Goal: Task Accomplishment & Management: Manage account settings

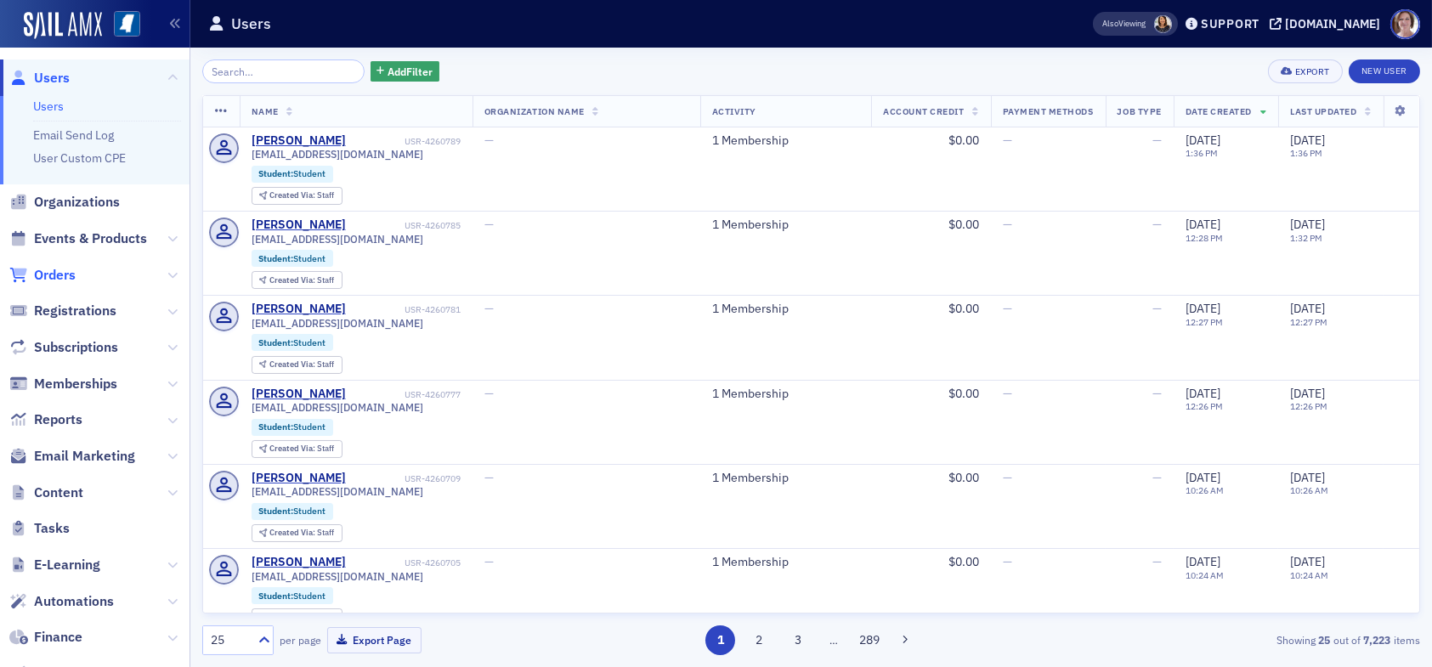
click at [71, 275] on span "Orders" at bounding box center [55, 275] width 42 height 19
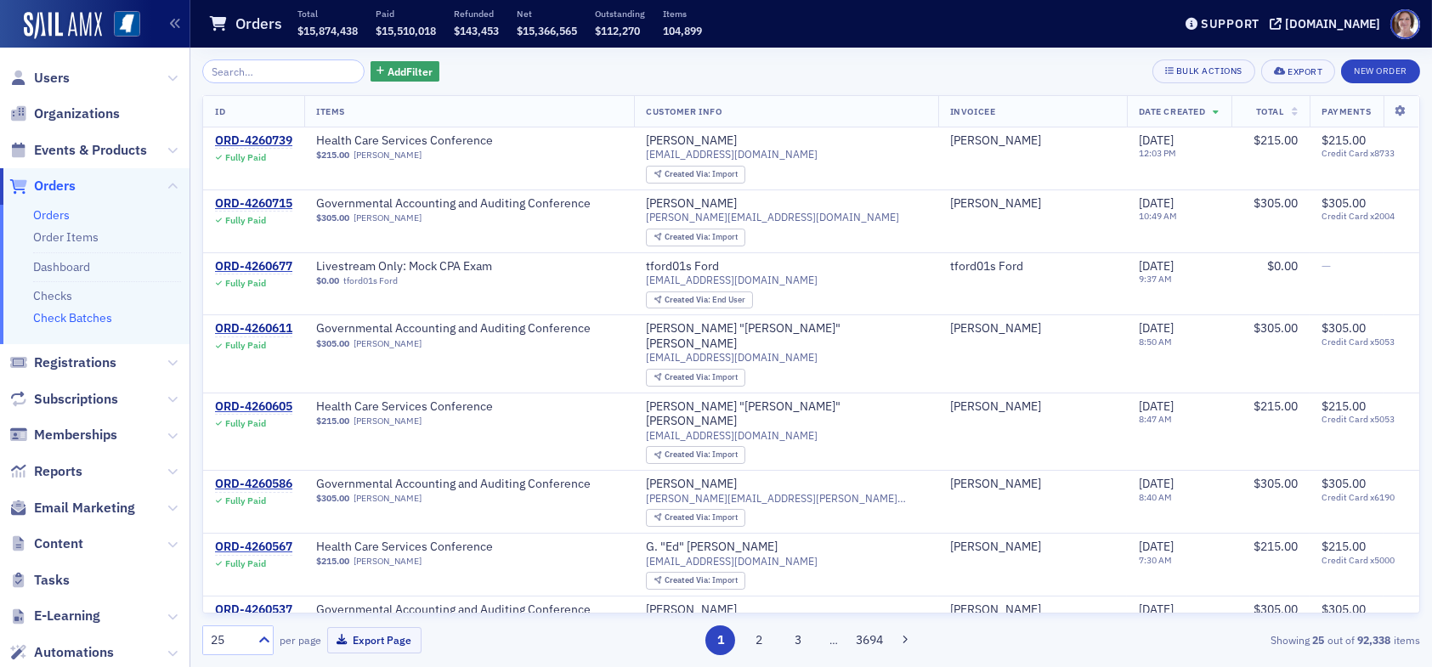
click at [91, 316] on link "Check Batches" at bounding box center [72, 317] width 79 height 15
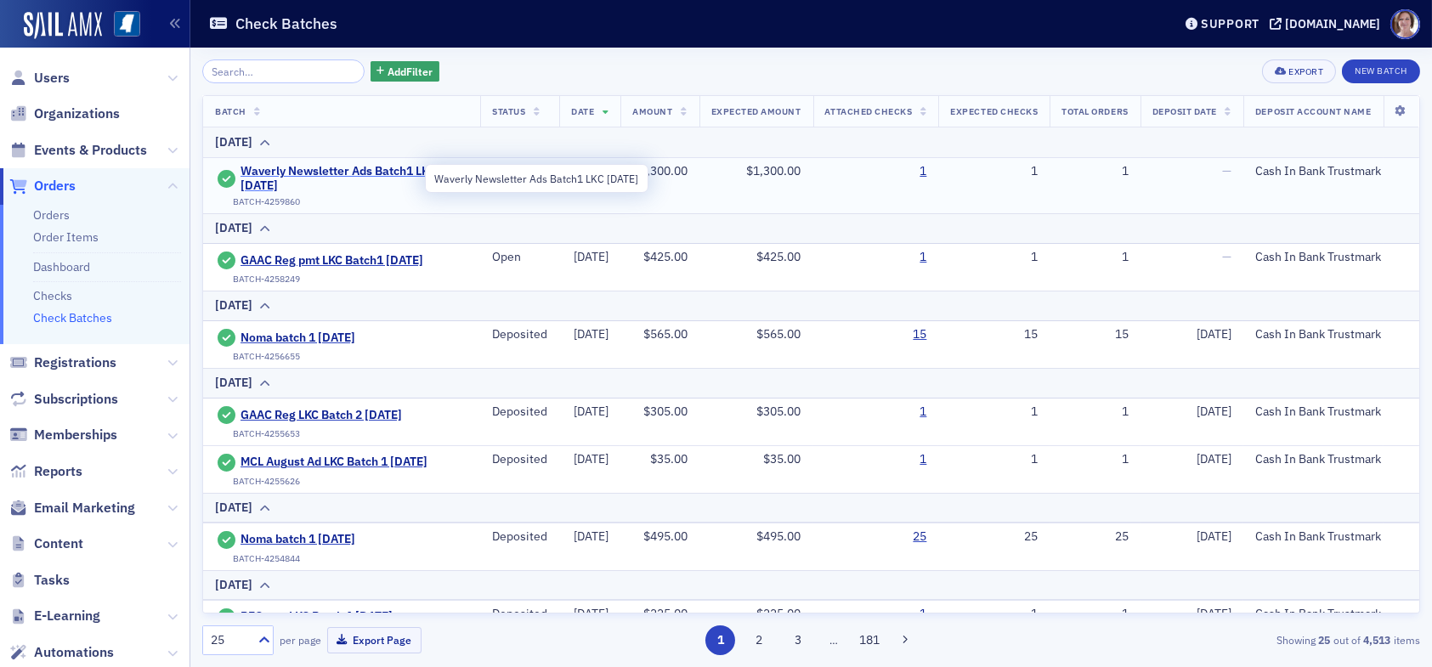
click at [366, 172] on span "Waverly Newsletter Ads Batch1 LKC [DATE]" at bounding box center [355, 179] width 228 height 30
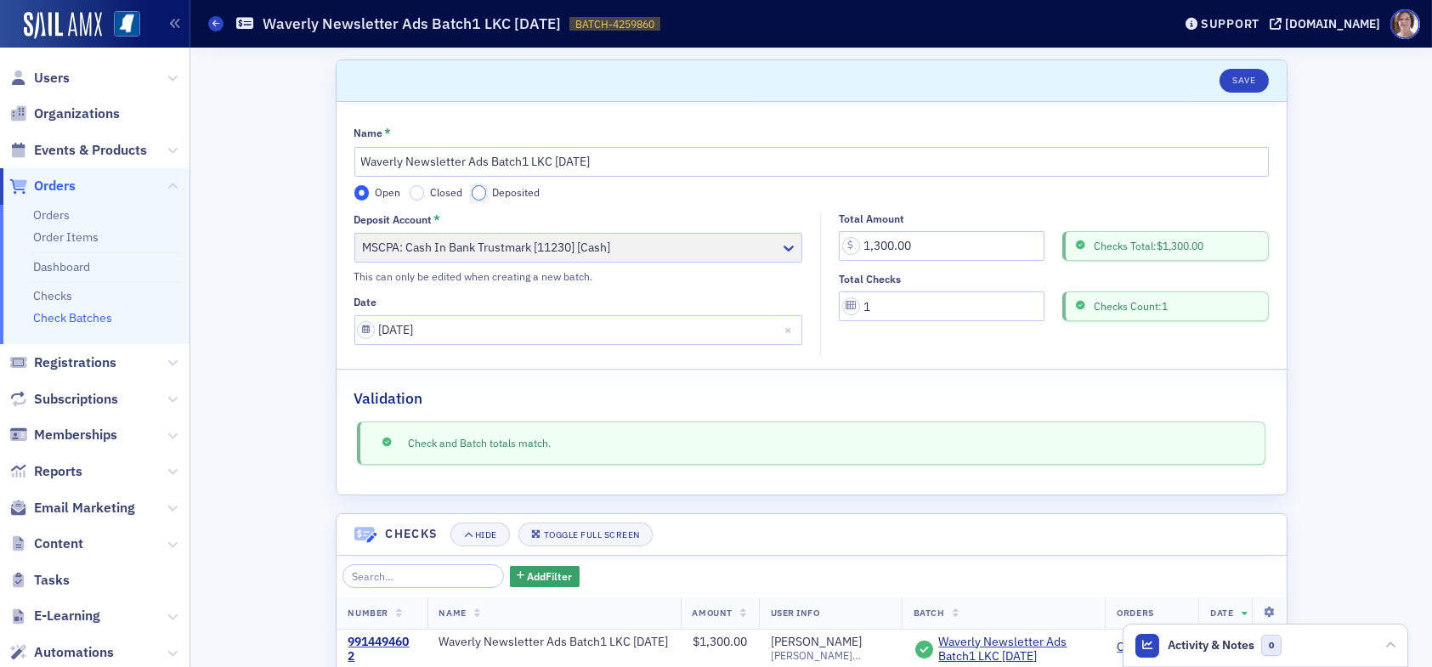
click at [472, 195] on input "Deposited" at bounding box center [479, 192] width 15 height 15
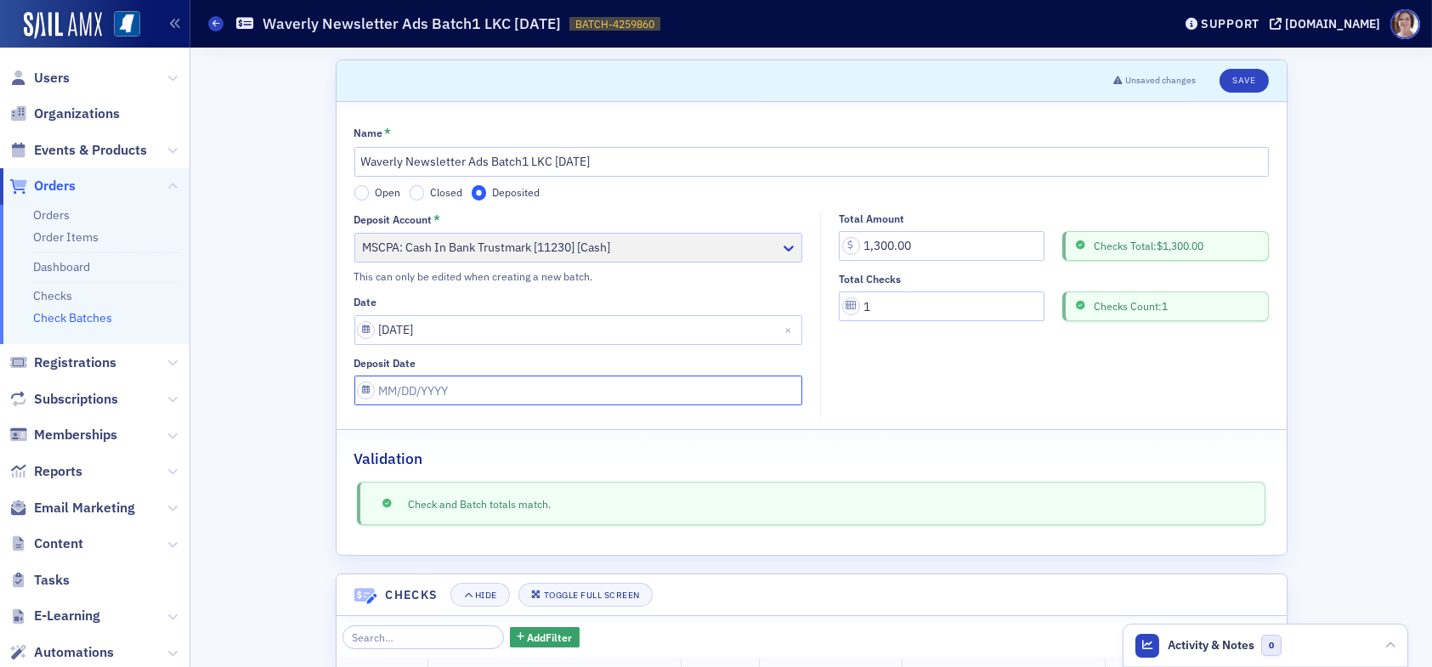
click at [462, 388] on input "Deposit Date" at bounding box center [578, 391] width 449 height 30
select select "8"
select select "2025"
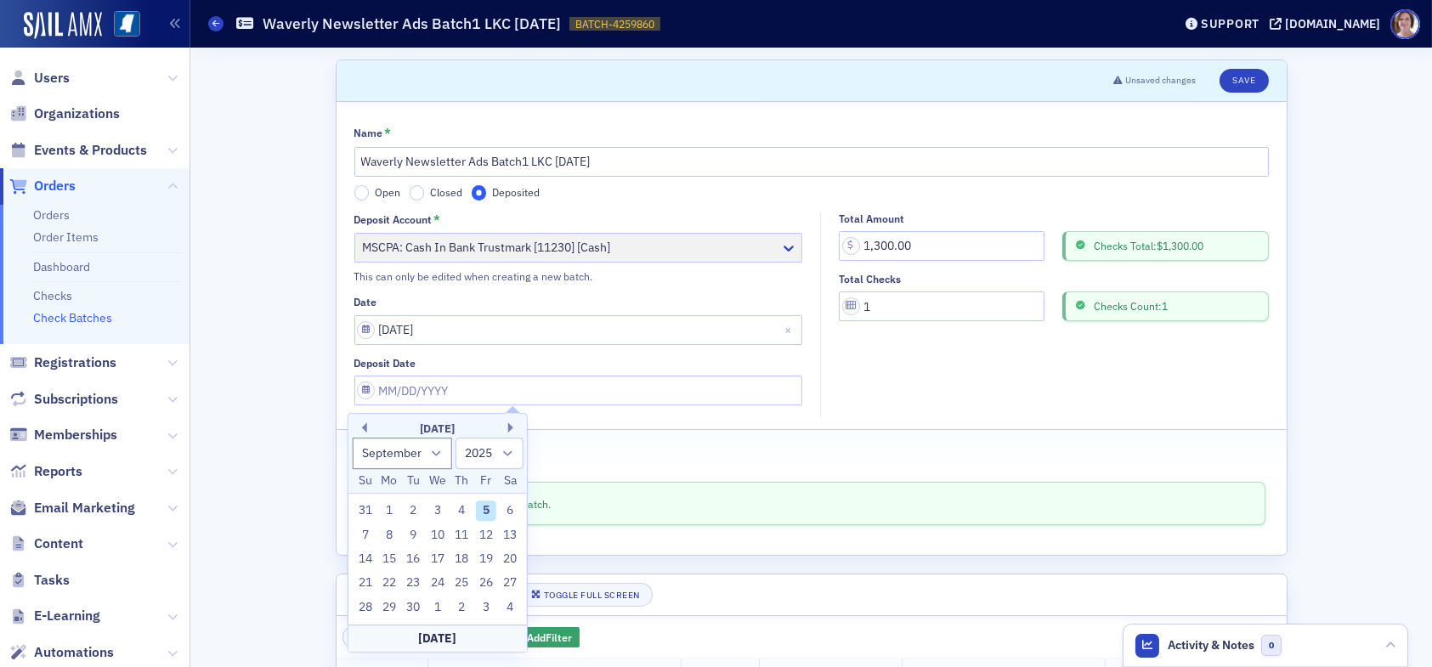
click at [491, 511] on div "5" at bounding box center [486, 511] width 20 height 20
type input "09/05/2025"
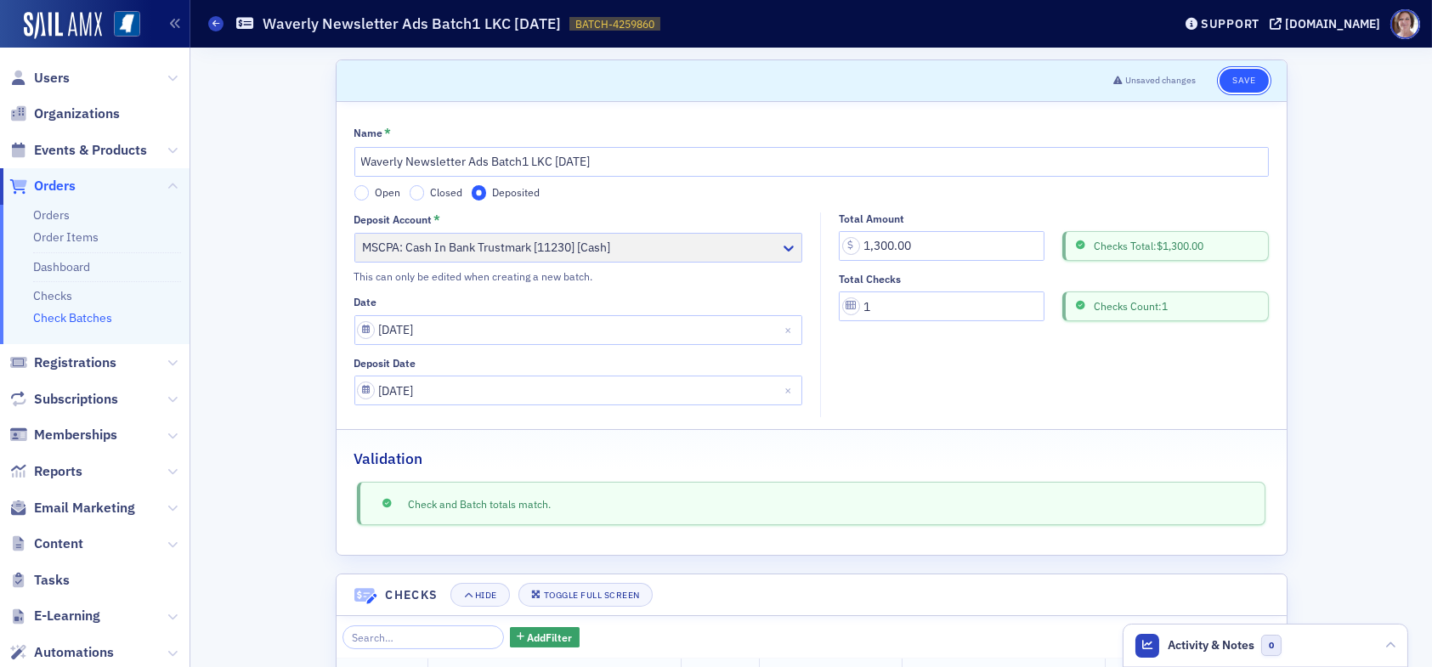
click at [1235, 79] on button "Save" at bounding box center [1244, 81] width 48 height 24
click at [1247, 77] on button "Save" at bounding box center [1244, 81] width 48 height 24
click at [99, 315] on link "Check Batches" at bounding box center [72, 317] width 79 height 15
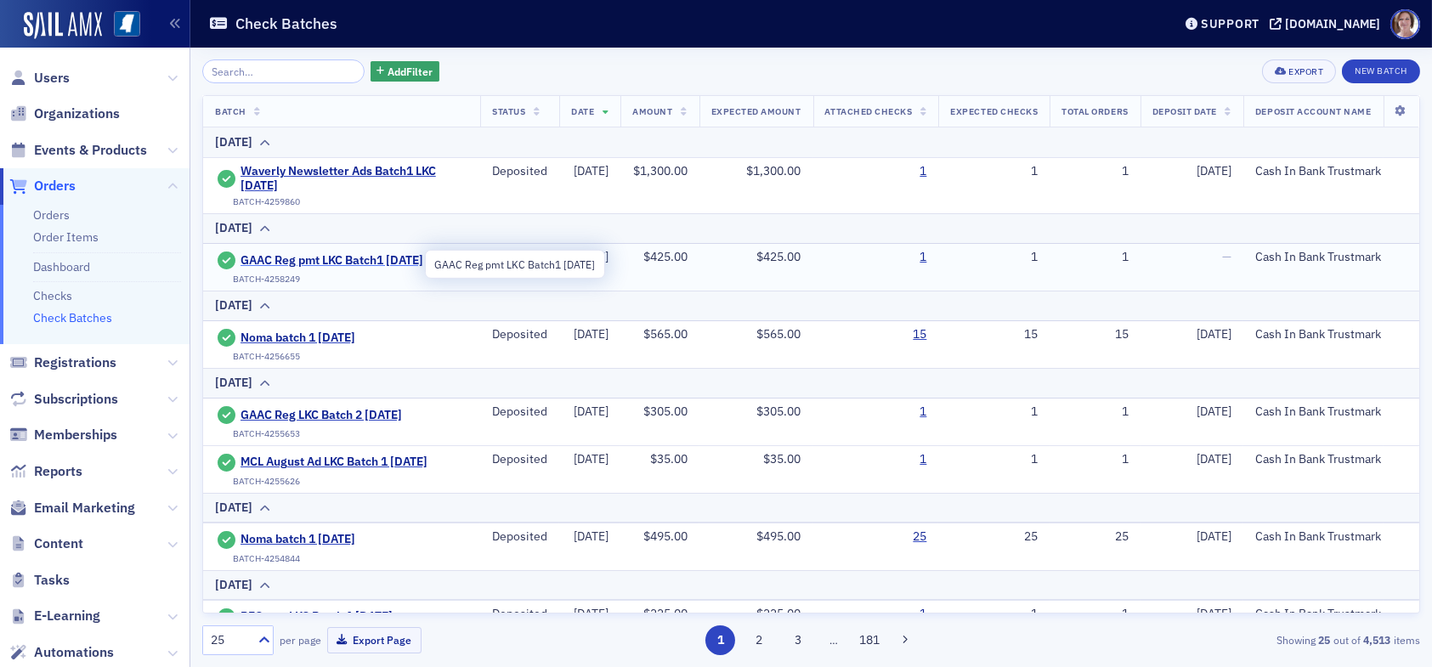
click at [333, 258] on span "GAAC Reg pmt LKC Batch1 09.02.25" at bounding box center [332, 260] width 183 height 15
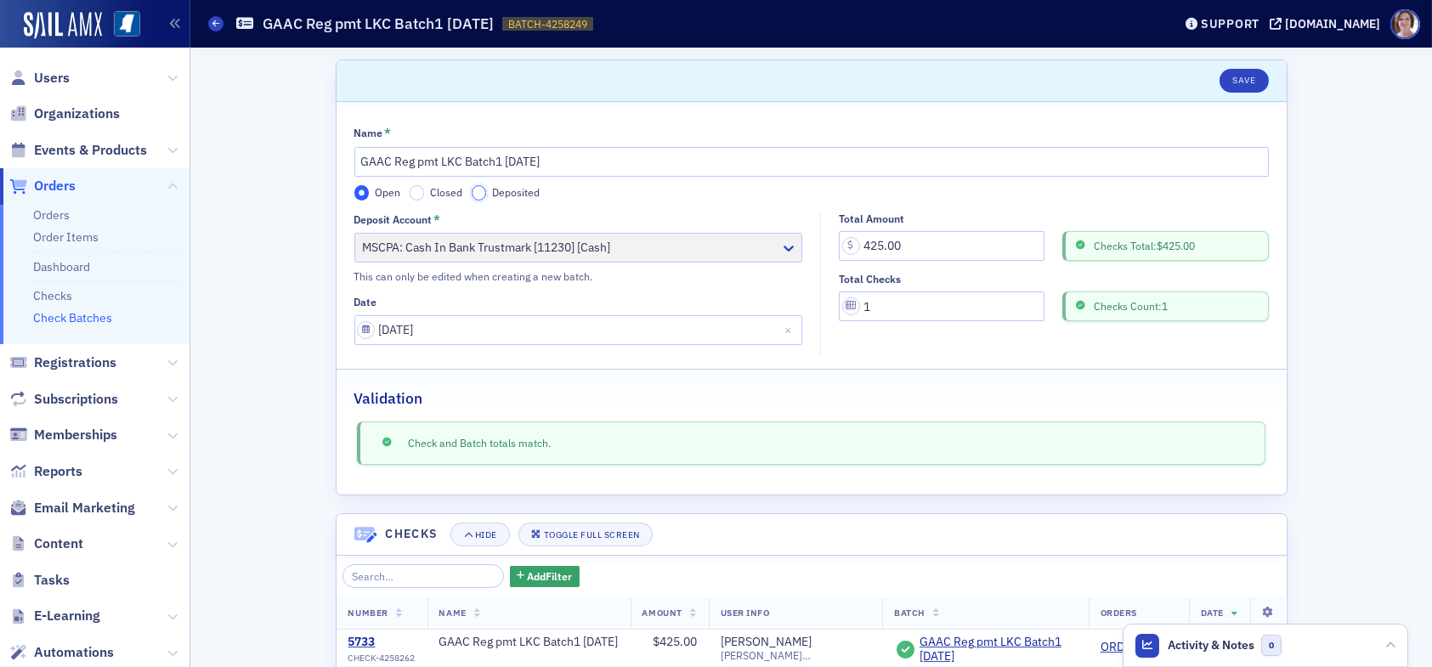
click at [472, 187] on input "Deposited" at bounding box center [479, 192] width 15 height 15
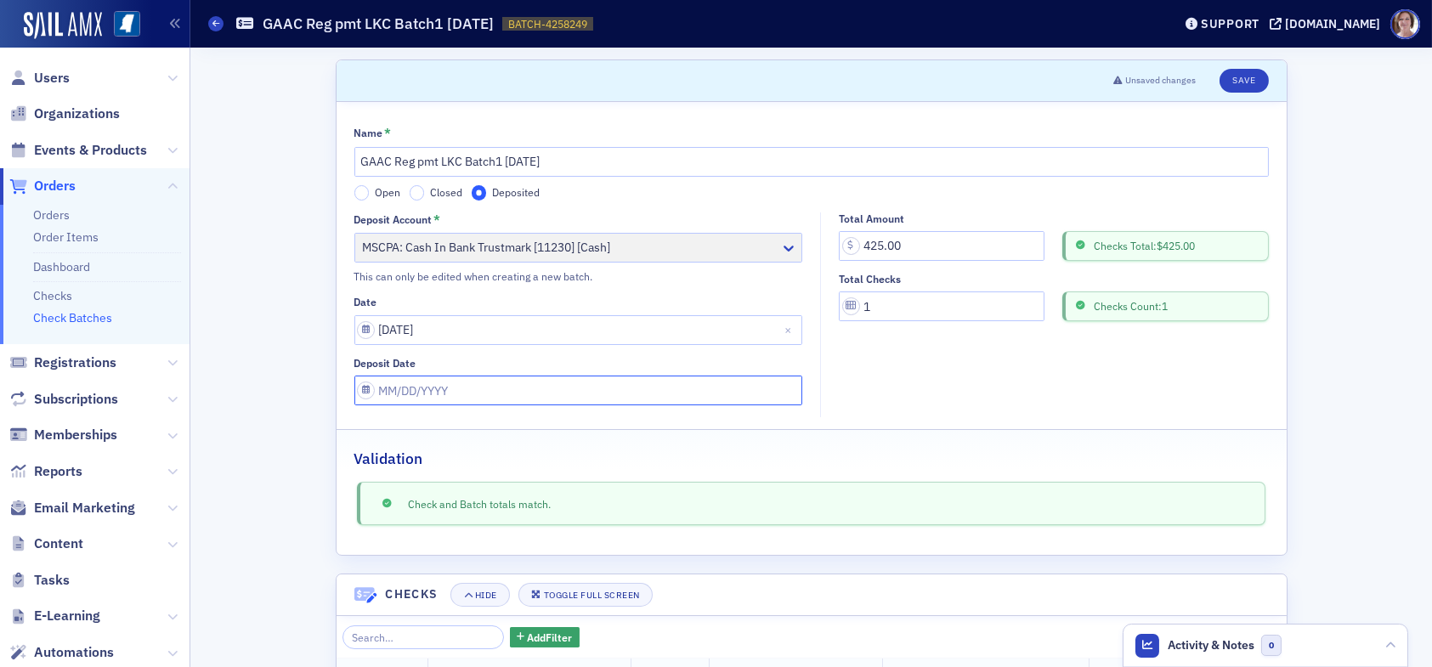
select select "8"
select select "2025"
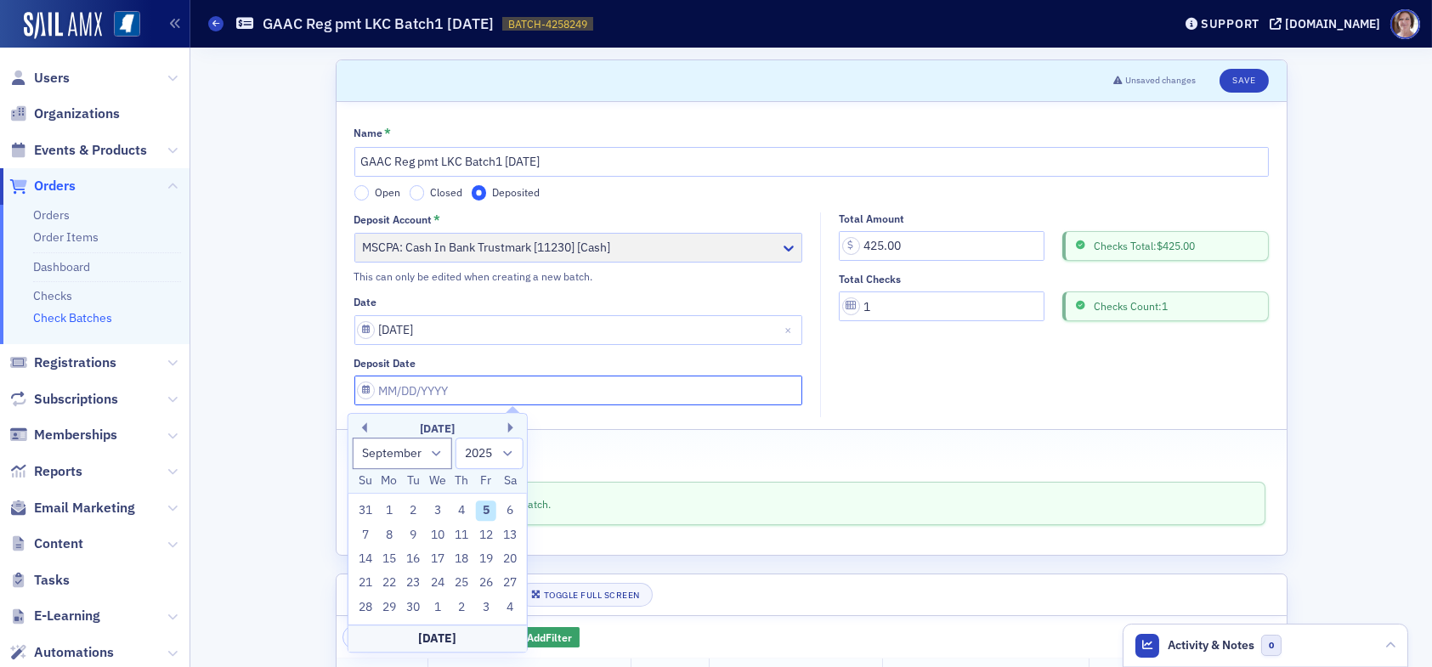
click at [485, 388] on input "Deposit Date" at bounding box center [578, 391] width 449 height 30
click at [486, 513] on div "5" at bounding box center [486, 511] width 20 height 20
type input "09/05/2025"
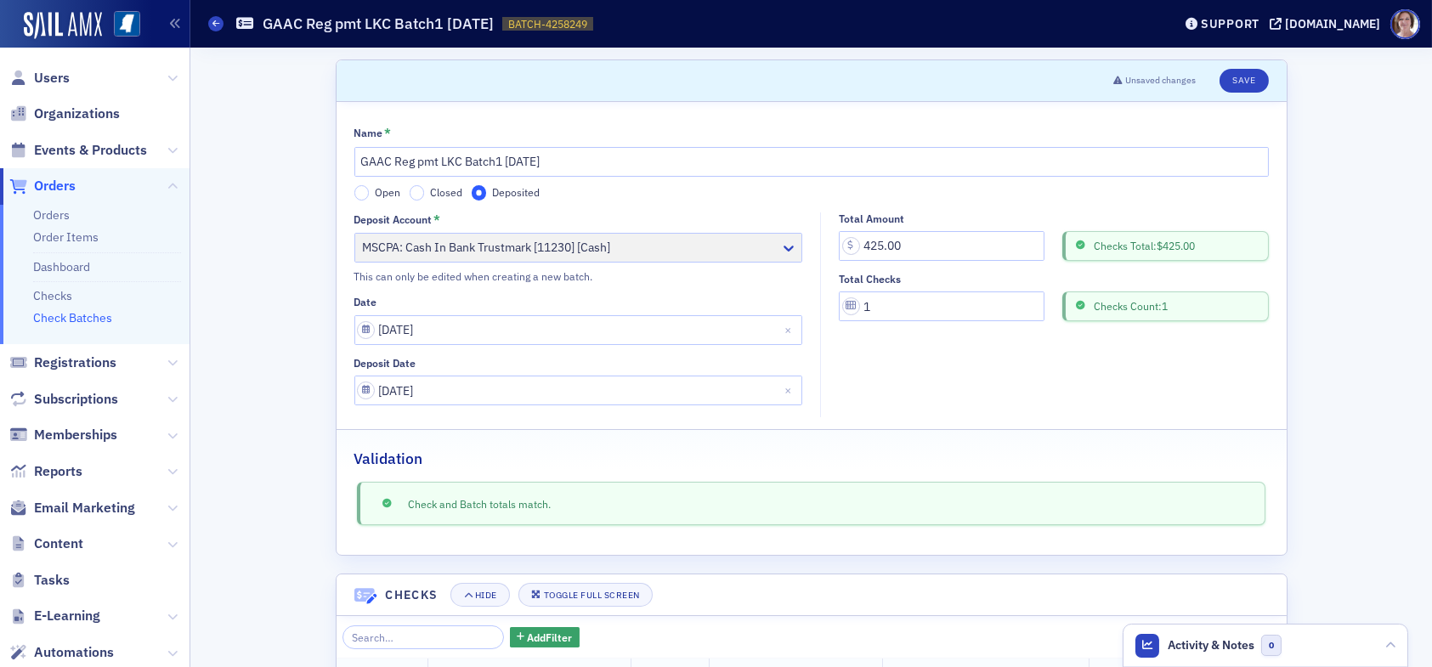
scroll to position [85, 0]
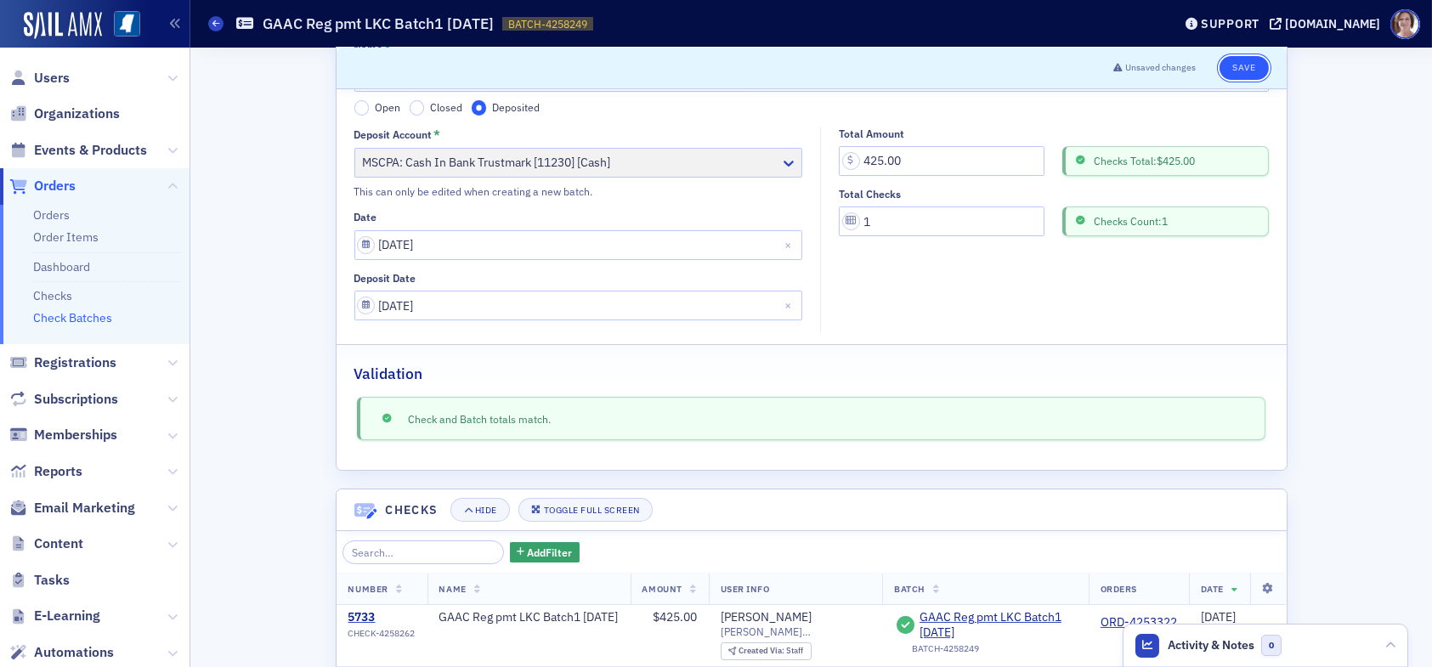
click at [1232, 66] on button "Save" at bounding box center [1244, 68] width 48 height 24
click at [1231, 66] on button "Save" at bounding box center [1244, 68] width 48 height 24
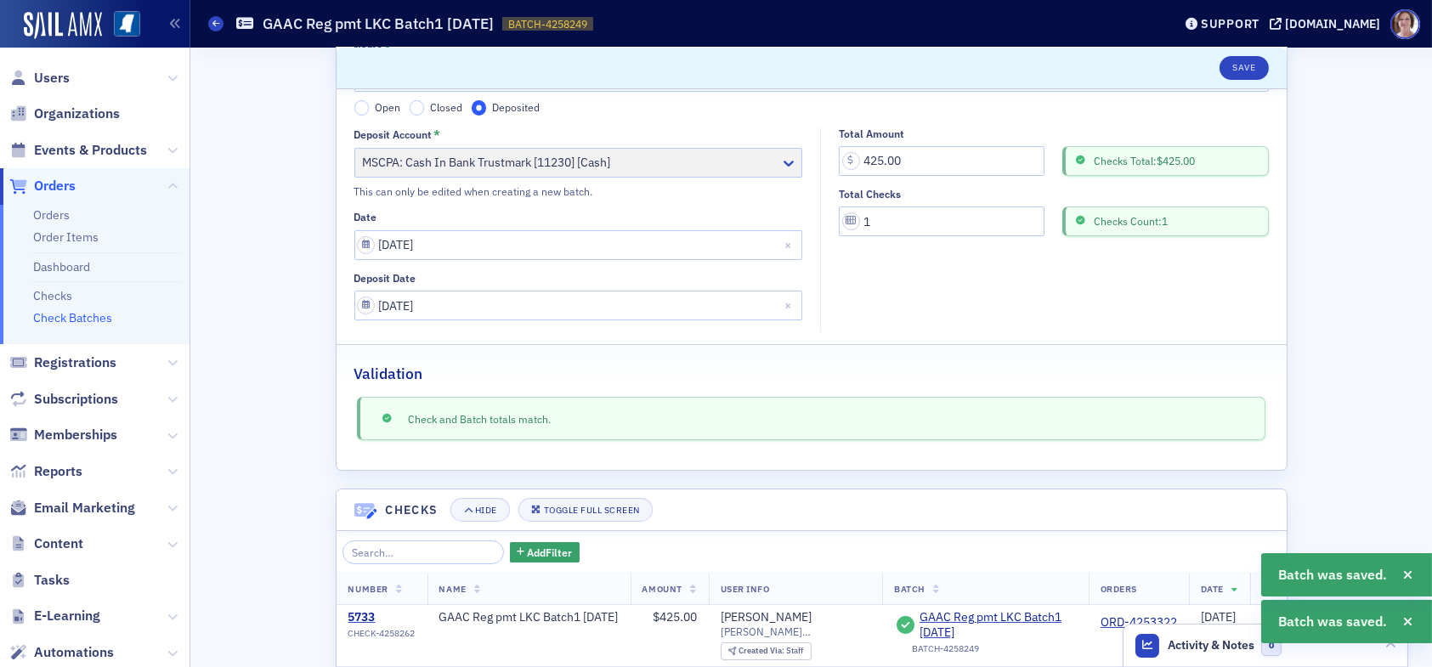
click at [88, 317] on link "Check Batches" at bounding box center [72, 317] width 79 height 15
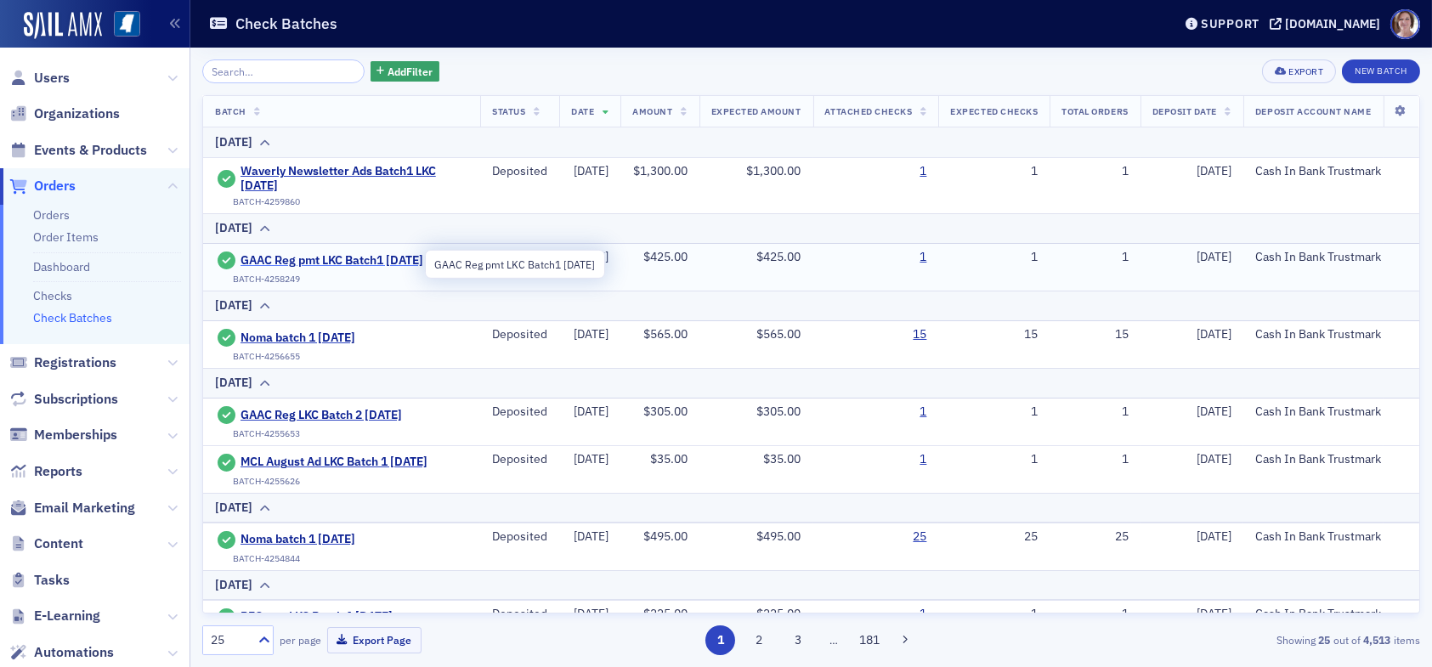
click at [375, 258] on span "GAAC Reg pmt LKC Batch1 09.02.25" at bounding box center [332, 260] width 183 height 15
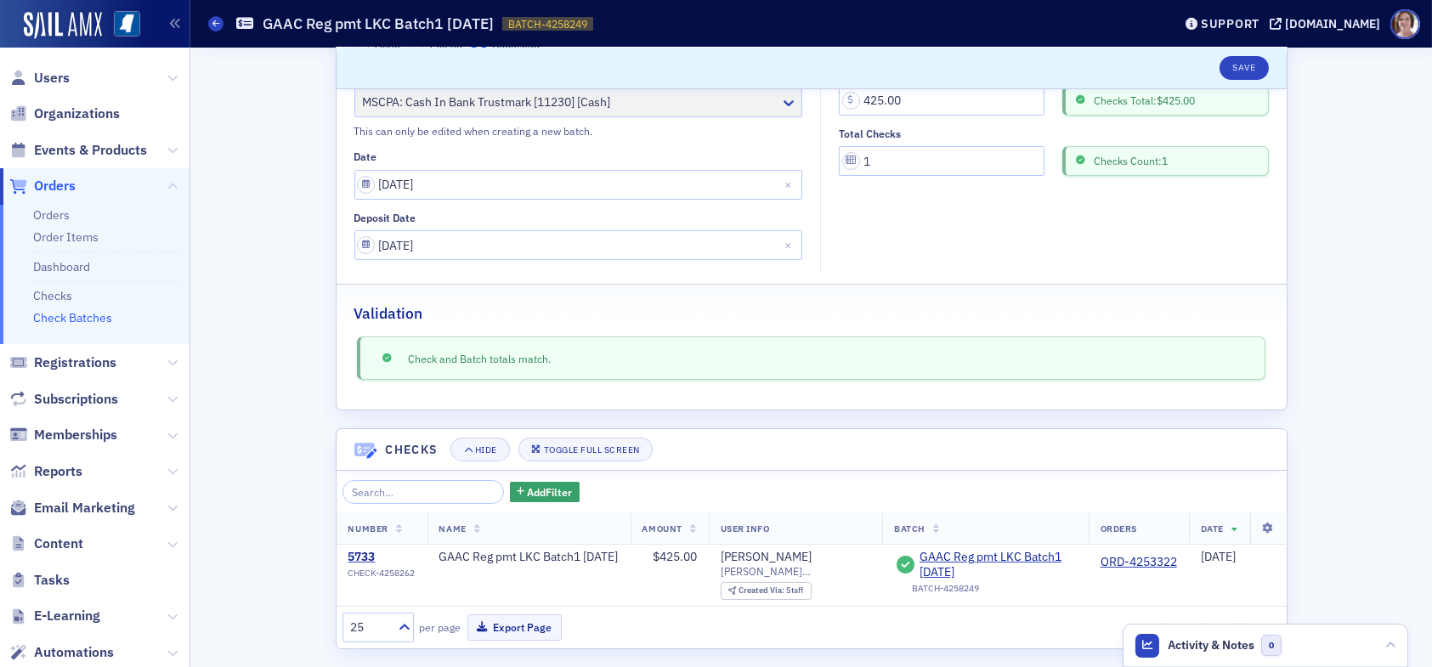
scroll to position [156, 0]
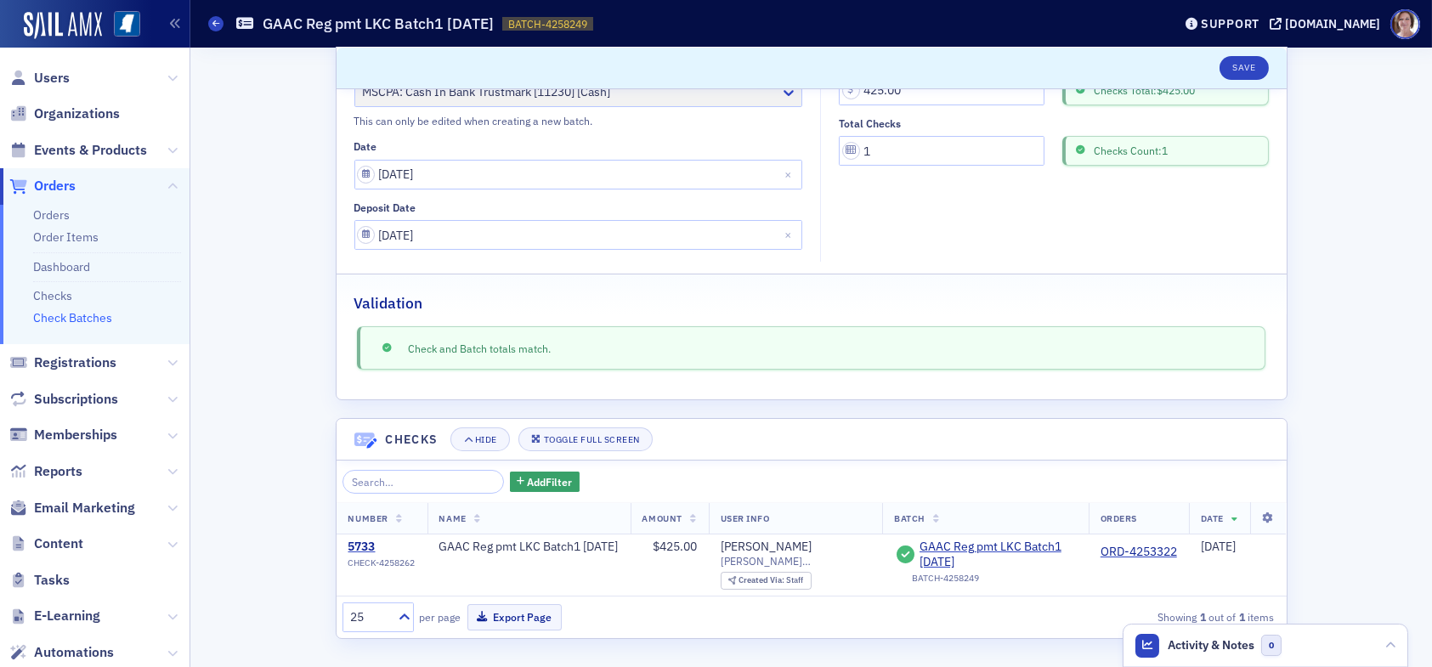
click at [87, 316] on link "Check Batches" at bounding box center [72, 317] width 79 height 15
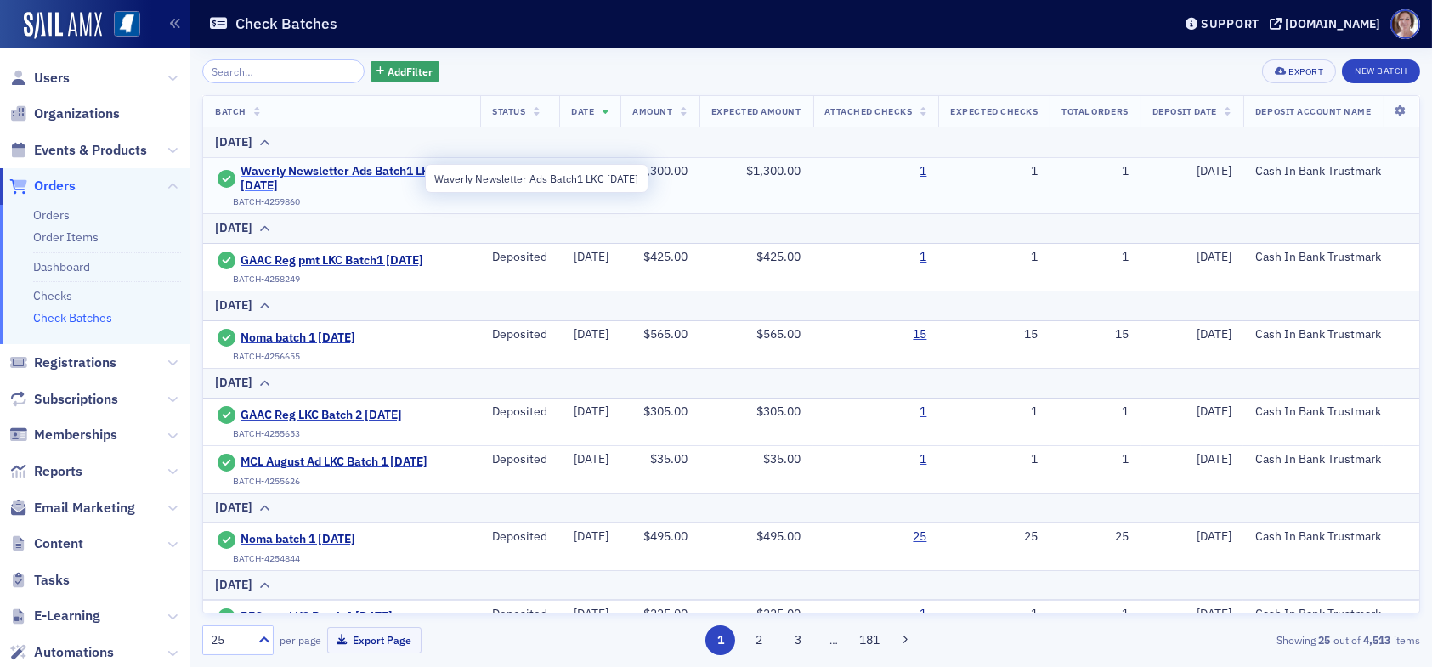
click at [382, 167] on span "Waverly Newsletter Ads Batch1 LKC 09.03.25" at bounding box center [355, 179] width 228 height 30
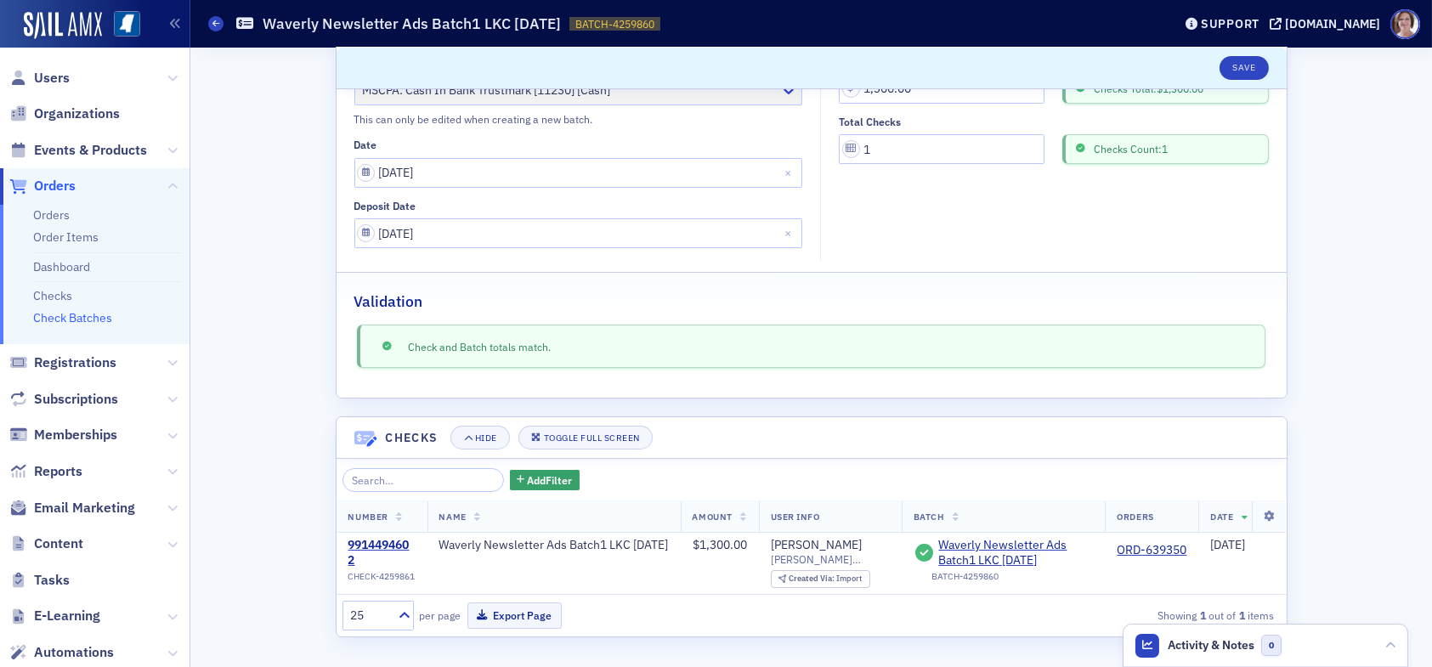
scroll to position [183, 0]
click at [43, 76] on span "Users" at bounding box center [52, 78] width 36 height 19
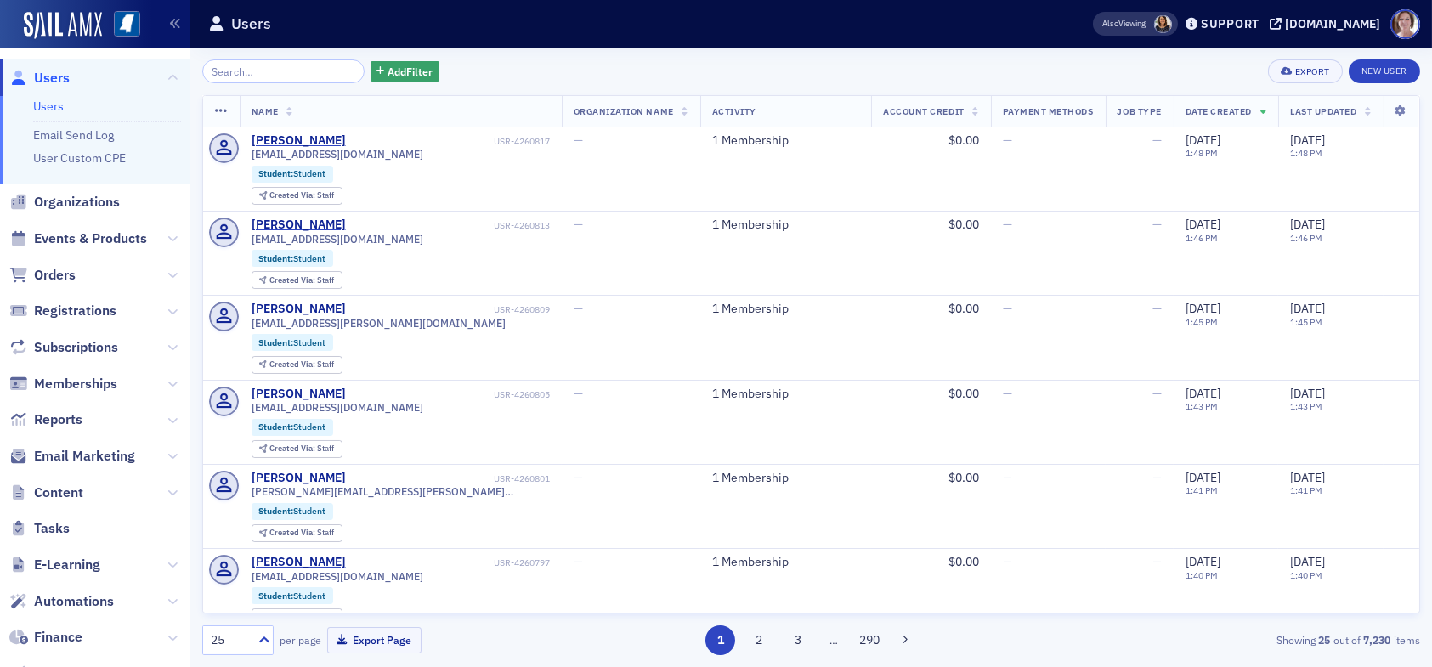
click at [304, 61] on input "search" at bounding box center [283, 72] width 162 height 24
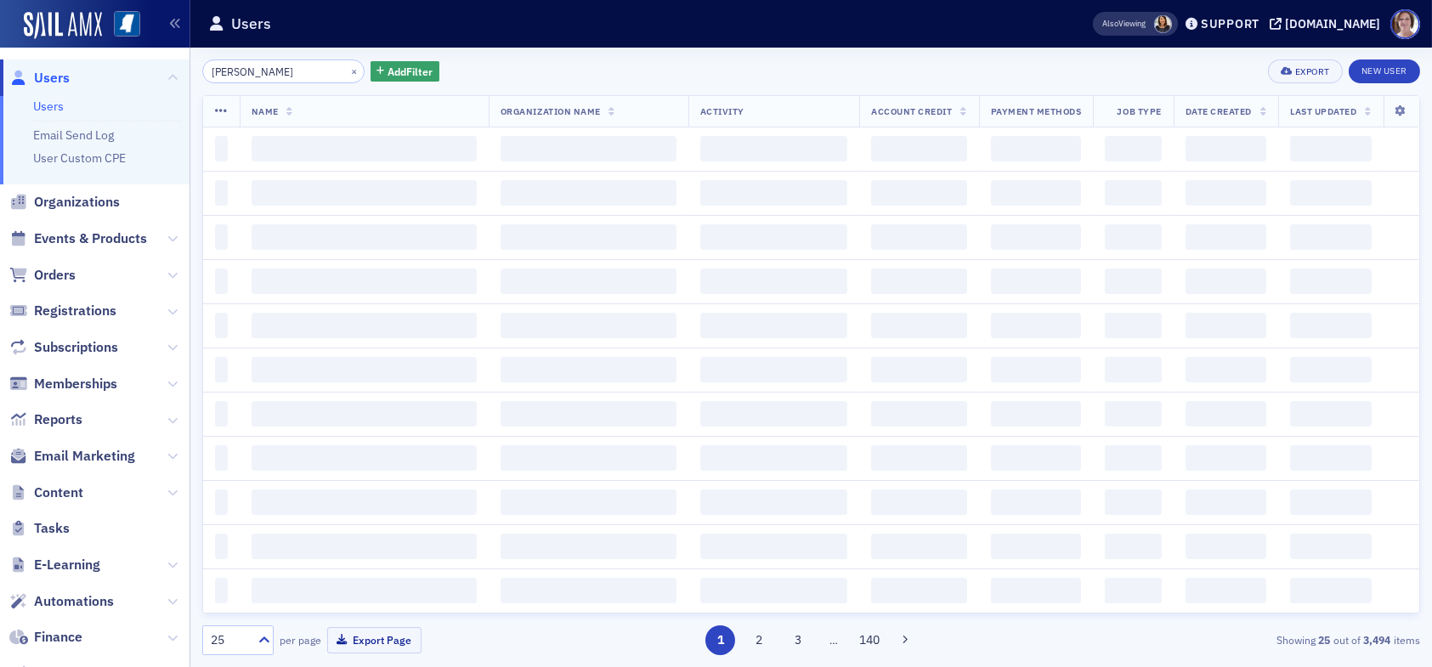
type input "bill felder"
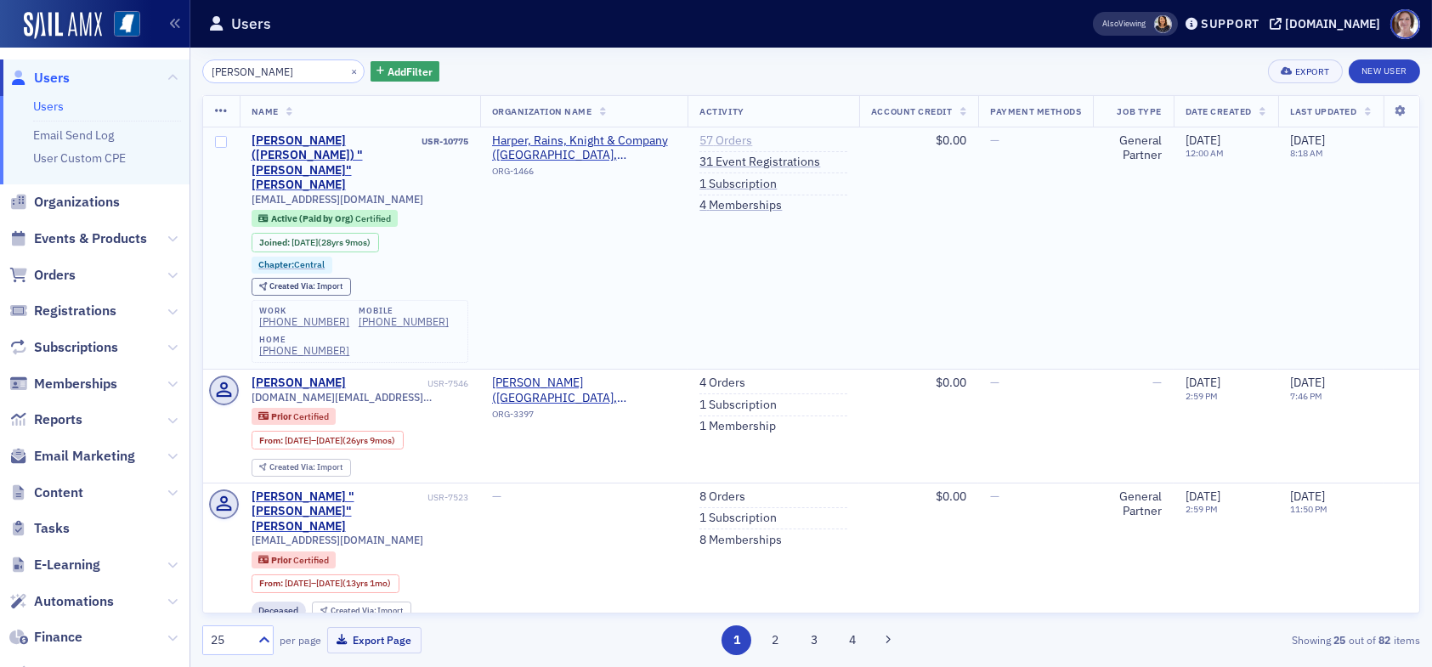
click at [706, 137] on link "57 Orders" at bounding box center [726, 140] width 53 height 15
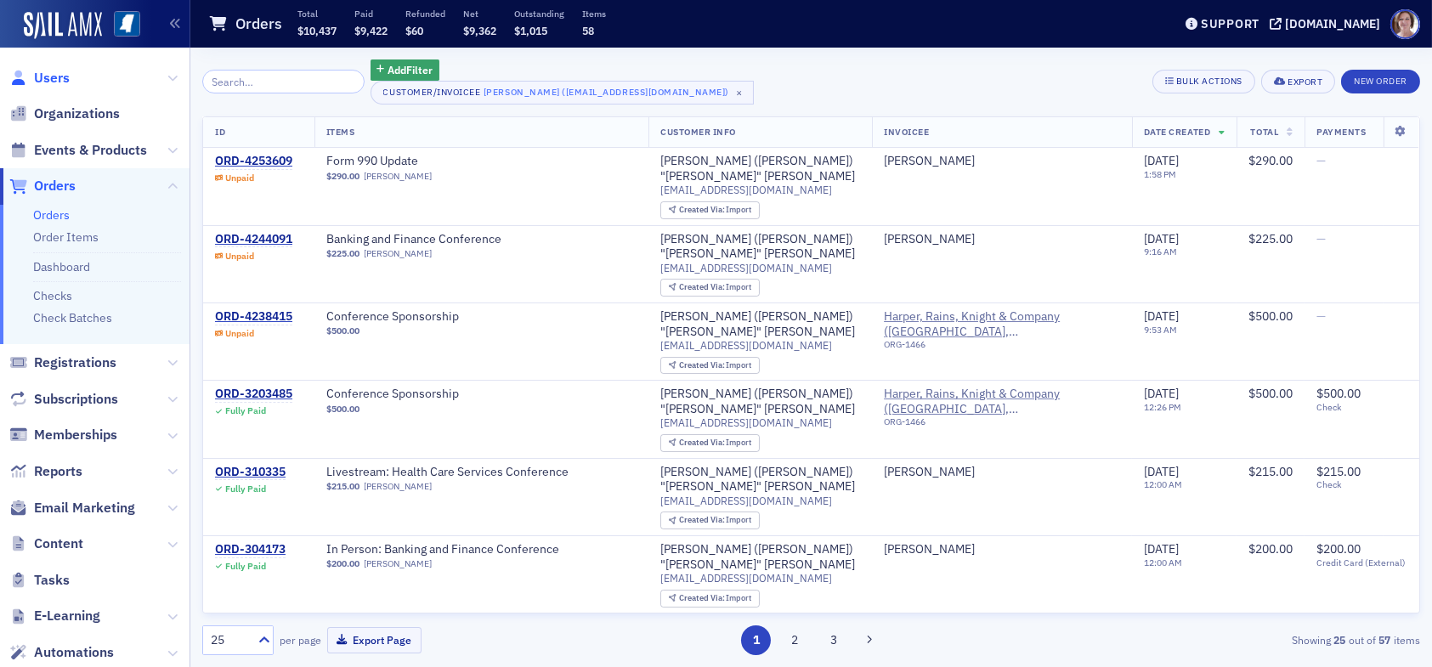
click at [48, 74] on span "Users" at bounding box center [52, 78] width 36 height 19
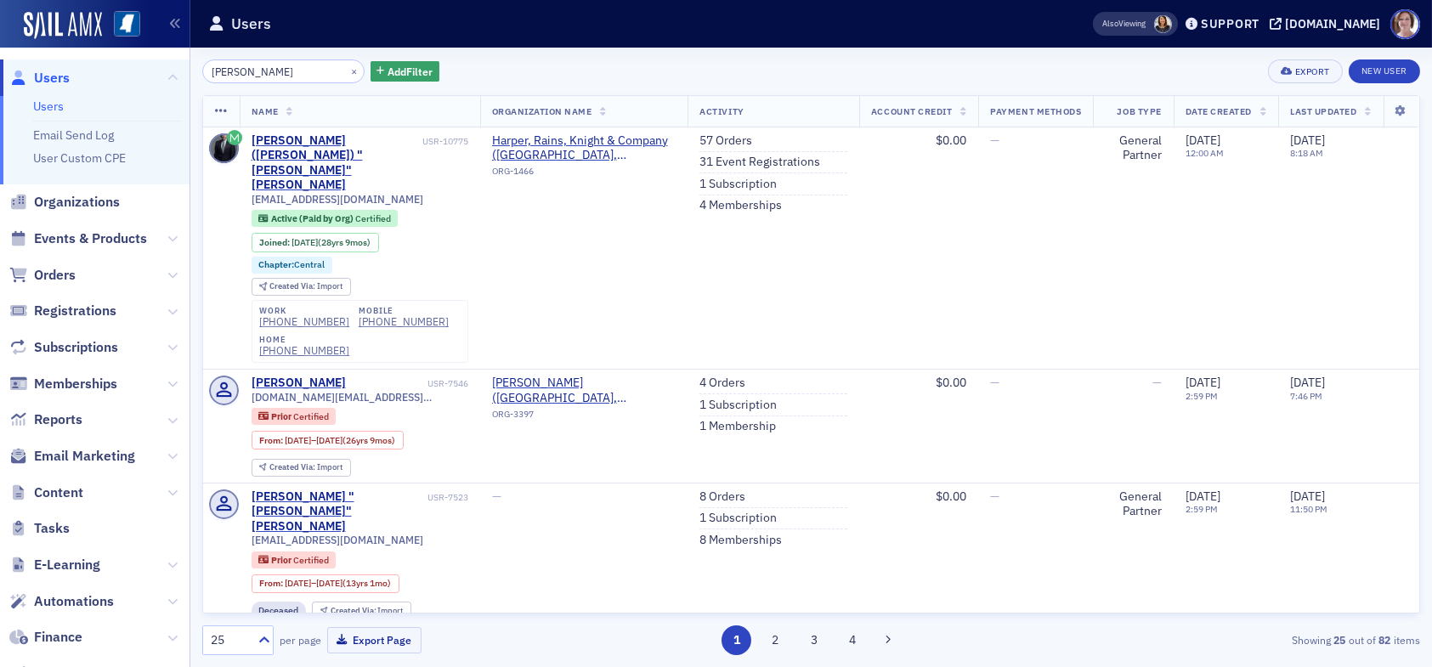
drag, startPoint x: 278, startPoint y: 71, endPoint x: 181, endPoint y: 67, distance: 97.0
click at [181, 67] on div "Users Users Email Send Log User Custom CPE Organizations Events & Products Orde…" at bounding box center [716, 333] width 1432 height 667
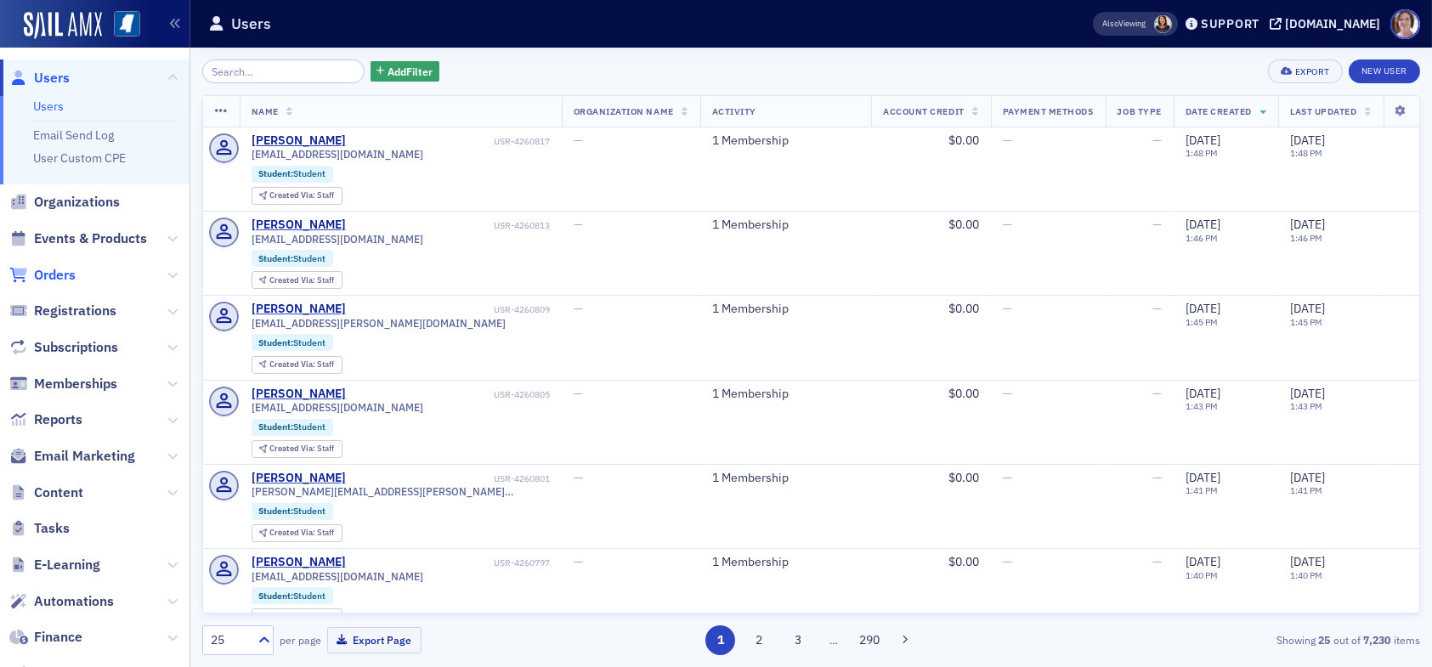
click at [66, 272] on span "Orders" at bounding box center [55, 275] width 42 height 19
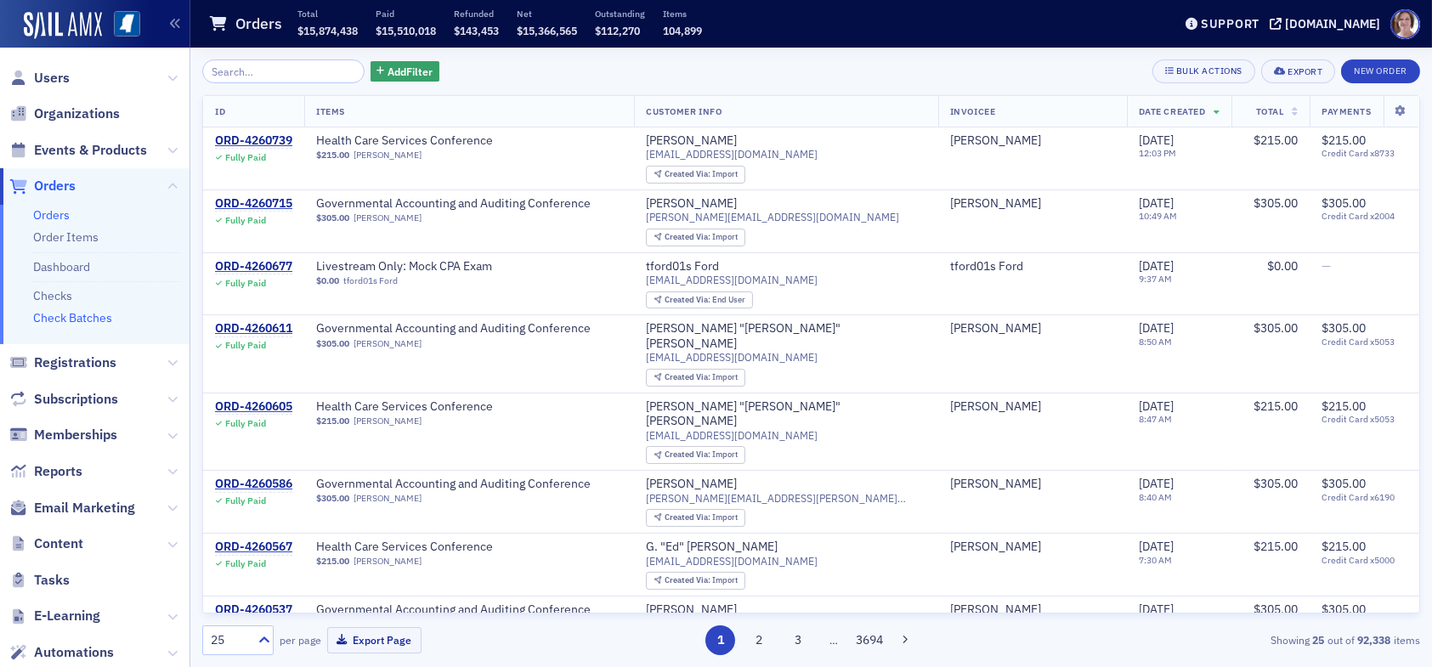
click at [86, 318] on link "Check Batches" at bounding box center [72, 317] width 79 height 15
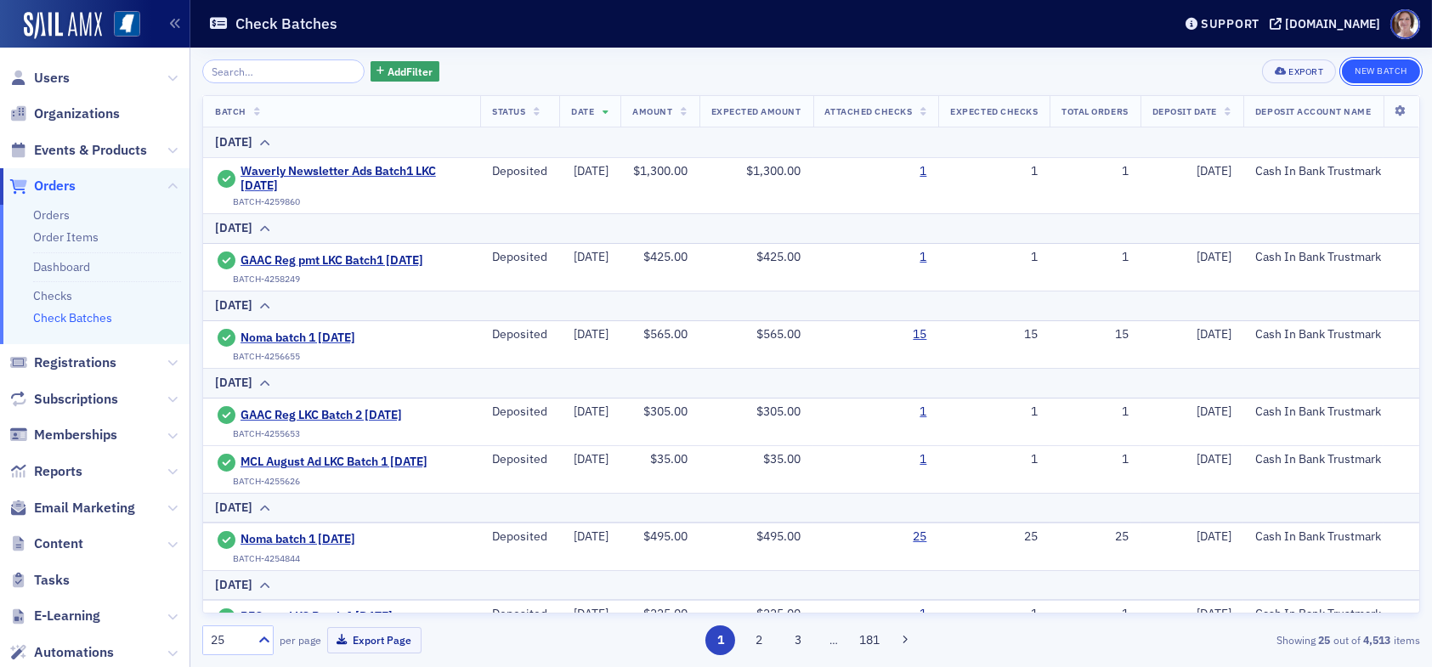
click at [1380, 72] on button "New Batch" at bounding box center [1381, 72] width 78 height 24
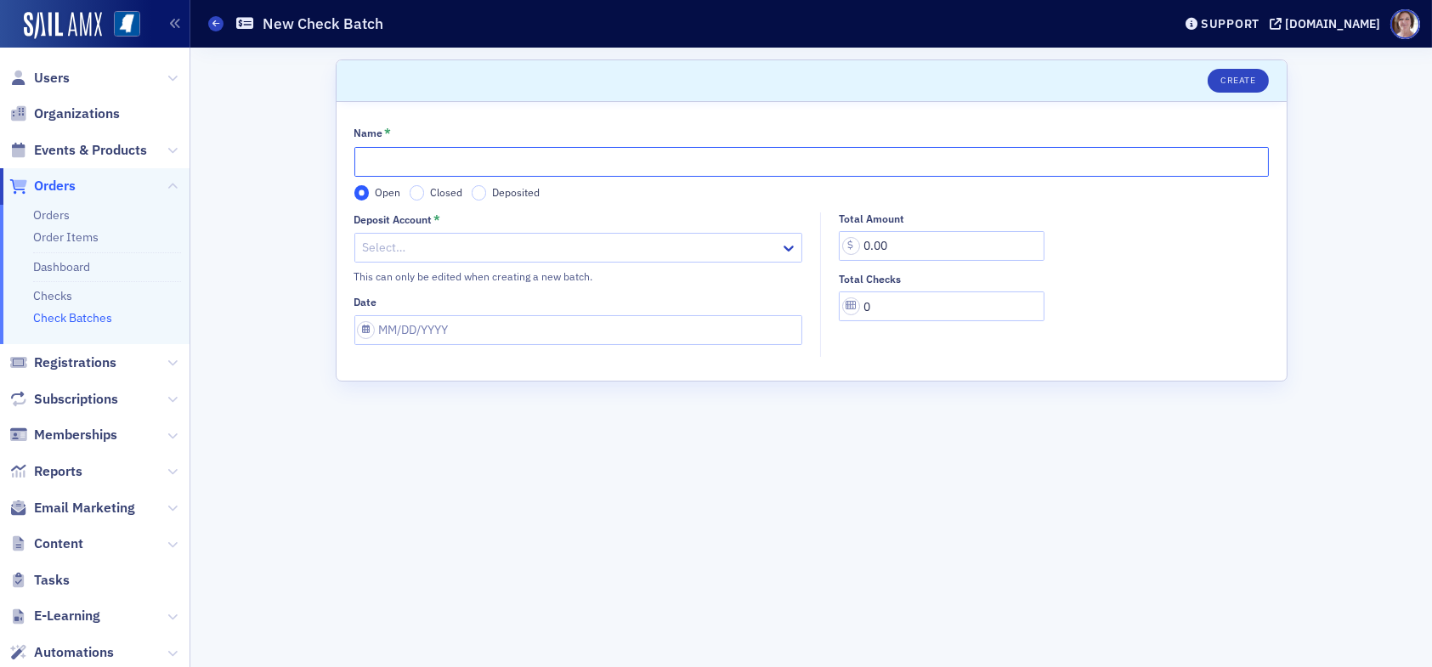
click at [392, 159] on input "Name *" at bounding box center [811, 162] width 915 height 30
type input "CPE pmt BFelder LKC Batch1 09.05.25"
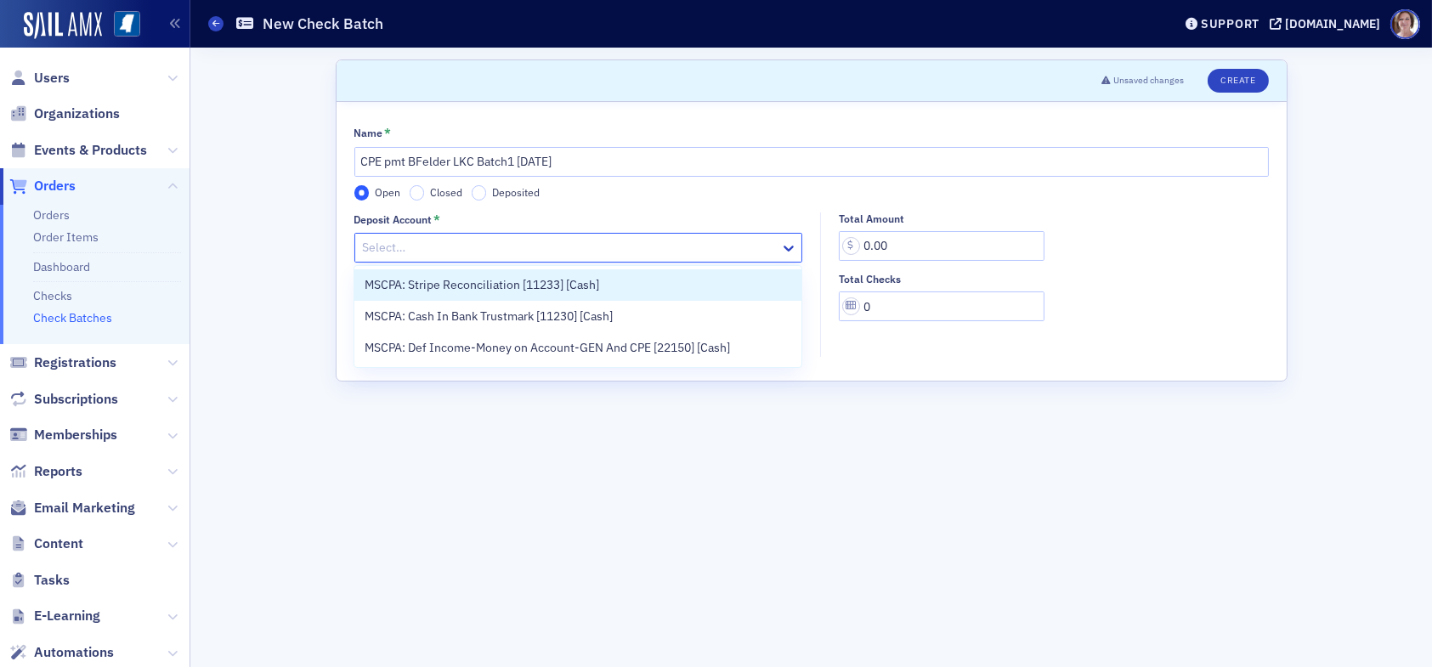
click at [455, 245] on div at bounding box center [570, 247] width 418 height 21
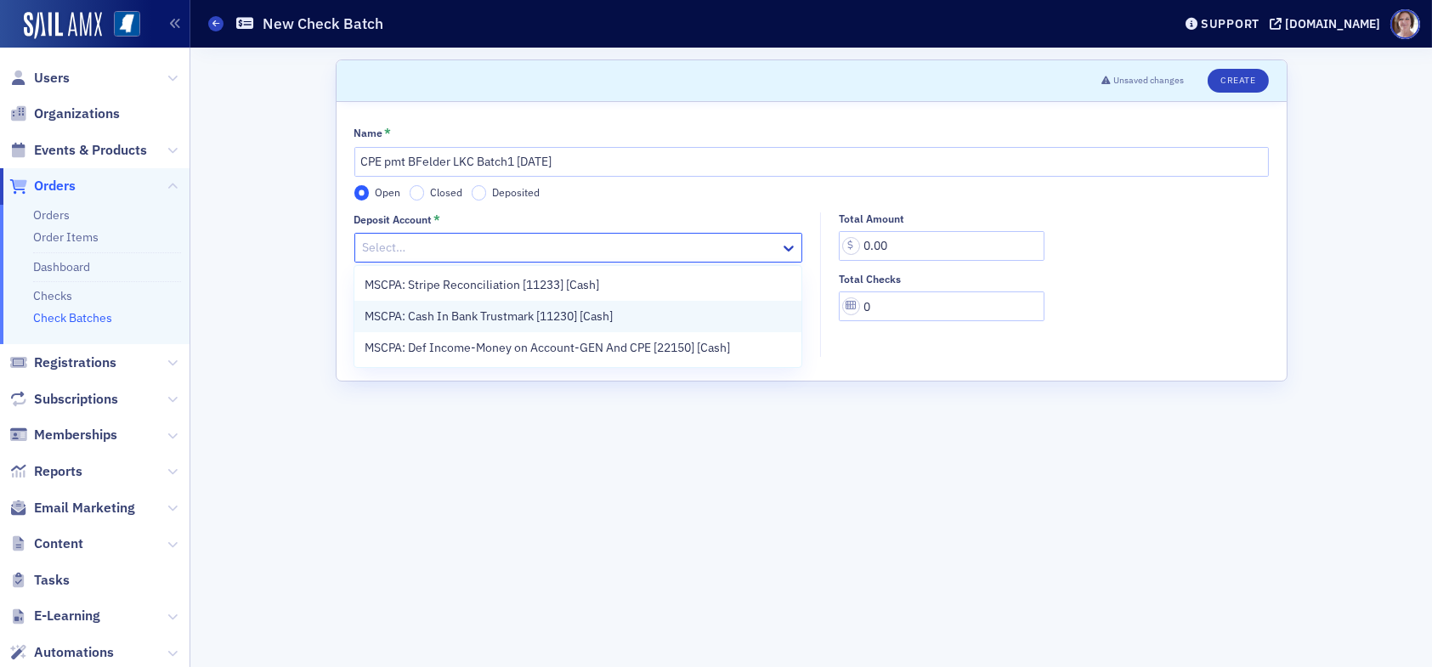
click at [460, 315] on span "MSCPA: Cash In Bank Trustmark [11230] [Cash]" at bounding box center [489, 317] width 248 height 18
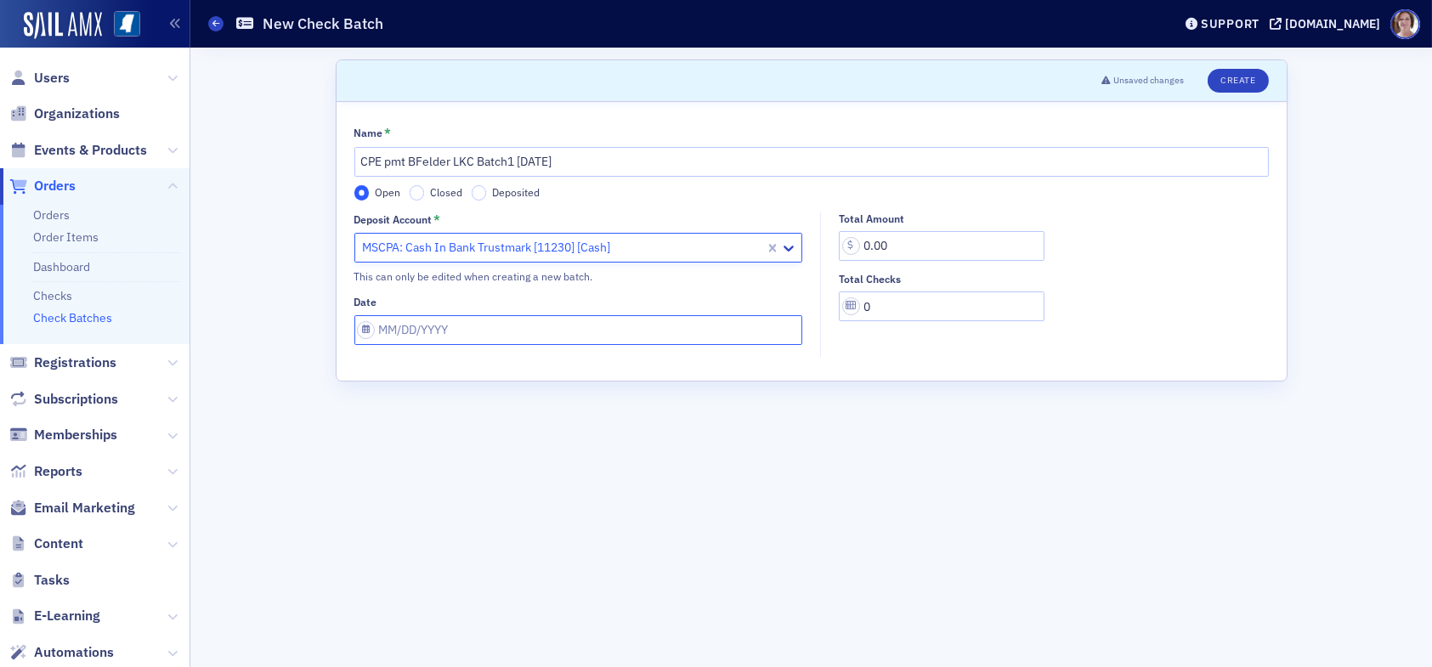
click at [506, 336] on input "Date" at bounding box center [578, 330] width 449 height 30
select select "8"
select select "2025"
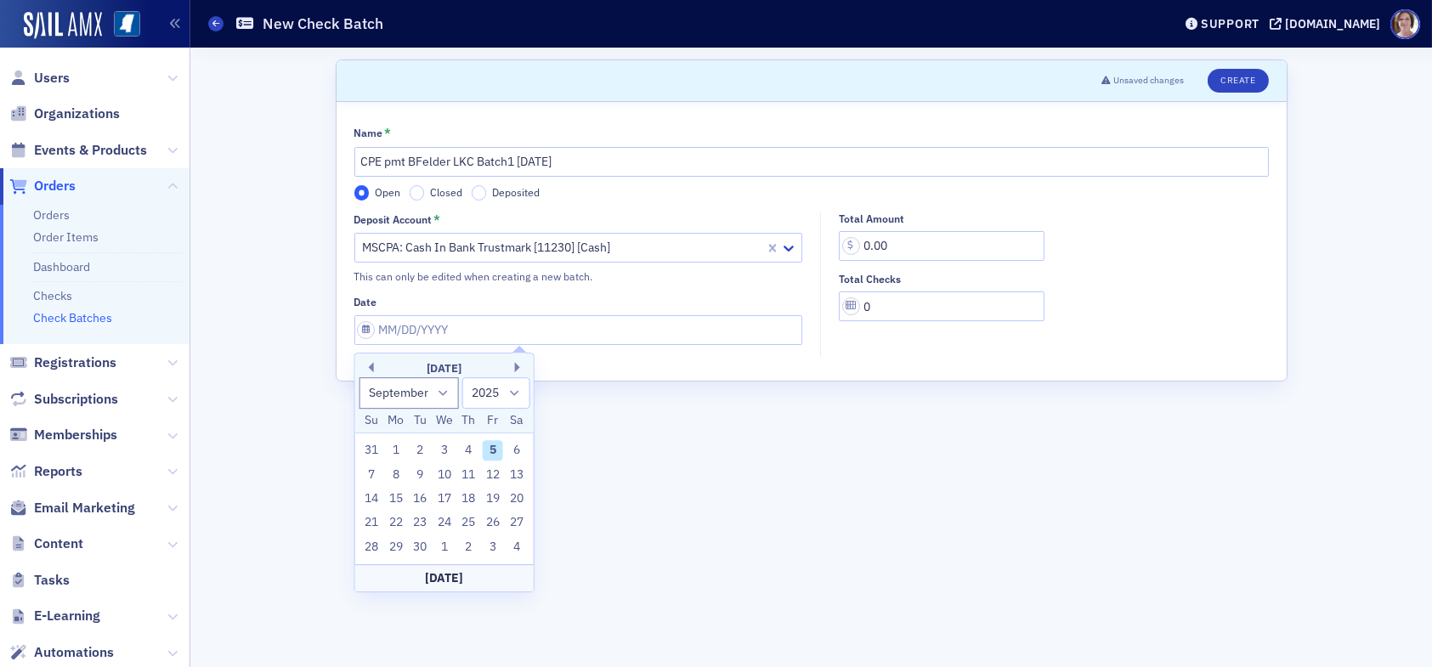
click at [491, 453] on div "5" at bounding box center [493, 450] width 20 height 20
type input "09/05/2025"
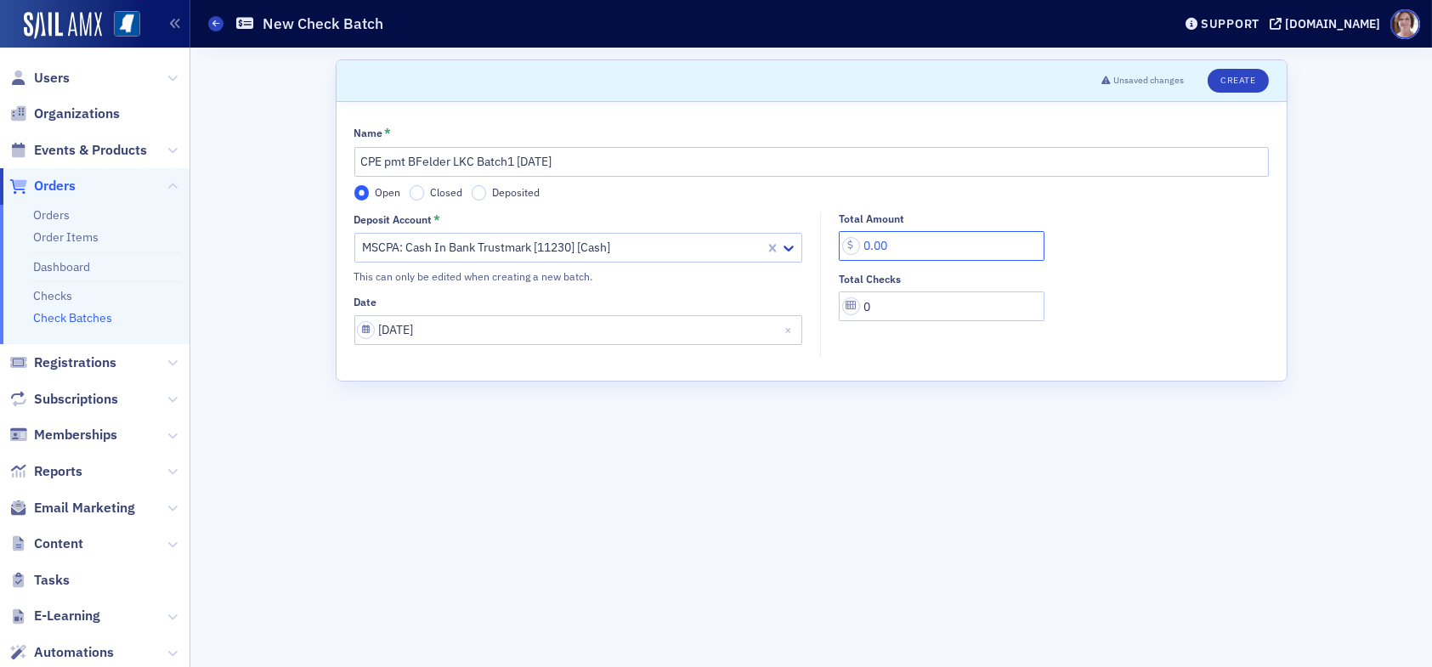
drag, startPoint x: 926, startPoint y: 246, endPoint x: 819, endPoint y: 250, distance: 106.3
click at [819, 250] on div "Deposit Account * MSCPA: Cash In Bank Trustmark [11230] [Cash] This can only be…" at bounding box center [811, 285] width 915 height 145
type input "290.00"
drag, startPoint x: 875, startPoint y: 304, endPoint x: 825, endPoint y: 309, distance: 50.3
click at [826, 309] on div "Total Amount 290.00 Total Checks 0" at bounding box center [1049, 268] width 456 height 110
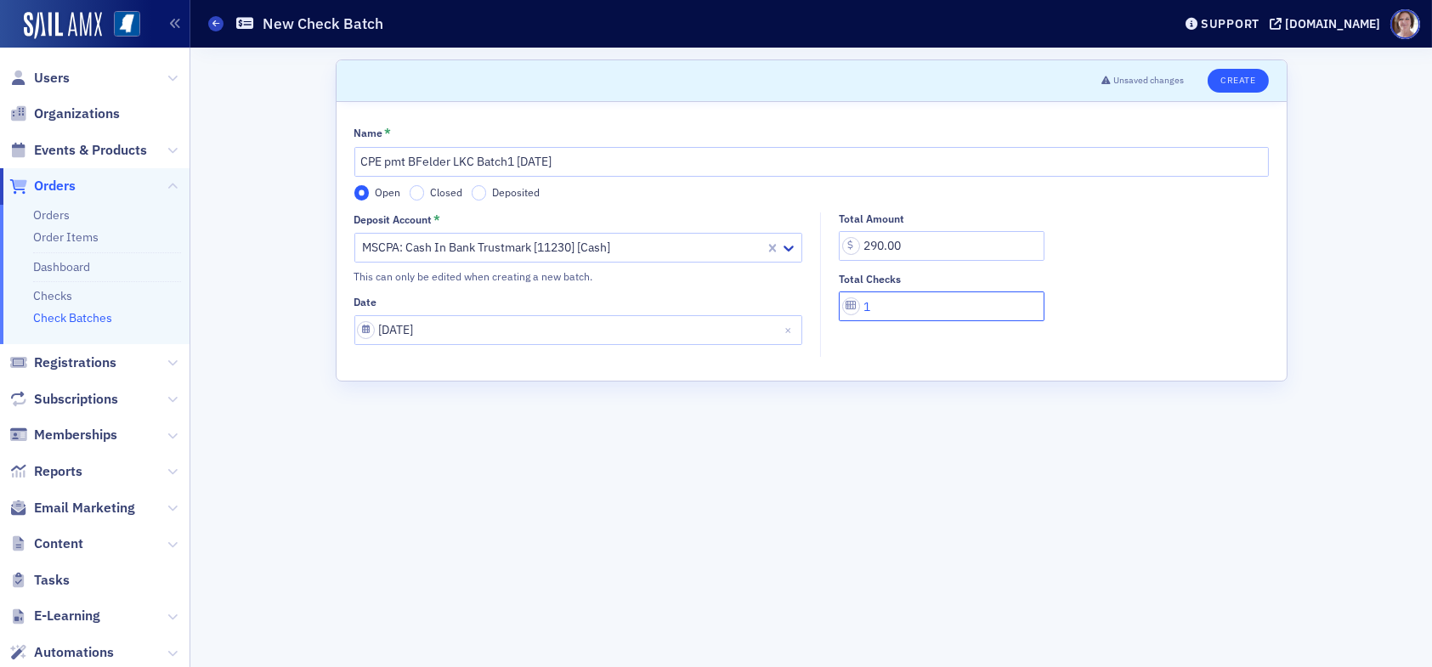
type input "1"
click at [1244, 71] on button "Create" at bounding box center [1238, 81] width 60 height 24
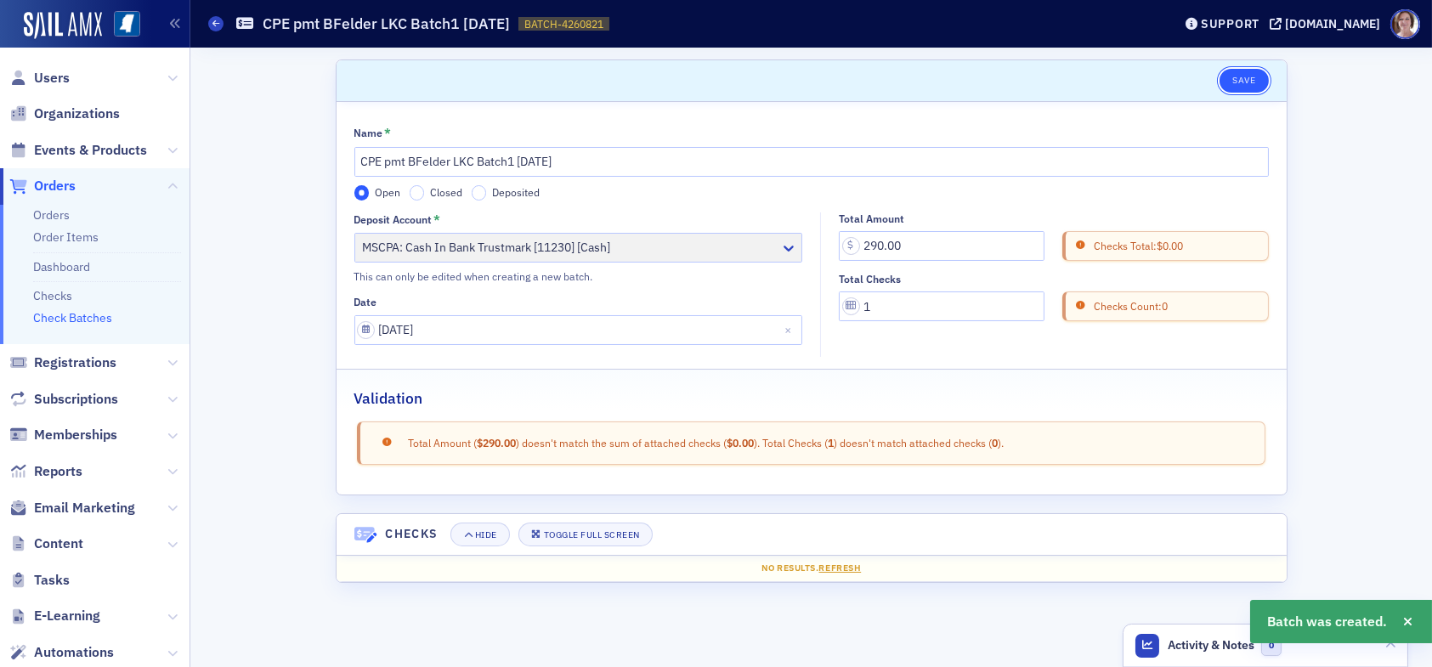
click at [1242, 79] on button "Save" at bounding box center [1244, 81] width 48 height 24
click at [64, 298] on link "Checks" at bounding box center [52, 295] width 39 height 15
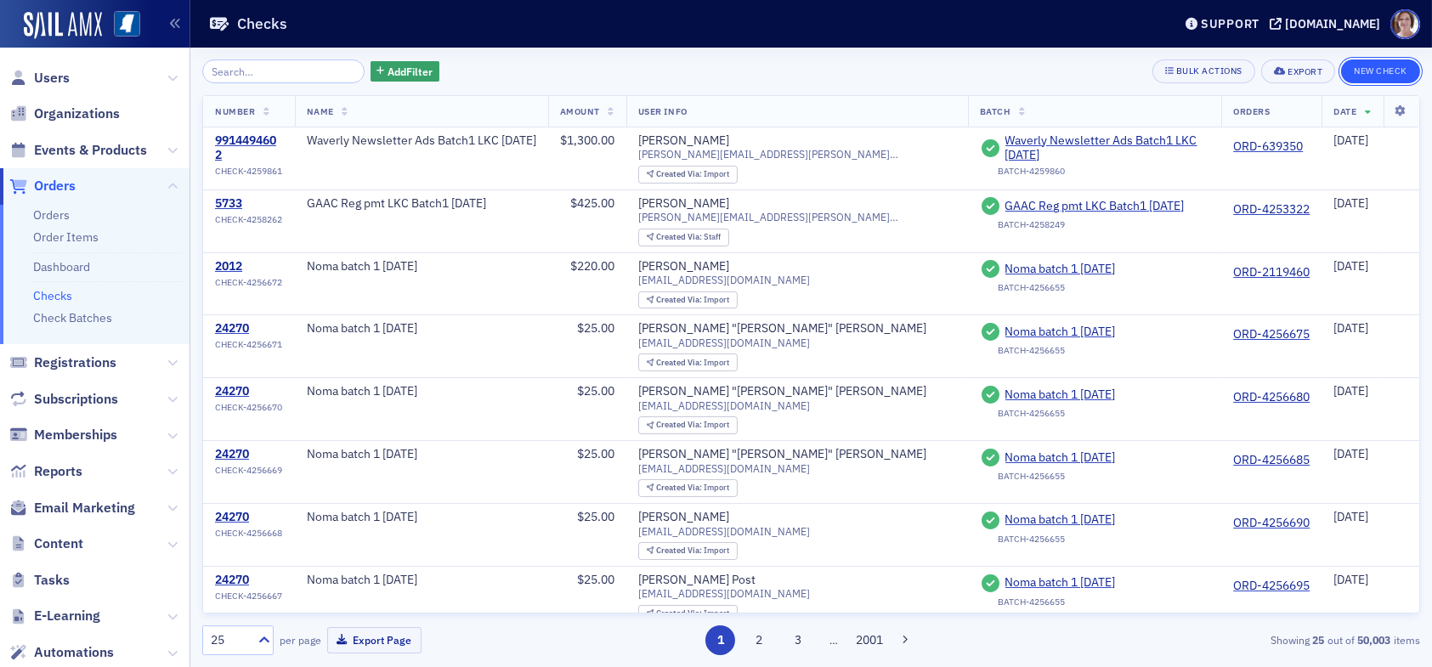
click at [1384, 72] on button "New Check" at bounding box center [1380, 72] width 79 height 24
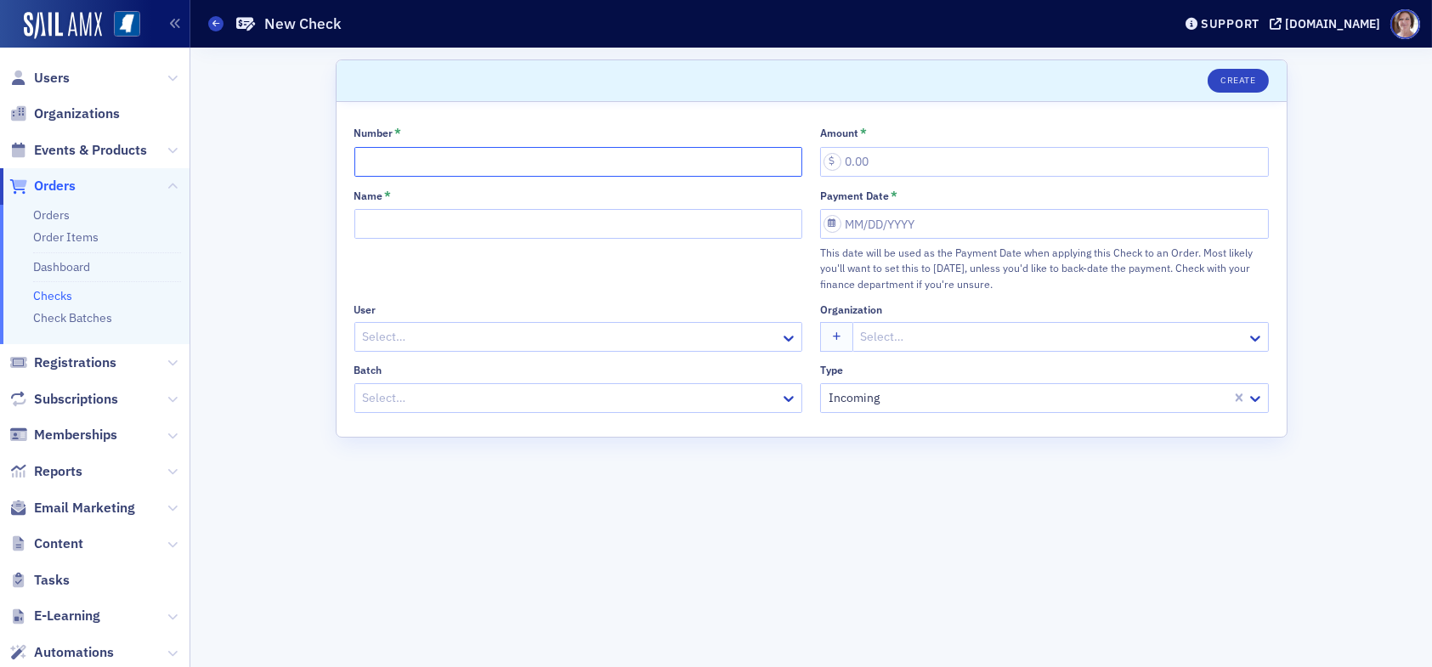
click at [553, 164] on input "Number *" at bounding box center [578, 162] width 449 height 30
type input "16355454"
type input "290.00"
click at [620, 402] on div at bounding box center [553, 398] width 384 height 21
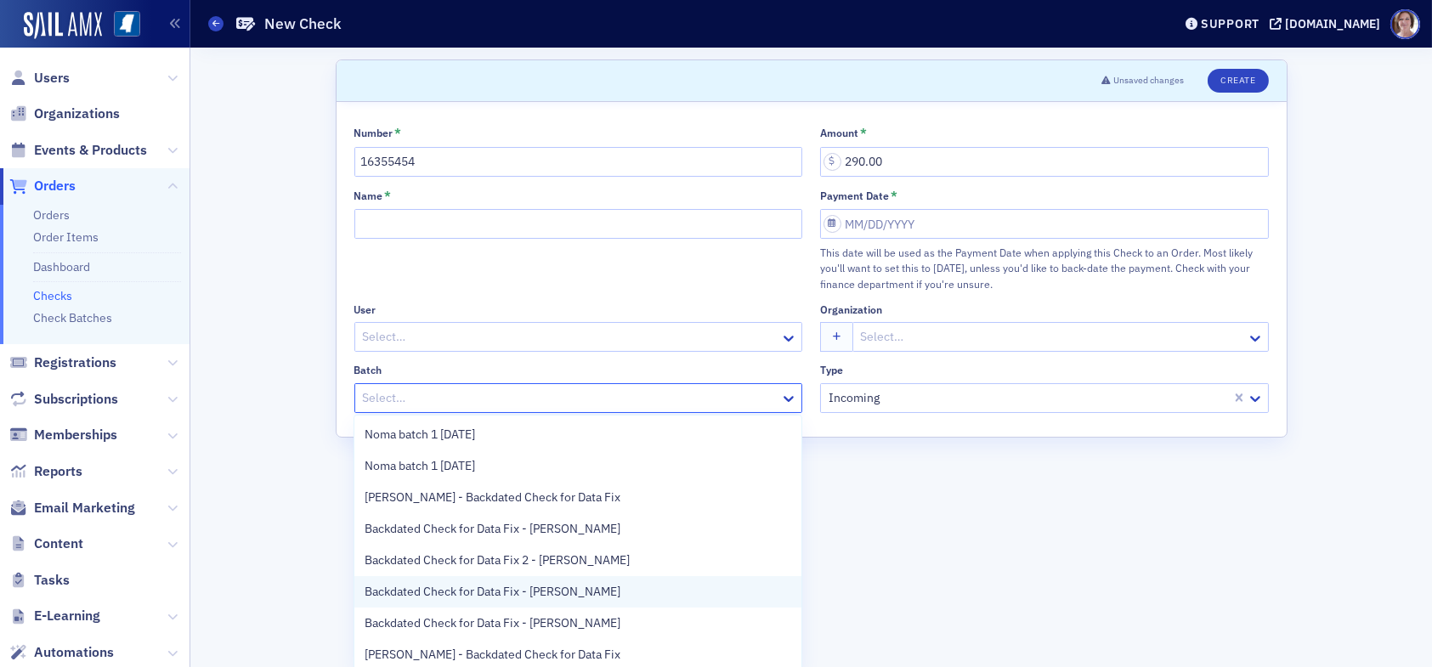
scroll to position [34, 0]
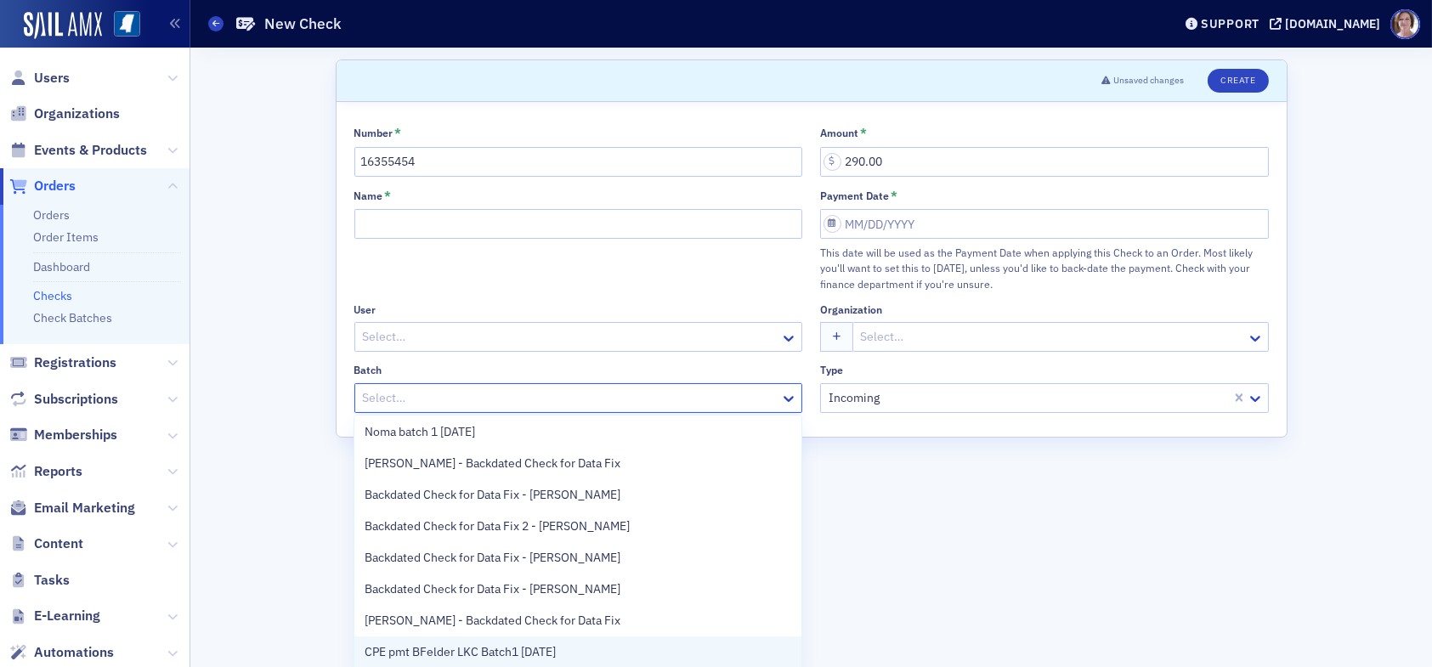
click at [519, 649] on span "CPE pmt BFelder LKC Batch1 09.05.25" at bounding box center [460, 652] width 191 height 18
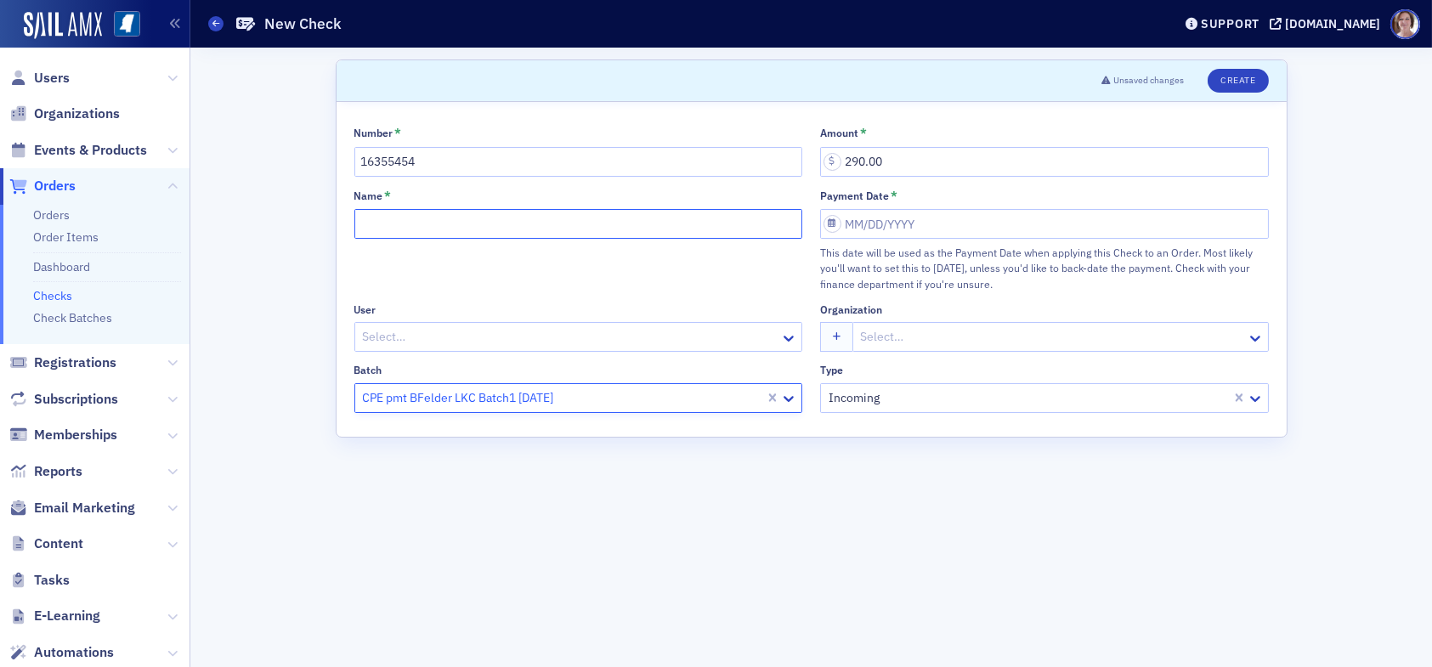
click at [438, 223] on input "Name *" at bounding box center [578, 224] width 449 height 30
type input "CPE pmt BFelder LKC Batch1 09.05.25"
select select "8"
select select "2025"
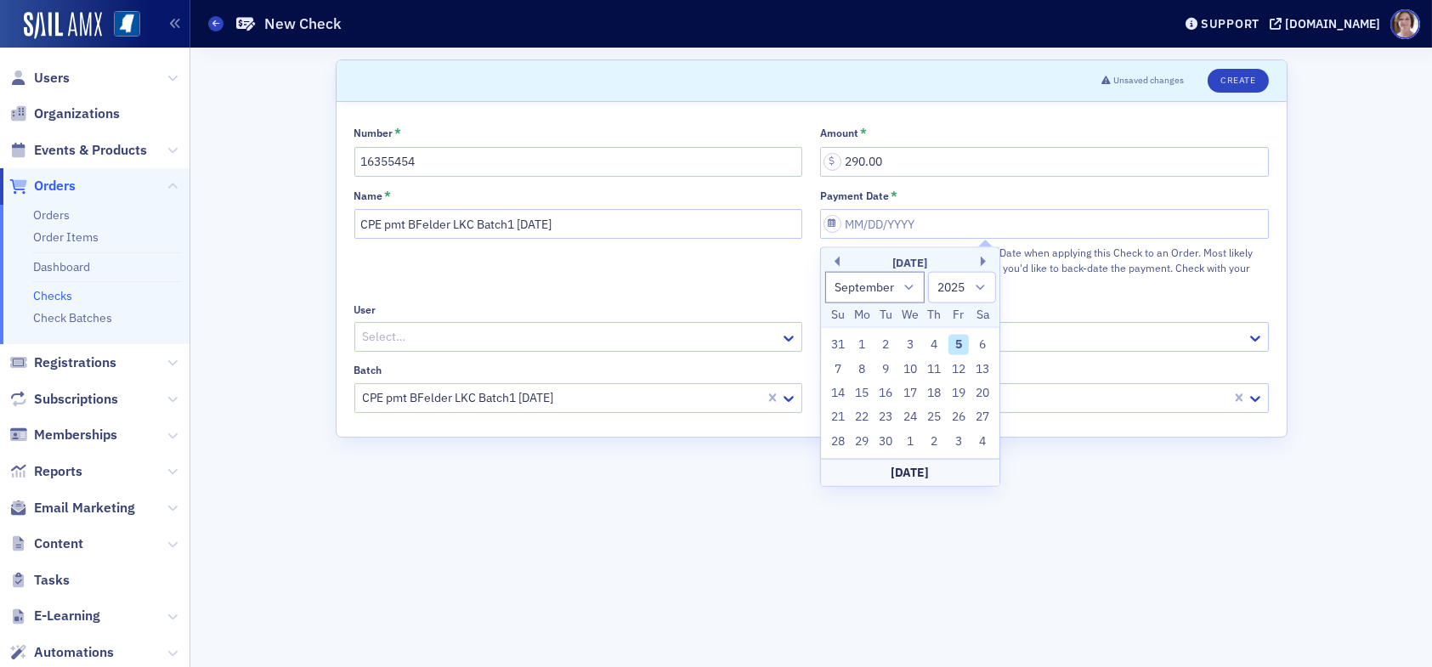
type input "09/05/2025"
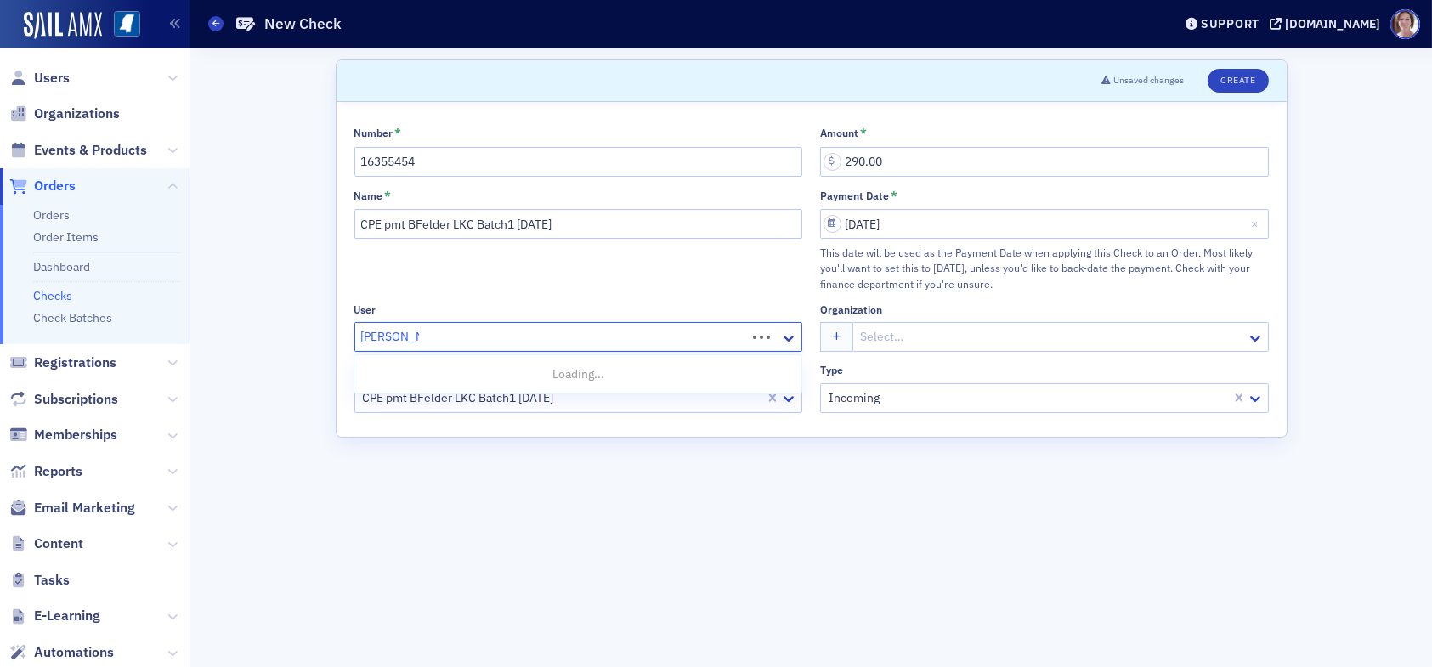
type input "Bill Felder"
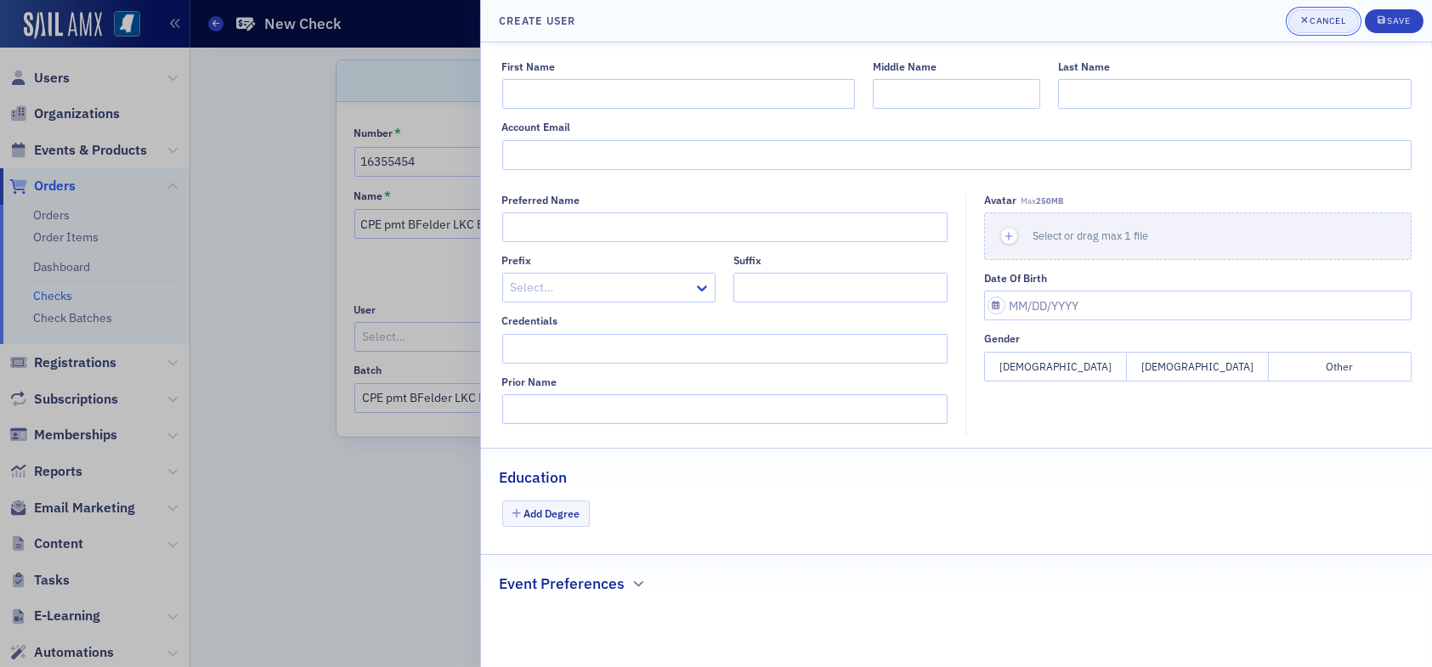
click at [1321, 27] on button "Cancel" at bounding box center [1324, 21] width 71 height 24
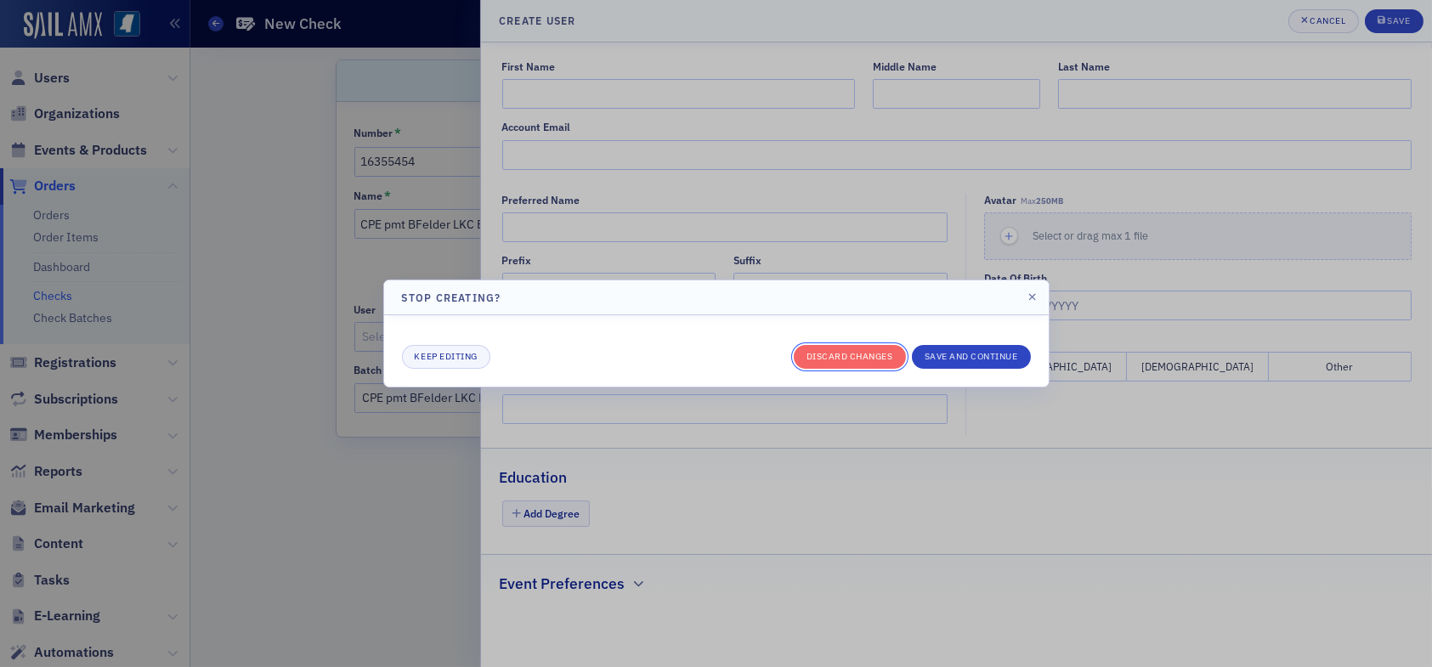
click at [856, 352] on button "Discard changes" at bounding box center [850, 357] width 112 height 24
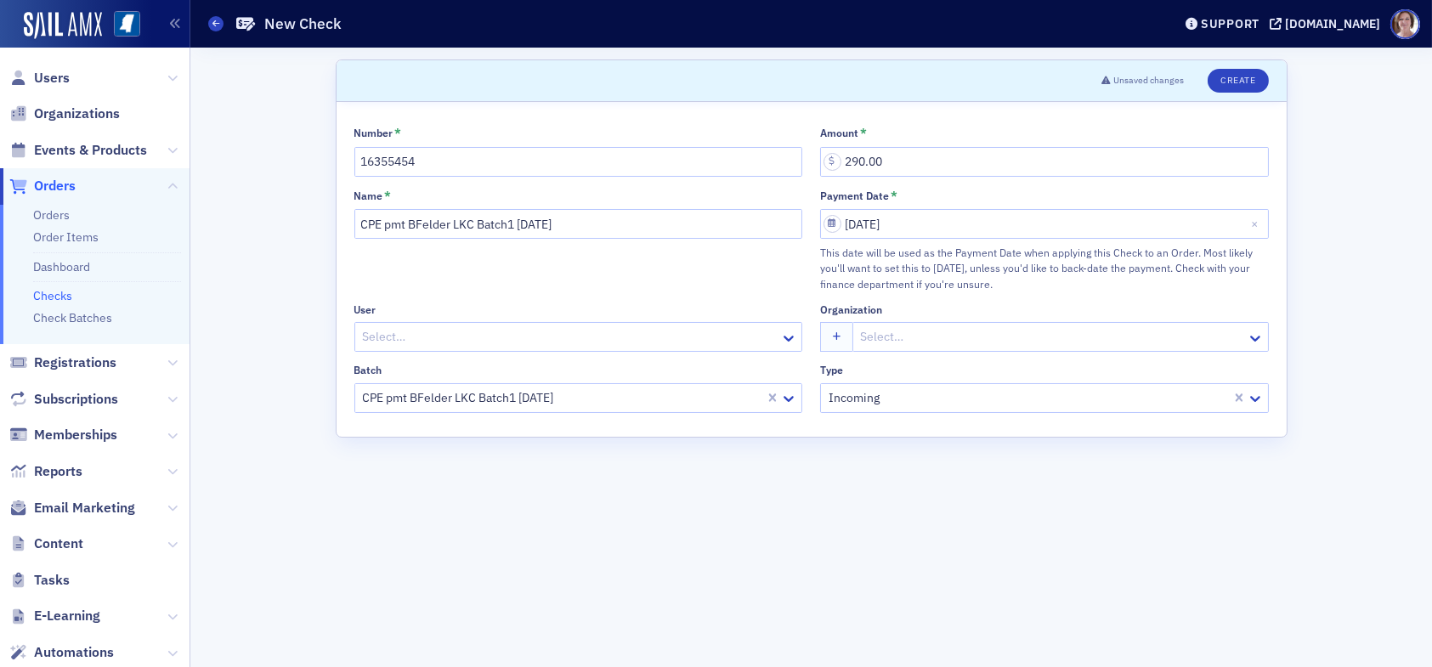
click at [468, 335] on div at bounding box center [570, 336] width 418 height 21
type input "Bill Felder"
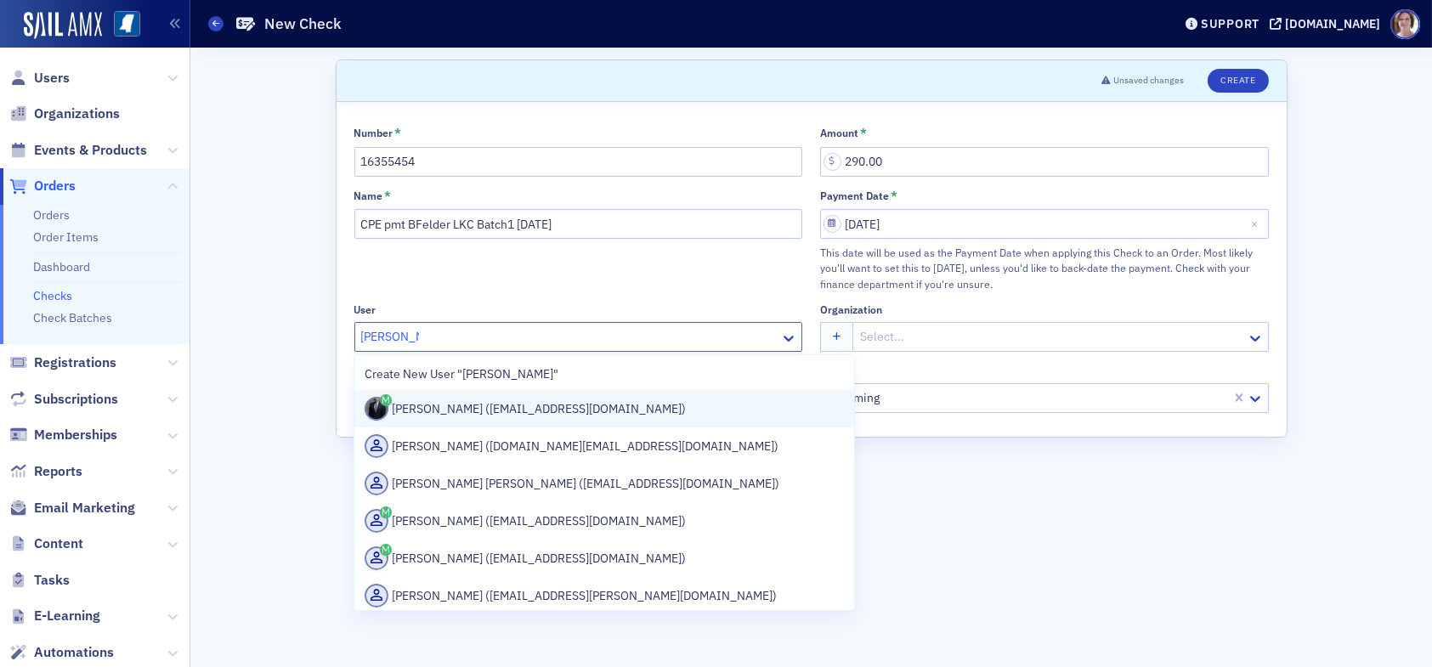
click at [487, 407] on div "Bill Felder (bfelder@hrkcpa.com)" at bounding box center [604, 409] width 479 height 24
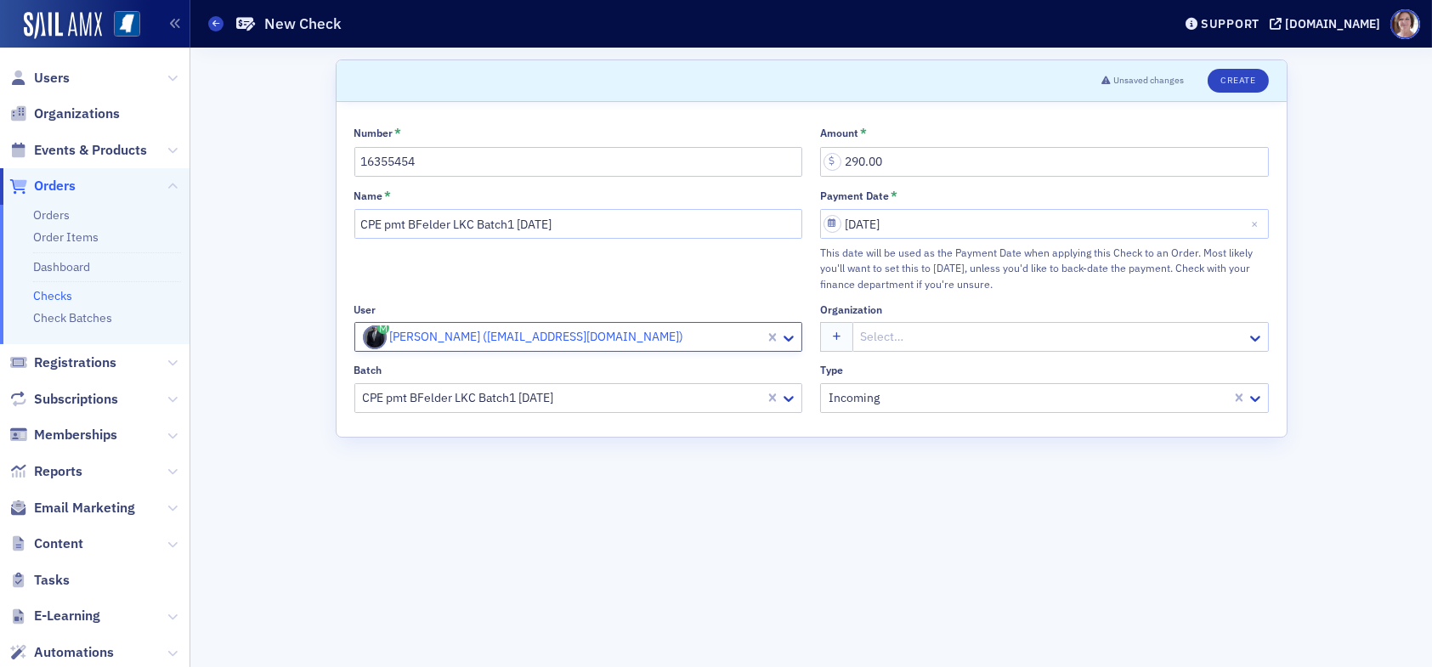
click at [921, 335] on div at bounding box center [1052, 336] width 386 height 21
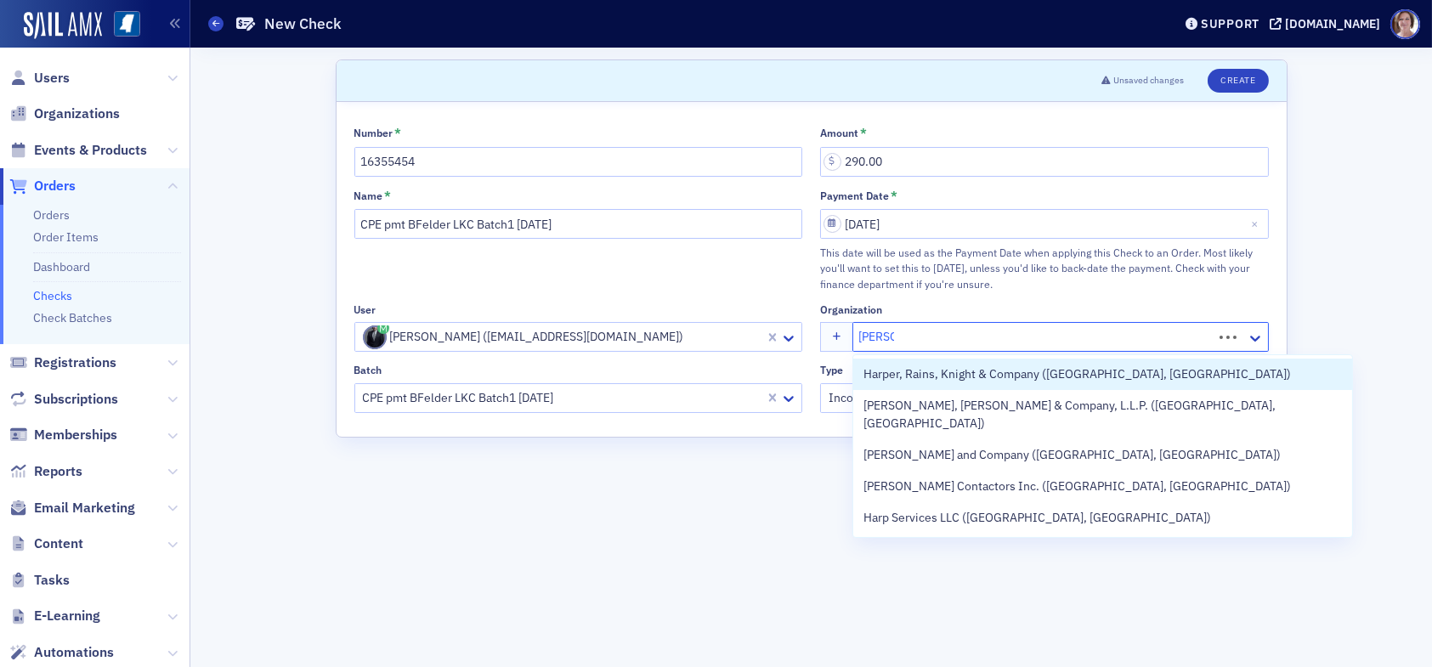
type input "Harper"
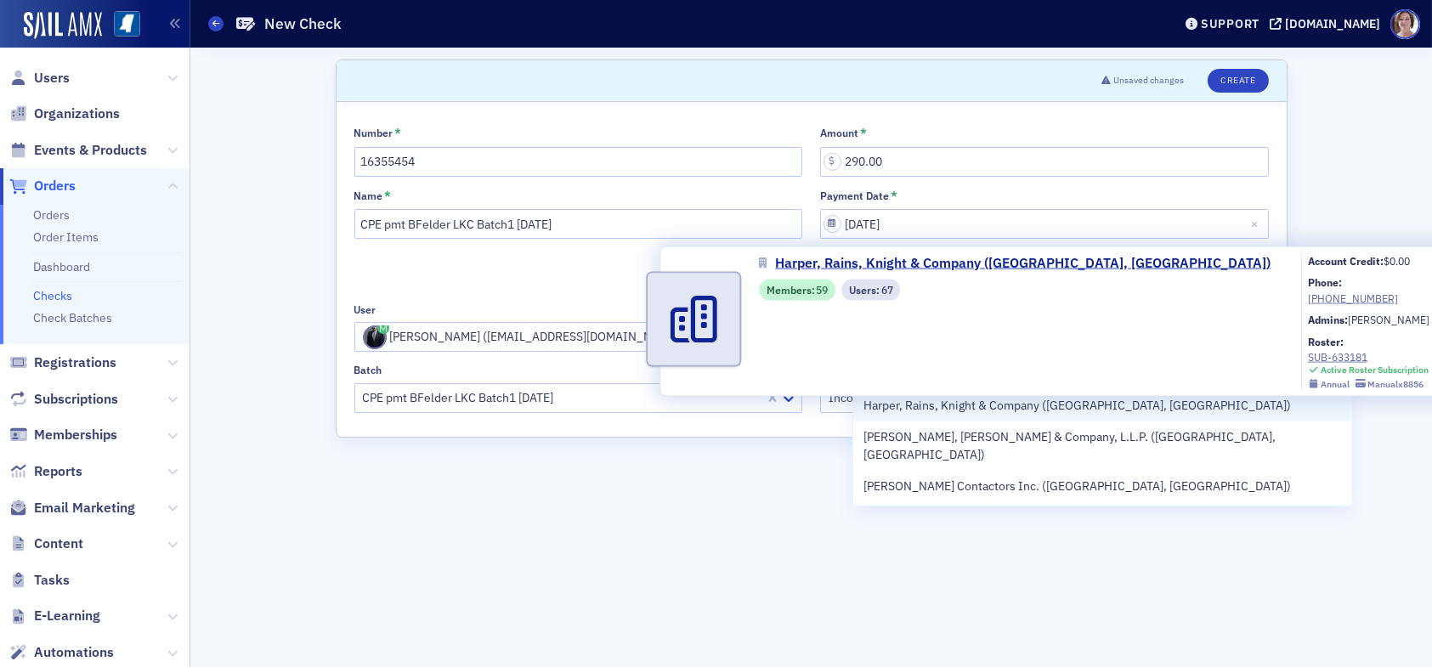
click at [944, 400] on span "Harper, Rains, Knight & Company (Ridgeland, MS)" at bounding box center [1078, 406] width 428 height 18
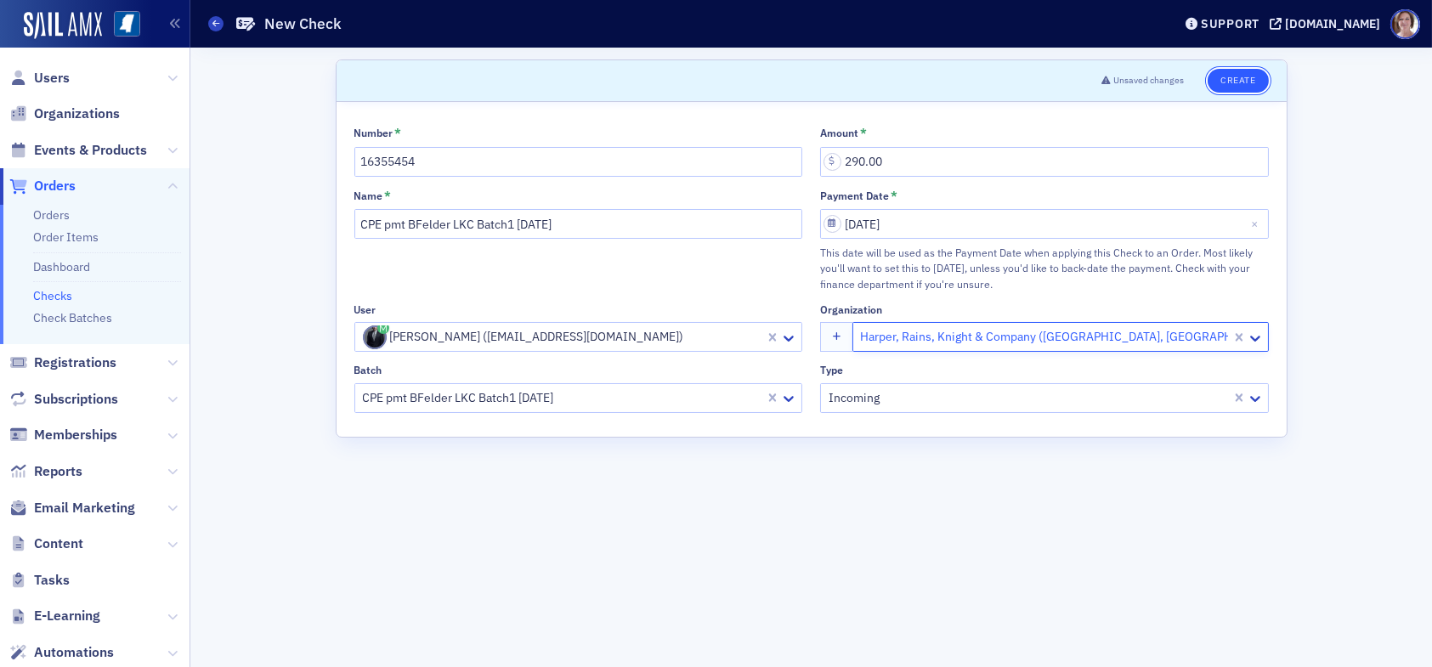
click at [1238, 79] on button "Create" at bounding box center [1238, 81] width 60 height 24
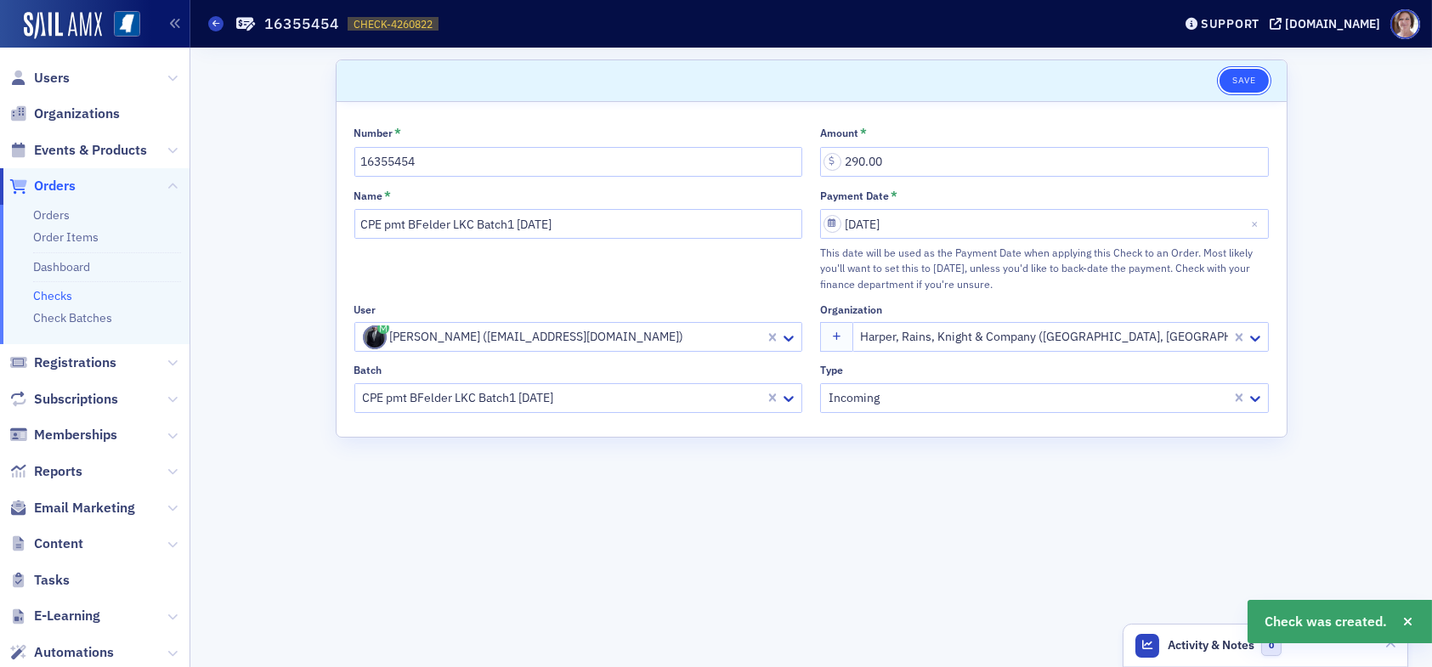
click at [1248, 77] on button "Save" at bounding box center [1244, 81] width 48 height 24
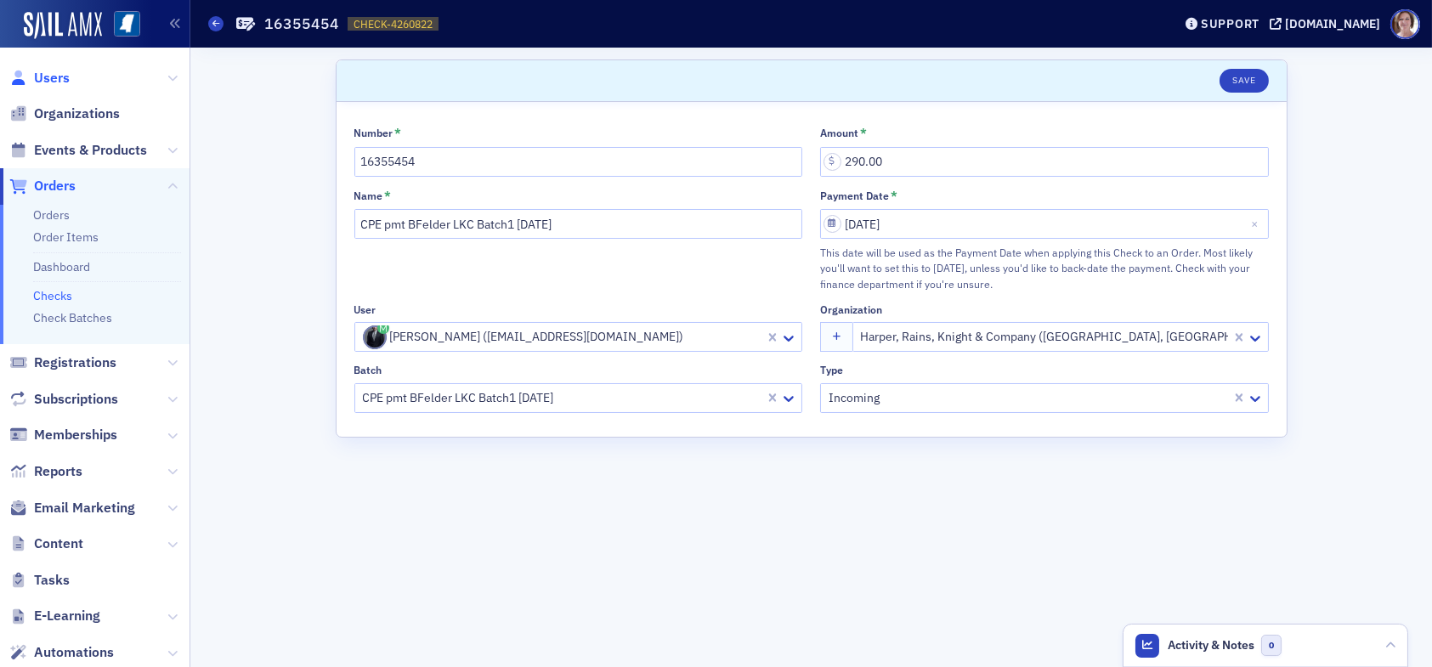
click at [59, 75] on span "Users" at bounding box center [52, 78] width 36 height 19
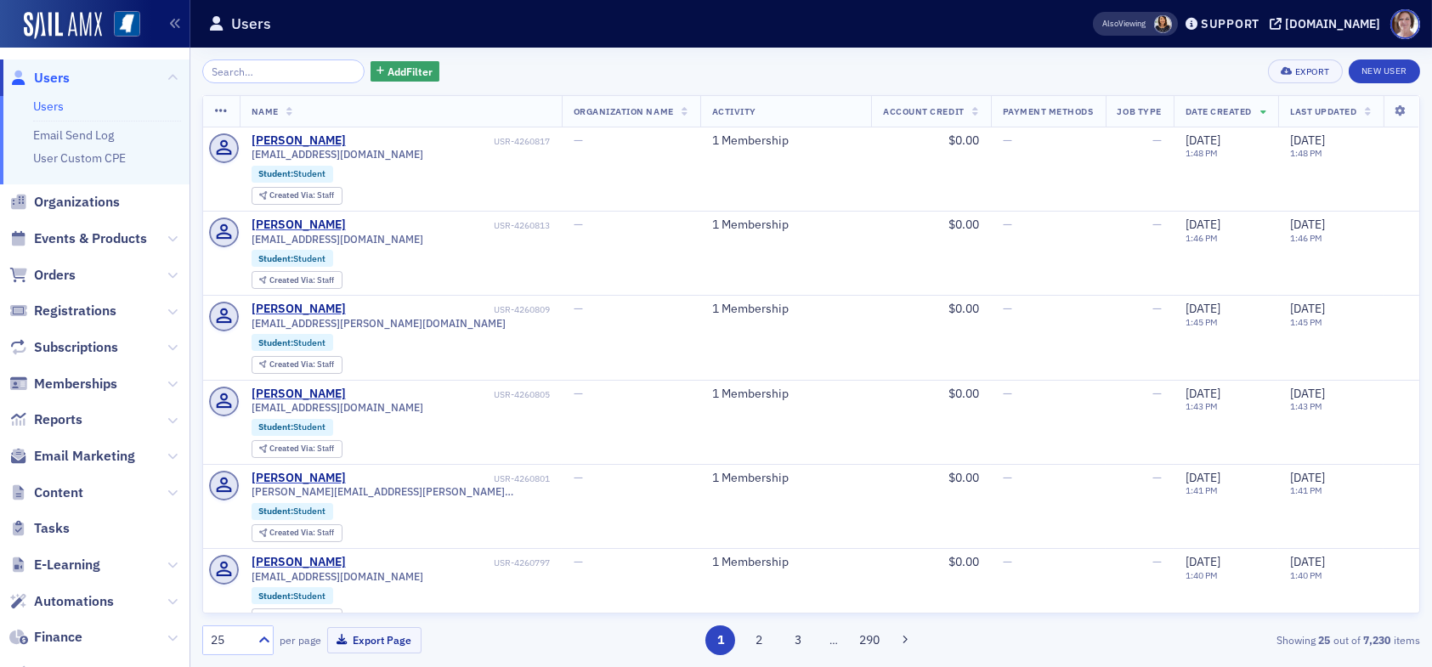
click at [261, 71] on input "search" at bounding box center [283, 72] width 162 height 24
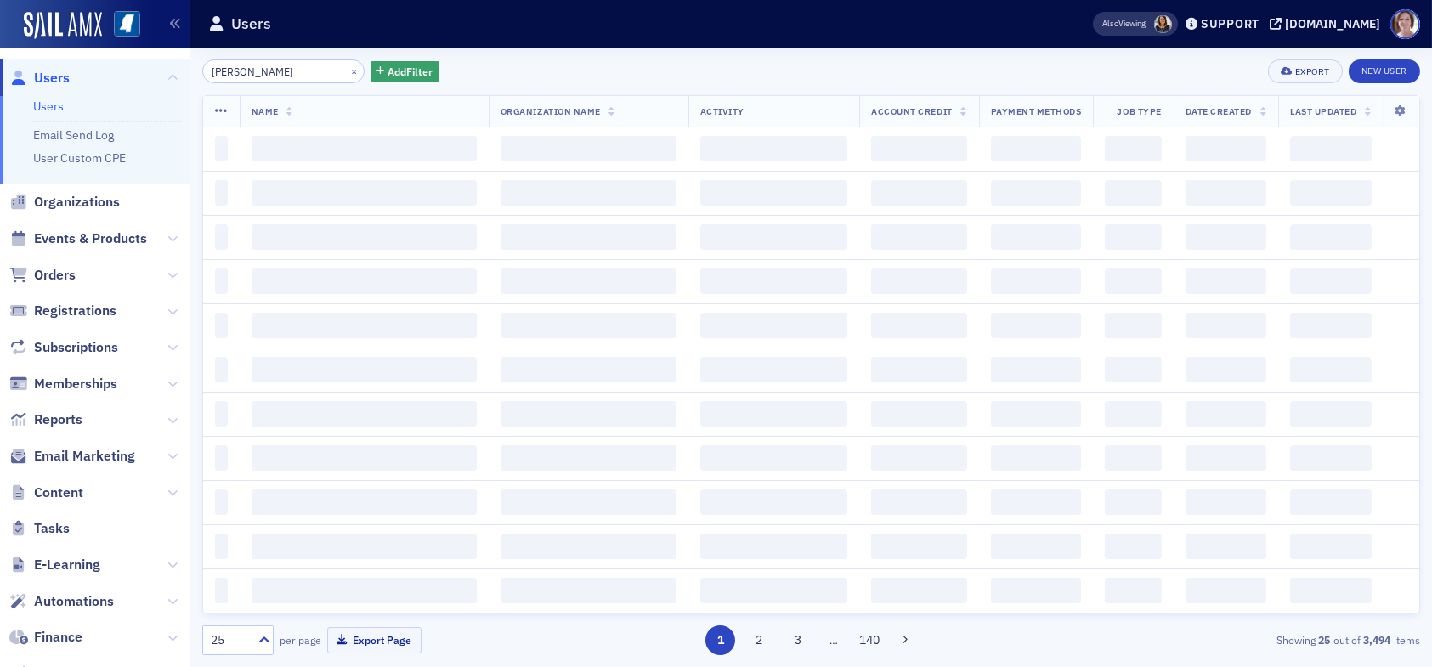
type input "bill felder"
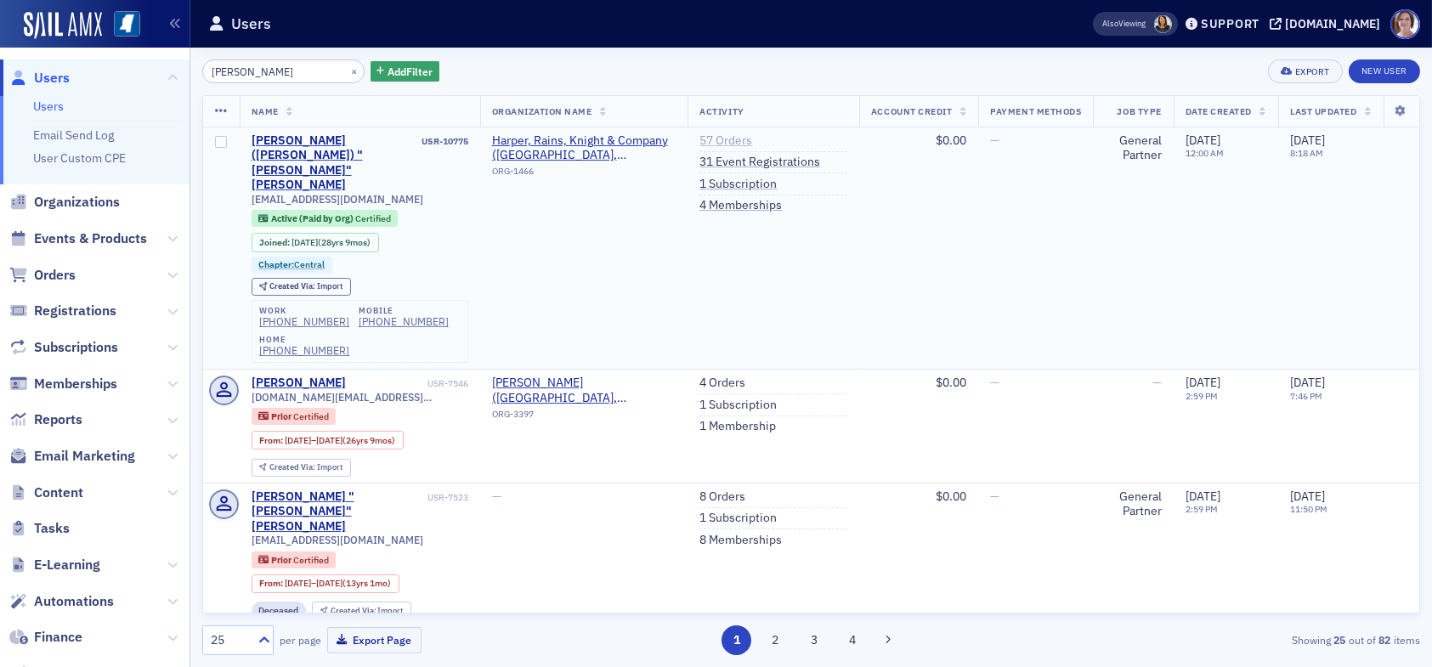
click at [722, 139] on link "57 Orders" at bounding box center [726, 140] width 53 height 15
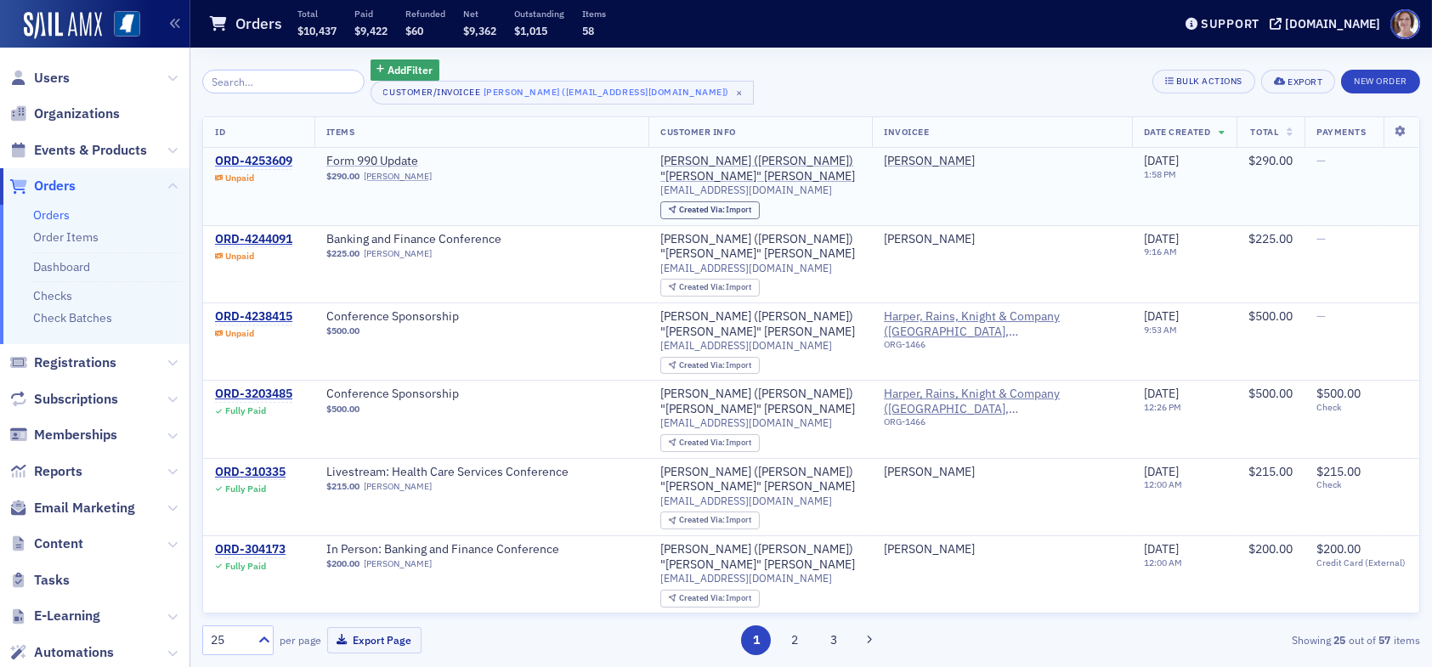
click at [262, 158] on div "ORD-4253609" at bounding box center [253, 161] width 77 height 15
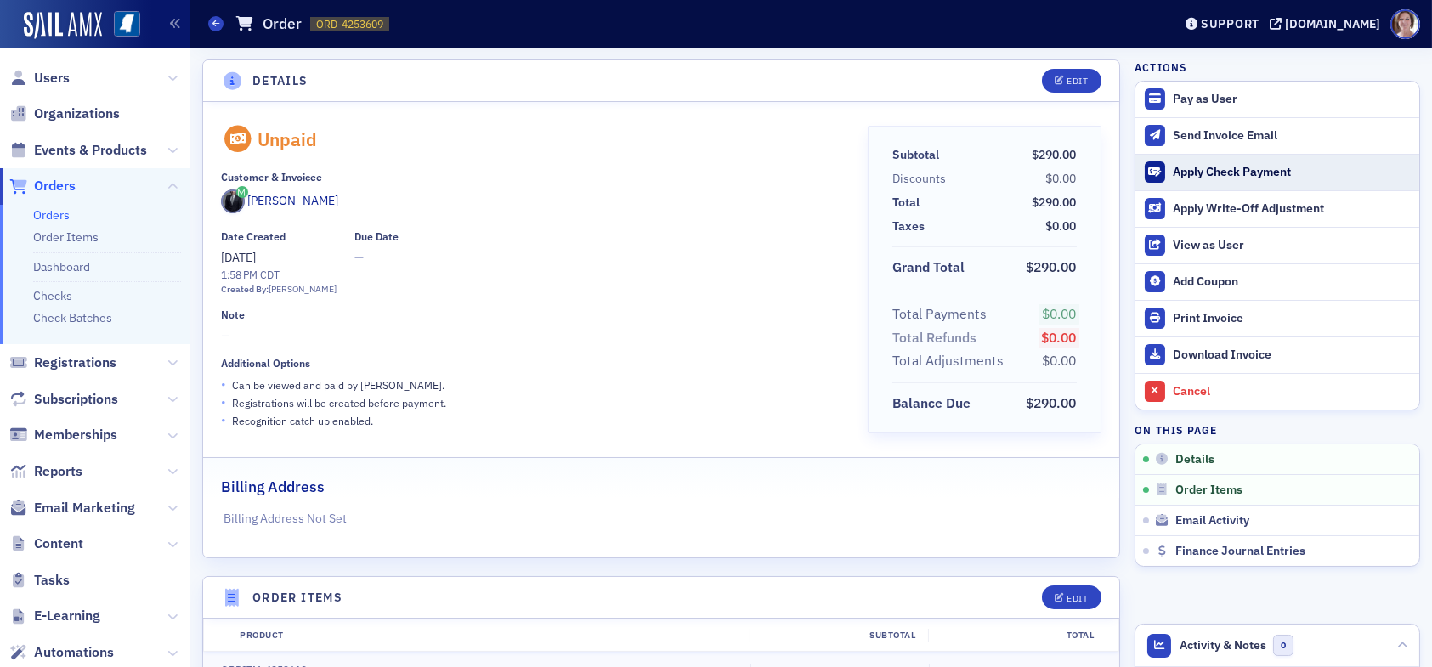
click at [1197, 167] on div "Apply Check Payment" at bounding box center [1292, 172] width 238 height 15
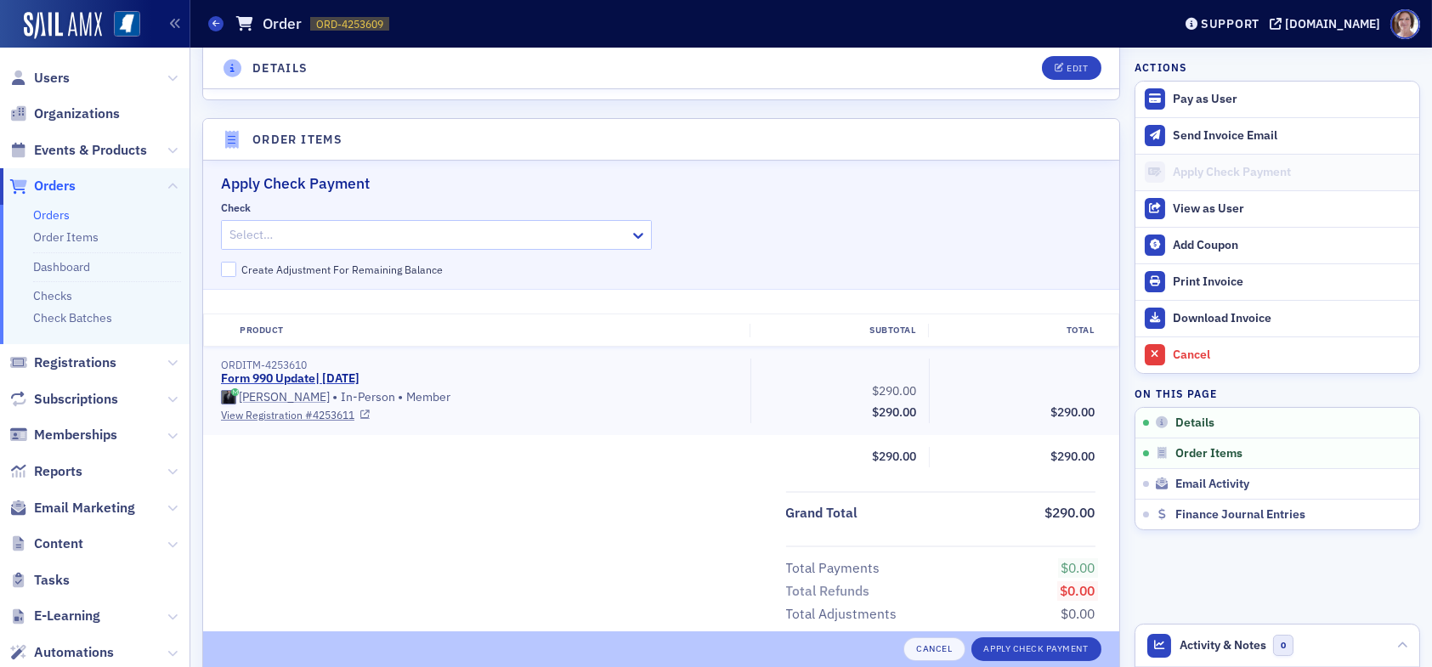
scroll to position [519, 0]
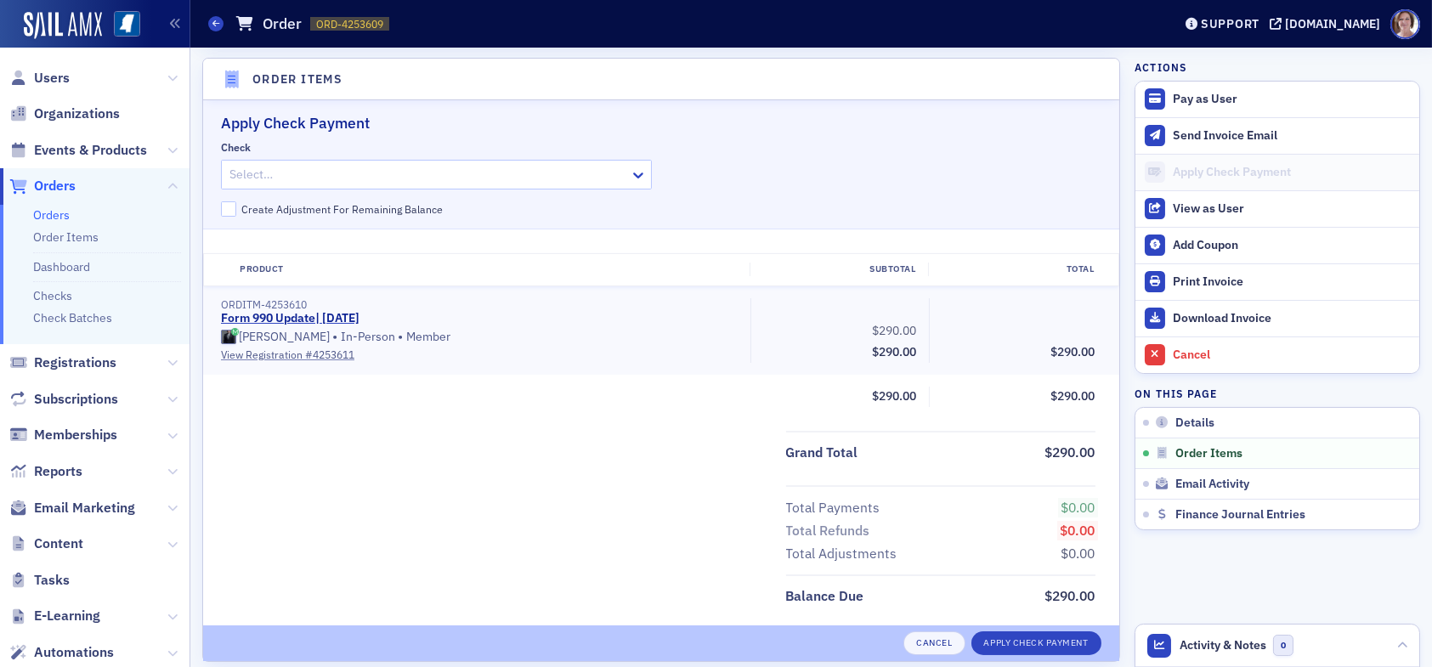
click at [323, 171] on div at bounding box center [428, 174] width 400 height 21
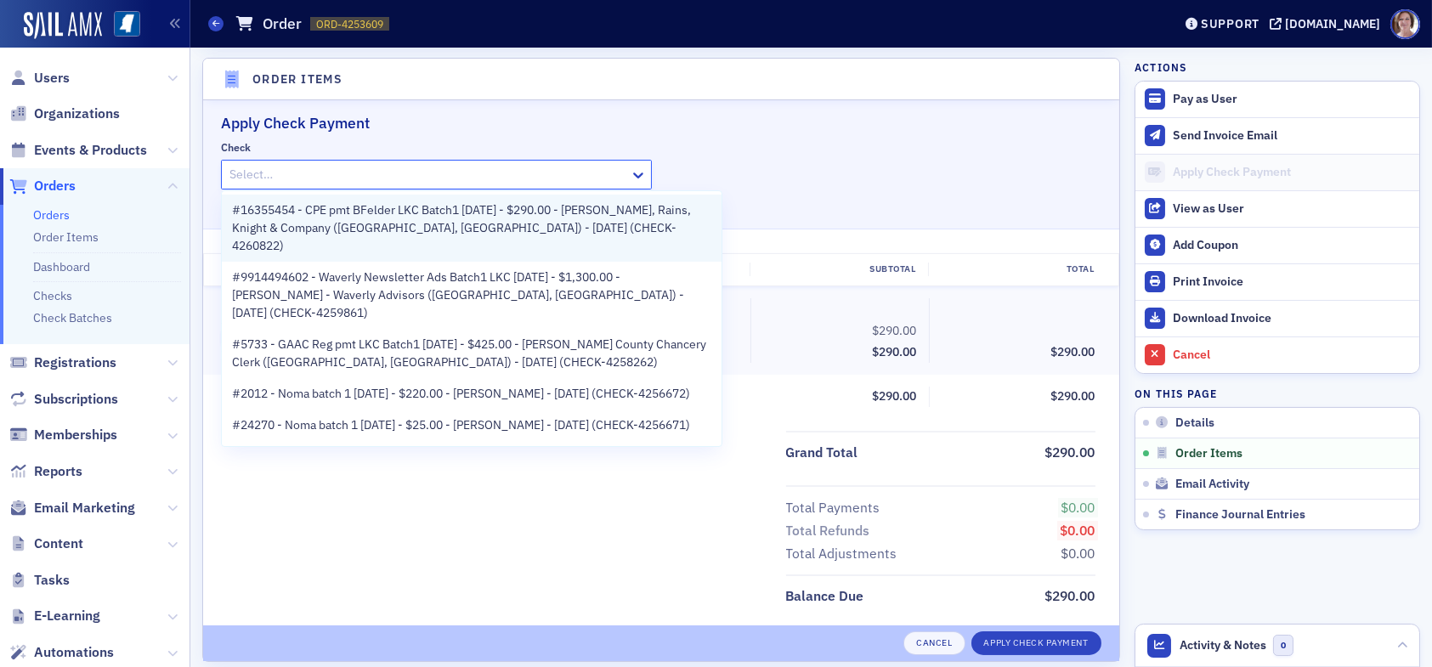
click at [431, 217] on span "#16355454 - CPE pmt BFelder LKC Batch1 09.05.25 - $290.00 - Bill Felder - Harpe…" at bounding box center [471, 228] width 479 height 54
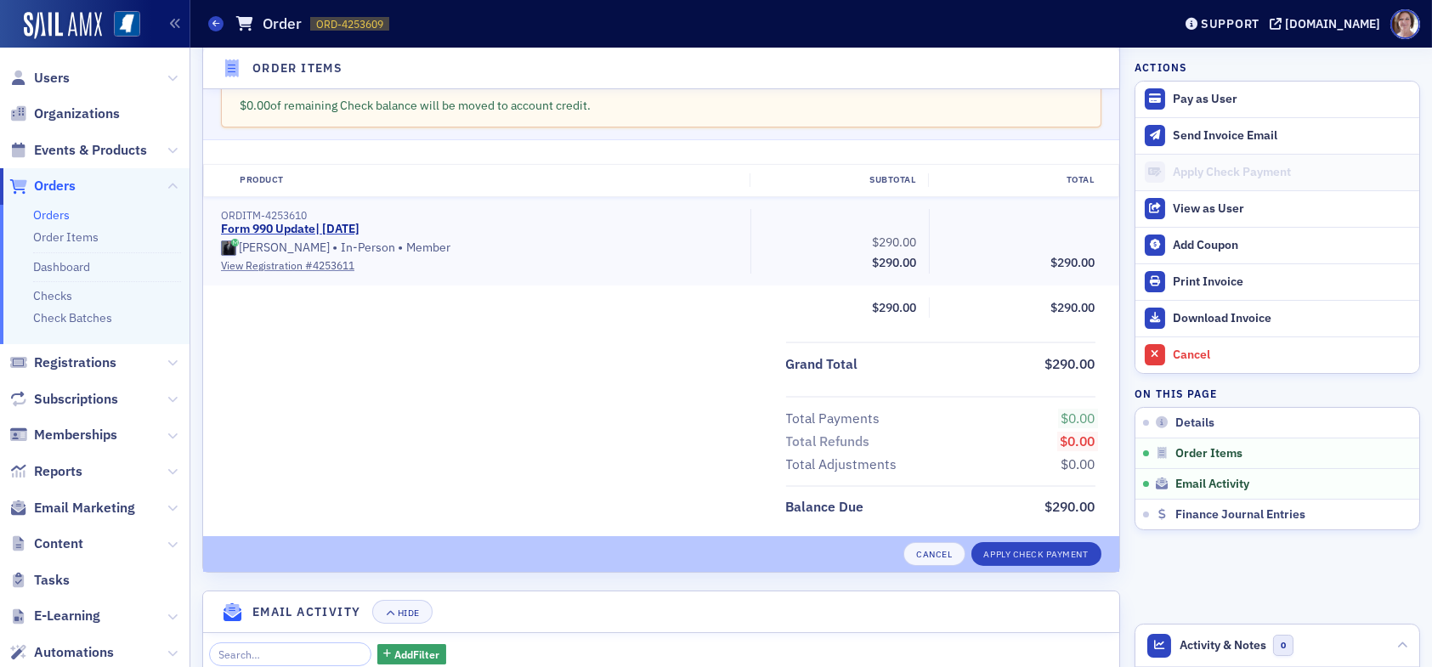
scroll to position [680, 0]
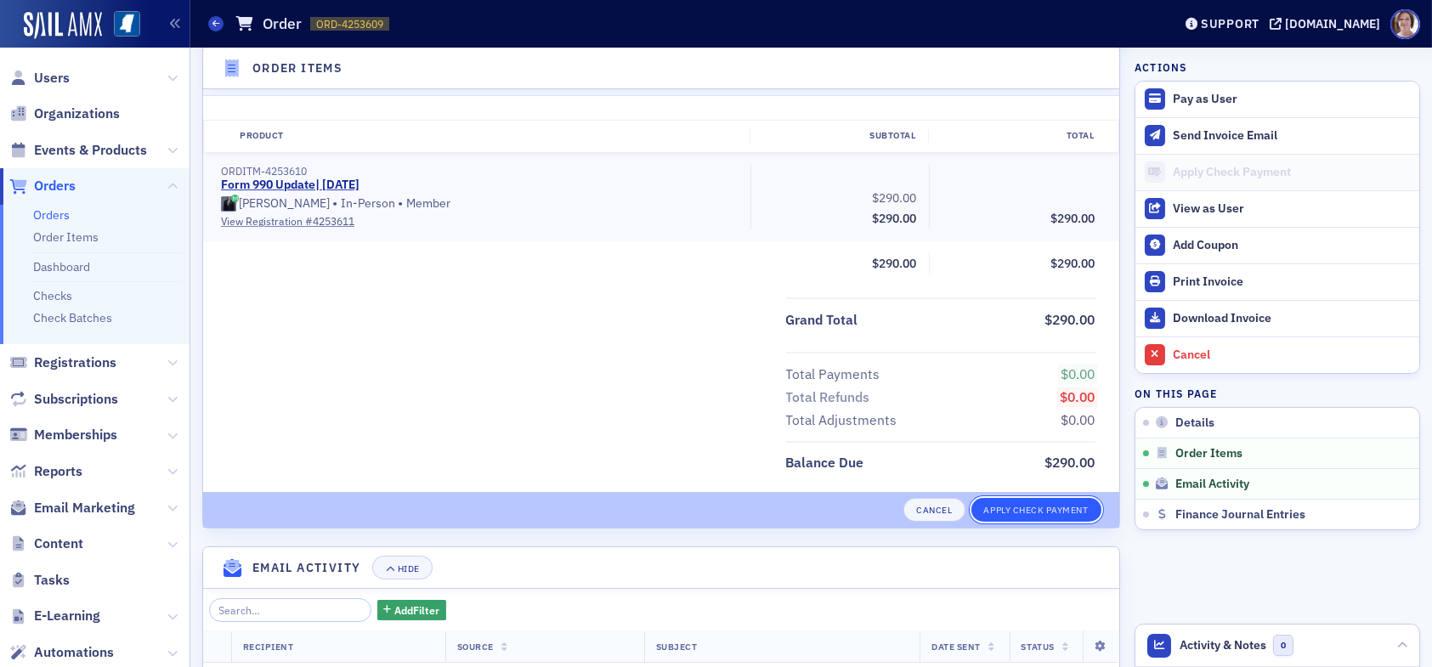
click at [1028, 502] on button "Apply Check Payment" at bounding box center [1037, 510] width 130 height 24
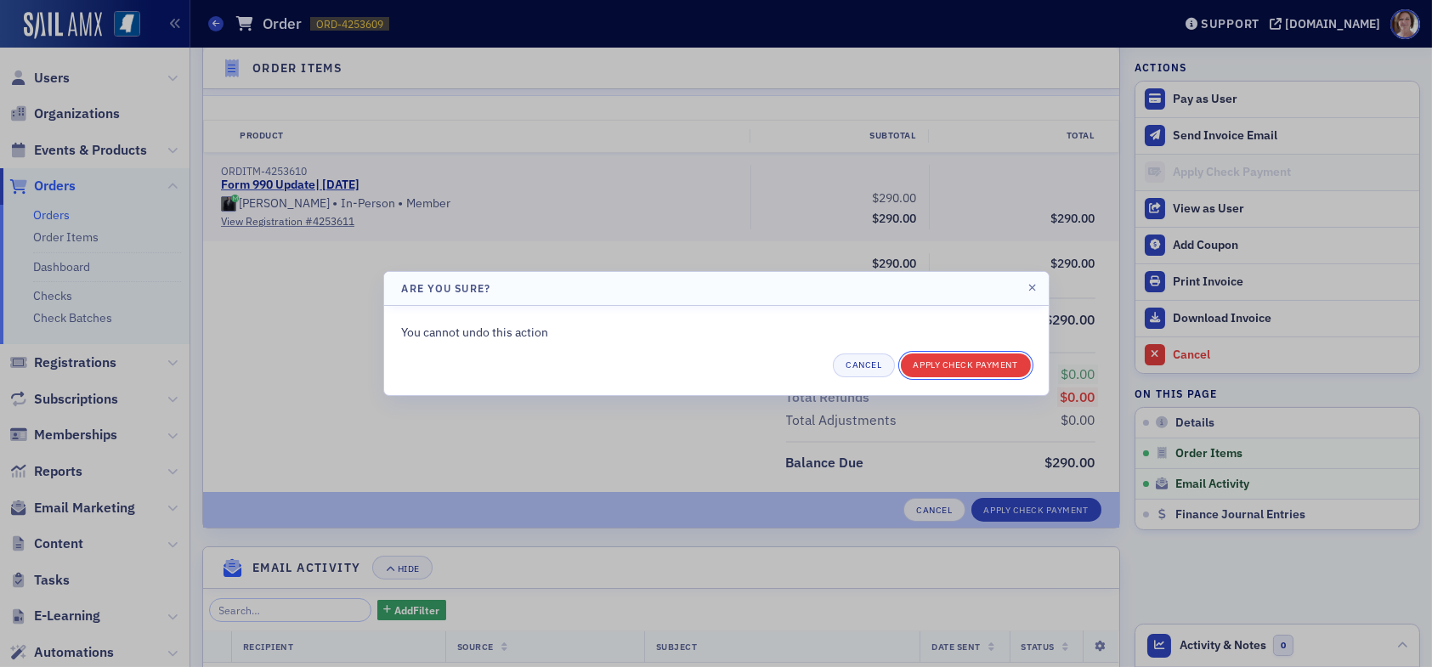
click at [961, 364] on button "Apply Check Payment" at bounding box center [966, 366] width 130 height 24
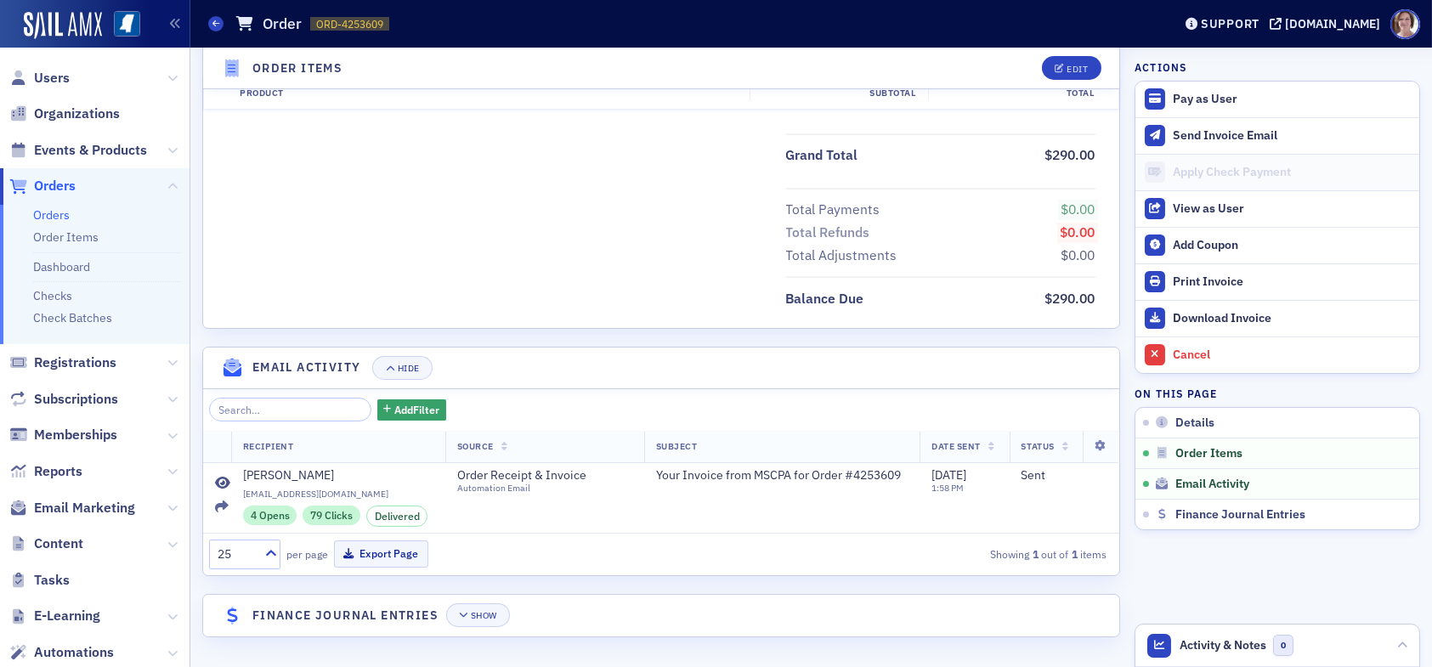
scroll to position [660, 0]
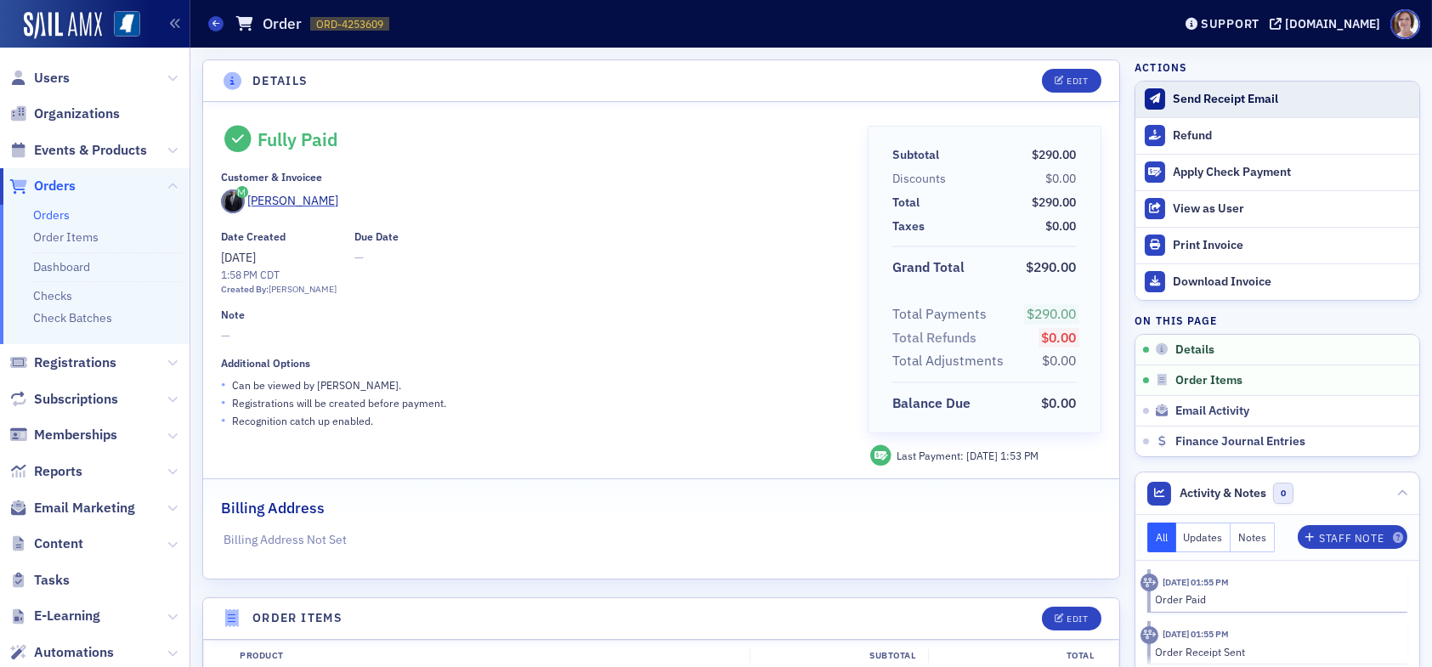
click at [1188, 99] on div "Send Receipt Email" at bounding box center [1292, 99] width 238 height 15
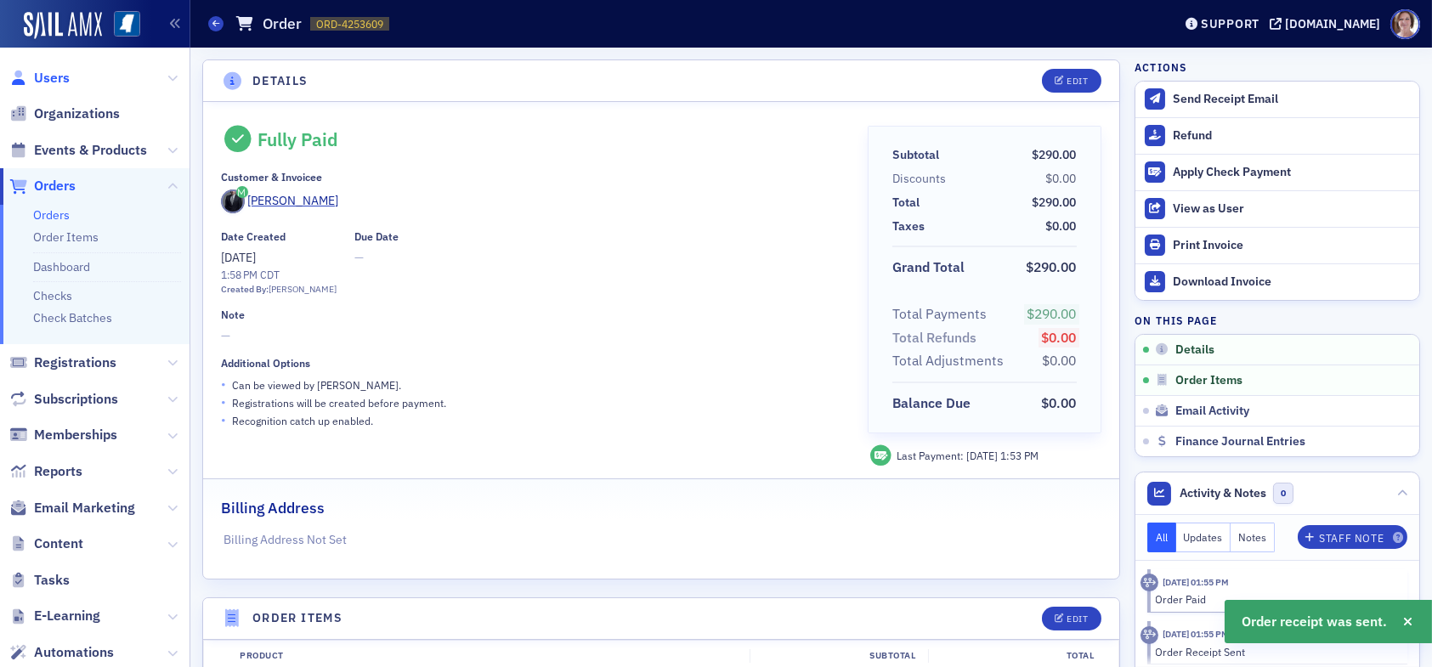
click at [48, 69] on span "Users" at bounding box center [52, 78] width 36 height 19
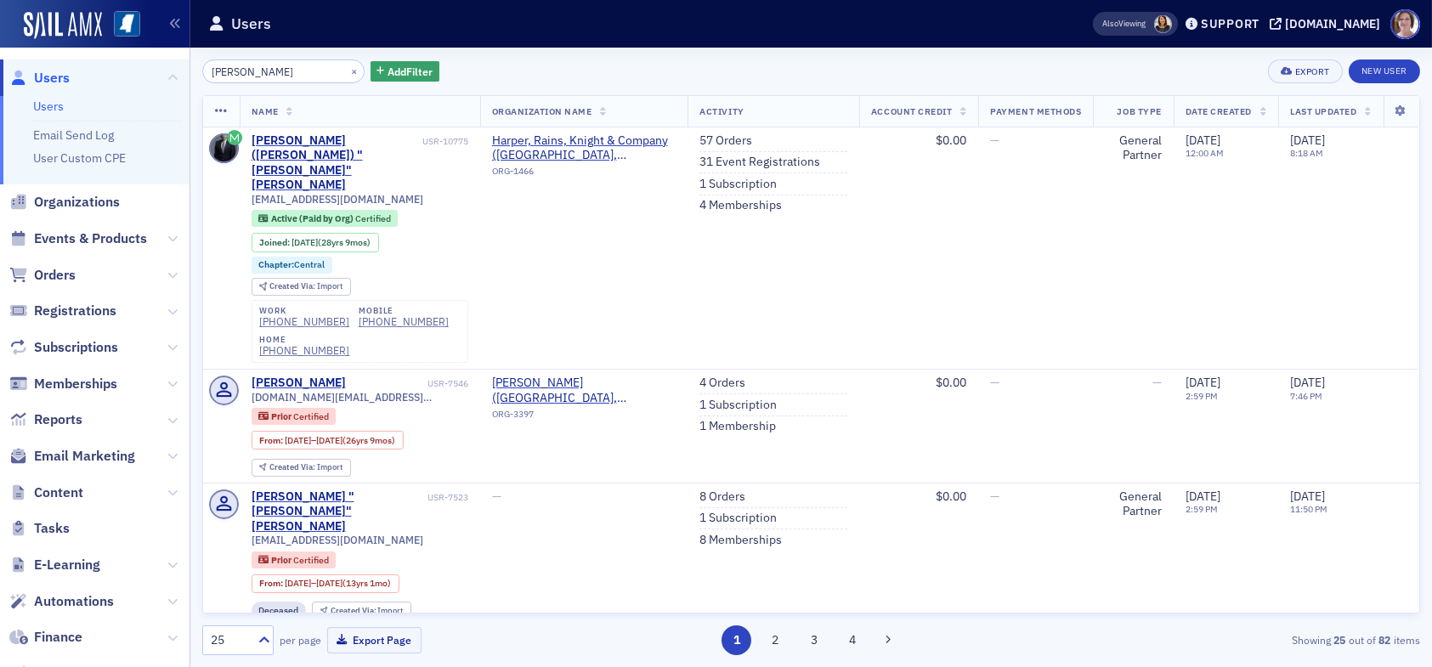
drag, startPoint x: 281, startPoint y: 65, endPoint x: 148, endPoint y: 77, distance: 134.1
click at [149, 77] on div "Users Users Email Send Log User Custom CPE Organizations Events & Products Orde…" at bounding box center [716, 333] width 1432 height 667
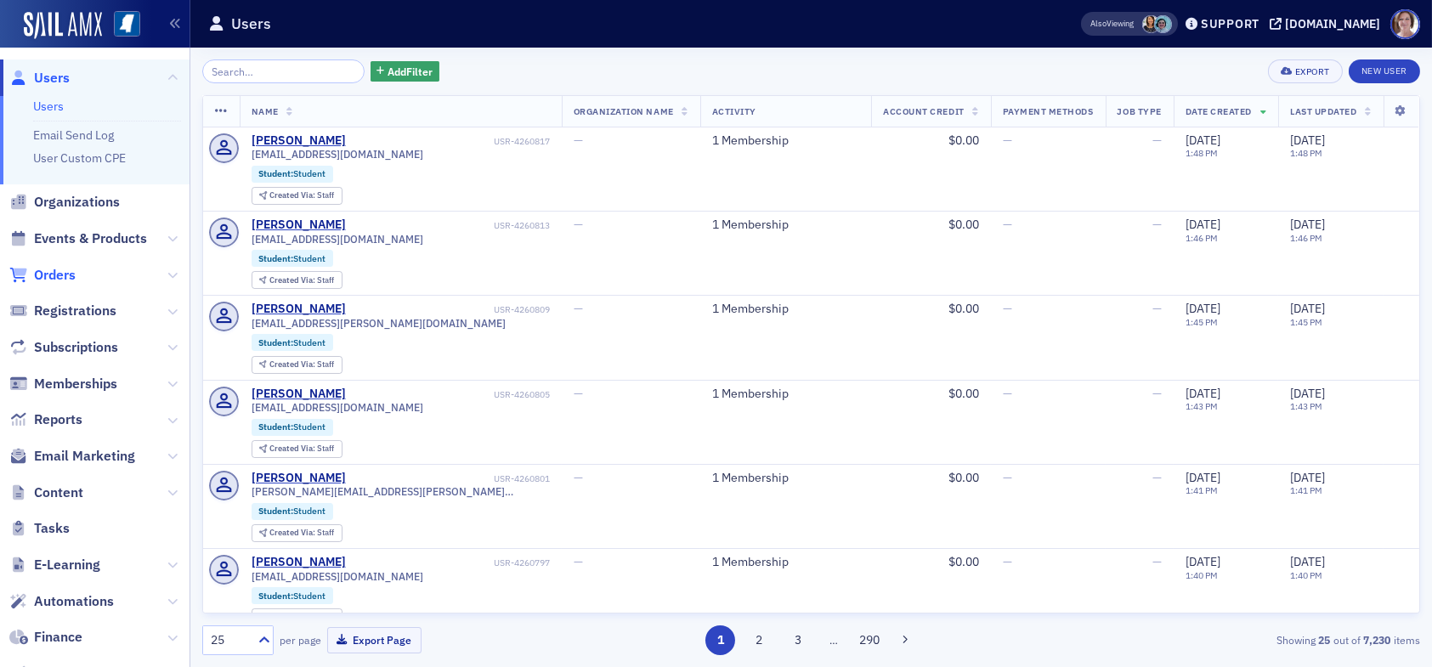
click at [61, 273] on span "Orders" at bounding box center [55, 275] width 42 height 19
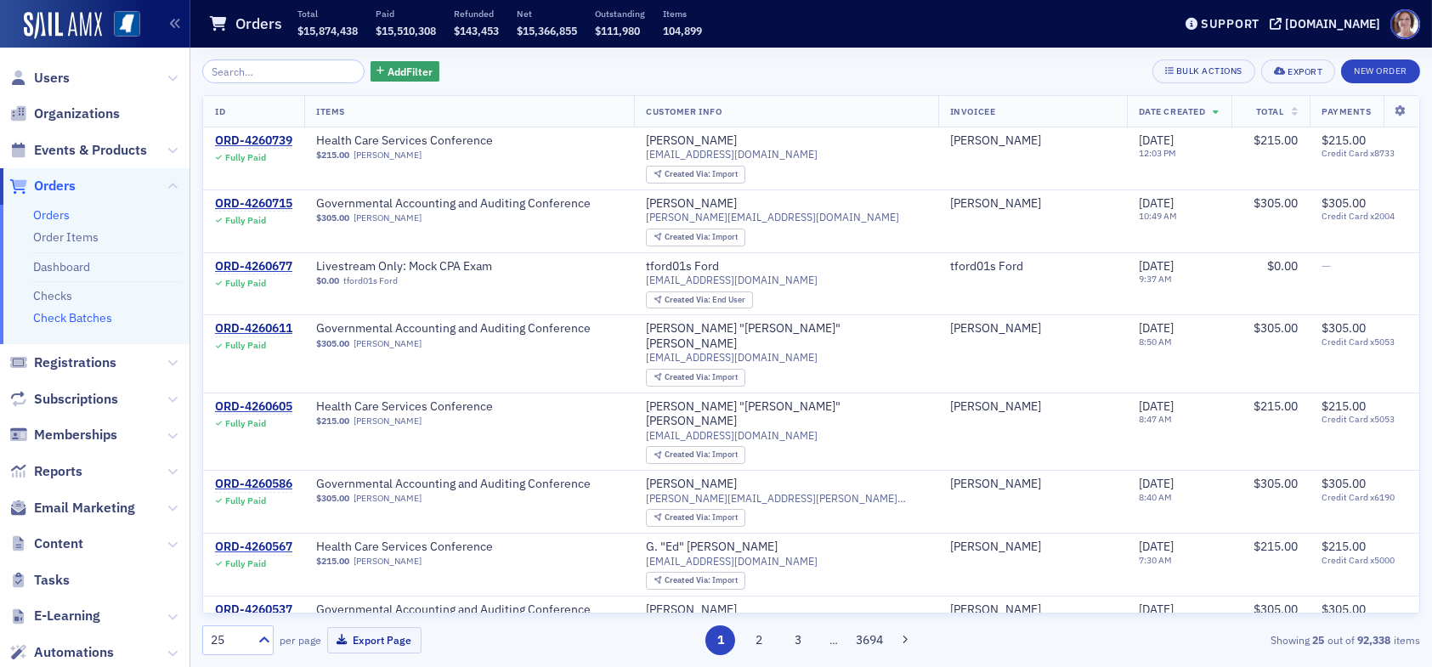
click at [103, 319] on link "Check Batches" at bounding box center [72, 317] width 79 height 15
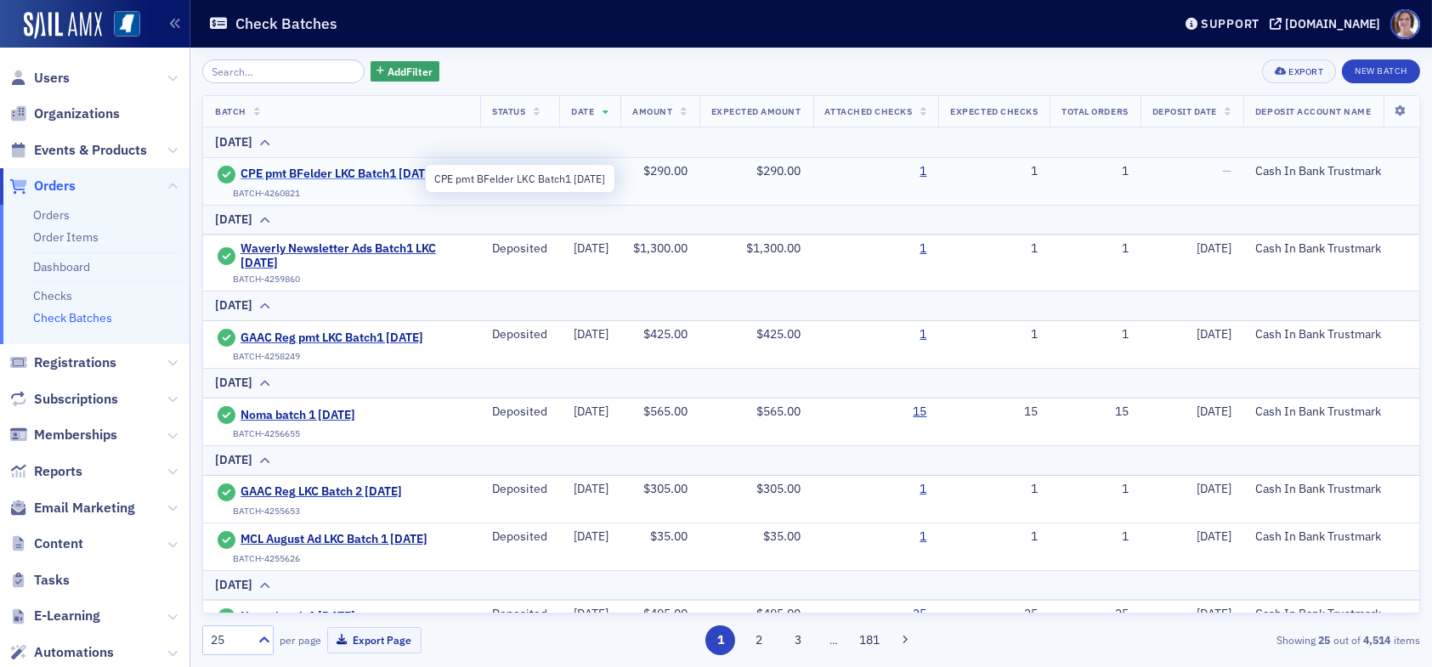
click at [354, 167] on span "CPE pmt BFelder LKC Batch1 09.05.25" at bounding box center [339, 174] width 196 height 15
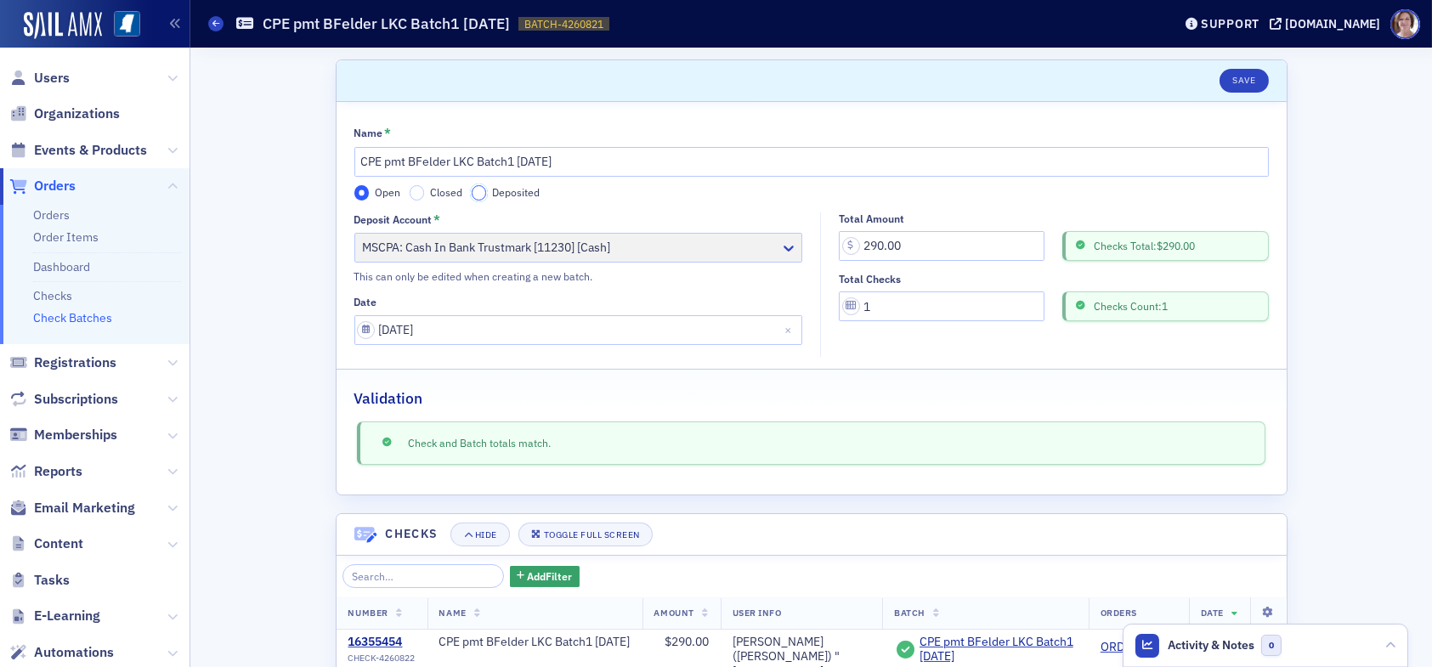
click at [472, 191] on input "Deposited" at bounding box center [479, 192] width 15 height 15
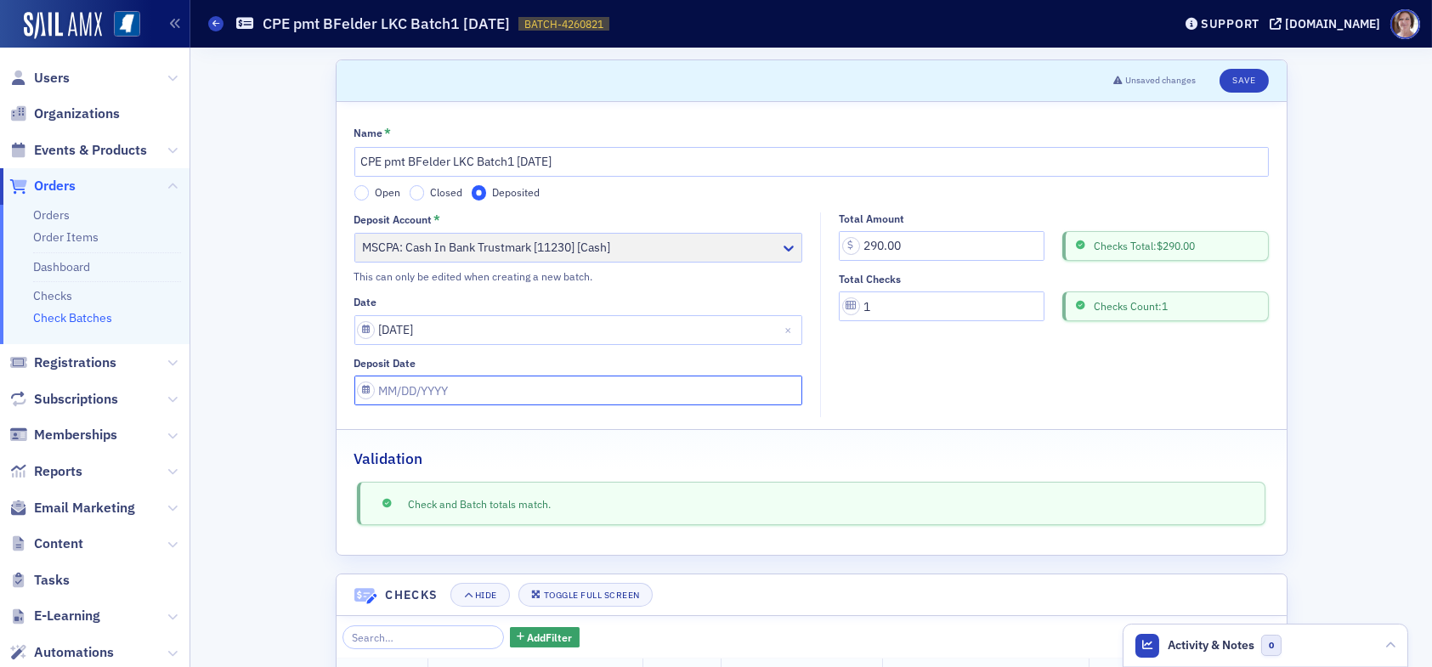
select select "8"
select select "2025"
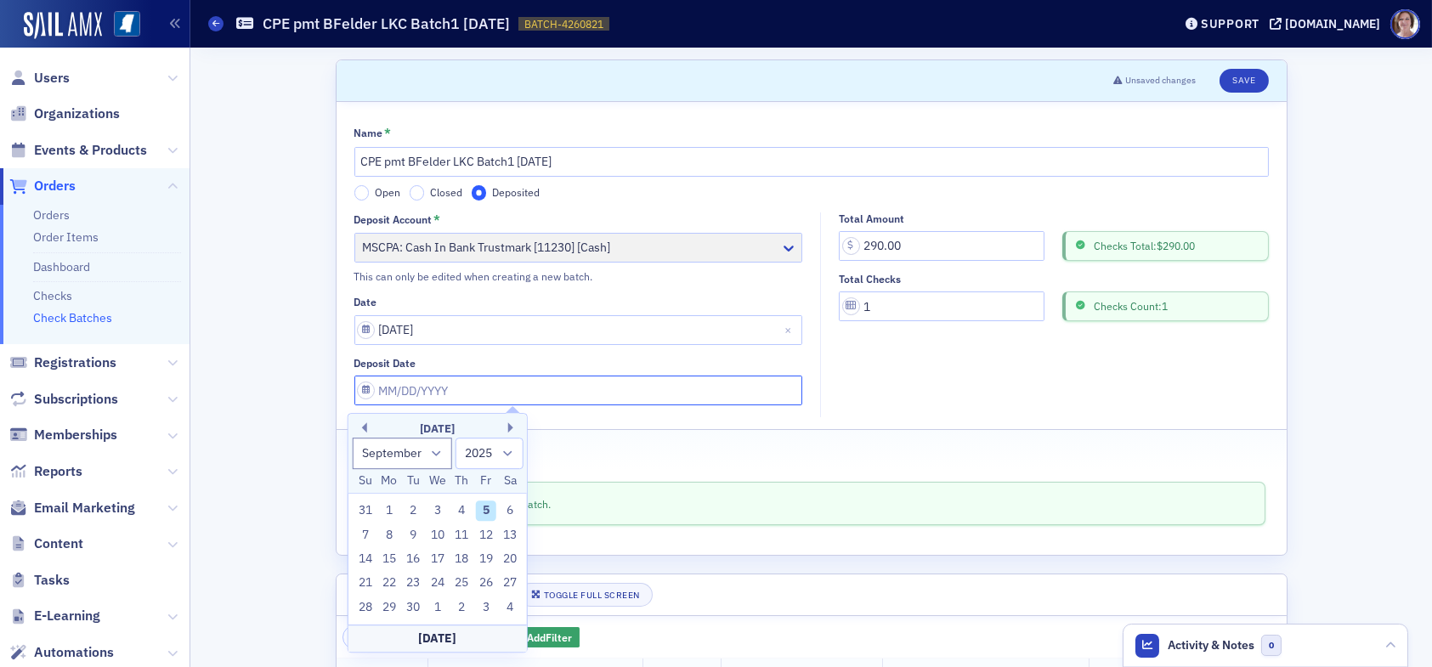
click at [475, 386] on input "Deposit Date" at bounding box center [578, 391] width 449 height 30
click at [486, 511] on div "5" at bounding box center [486, 511] width 20 height 20
type input "09/05/2025"
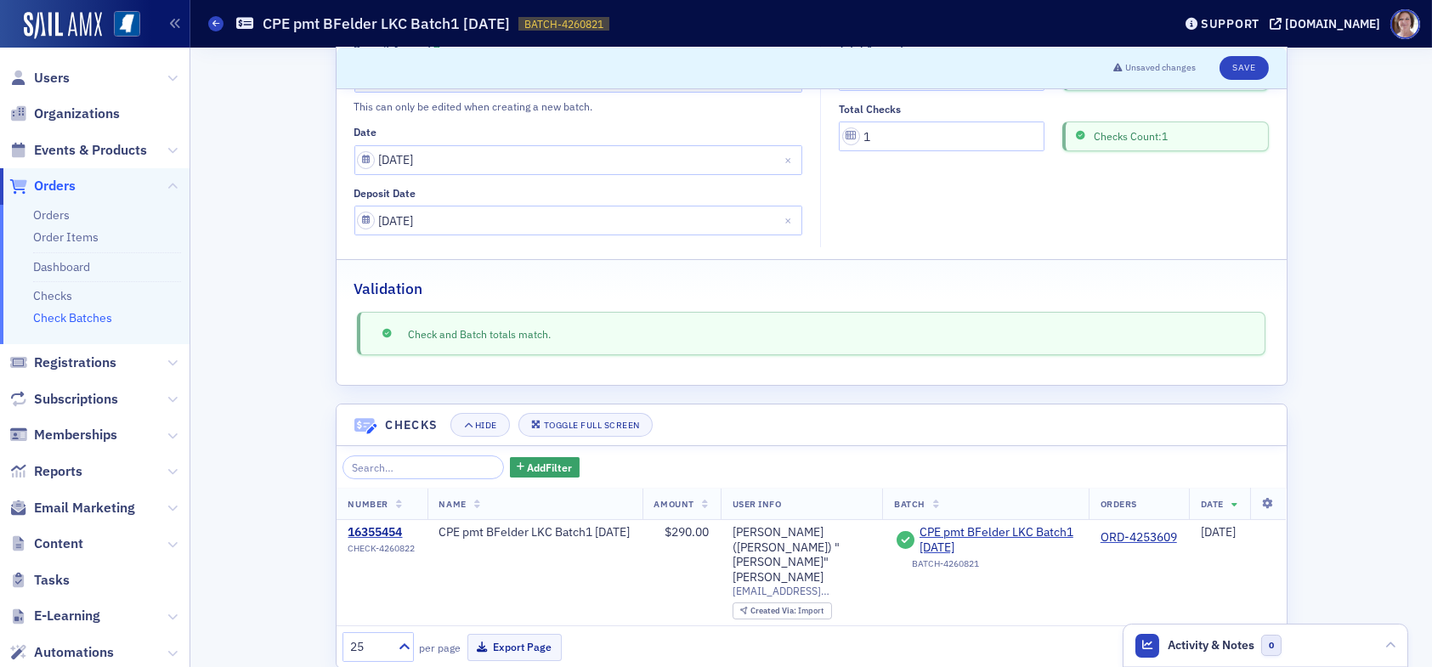
scroll to position [170, 0]
click at [1239, 64] on button "Save" at bounding box center [1244, 68] width 48 height 24
click at [1232, 70] on button "Save" at bounding box center [1244, 68] width 48 height 24
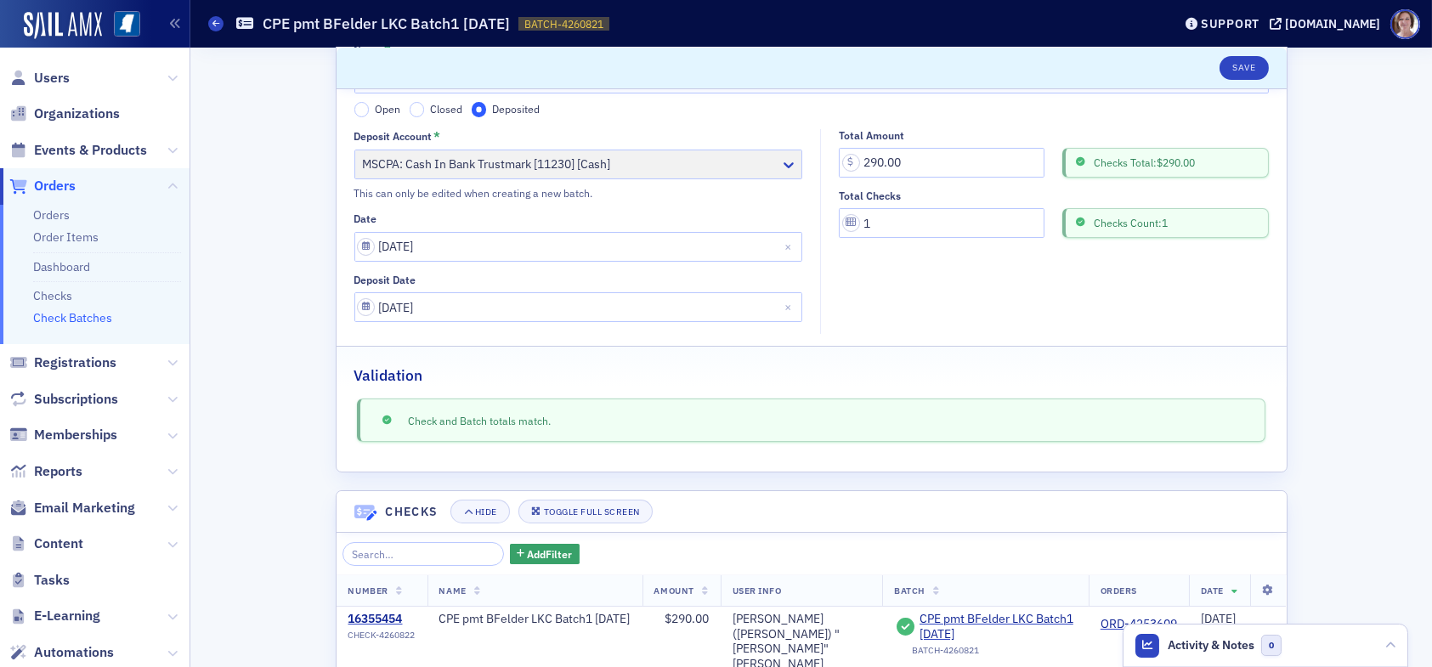
scroll to position [0, 0]
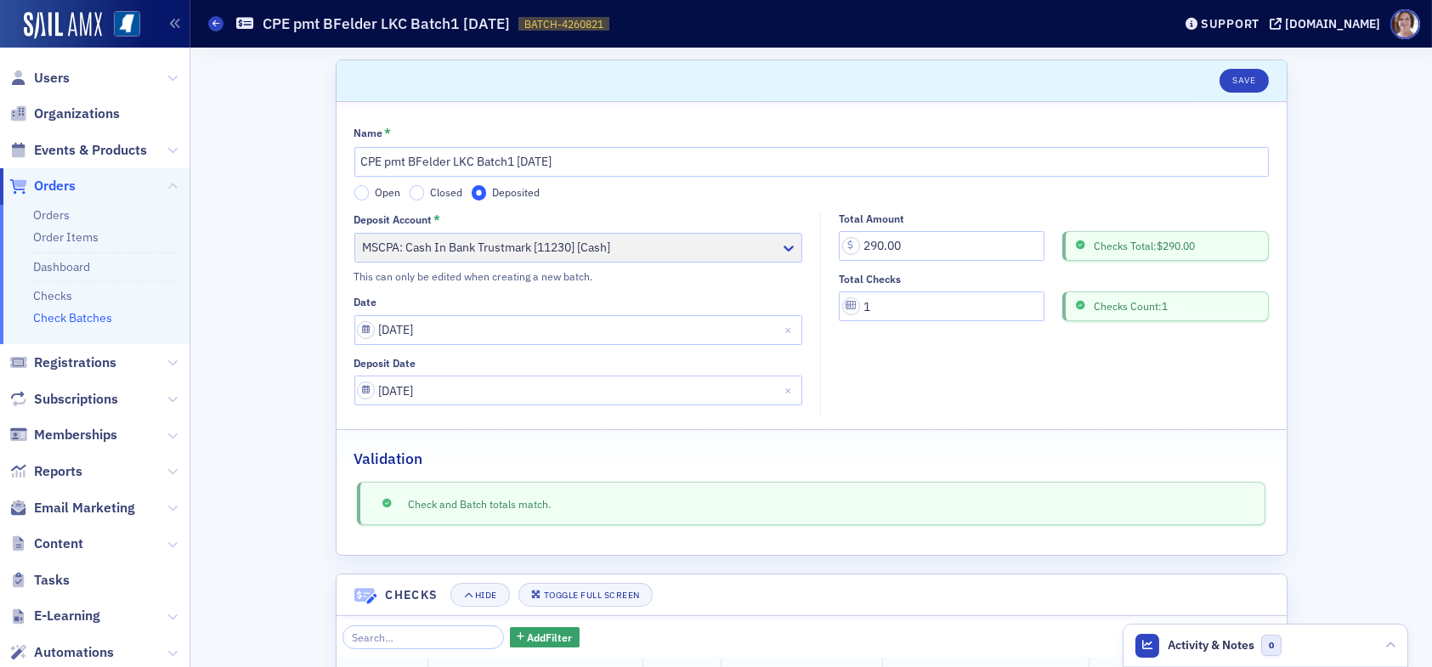
click at [86, 316] on link "Check Batches" at bounding box center [72, 317] width 79 height 15
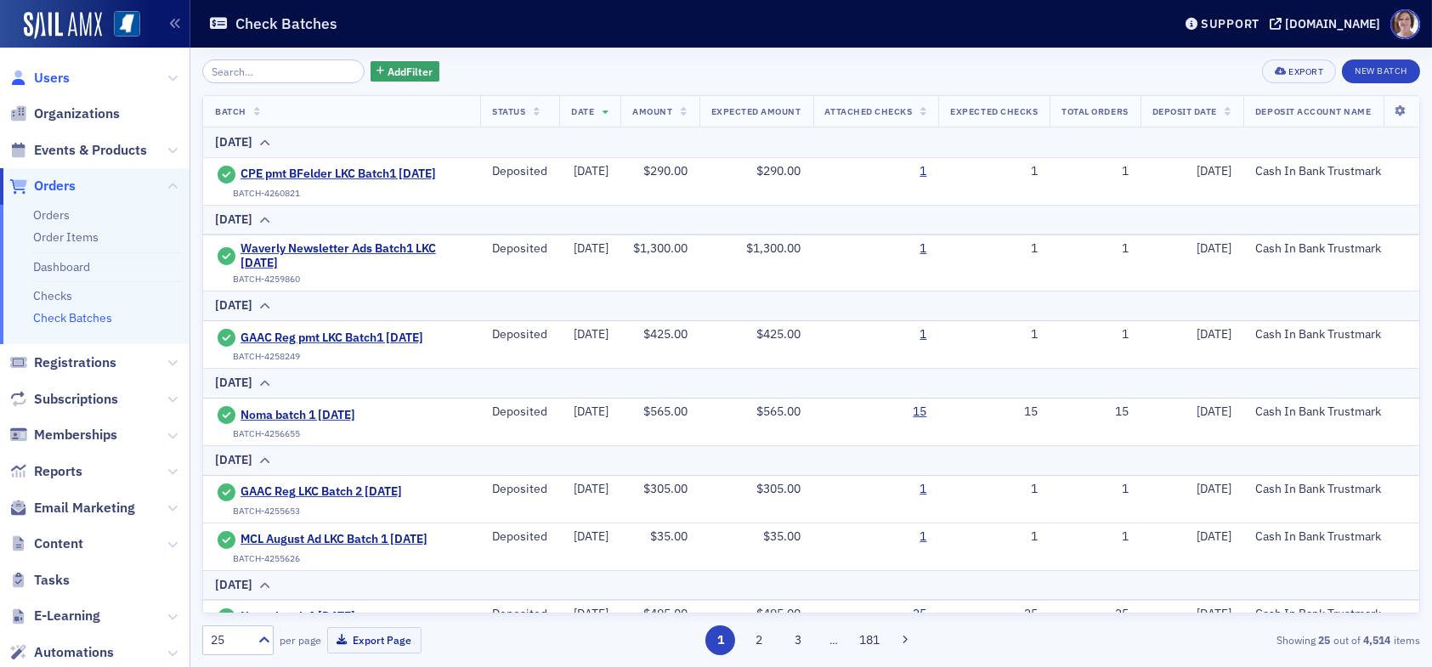
click at [63, 77] on span "Users" at bounding box center [52, 78] width 36 height 19
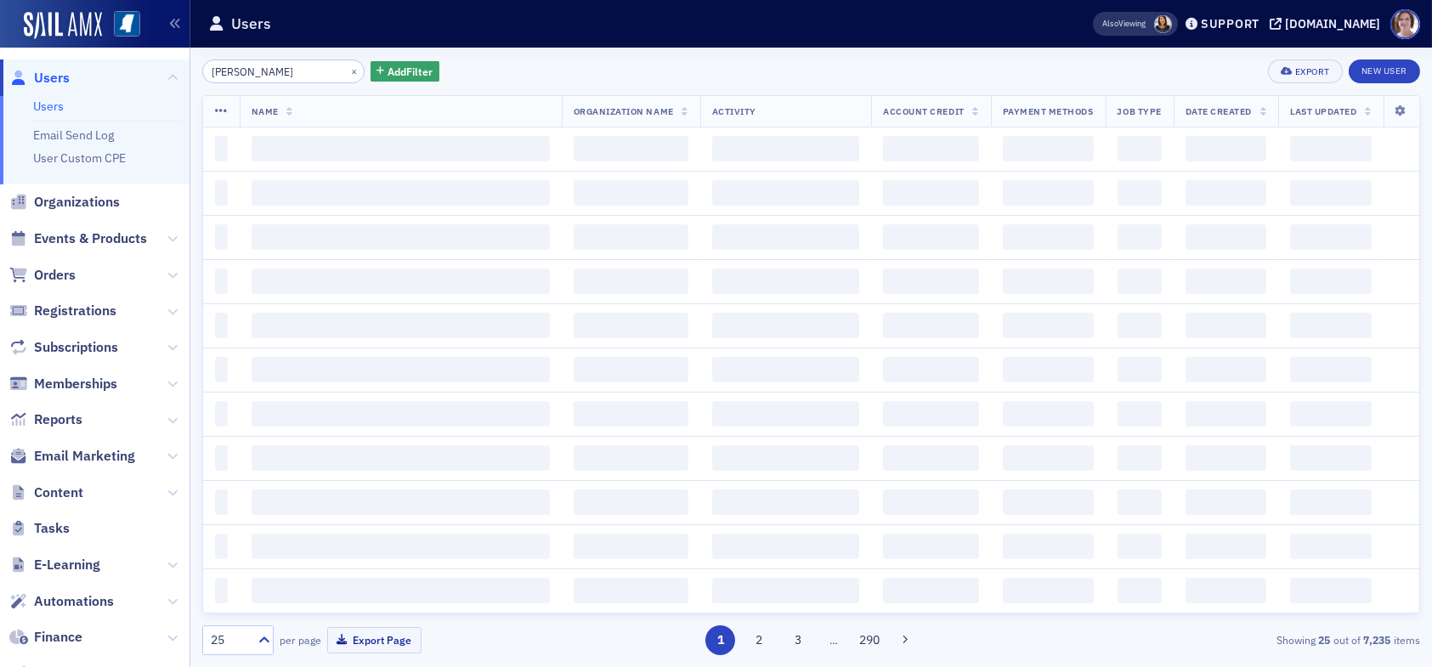
type input "latimer"
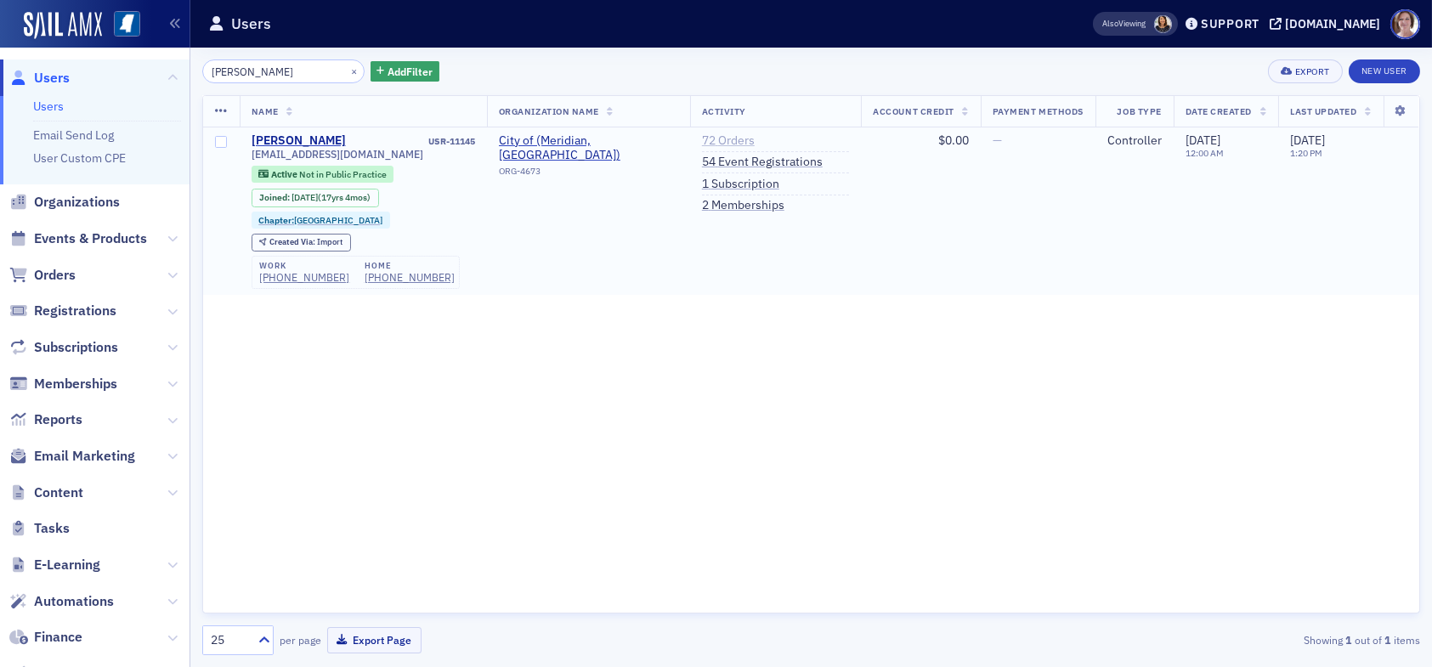
click at [725, 141] on link "72 Orders" at bounding box center [728, 140] width 53 height 15
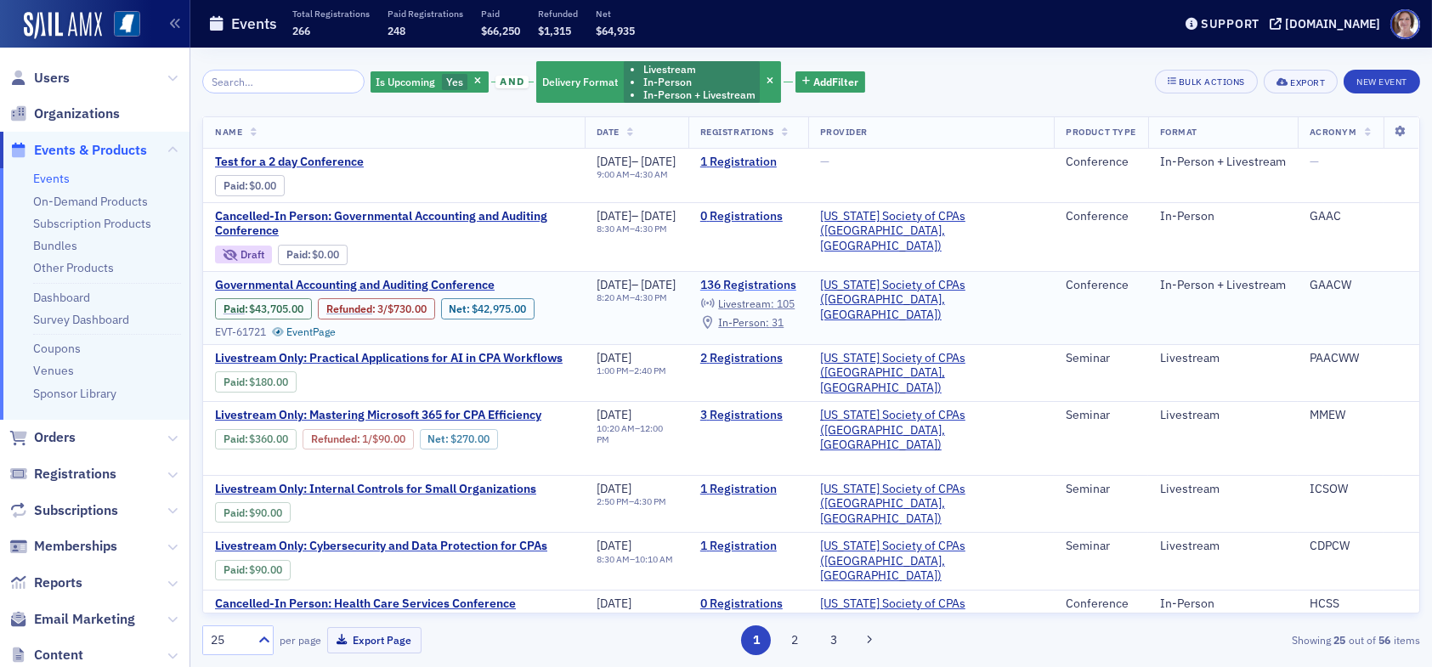
click at [797, 280] on link "136 Registrations" at bounding box center [748, 285] width 96 height 15
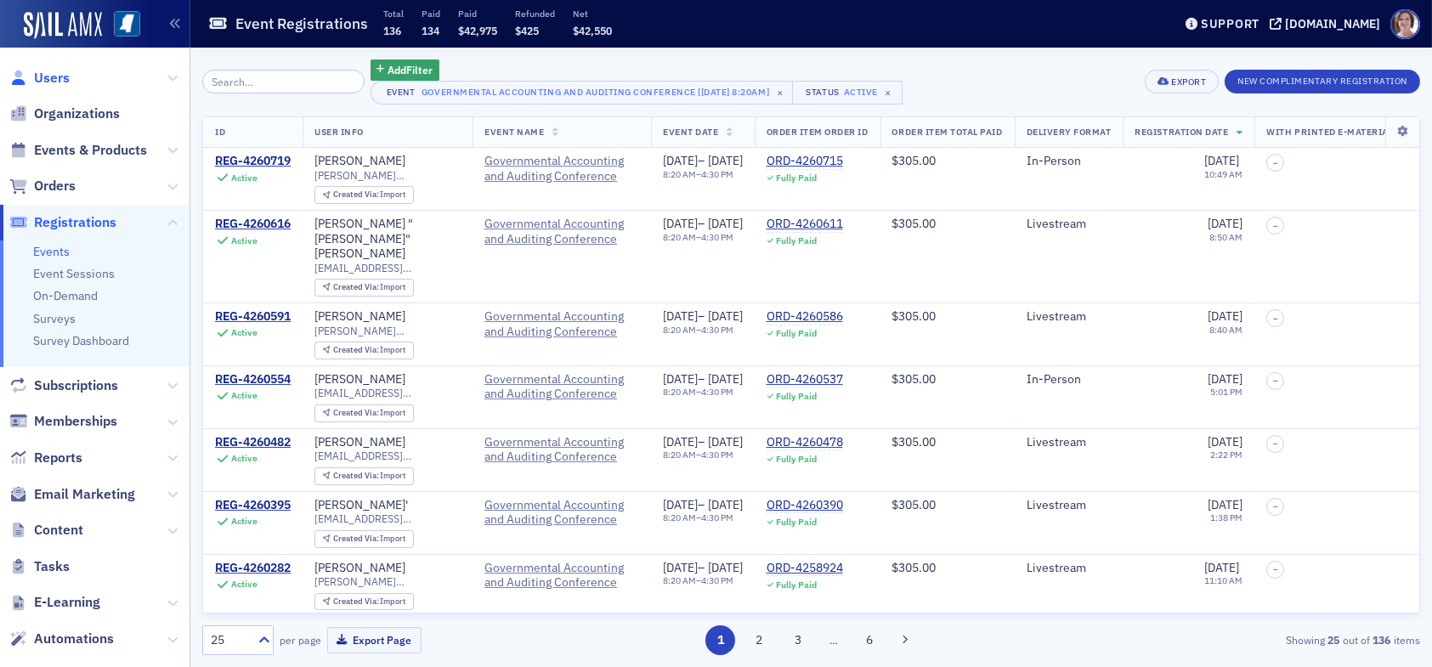
click at [52, 79] on span "Users" at bounding box center [52, 78] width 36 height 19
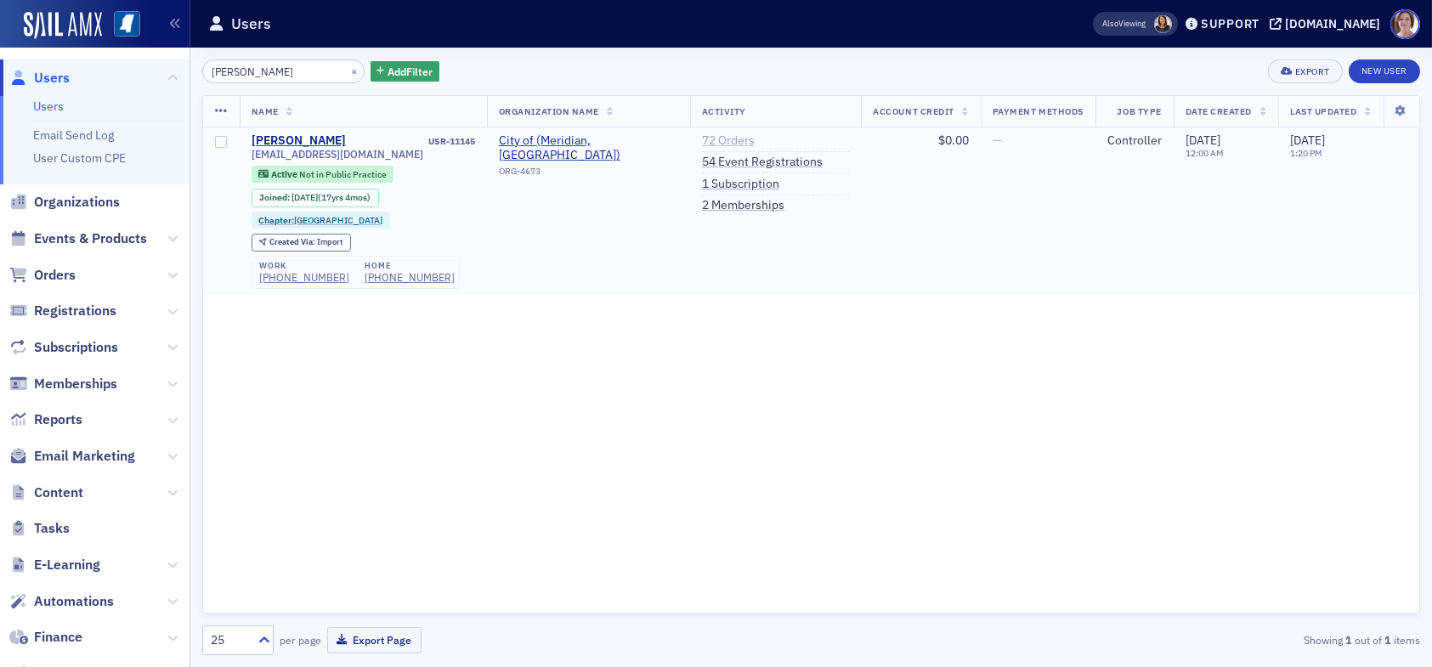
click at [734, 139] on link "72 Orders" at bounding box center [728, 140] width 53 height 15
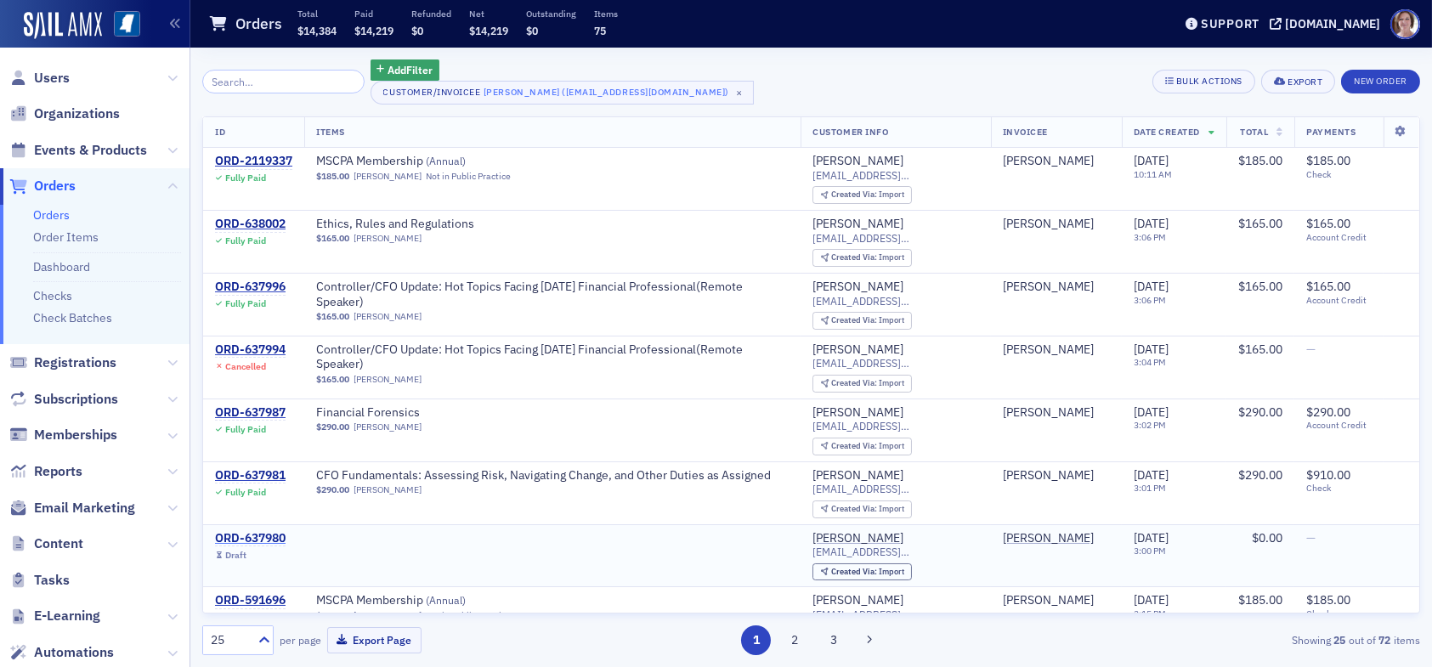
click at [260, 532] on div "ORD-637980" at bounding box center [250, 538] width 71 height 15
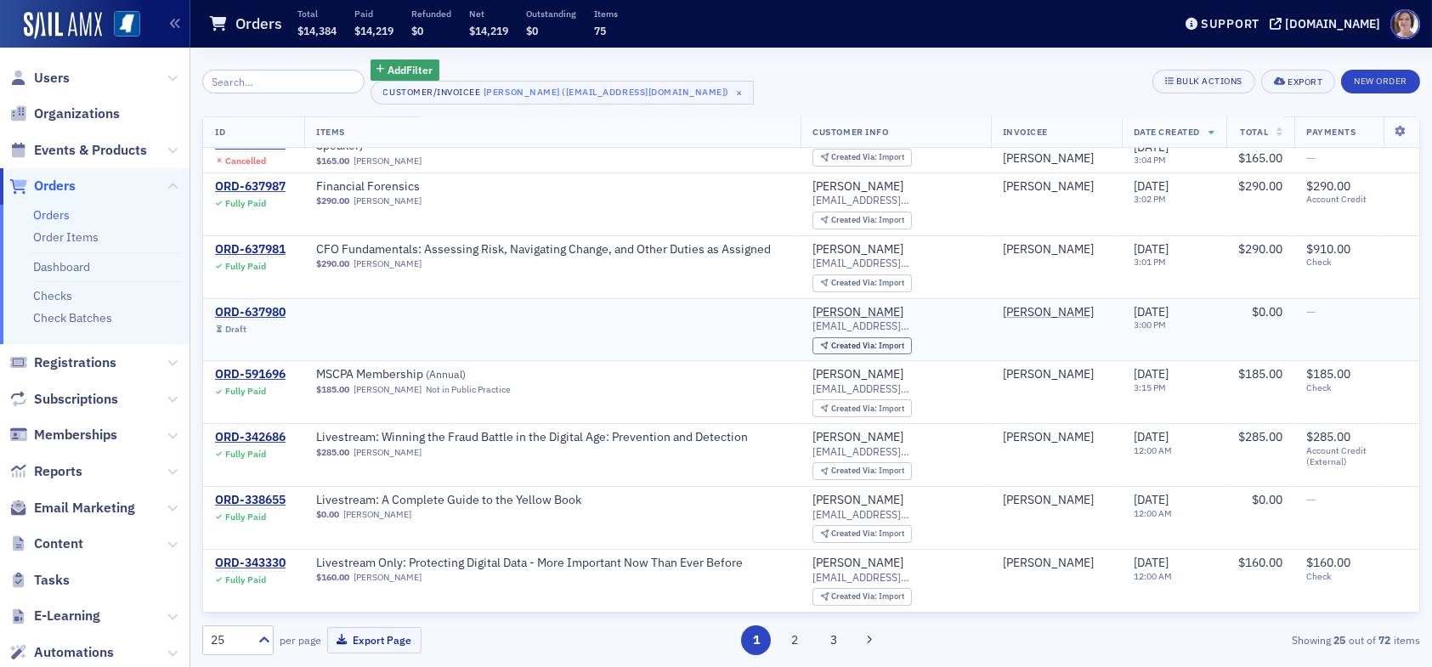
scroll to position [255, 0]
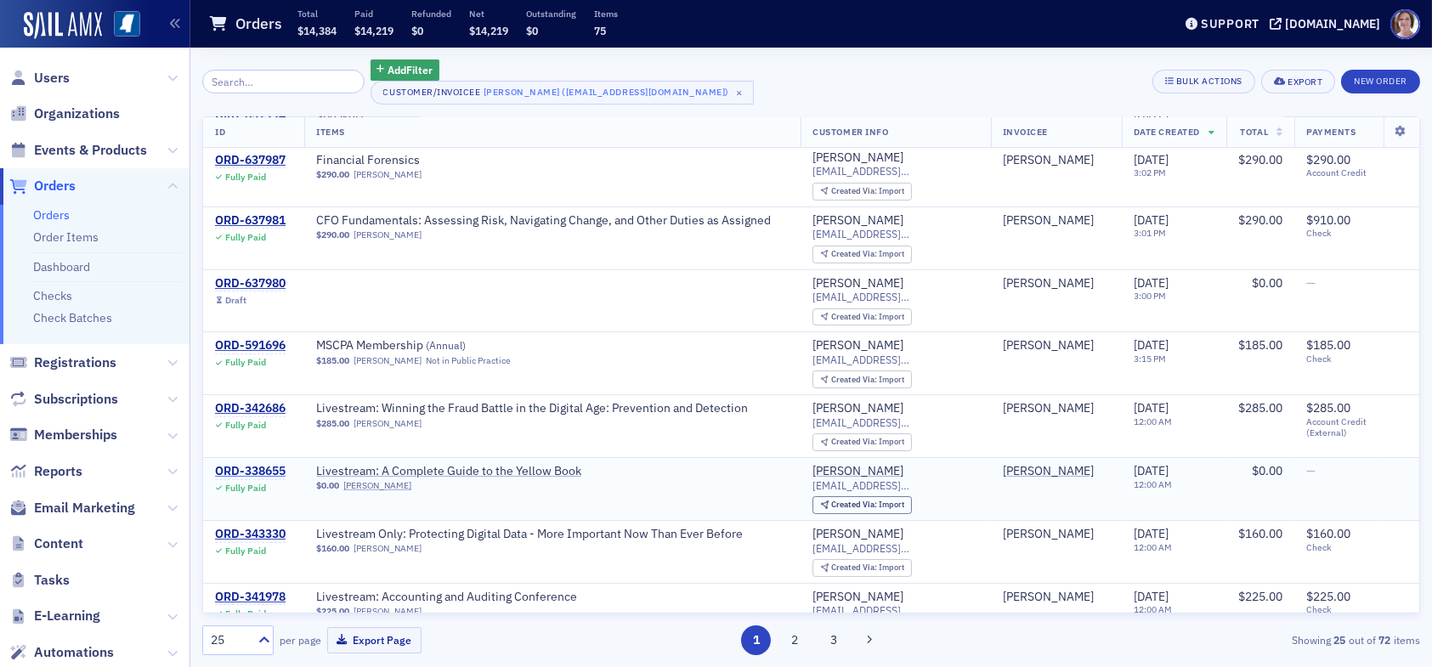
click at [267, 468] on div "ORD-338655" at bounding box center [250, 471] width 71 height 15
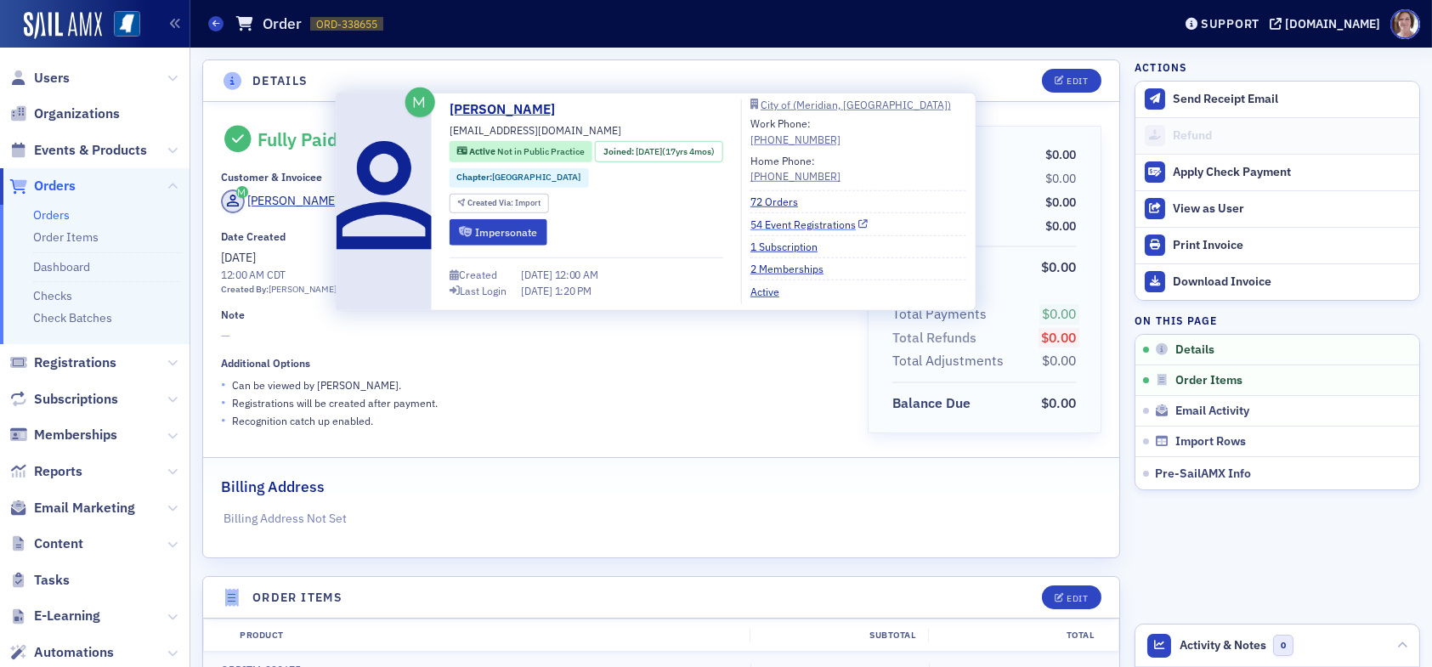
click at [817, 227] on link "54 Event Registrations" at bounding box center [810, 223] width 118 height 15
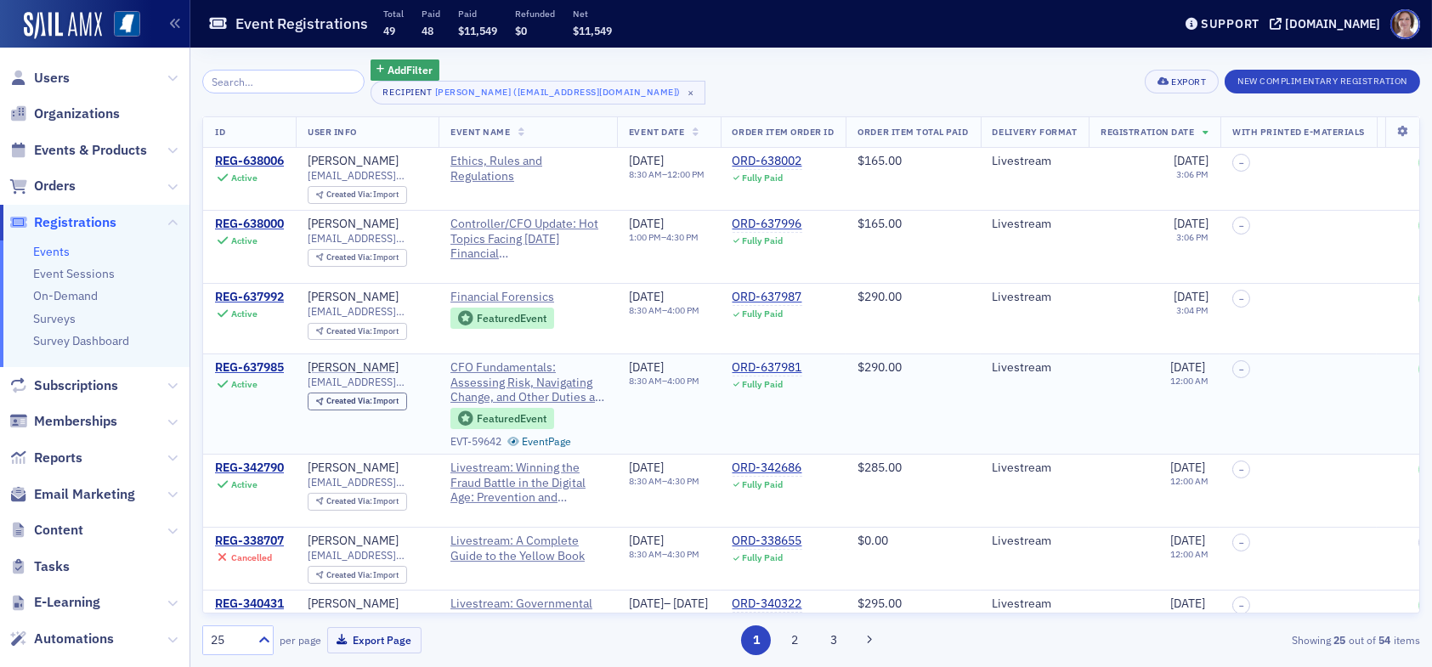
scroll to position [85, 0]
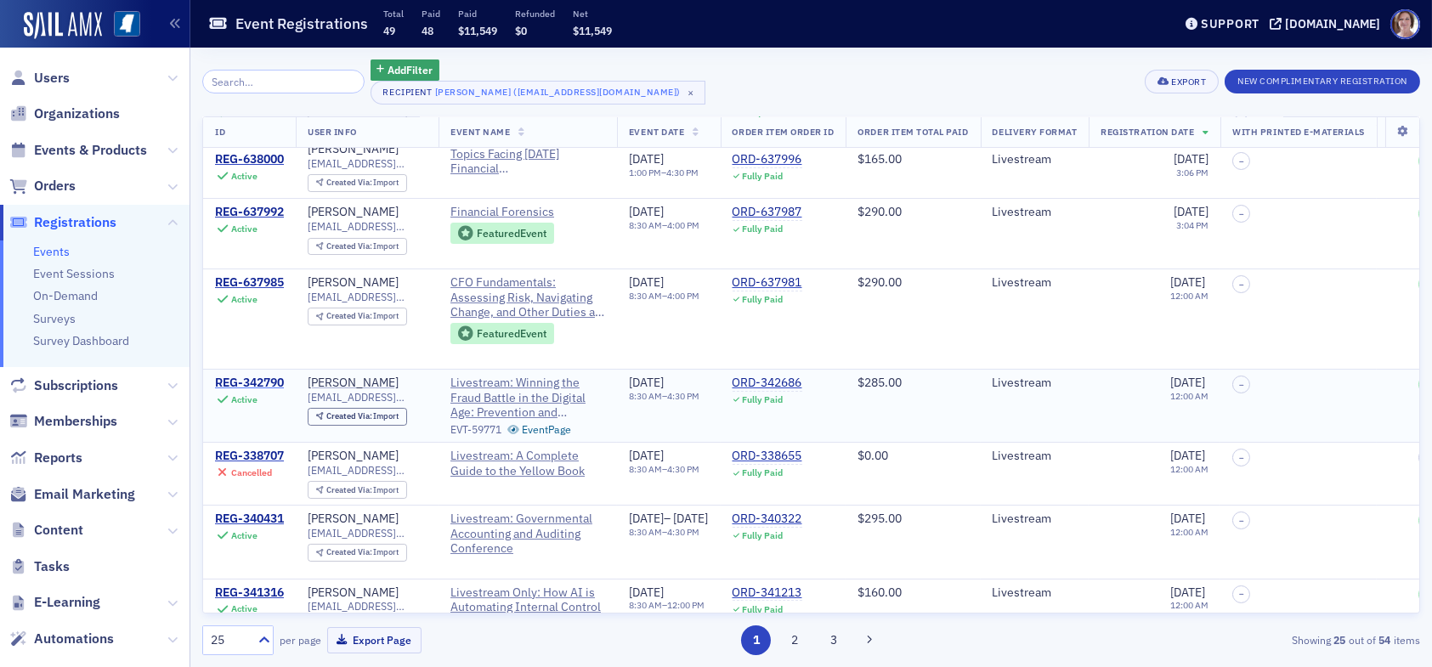
click at [266, 383] on div "REG-342790" at bounding box center [249, 383] width 69 height 15
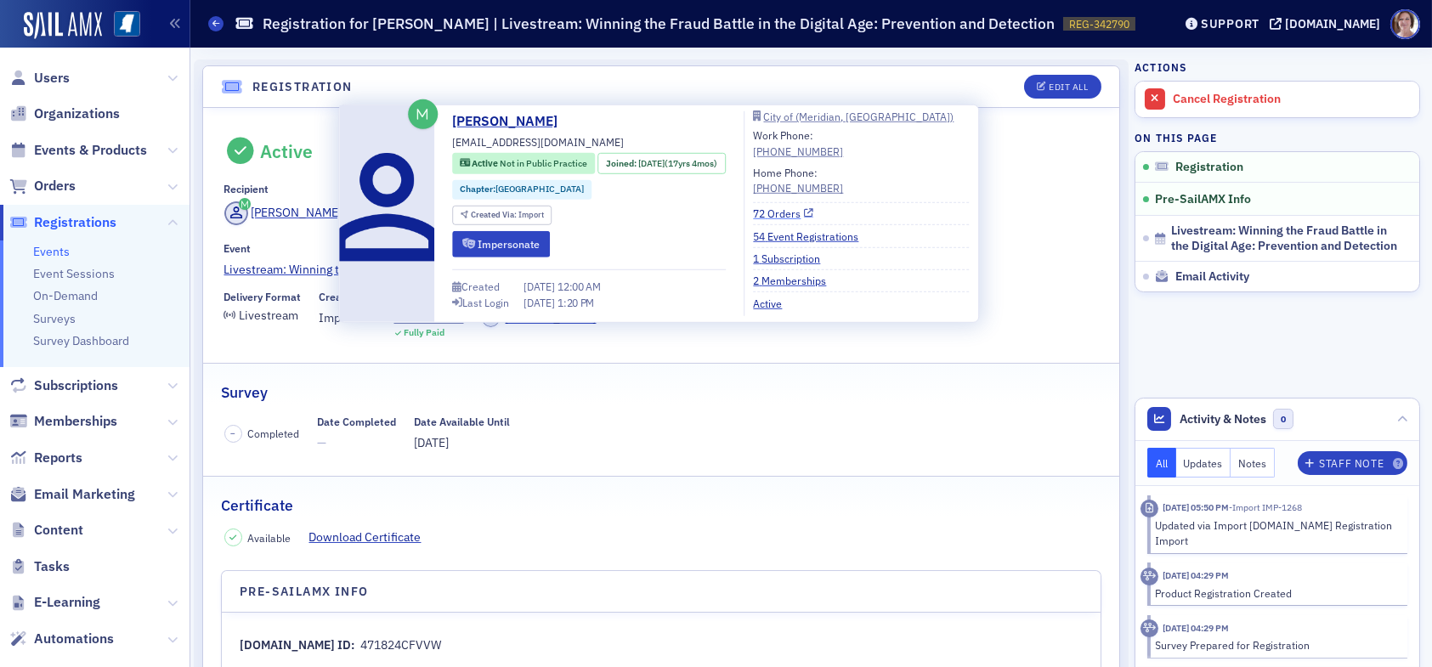
click at [799, 213] on link "72 Orders" at bounding box center [783, 213] width 60 height 15
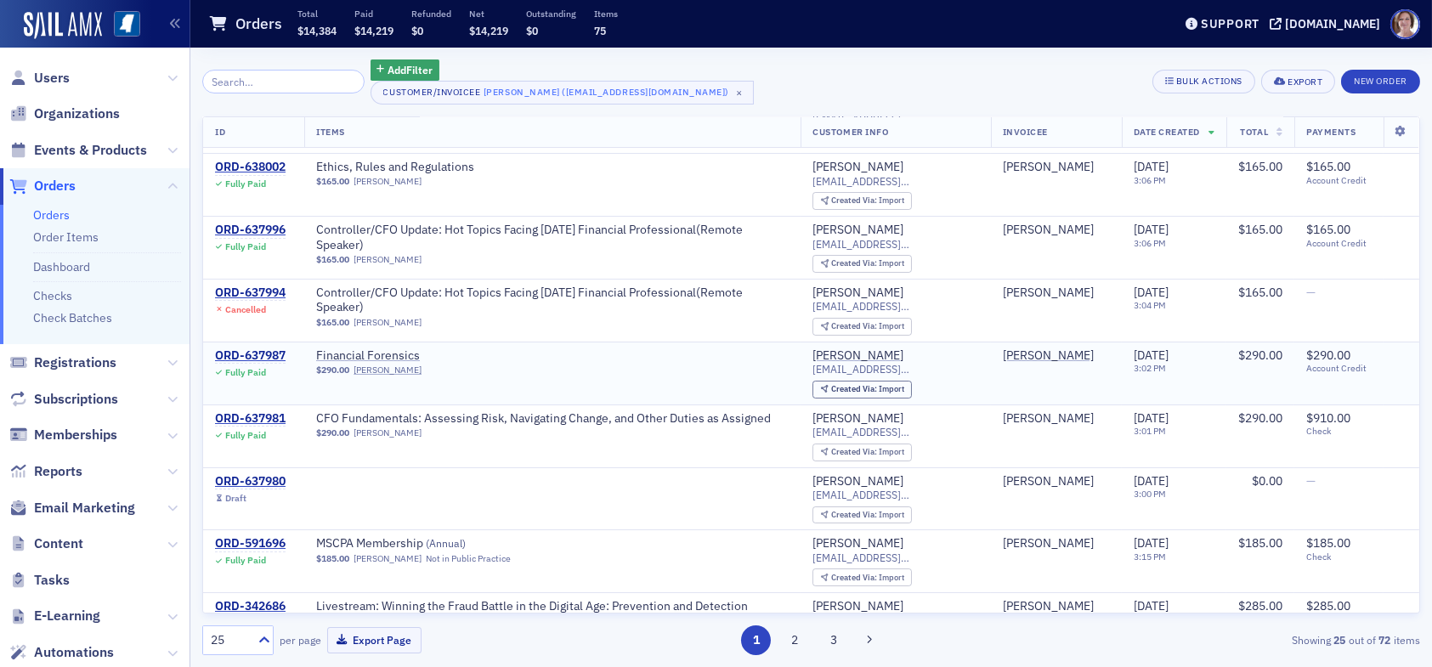
scroll to position [85, 0]
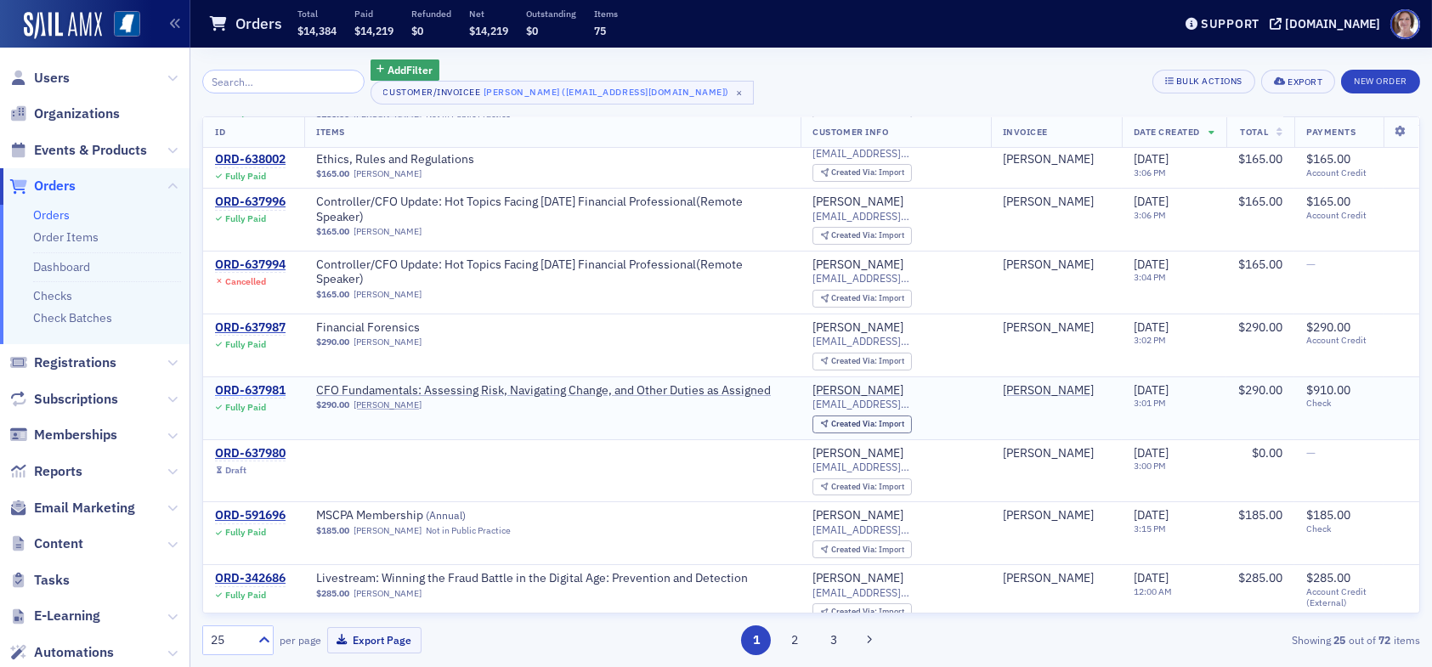
click at [264, 388] on div "ORD-637981" at bounding box center [250, 390] width 71 height 15
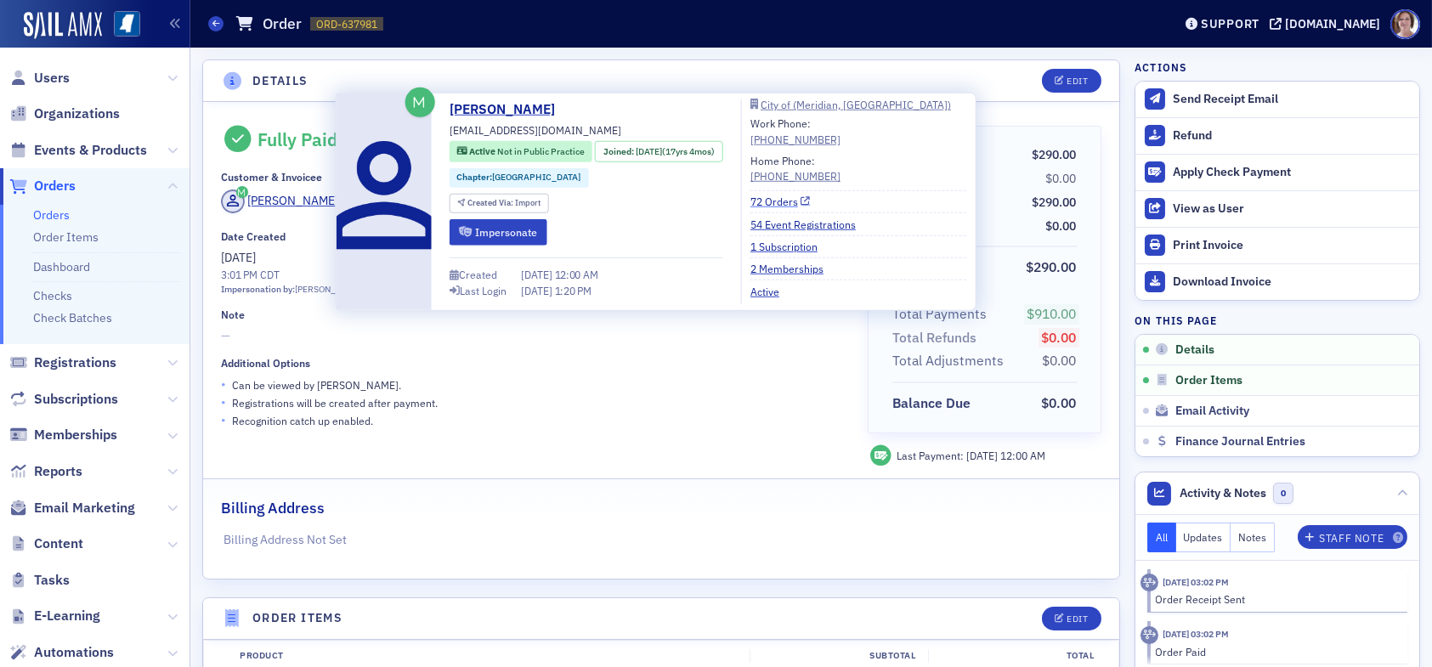
click at [795, 201] on link "72 Orders" at bounding box center [781, 201] width 60 height 15
click at [791, 203] on link "71 Orders" at bounding box center [781, 201] width 60 height 15
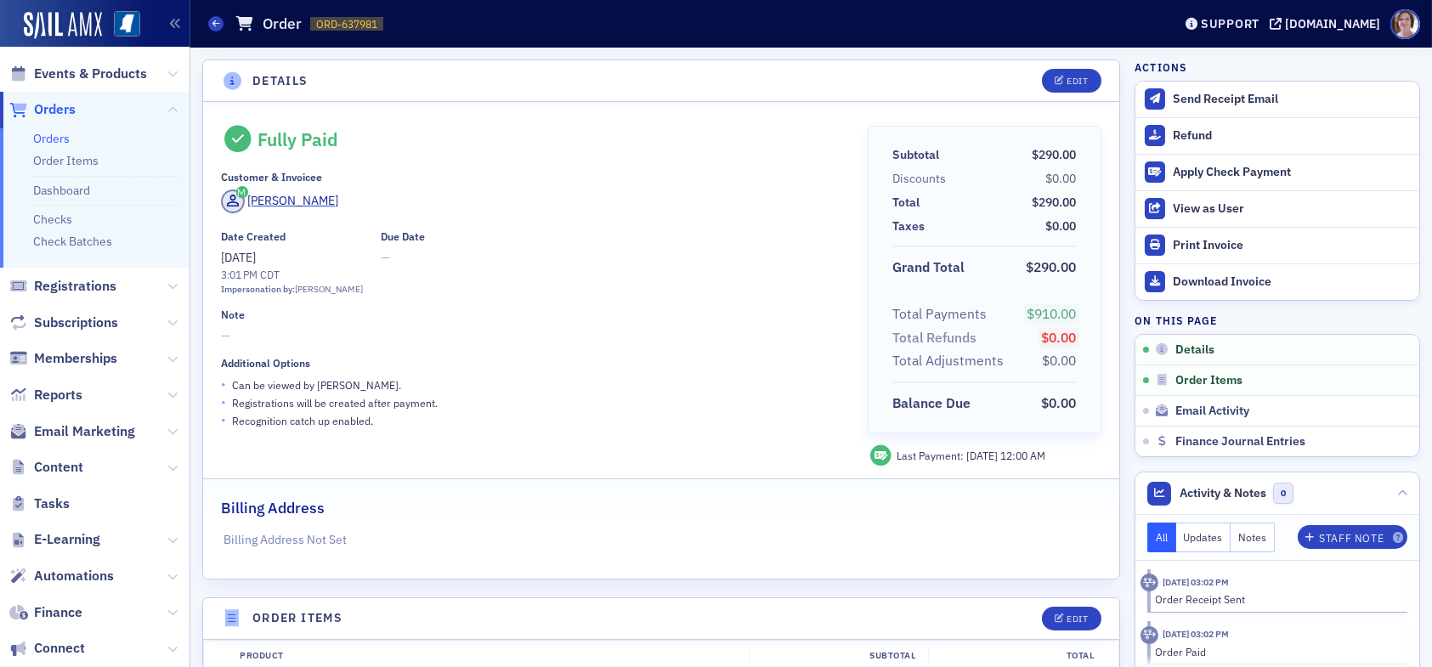
scroll to position [219, 0]
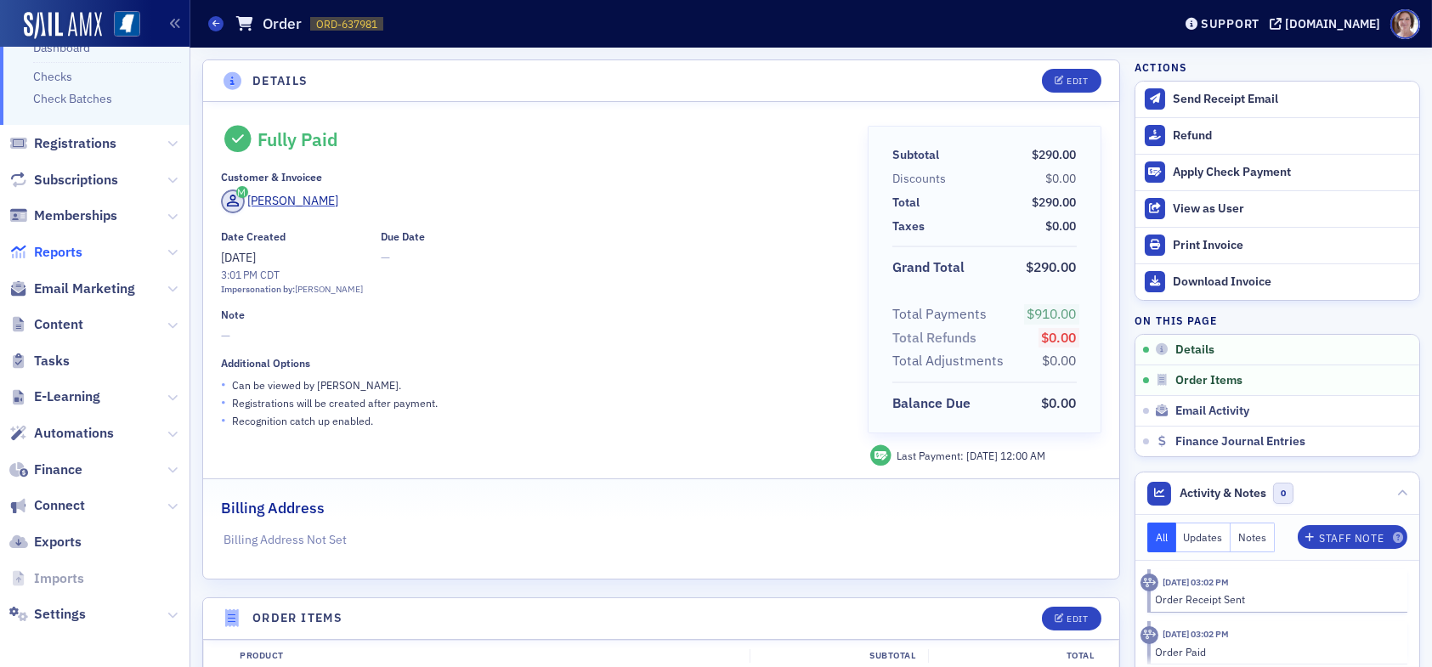
click at [57, 246] on span "Reports" at bounding box center [58, 252] width 48 height 19
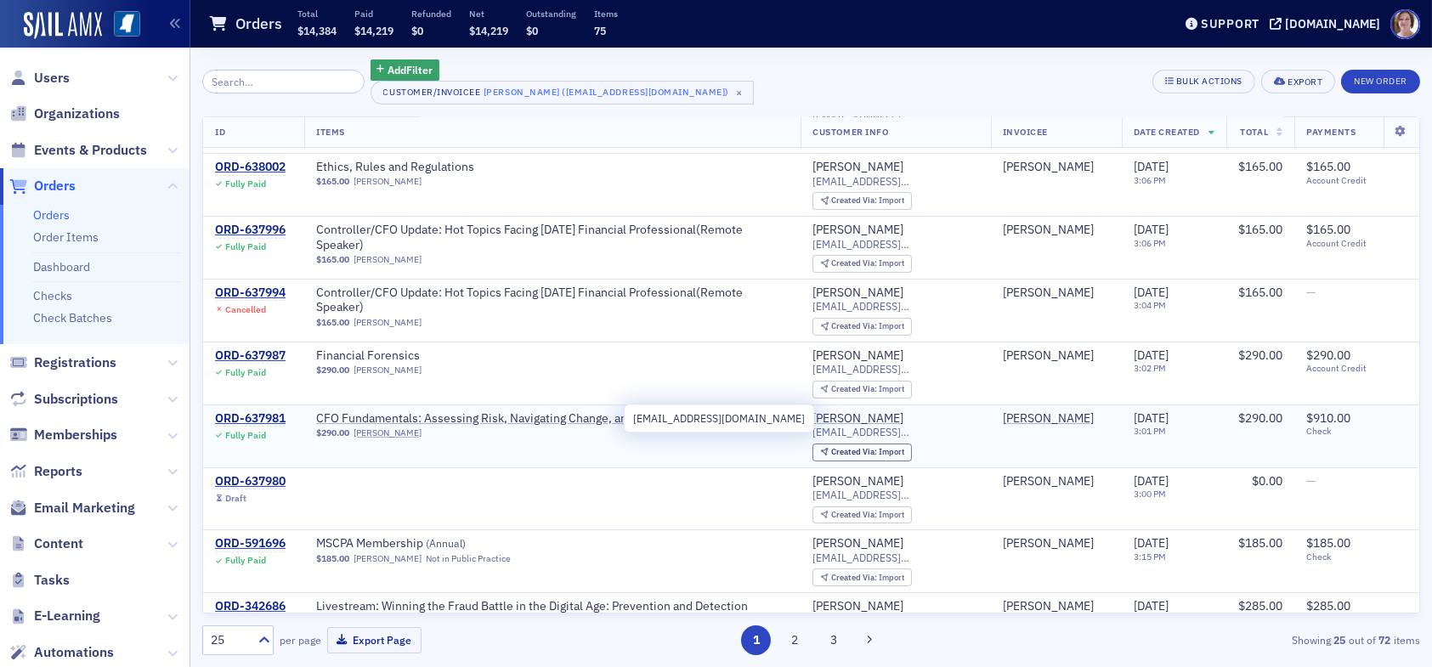
scroll to position [85, 0]
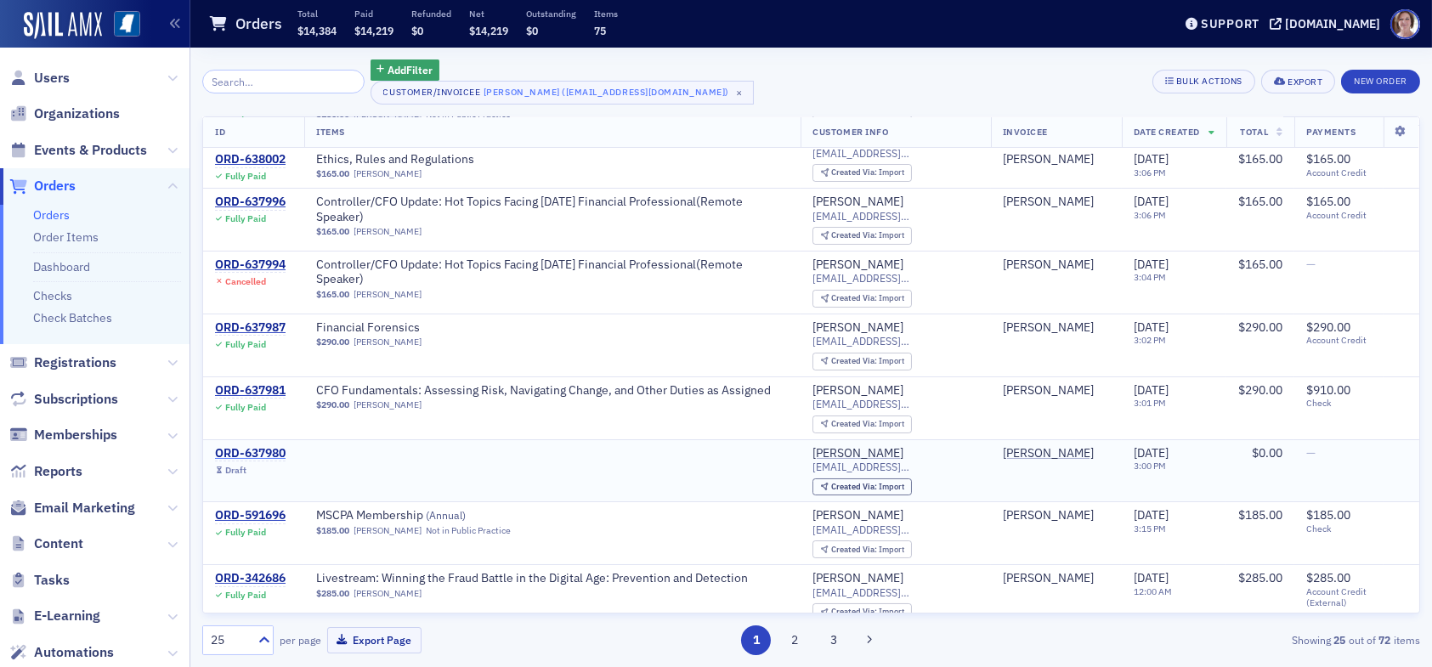
click at [268, 451] on div "ORD-637980" at bounding box center [250, 453] width 71 height 15
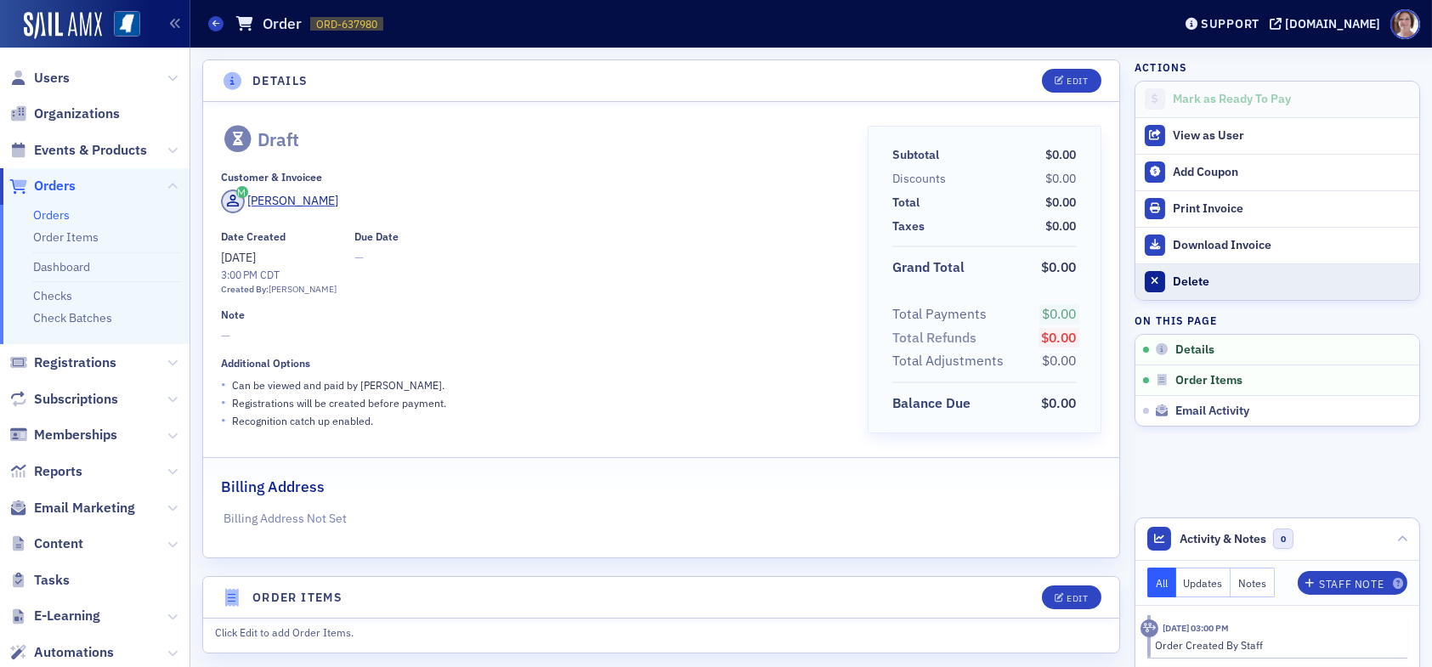
click at [1173, 281] on div "Delete" at bounding box center [1292, 282] width 238 height 15
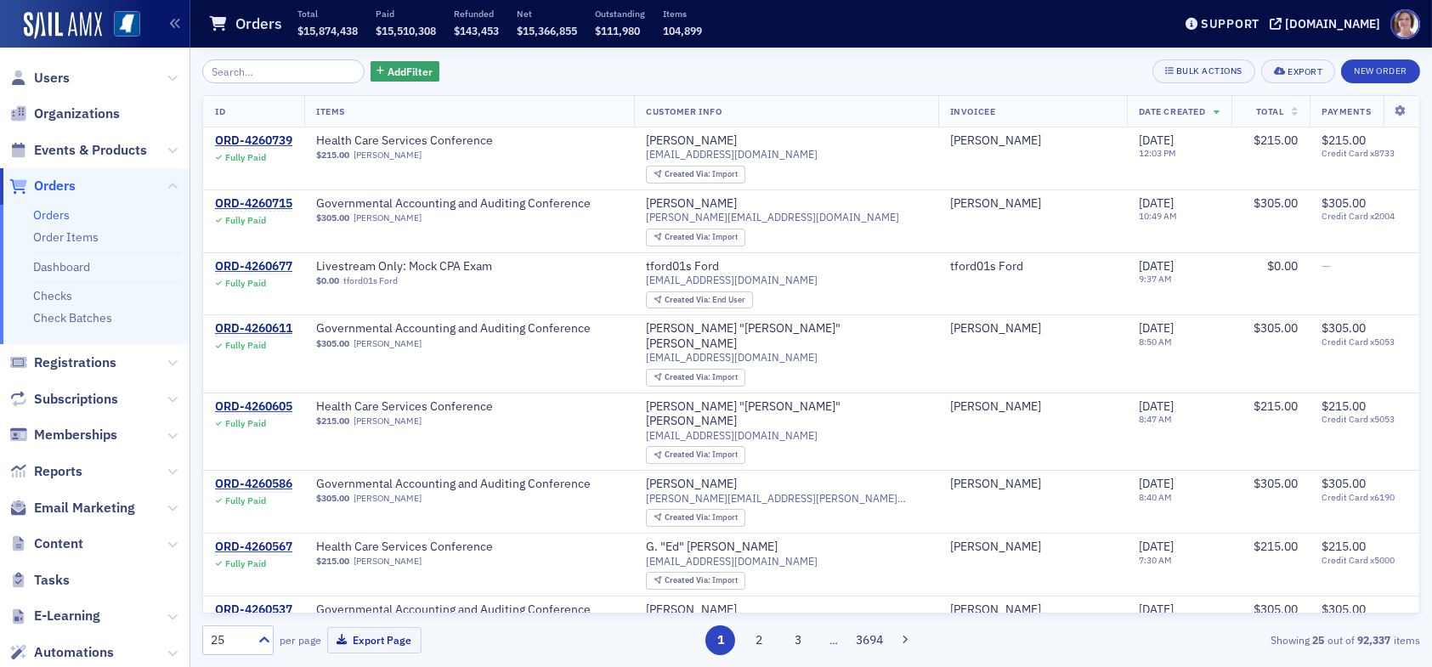
click at [545, 76] on div "Add Filter Bulk Actions Export New Order" at bounding box center [811, 72] width 1218 height 24
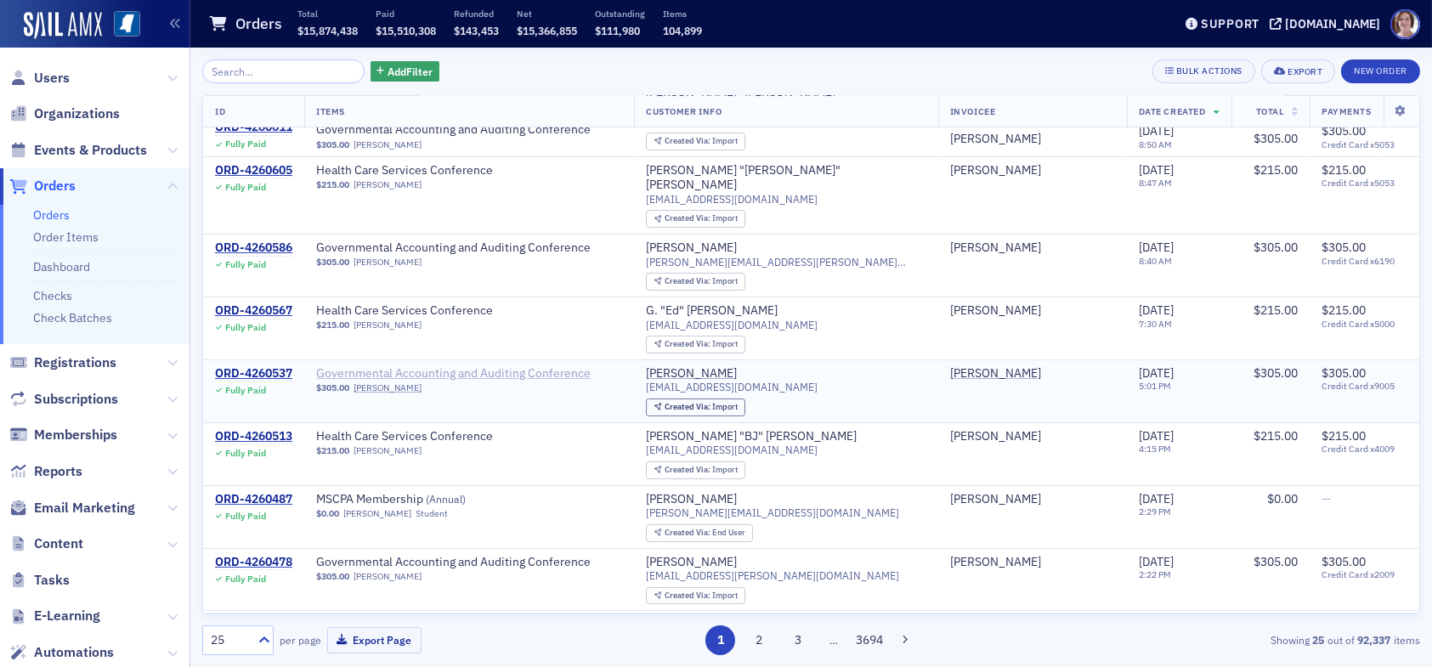
scroll to position [255, 0]
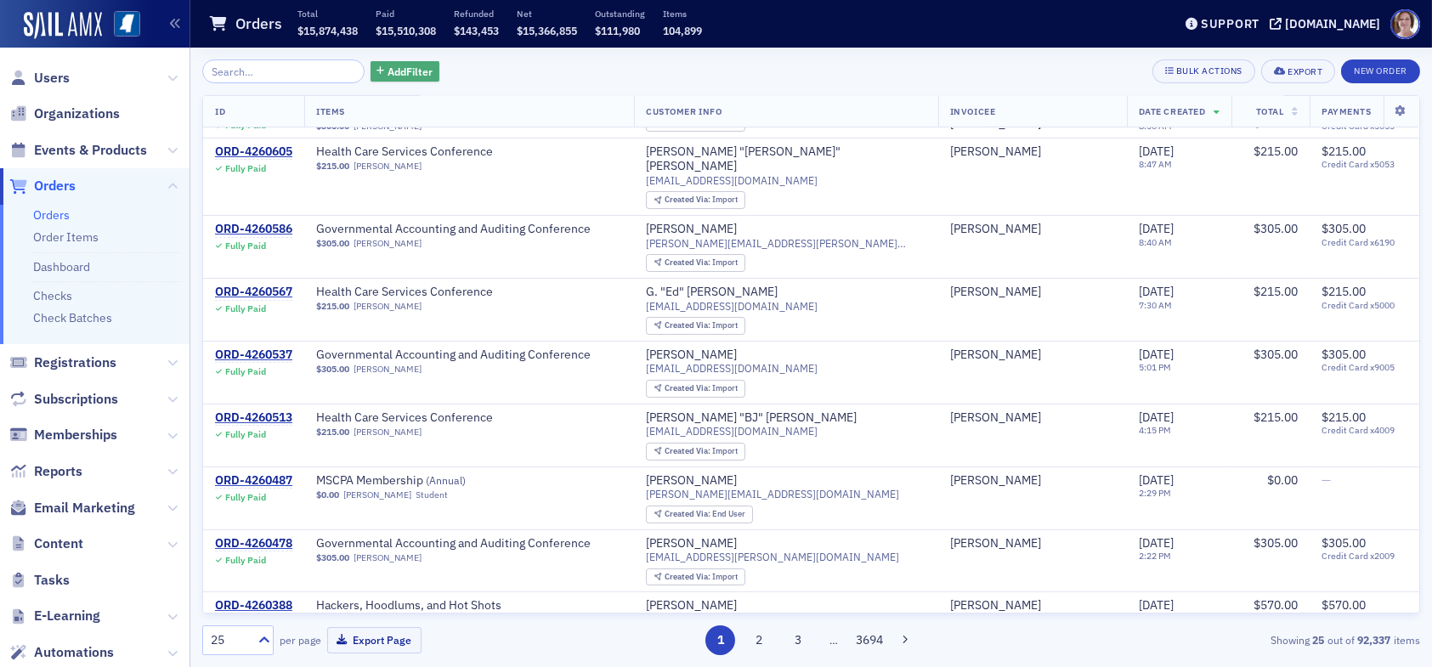
click at [391, 71] on span "Add Filter" at bounding box center [410, 71] width 45 height 15
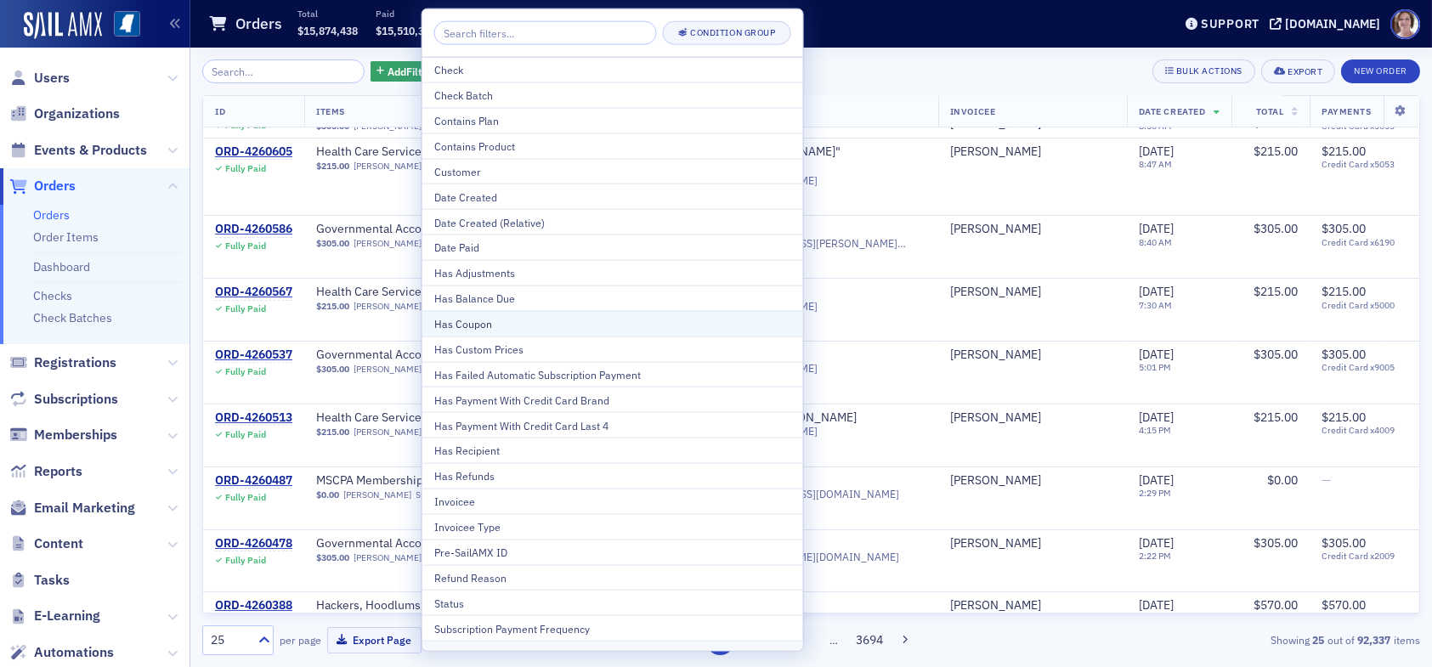
scroll to position [85, 0]
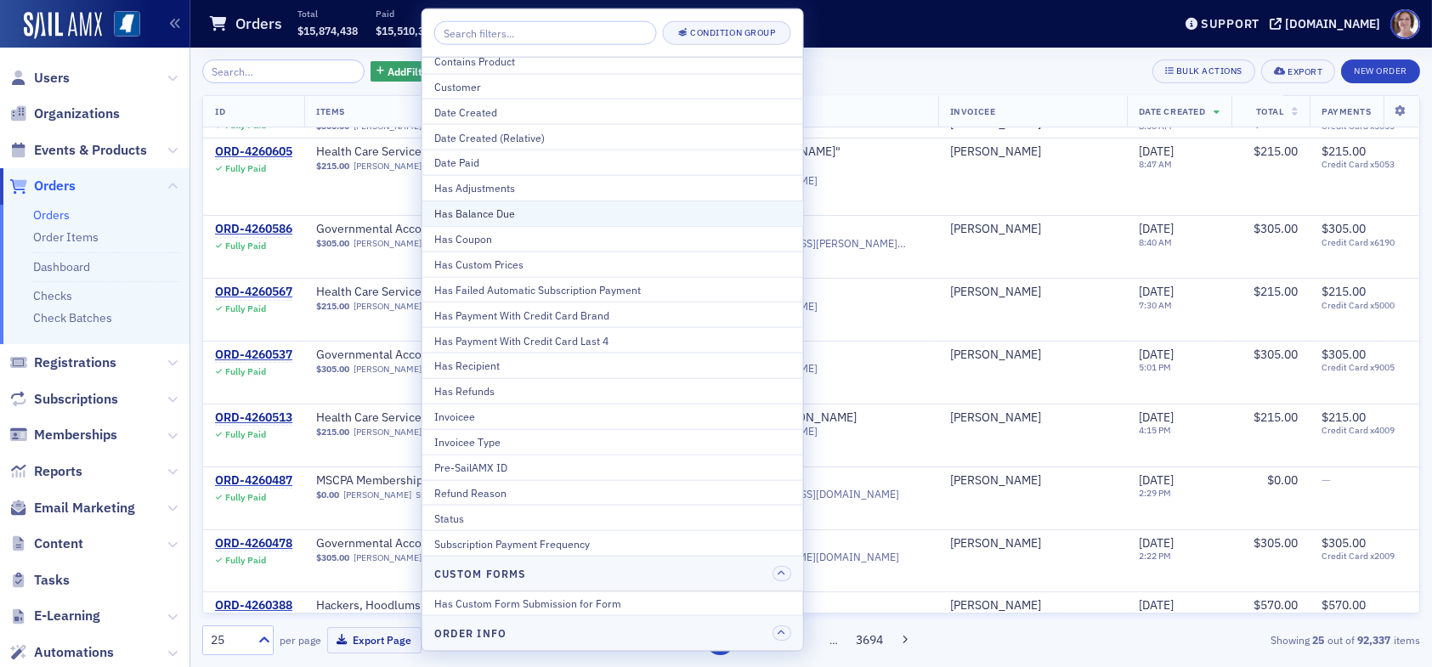
click at [485, 213] on div "Has Balance Due" at bounding box center [612, 213] width 357 height 15
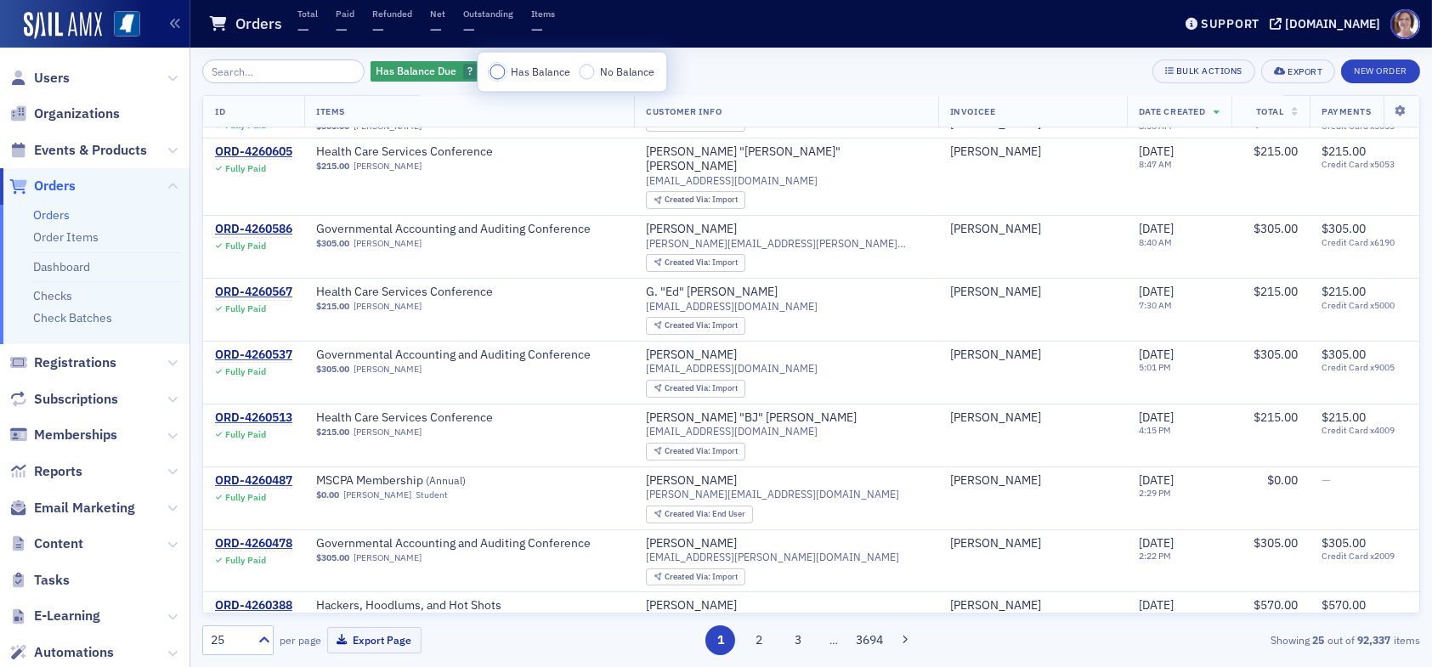
click at [496, 71] on input "Has Balance" at bounding box center [497, 72] width 15 height 15
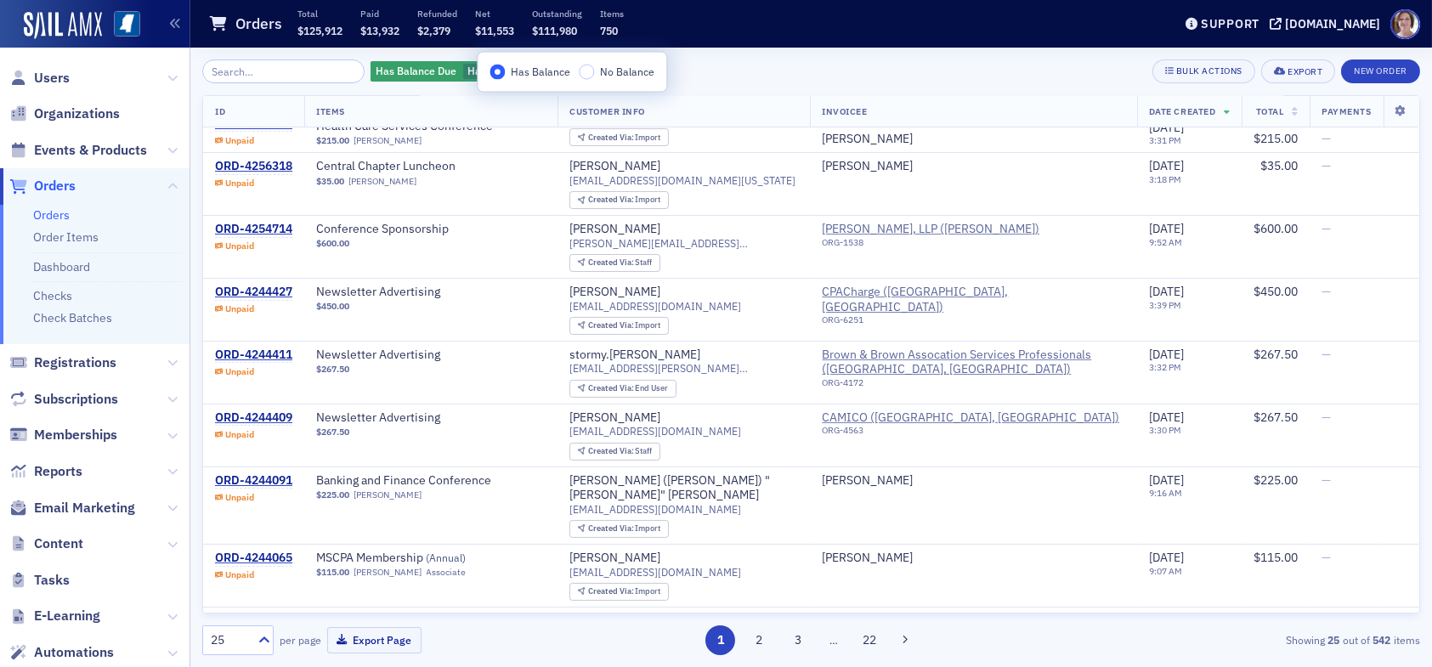
click at [710, 71] on div "Has Balance Due Has Balance Add Filter Bulk Actions Export New Order" at bounding box center [811, 72] width 1218 height 24
click at [585, 71] on span "Add Filter" at bounding box center [607, 71] width 45 height 15
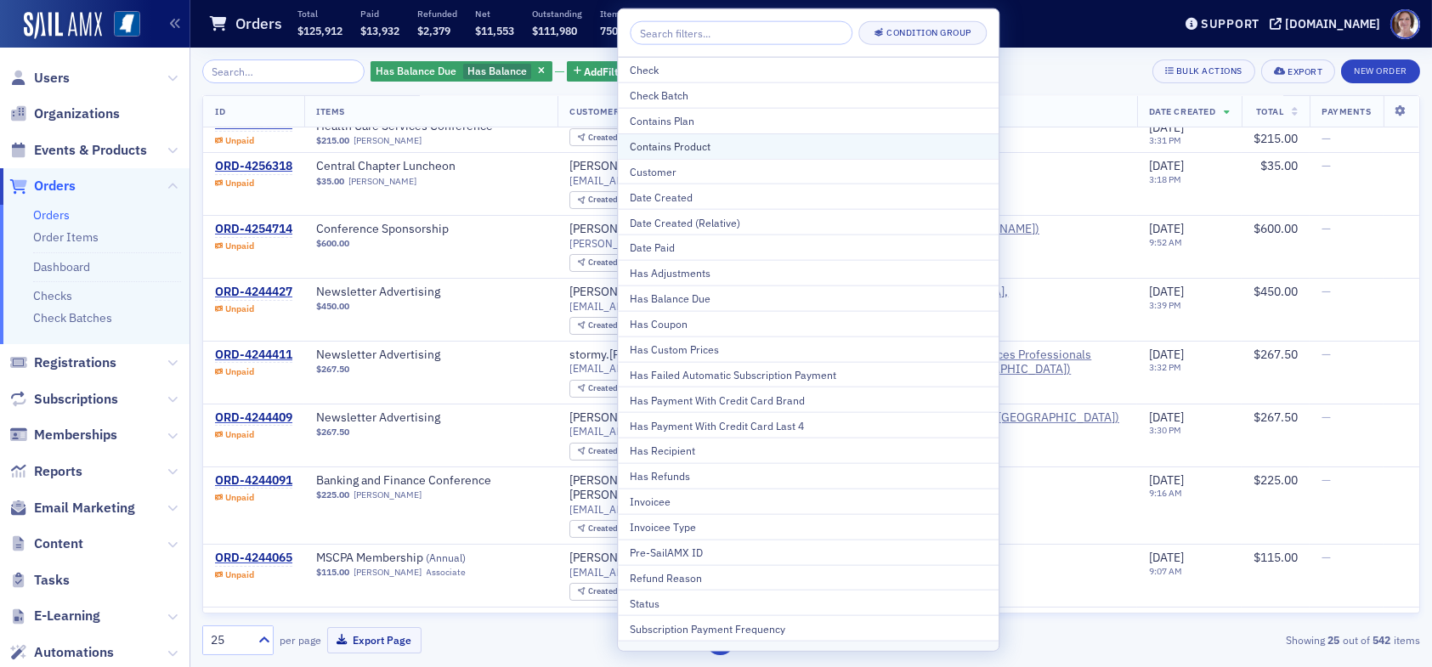
click at [693, 145] on div "Contains Product" at bounding box center [808, 146] width 357 height 15
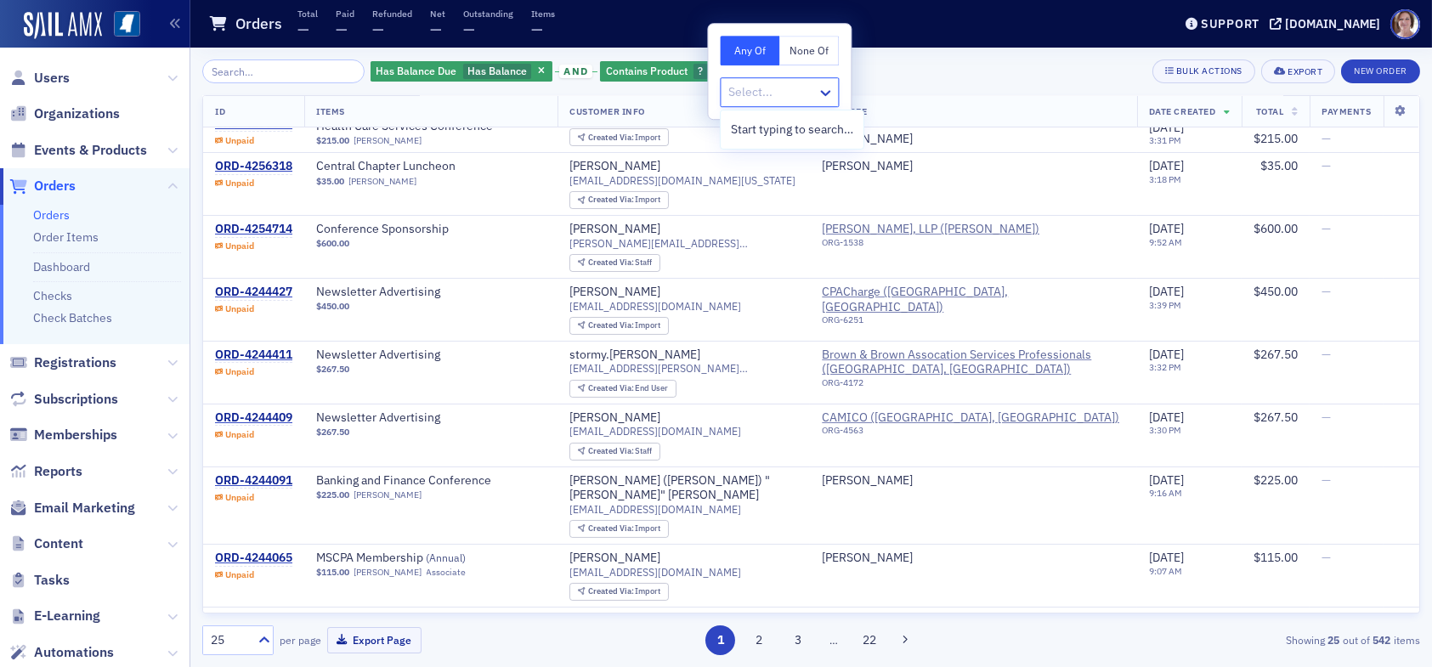
click at [800, 86] on div at bounding box center [771, 92] width 88 height 21
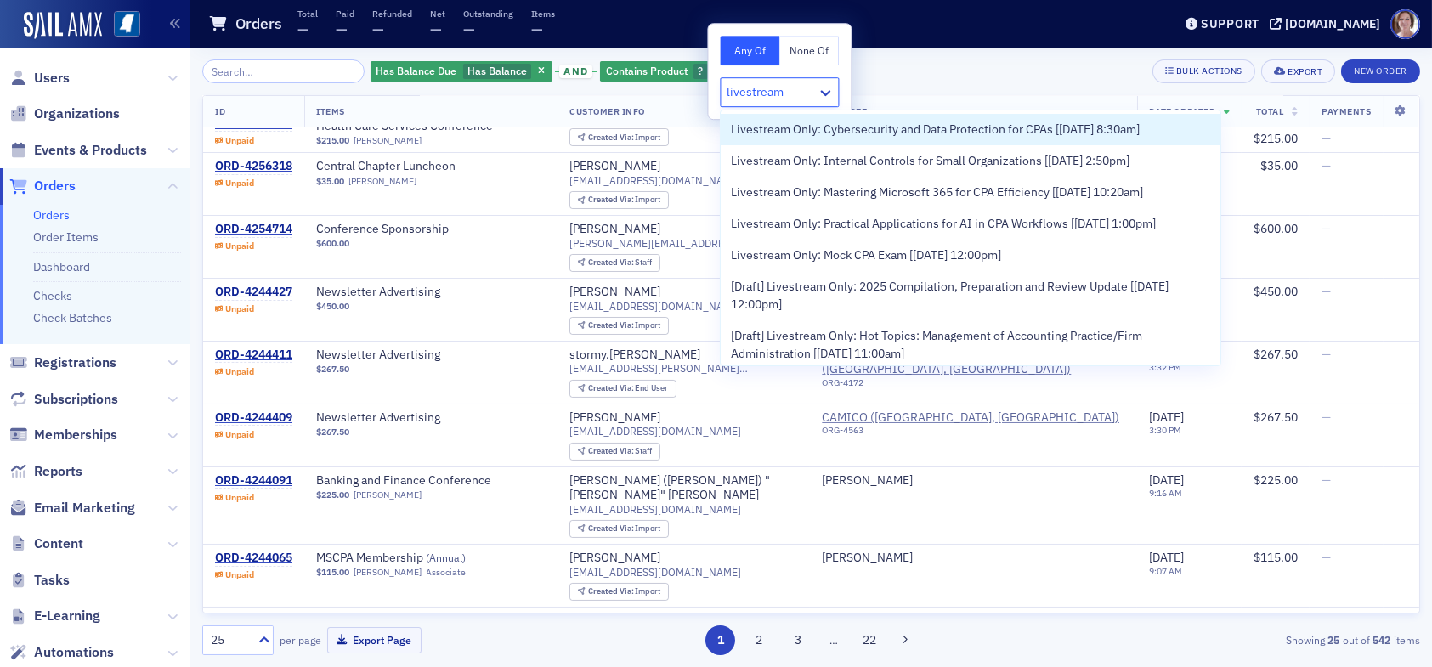
type input "livestream"
click at [884, 69] on div "Has Balance Due Has Balance and Contains Product ? Add Filter Bulk Actions Expo…" at bounding box center [811, 72] width 1218 height 24
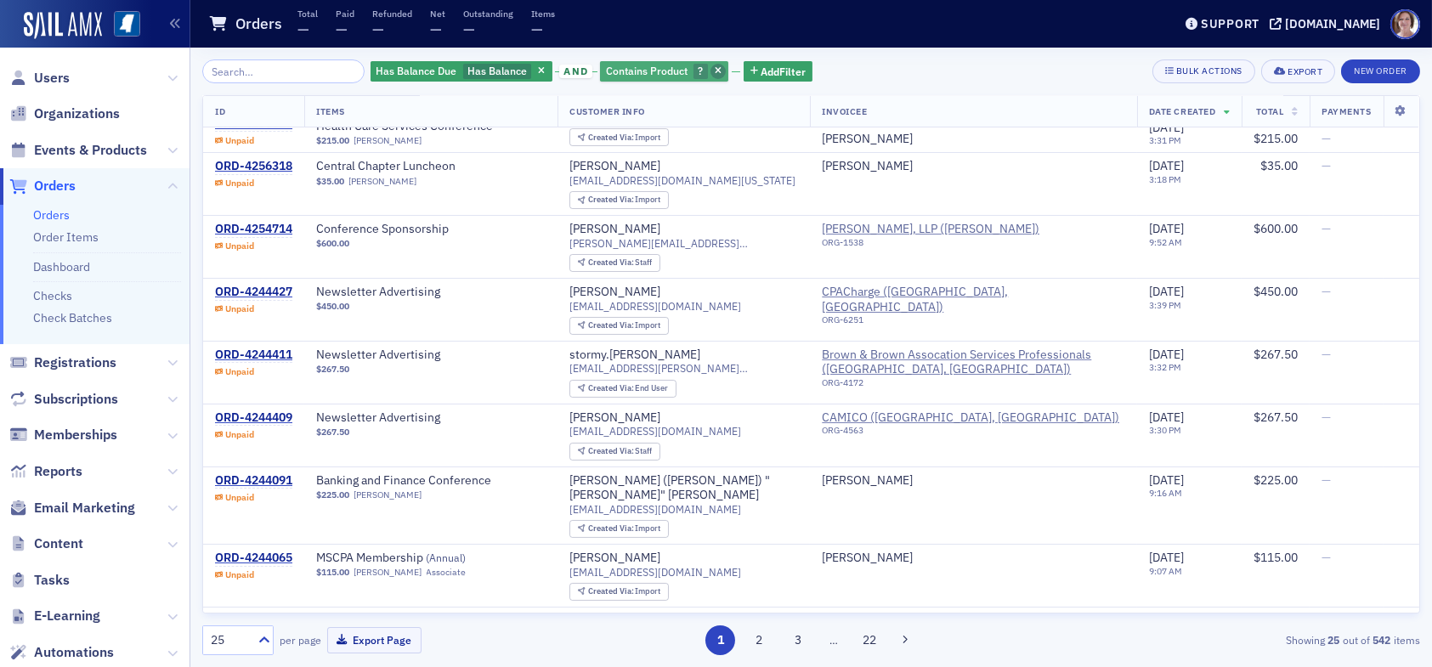
click at [715, 68] on icon "button" at bounding box center [718, 71] width 7 height 9
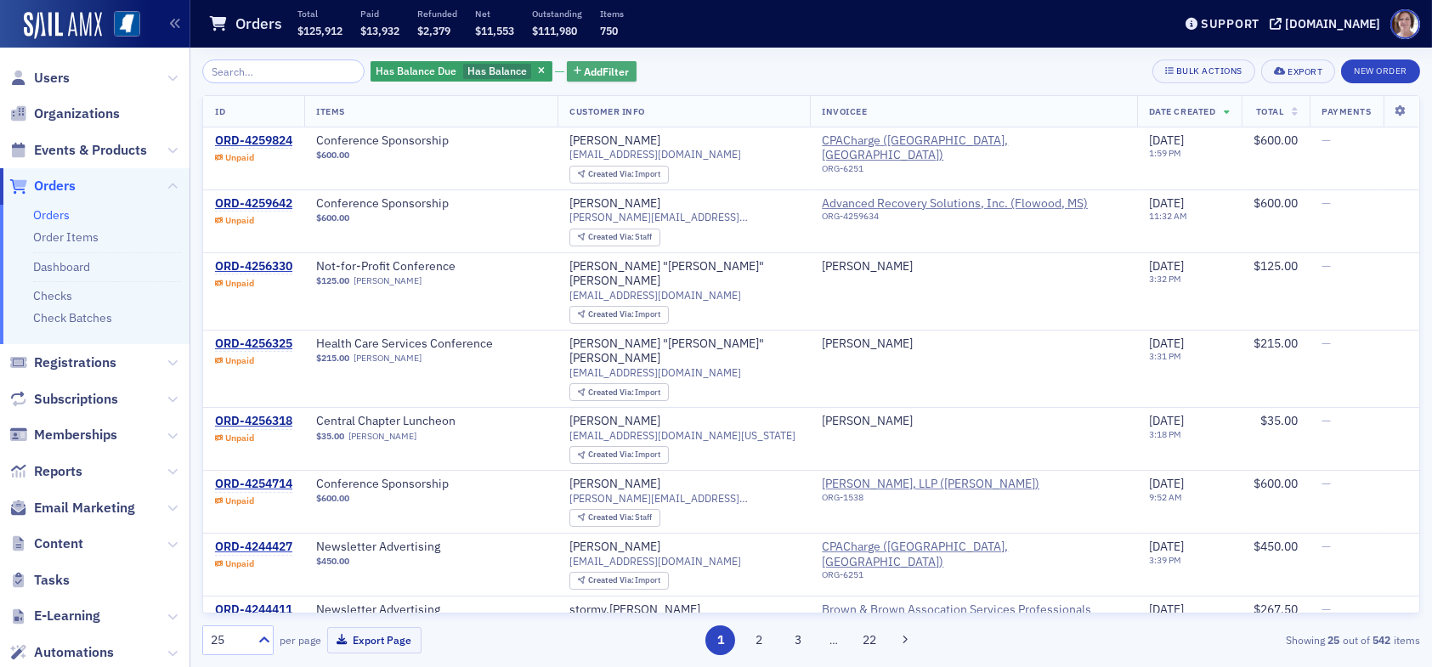
click at [591, 67] on span "Add Filter" at bounding box center [607, 71] width 45 height 15
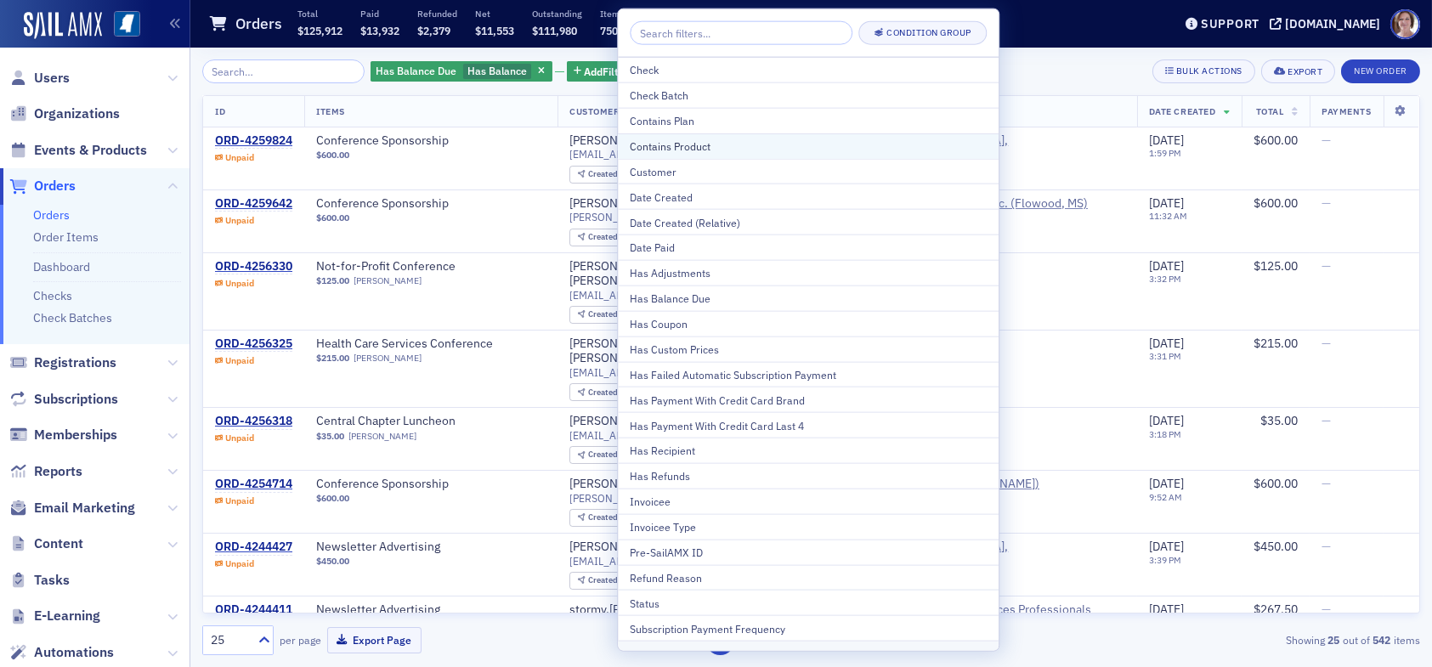
click at [694, 144] on div "Contains Product" at bounding box center [808, 146] width 357 height 15
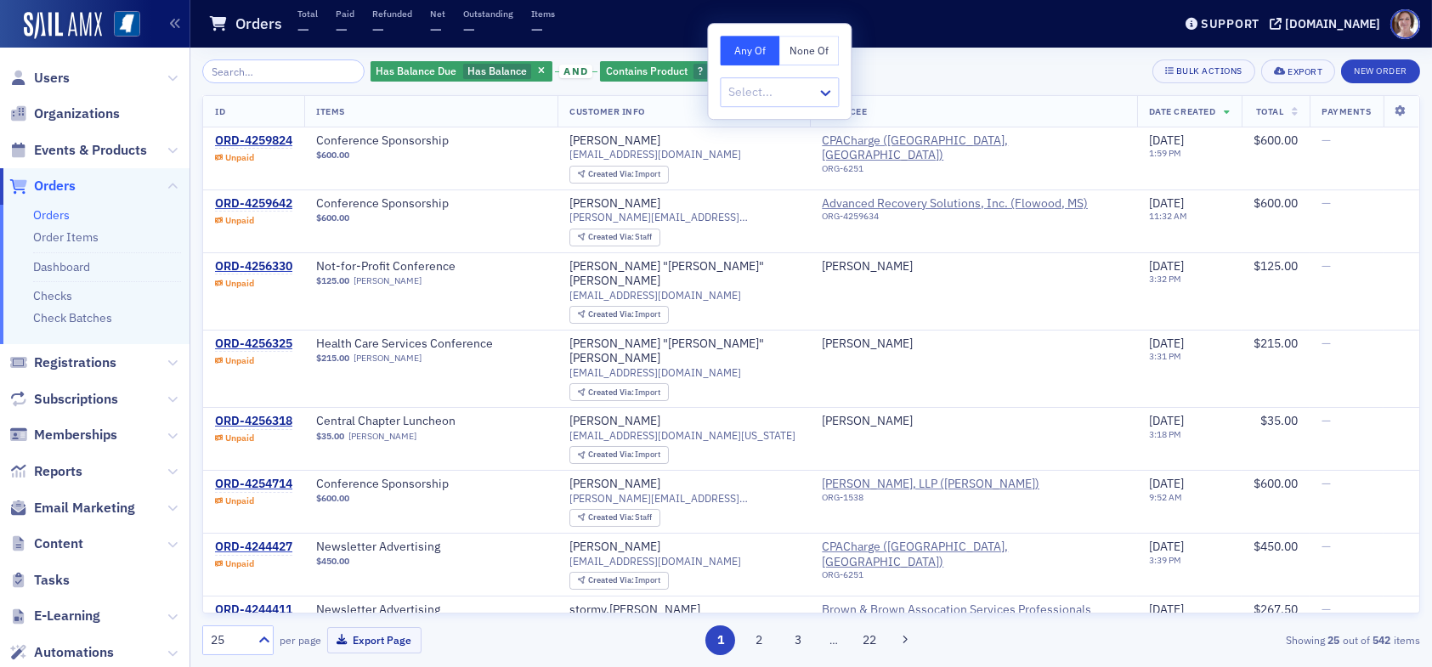
click at [808, 47] on button "None Of" at bounding box center [810, 51] width 60 height 30
click at [800, 95] on div at bounding box center [771, 92] width 88 height 21
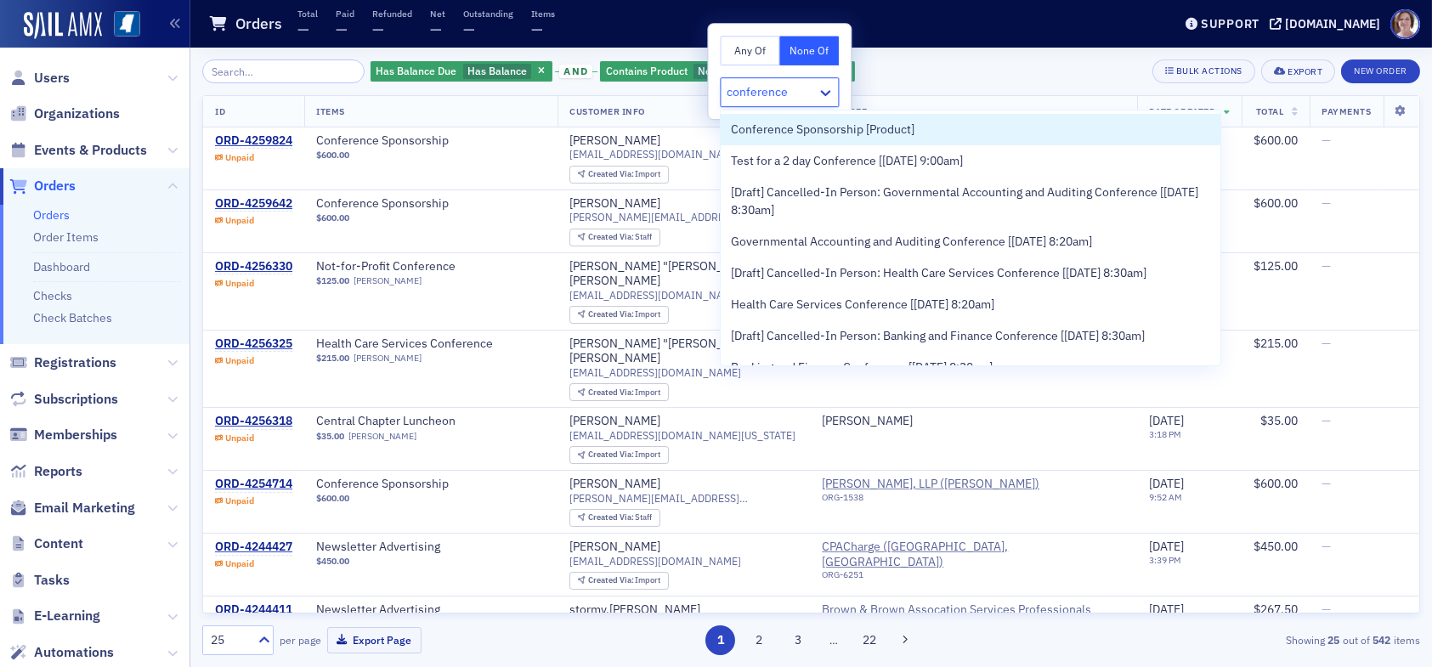
type input "conference"
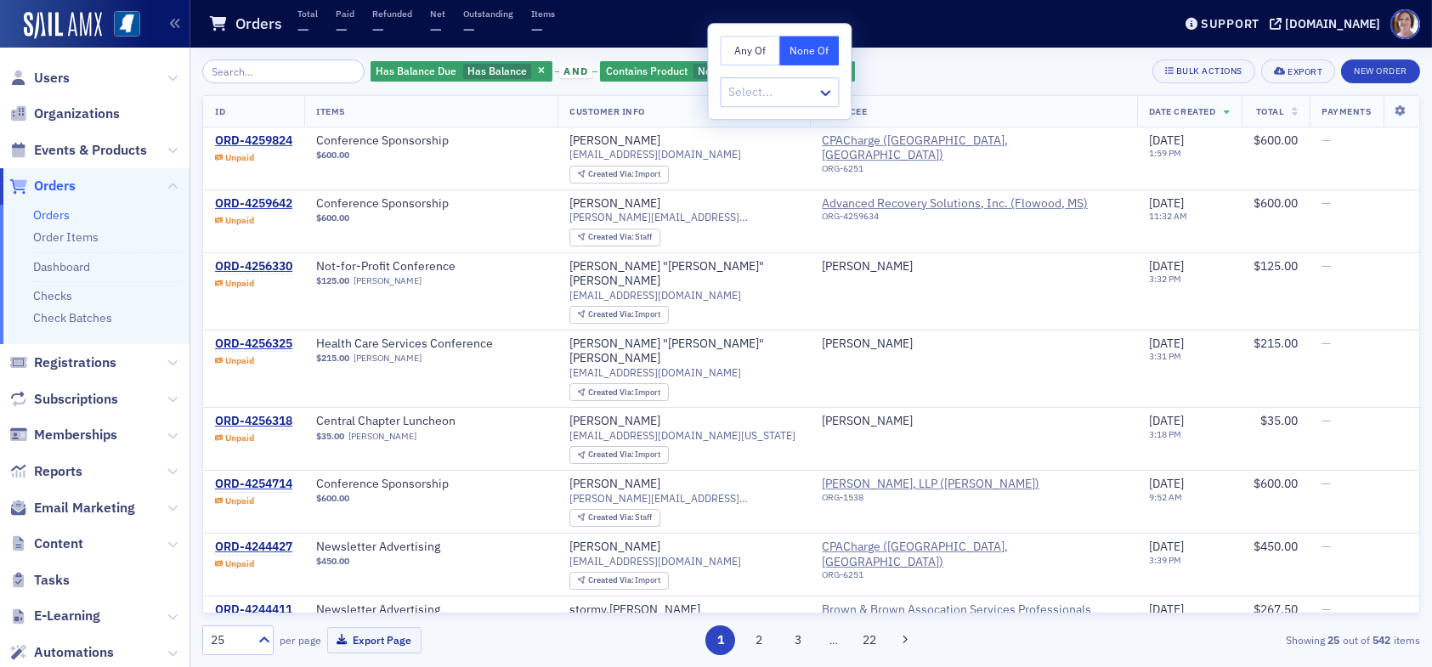
click at [868, 73] on div "Has Balance Due Has Balance and Contains Product None Of : ? Add Filter Bulk Ac…" at bounding box center [811, 72] width 1218 height 24
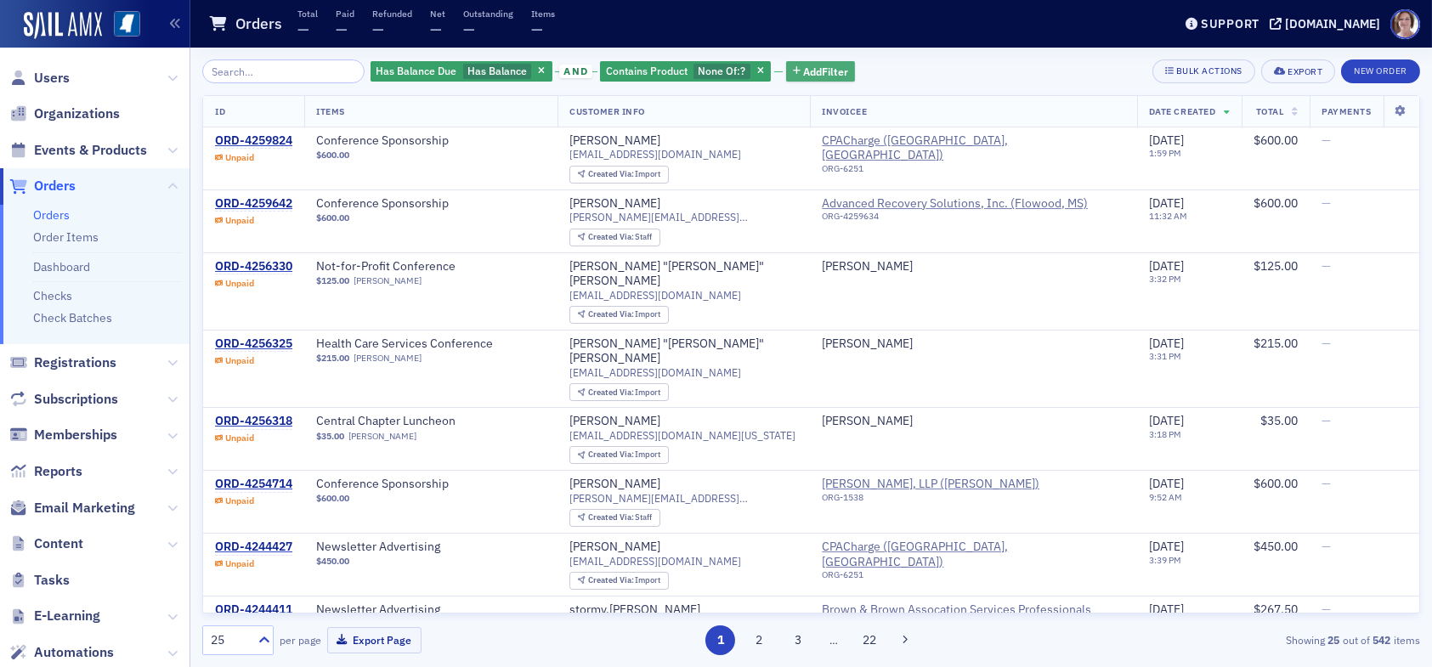
click at [811, 61] on button "Add Filter" at bounding box center [821, 71] width 70 height 21
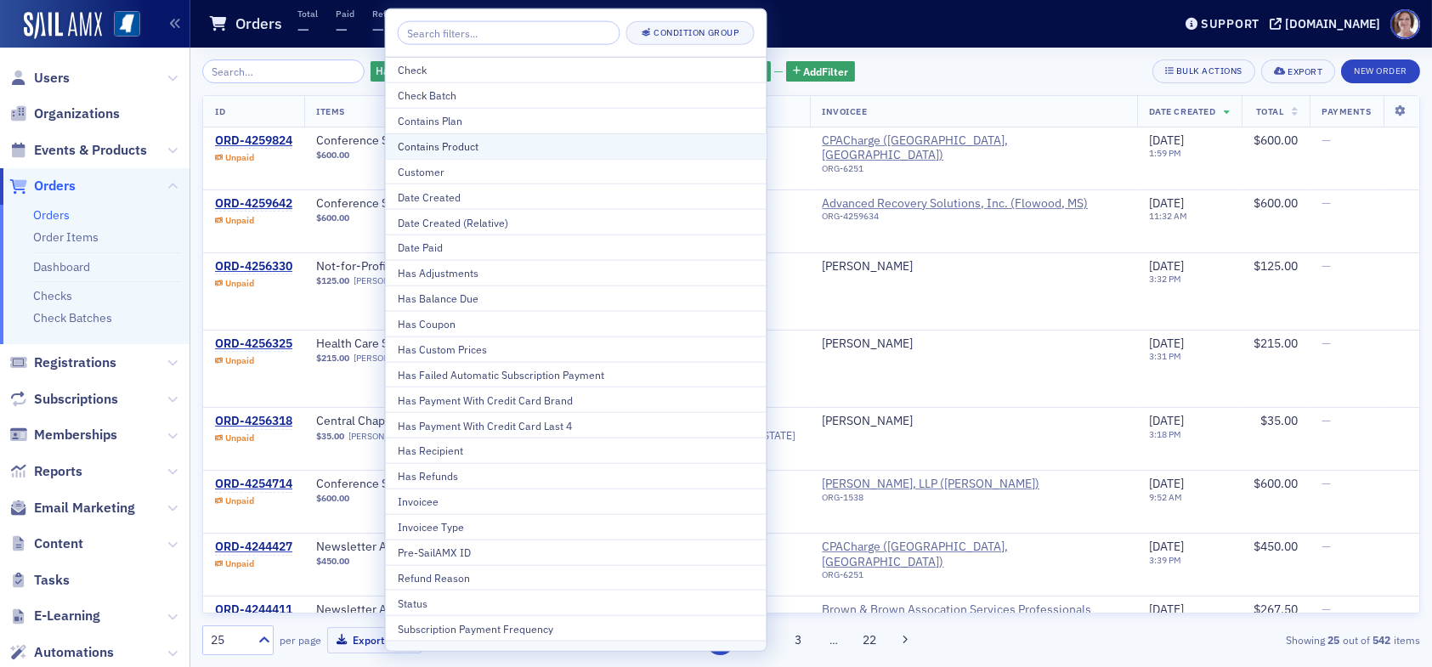
click at [486, 148] on div "Contains Product" at bounding box center [576, 146] width 357 height 15
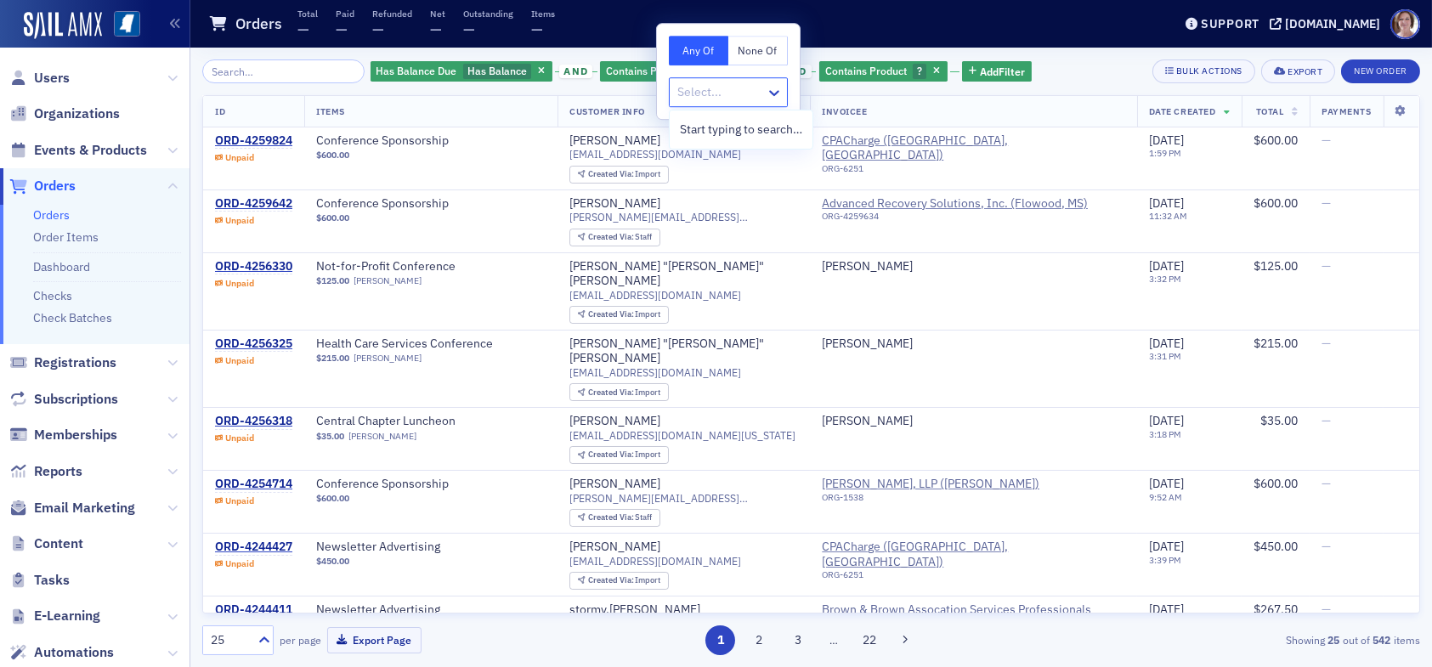
click at [742, 90] on div at bounding box center [720, 92] width 88 height 21
click at [762, 51] on button "None Of" at bounding box center [758, 51] width 60 height 30
click at [748, 92] on div at bounding box center [720, 92] width 88 height 21
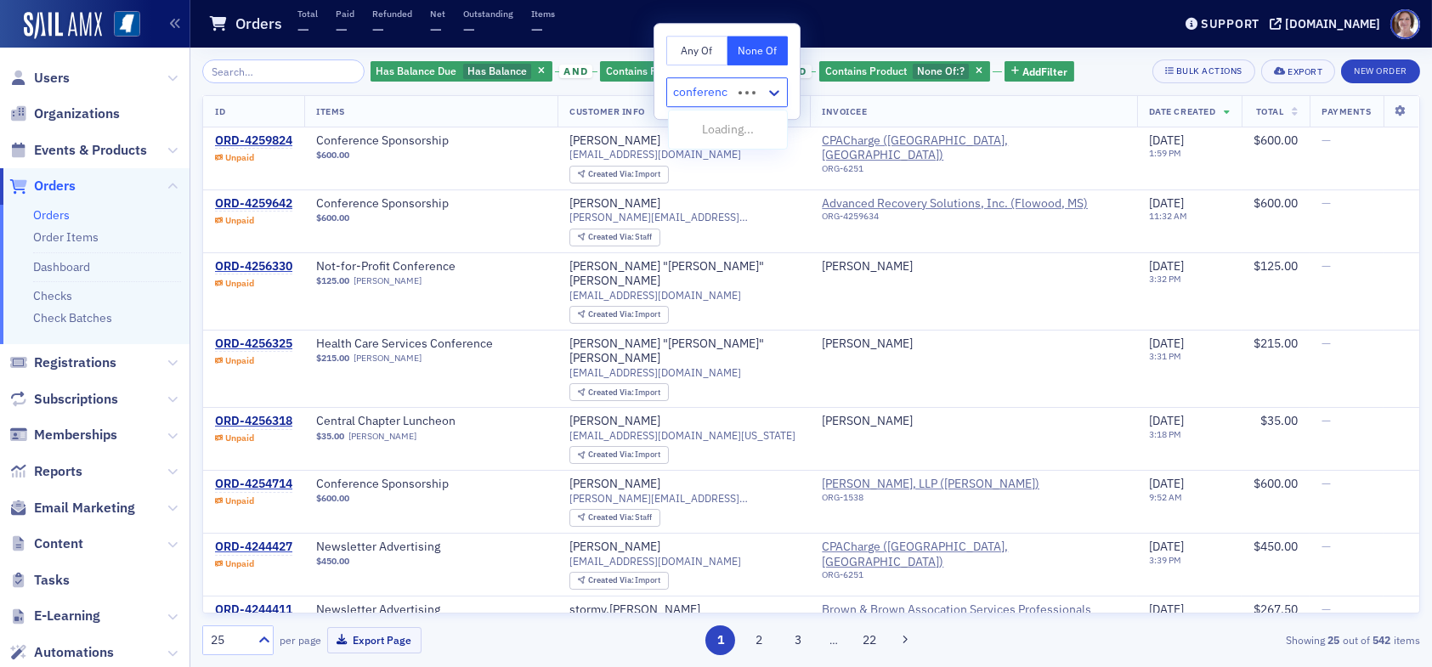
type input "conference"
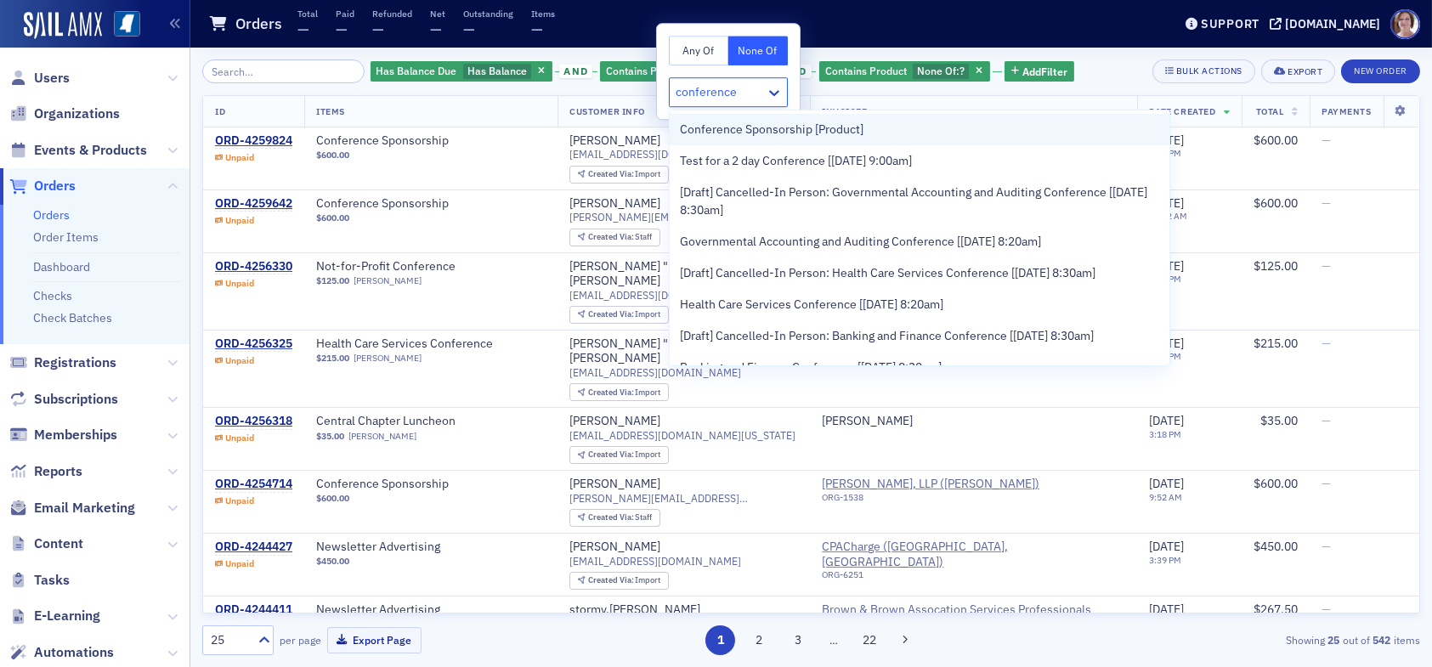
click at [765, 132] on span "Conference Sponsorship [Product]" at bounding box center [772, 130] width 184 height 18
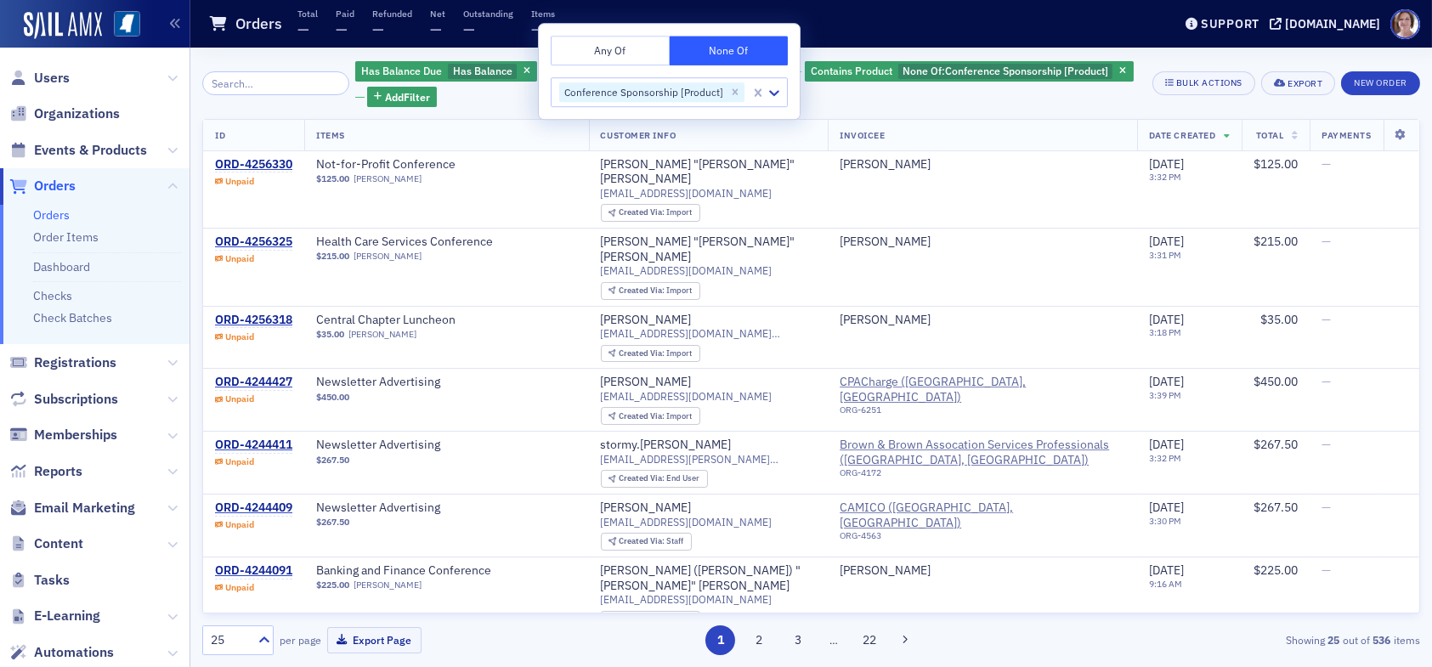
click at [860, 102] on div "Has Balance Due Has Balance and Contains Product None Of : ? and Contains Produ…" at bounding box center [747, 84] width 785 height 48
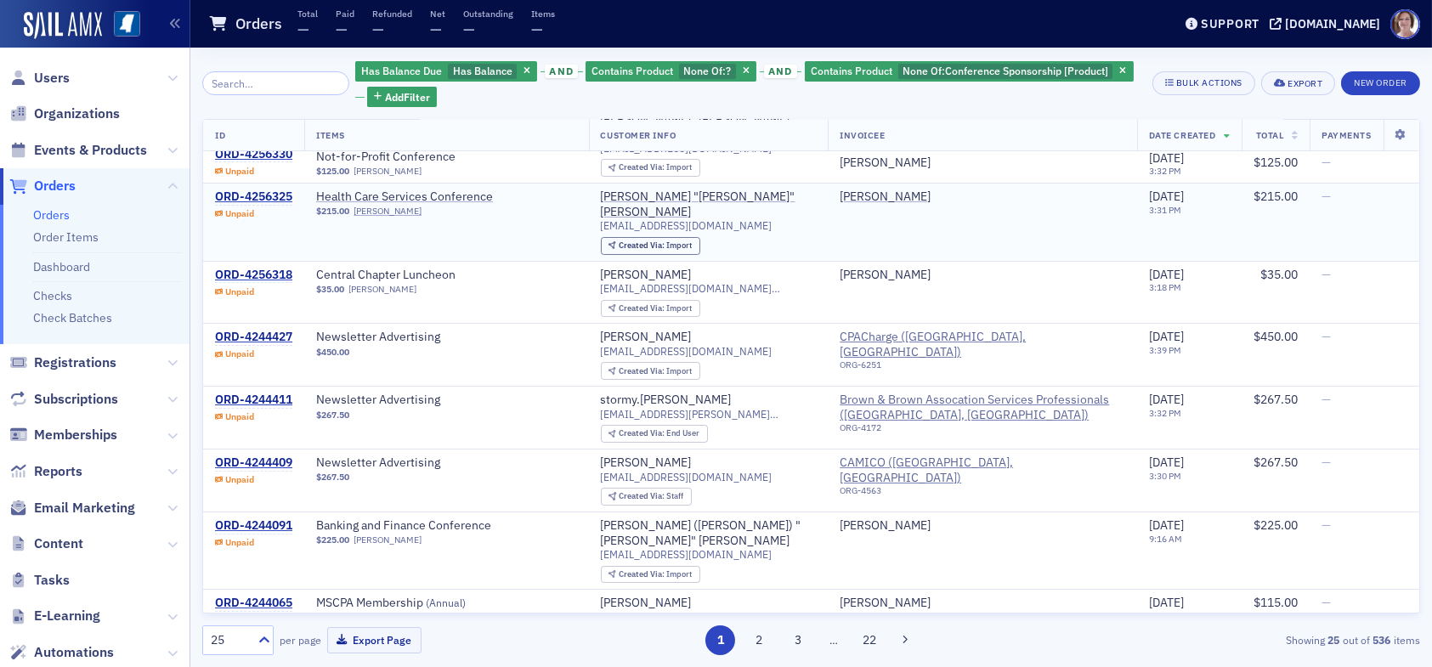
scroll to position [85, 0]
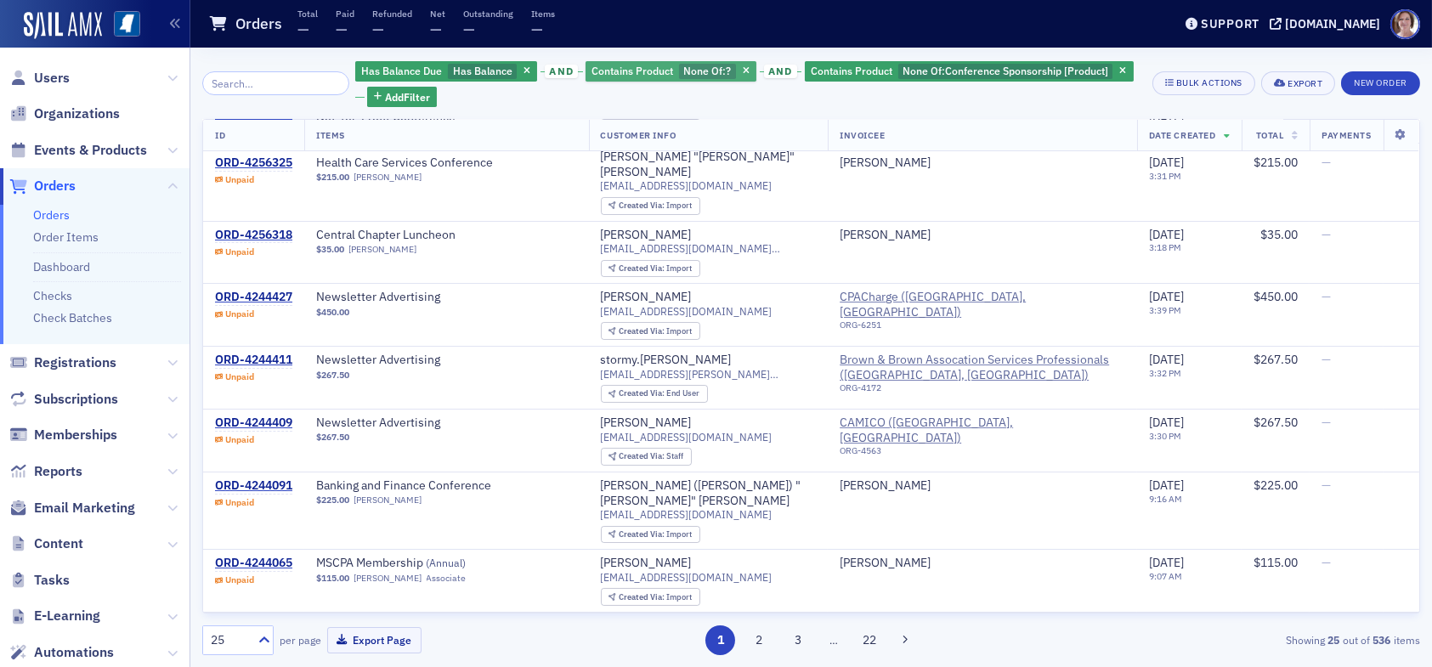
click at [701, 70] on span "None Of :" at bounding box center [704, 71] width 43 height 14
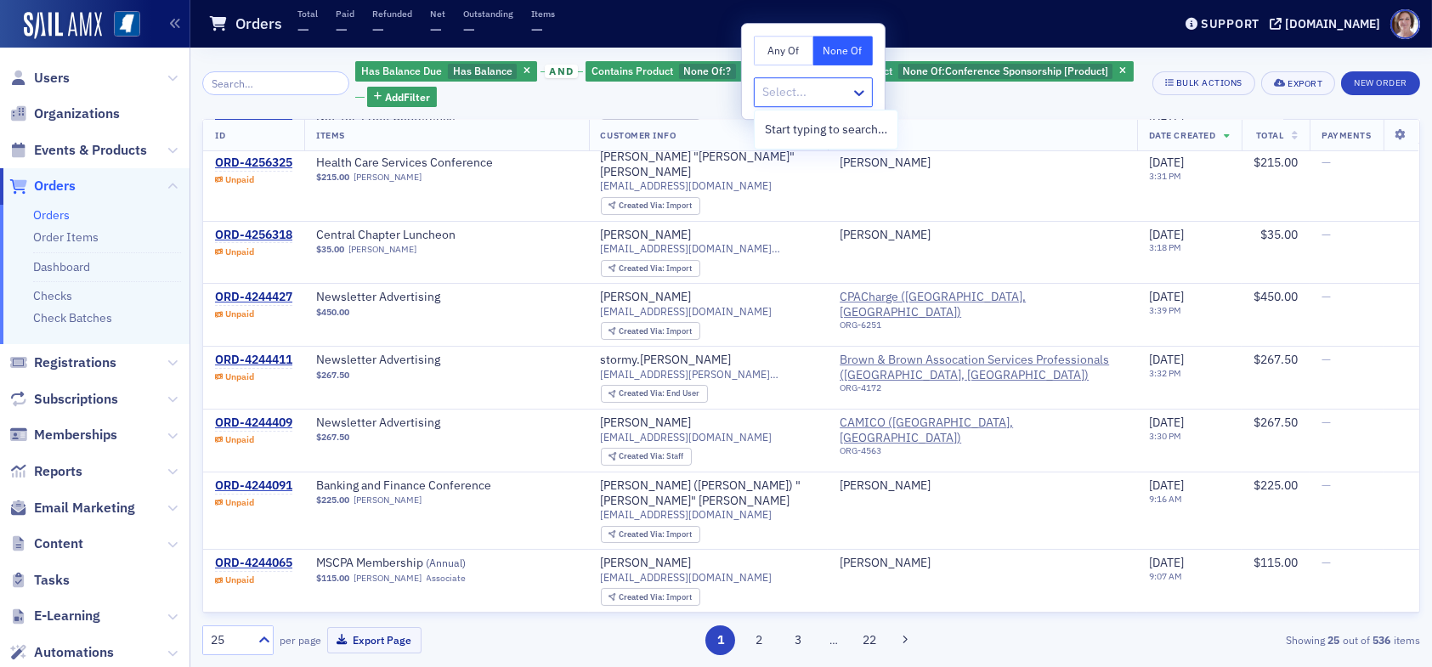
click at [769, 91] on div at bounding box center [805, 92] width 88 height 21
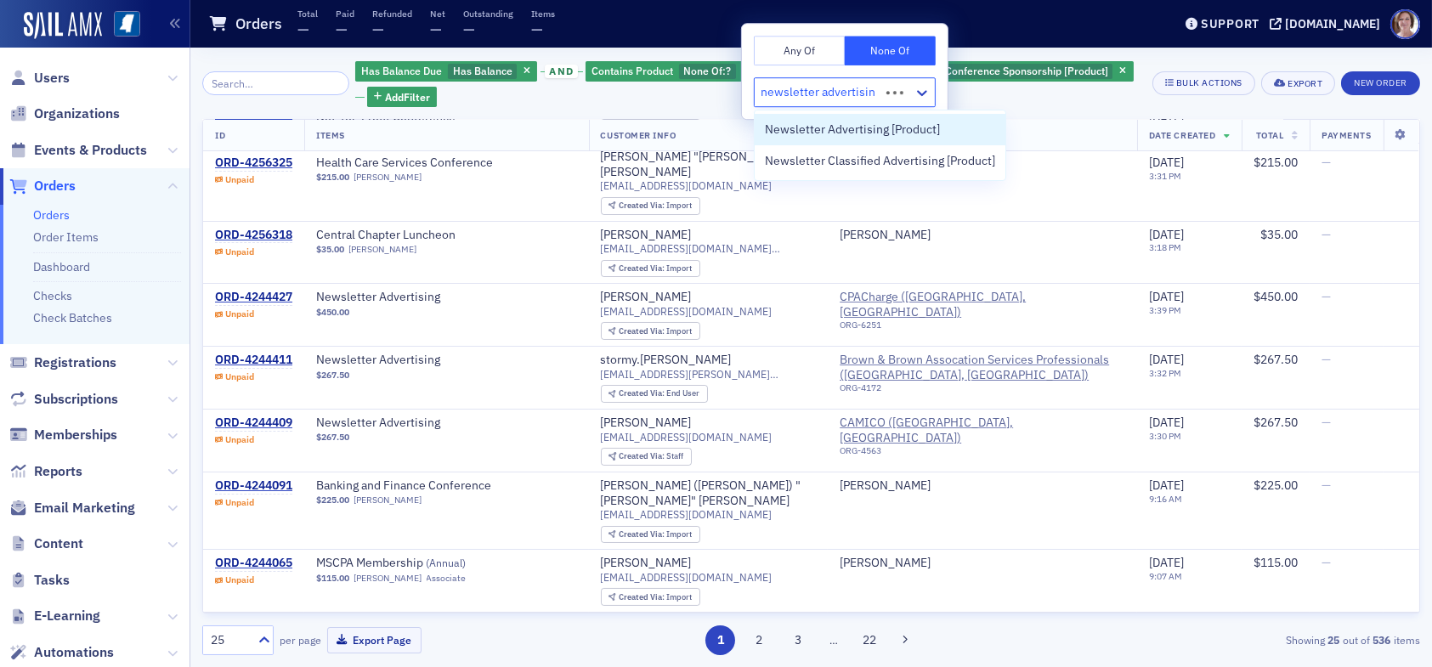
type input "newsletter advertising"
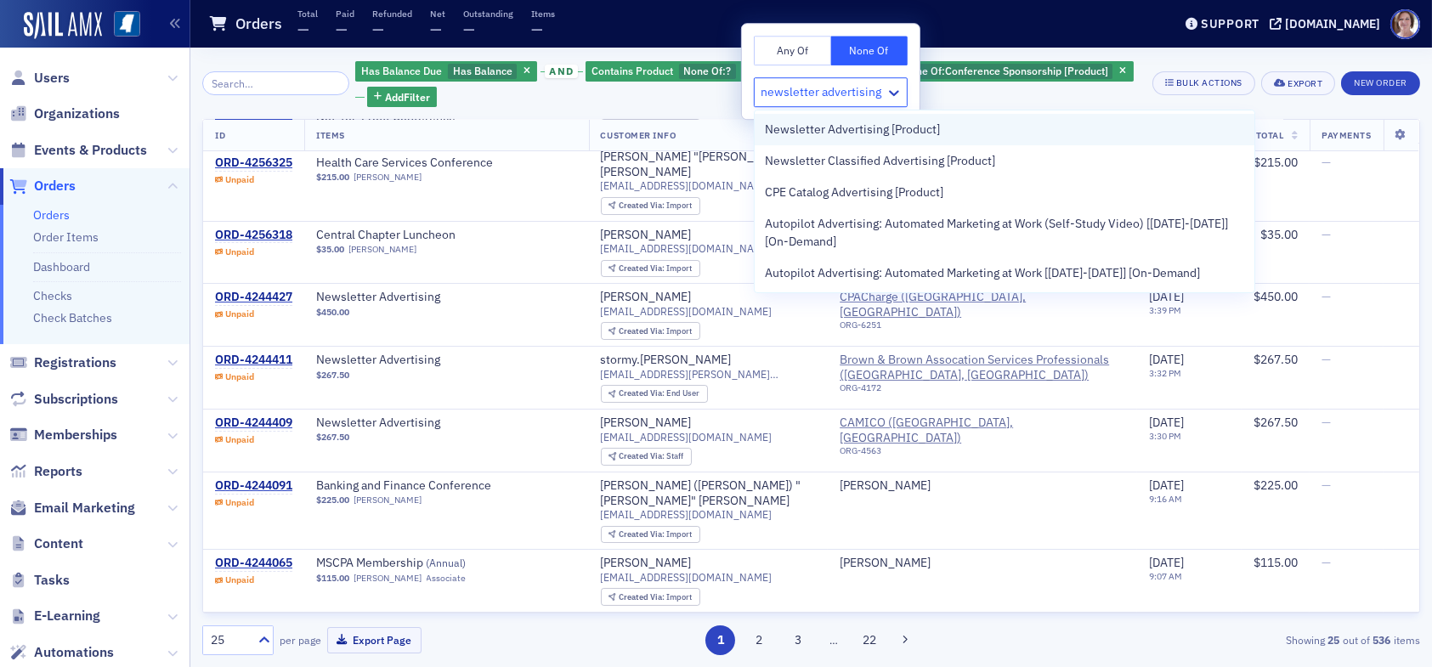
click at [828, 128] on span "Newsletter Advertising [Product]" at bounding box center [852, 130] width 175 height 18
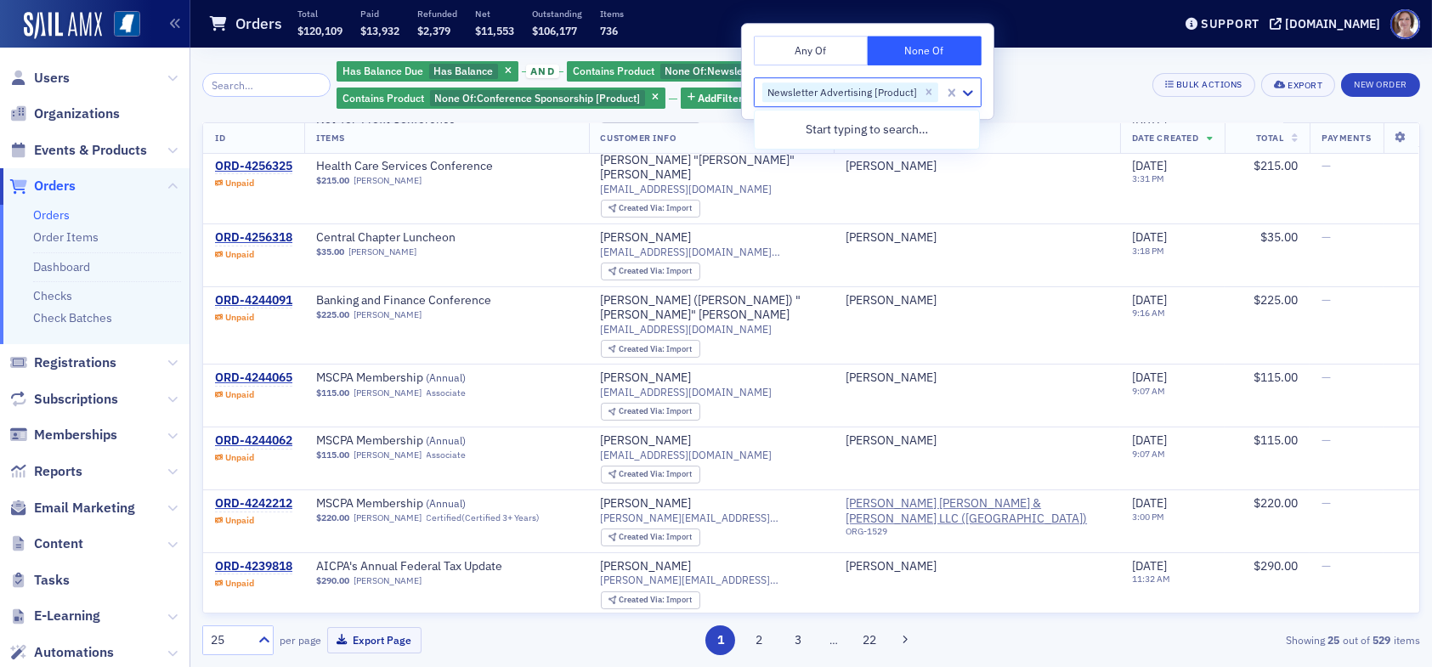
click at [1035, 80] on div "Has Balance Due Has Balance and Contains Product None Of : Newsletter Advertisi…" at bounding box center [738, 85] width 803 height 51
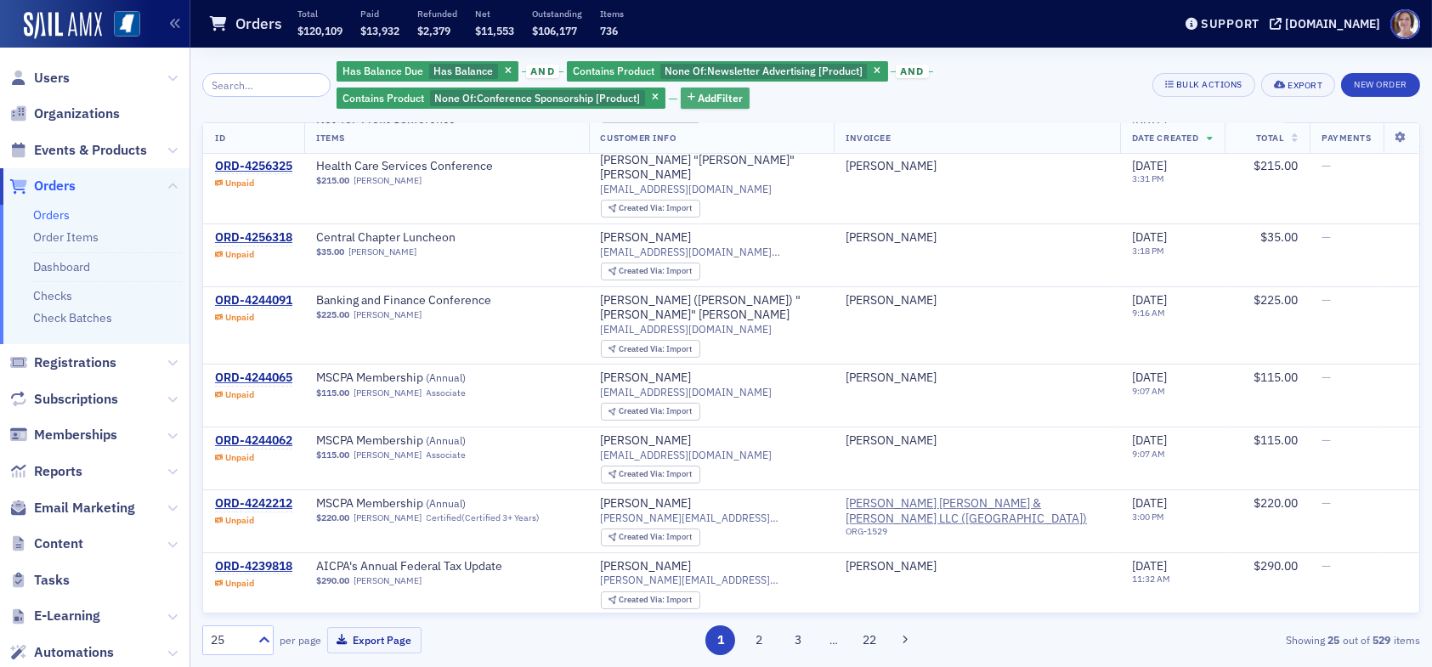
click at [717, 97] on span "Add Filter" at bounding box center [720, 97] width 45 height 15
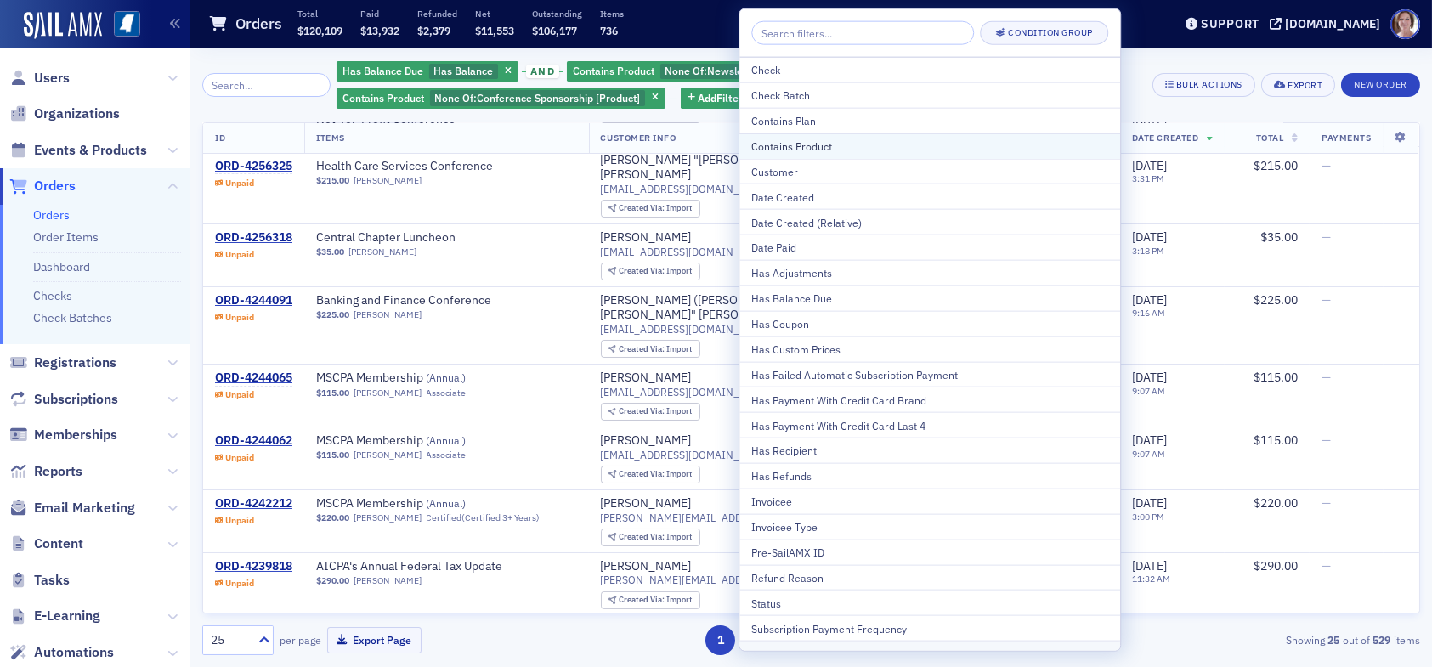
click at [832, 148] on div "Contains Product" at bounding box center [929, 146] width 357 height 15
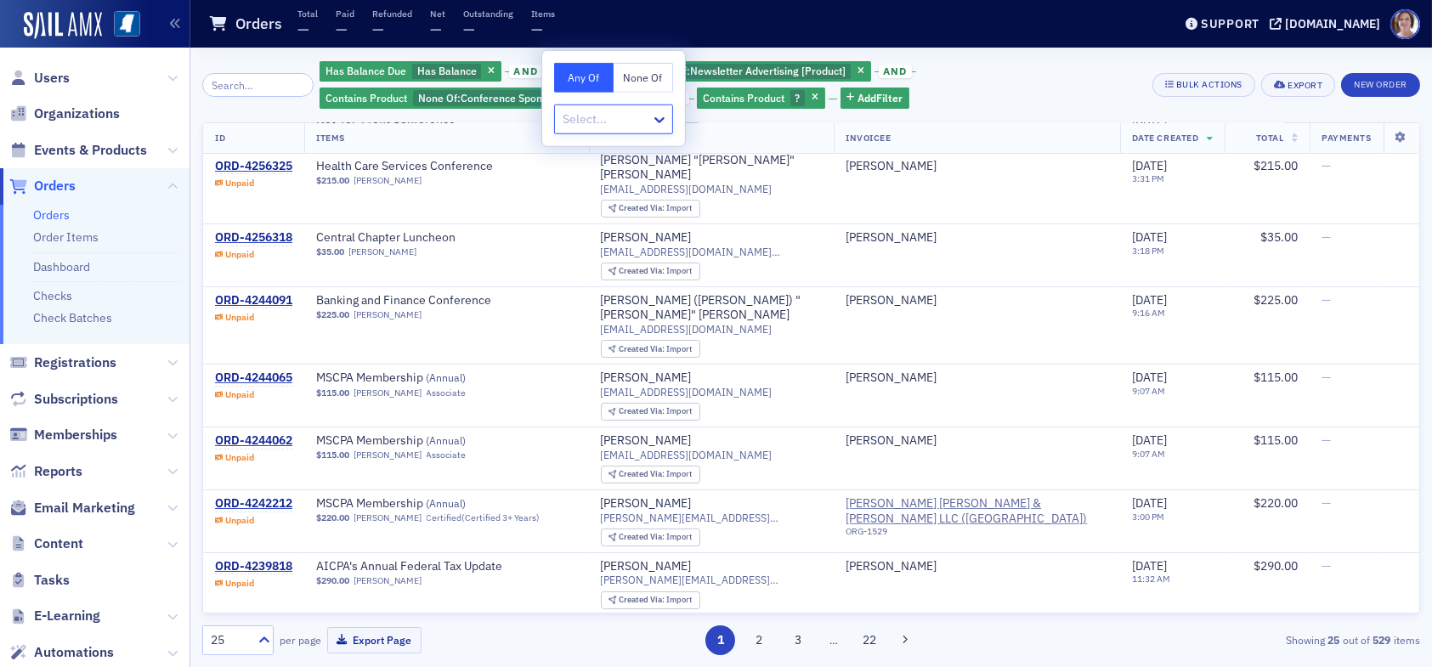
click at [638, 77] on button "None Of" at bounding box center [644, 78] width 60 height 30
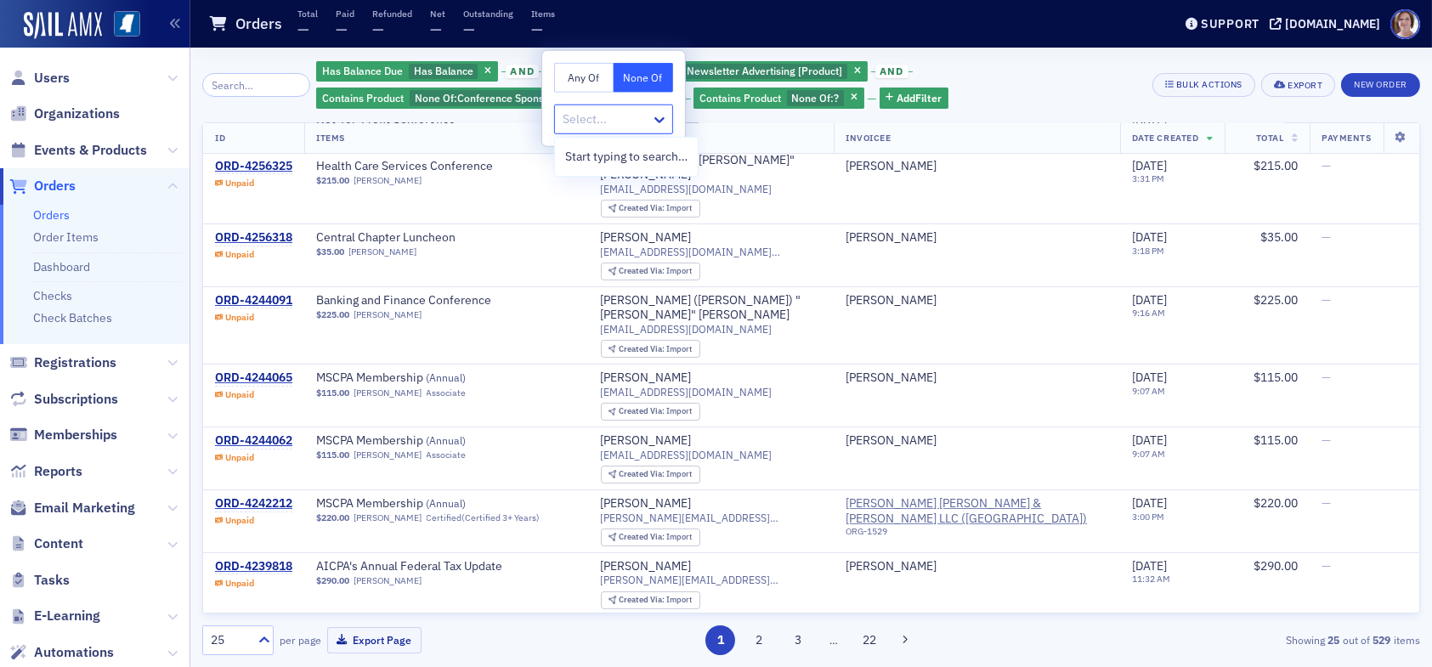
click at [619, 116] on div at bounding box center [605, 119] width 88 height 21
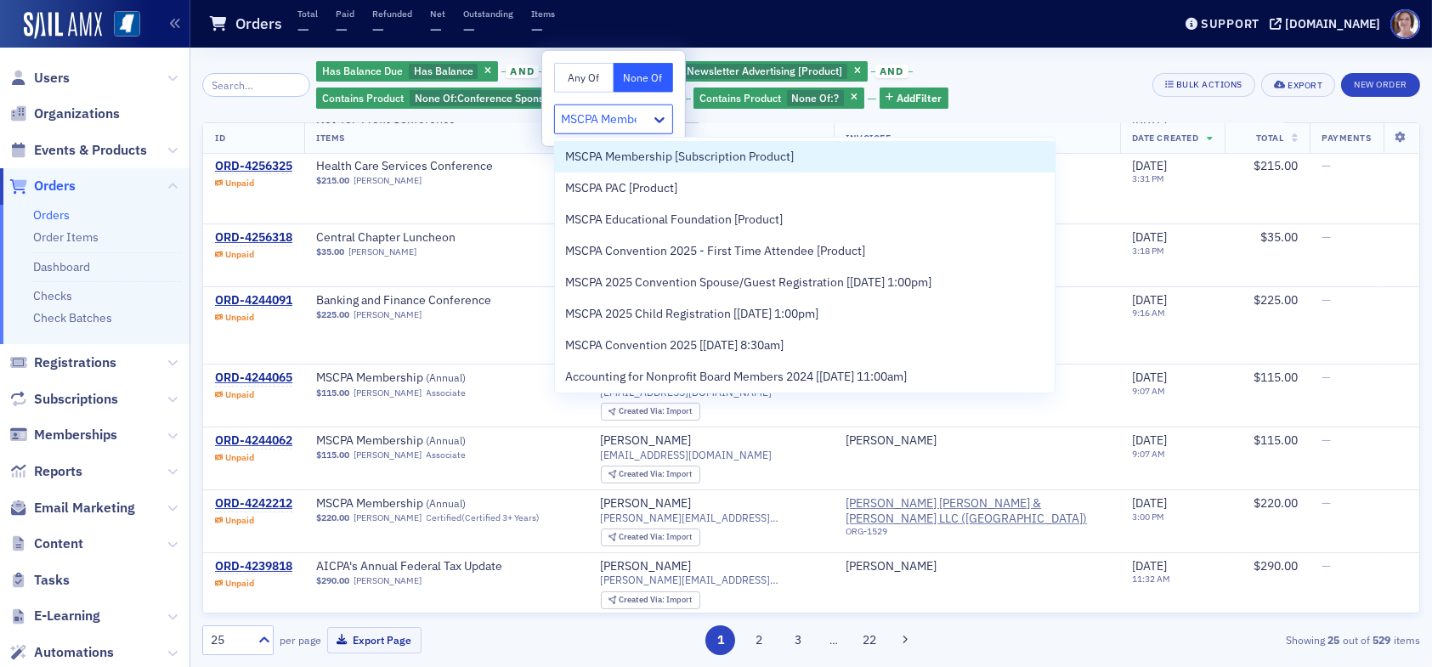
type input "MSCPA Member"
click at [631, 156] on span "MSCPA Membership [Subscription Product]" at bounding box center [679, 157] width 229 height 18
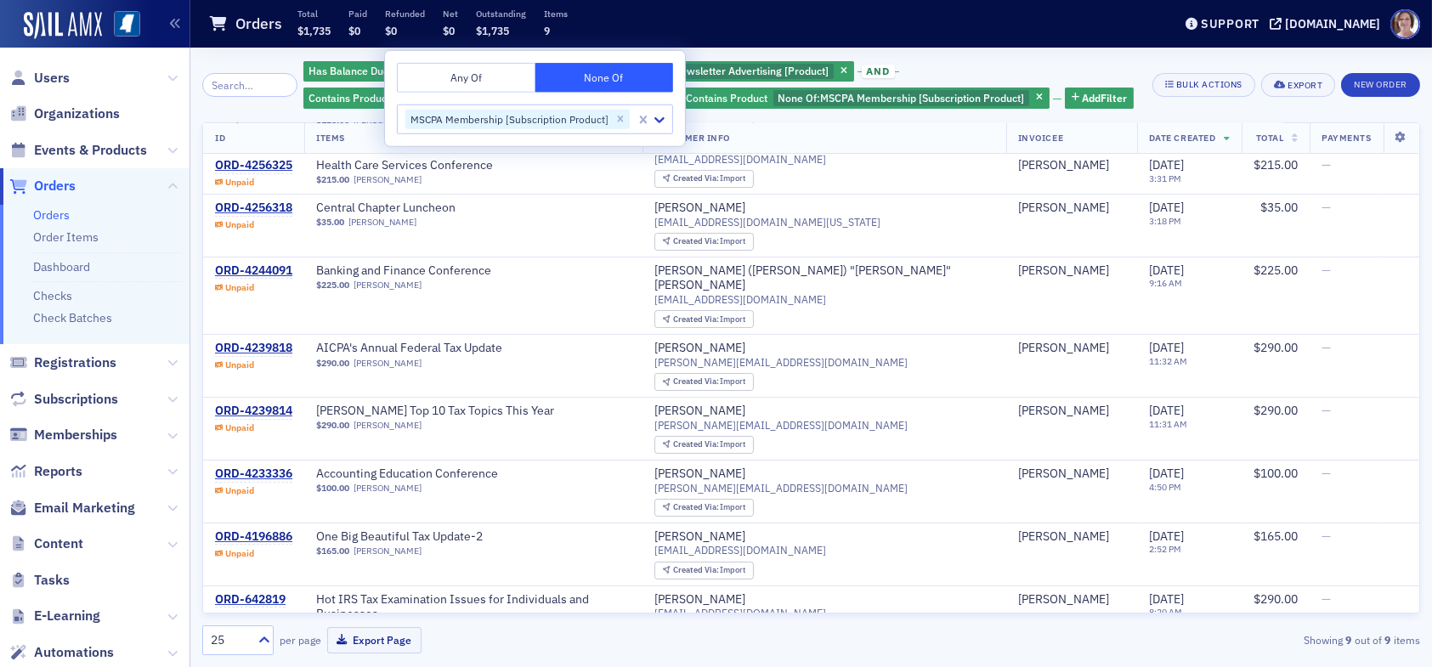
click at [1015, 64] on div "Has Balance Due Has Balance and Contains Product None Of : Newsletter Advertisi…" at bounding box center [721, 85] width 837 height 51
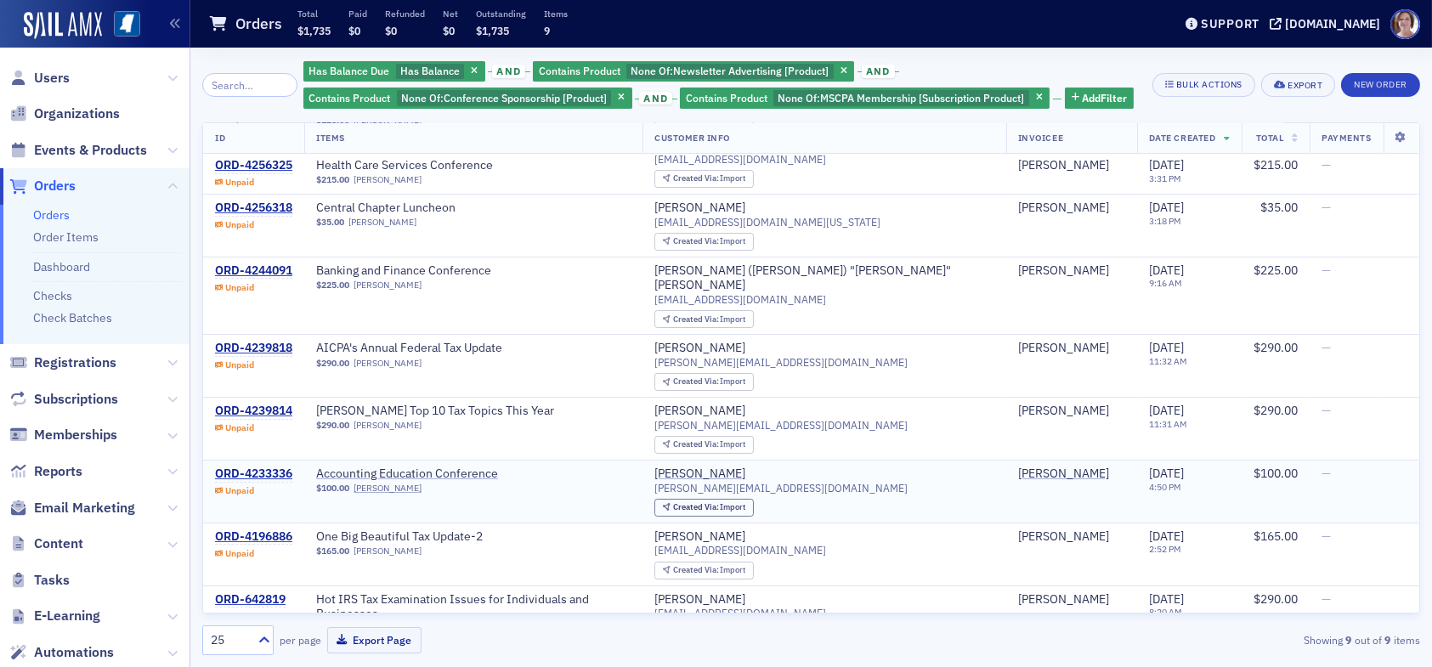
scroll to position [102, 0]
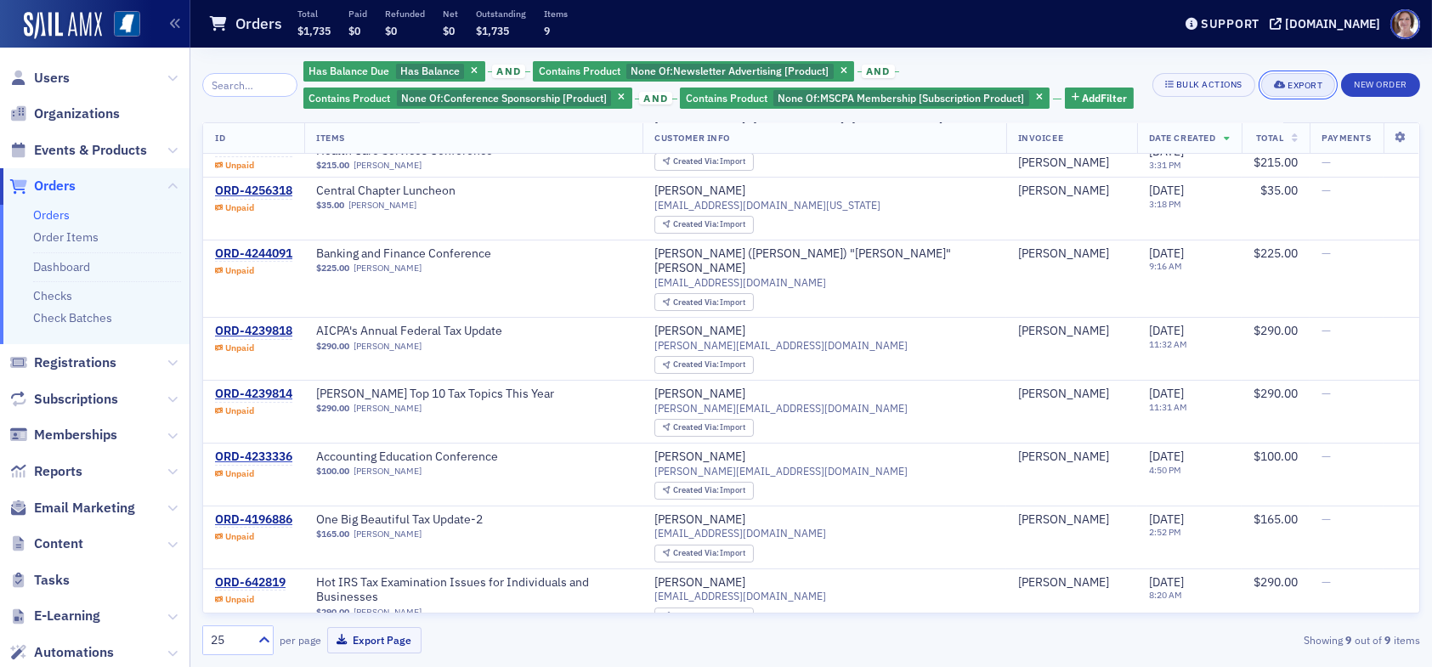
click at [1306, 84] on div "Export" at bounding box center [1305, 85] width 35 height 9
click at [1220, 145] on button "Export All ( 9 Orders )" at bounding box center [1244, 141] width 179 height 27
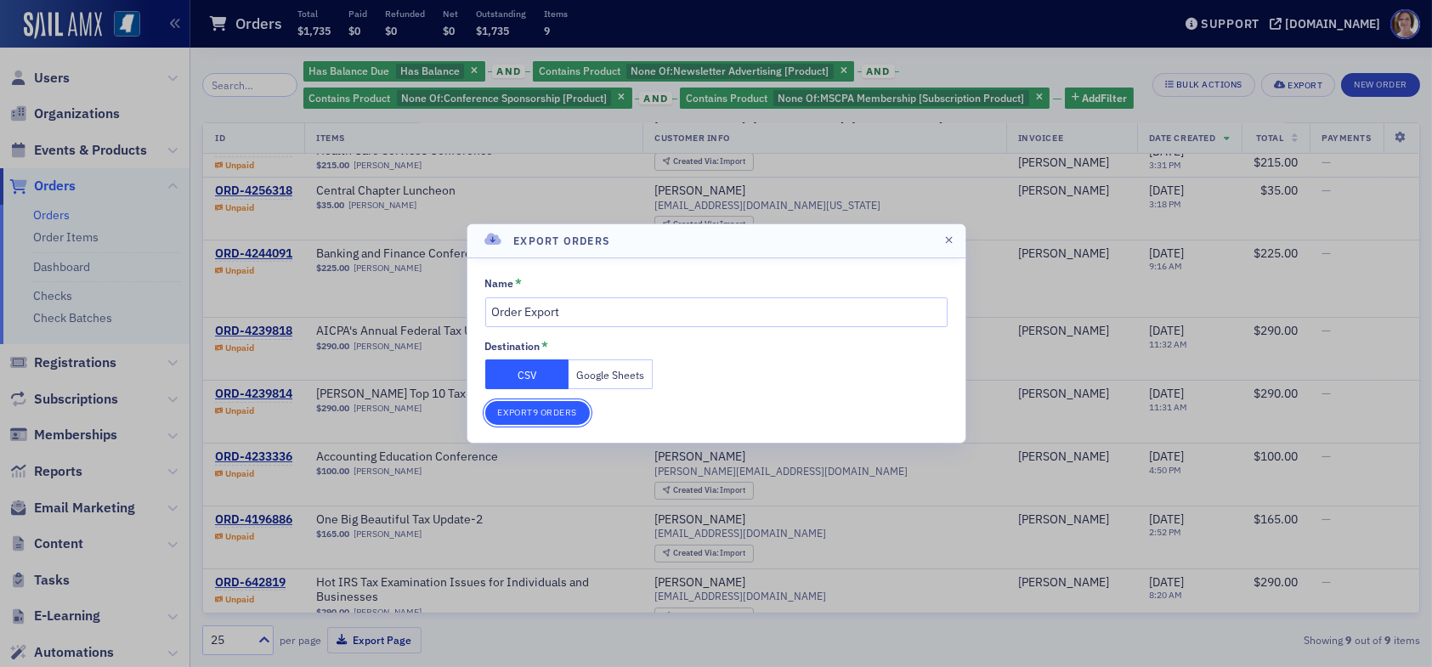
click at [528, 413] on button "Export 9 Orders" at bounding box center [537, 413] width 105 height 24
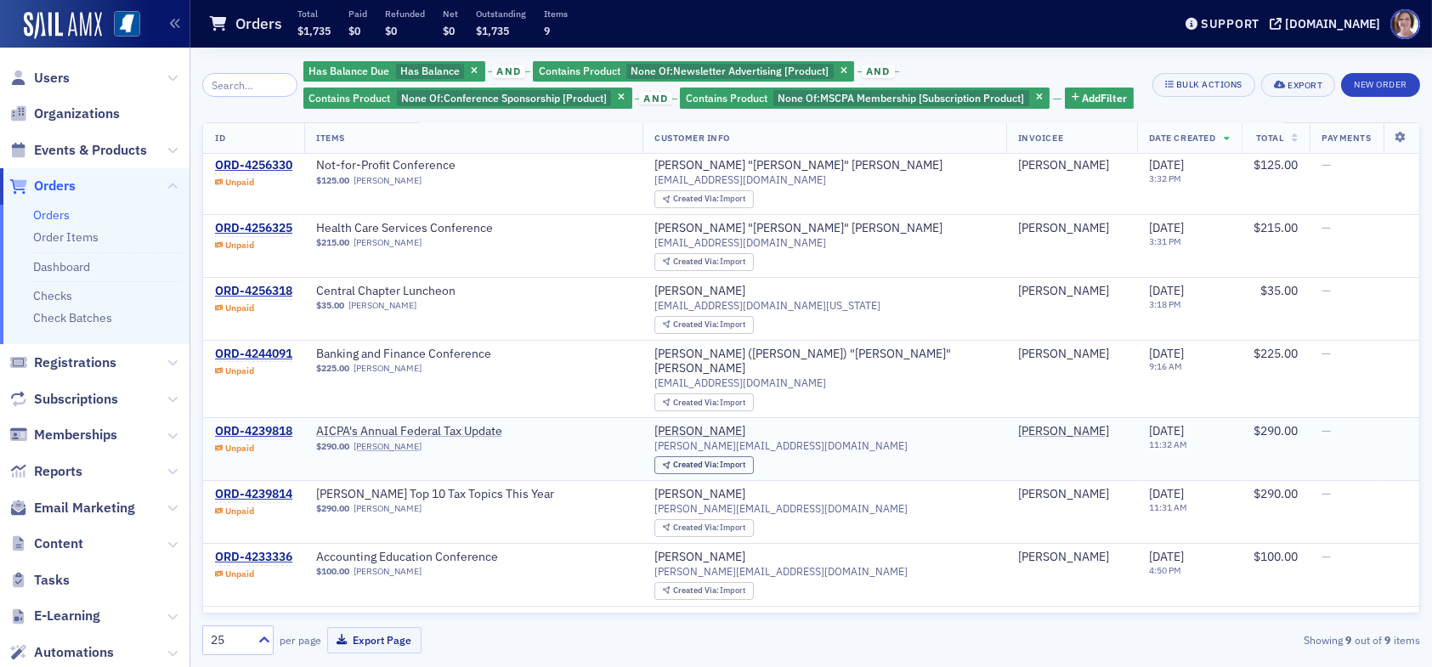
scroll to position [0, 0]
click at [1392, 137] on icon at bounding box center [1401, 138] width 35 height 10
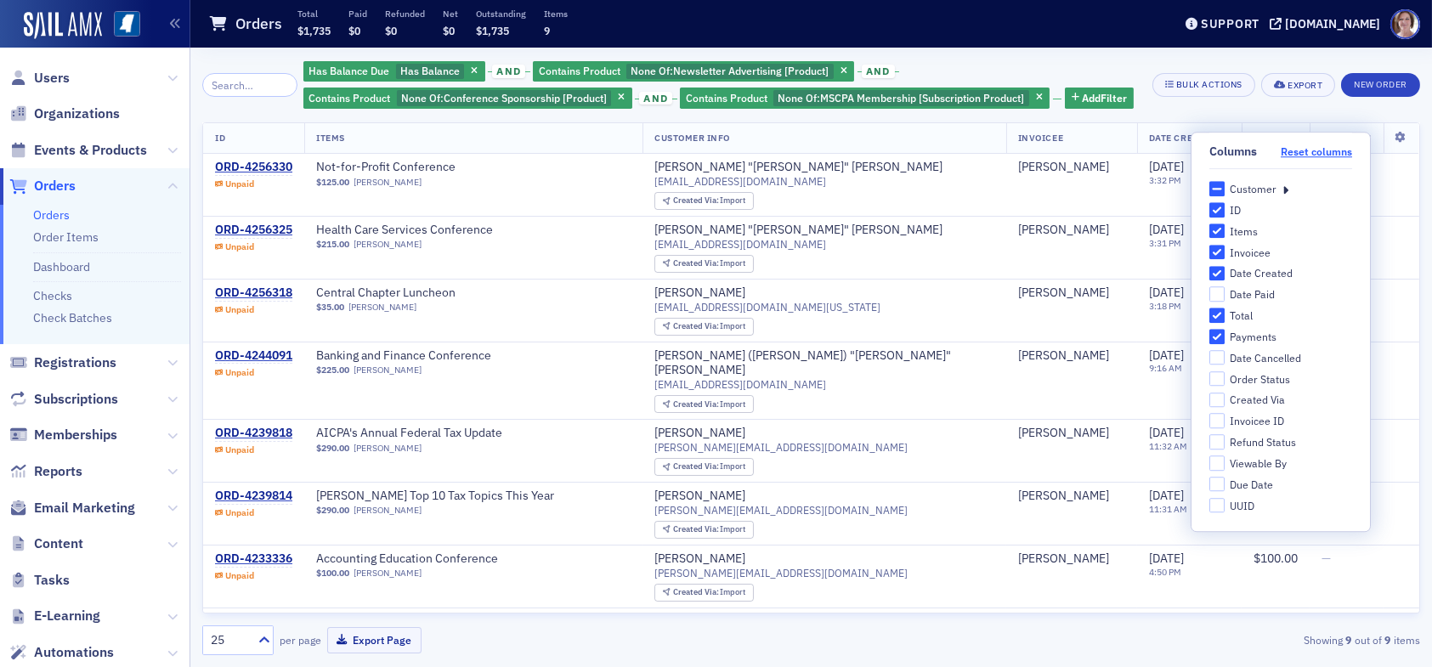
click at [1298, 151] on button "Reset columns" at bounding box center [1316, 151] width 71 height 13
click at [983, 65] on div "Has Balance Due Has Balance and Contains Product None Of : Newsletter Advertisi…" at bounding box center [721, 85] width 837 height 51
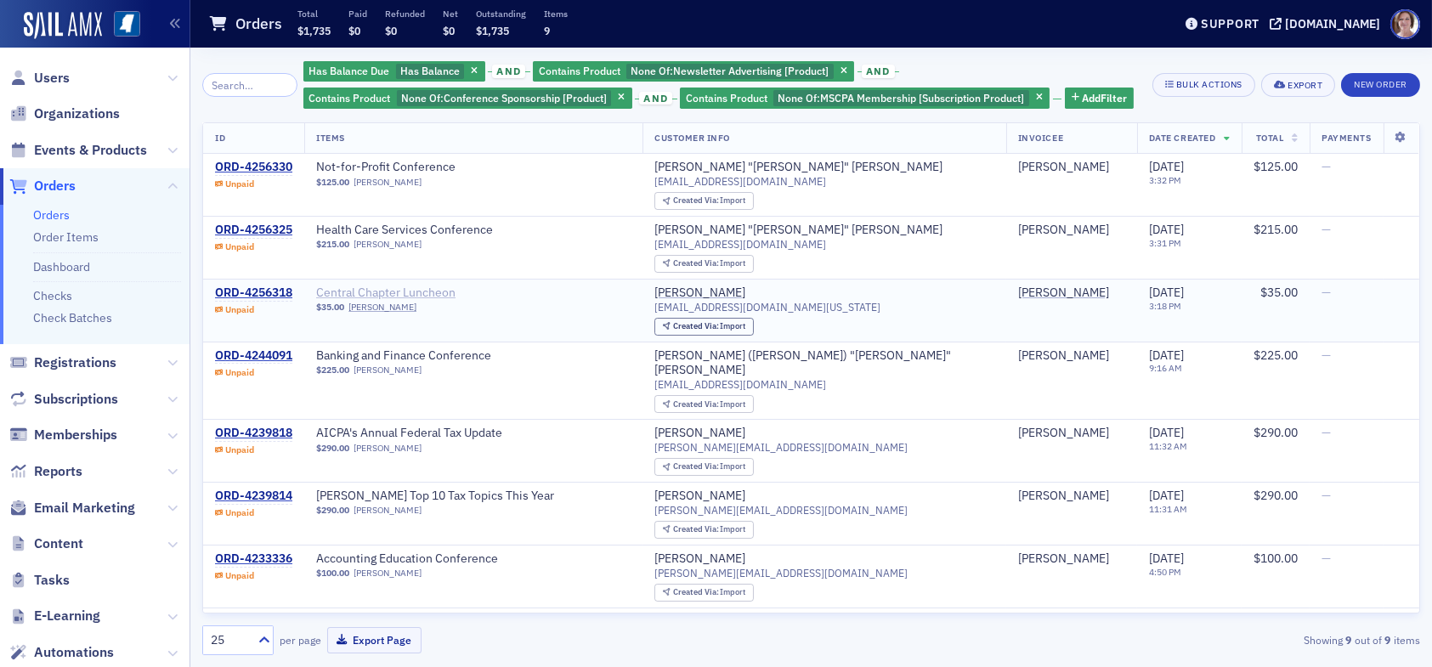
click at [369, 291] on span "Central Chapter Luncheon" at bounding box center [423, 293] width 214 height 15
click at [405, 426] on span "AICPA's Annual Federal Tax Update" at bounding box center [423, 433] width 214 height 15
click at [468, 489] on span "Surgent's Top 10 Tax Topics This Year" at bounding box center [435, 496] width 238 height 15
click at [420, 552] on span "Accounting Education Conference" at bounding box center [423, 559] width 214 height 15
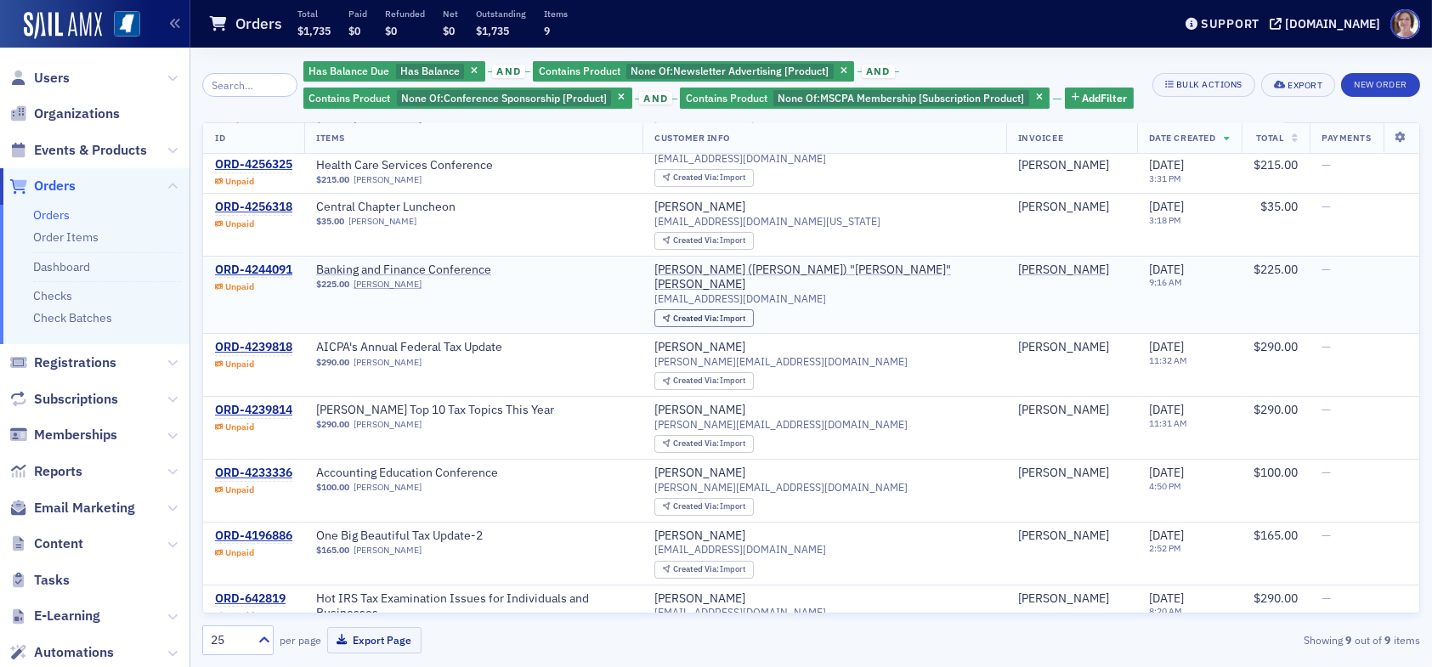
scroll to position [102, 0]
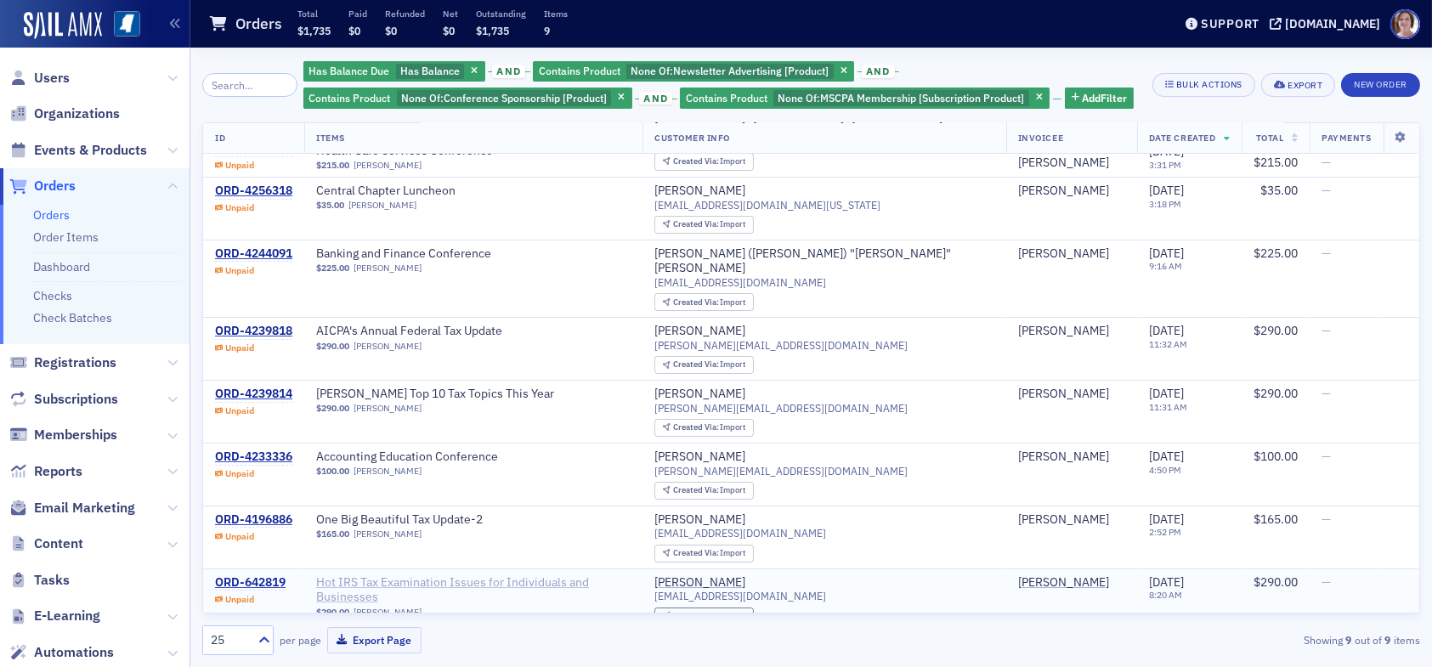
click at [415, 575] on span "Hot IRS Tax Examination Issues for Individuals and Businesses" at bounding box center [473, 590] width 315 height 30
click at [507, 575] on span "Hot IRS Tax Examination Issues for Individuals and Businesses" at bounding box center [473, 590] width 315 height 30
click at [618, 100] on icon "button" at bounding box center [621, 98] width 7 height 9
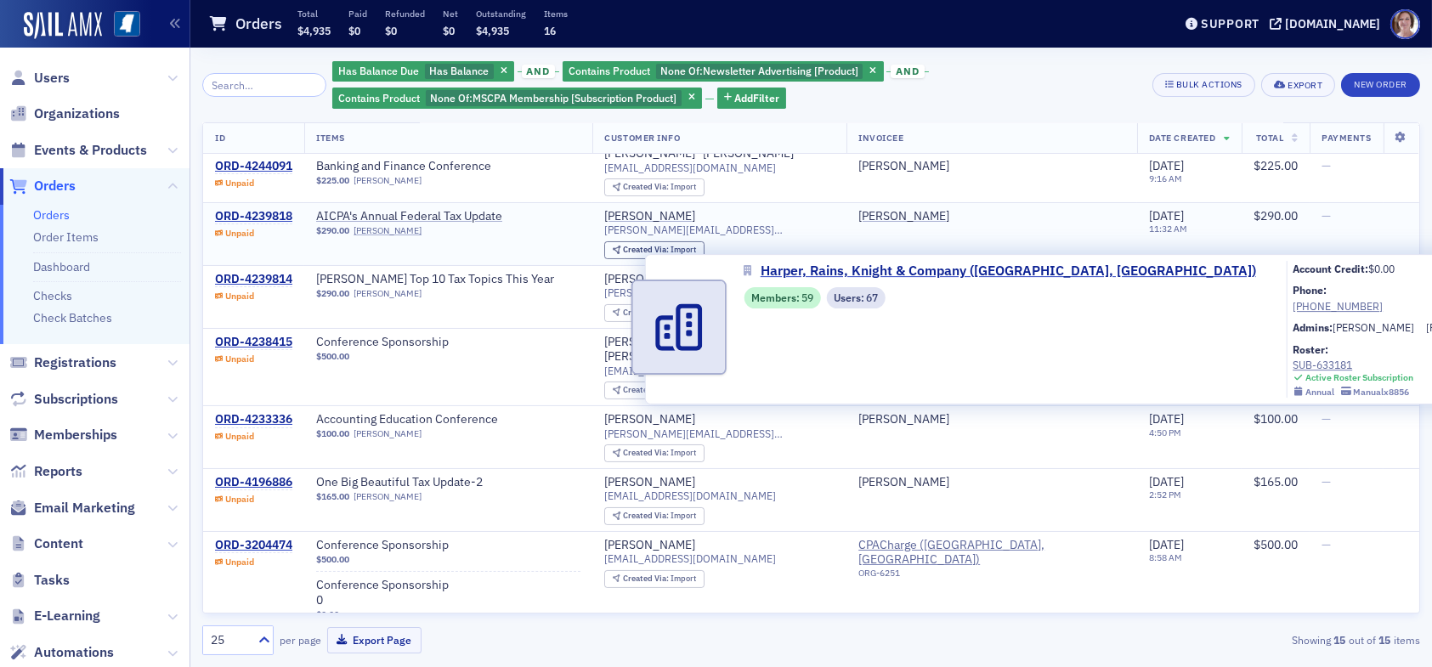
scroll to position [509, 0]
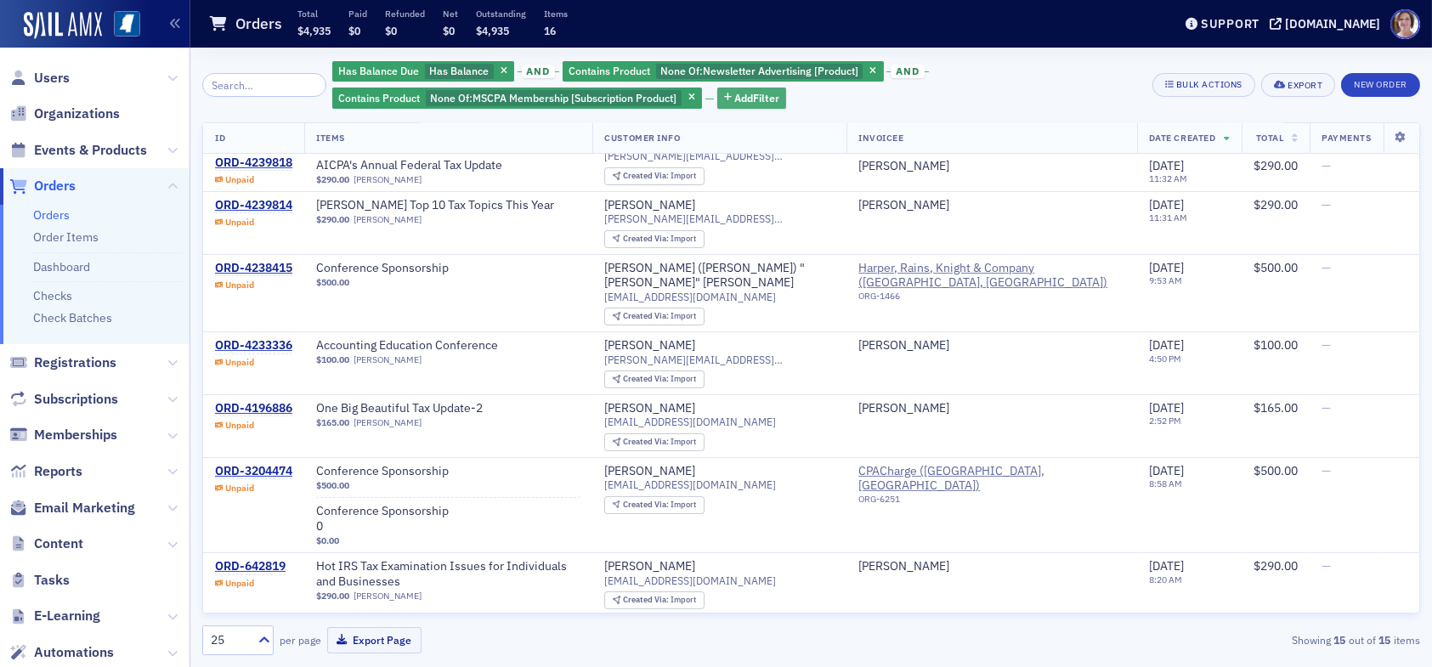
click at [763, 97] on span "Add Filter" at bounding box center [756, 97] width 45 height 15
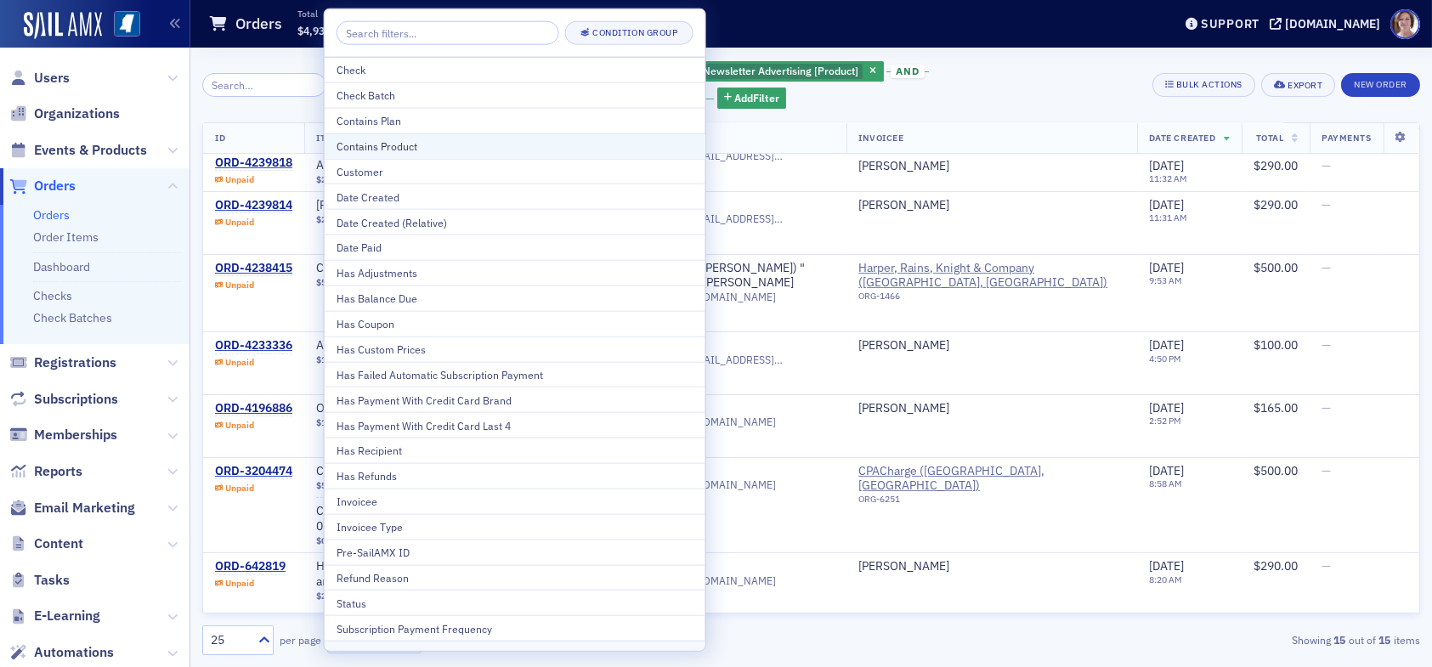
click at [461, 147] on div "Contains Product" at bounding box center [515, 146] width 357 height 15
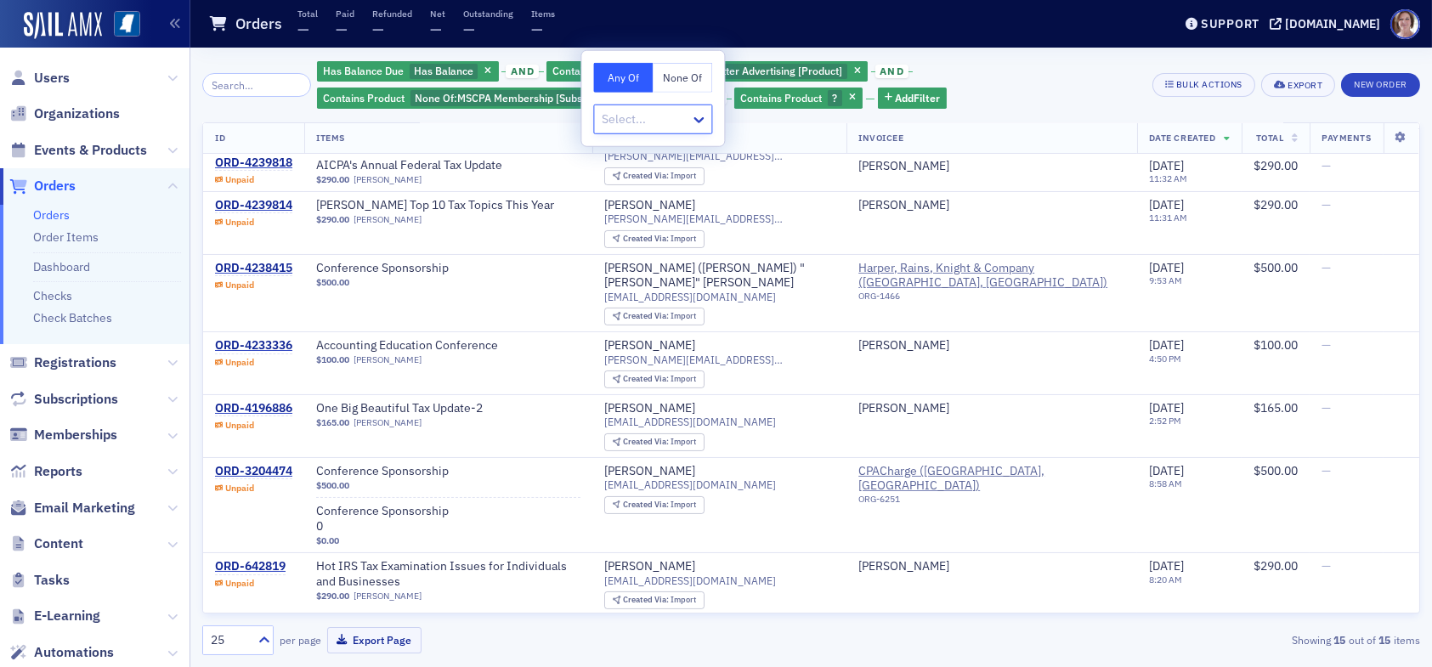
click at [693, 80] on button "None Of" at bounding box center [683, 78] width 60 height 30
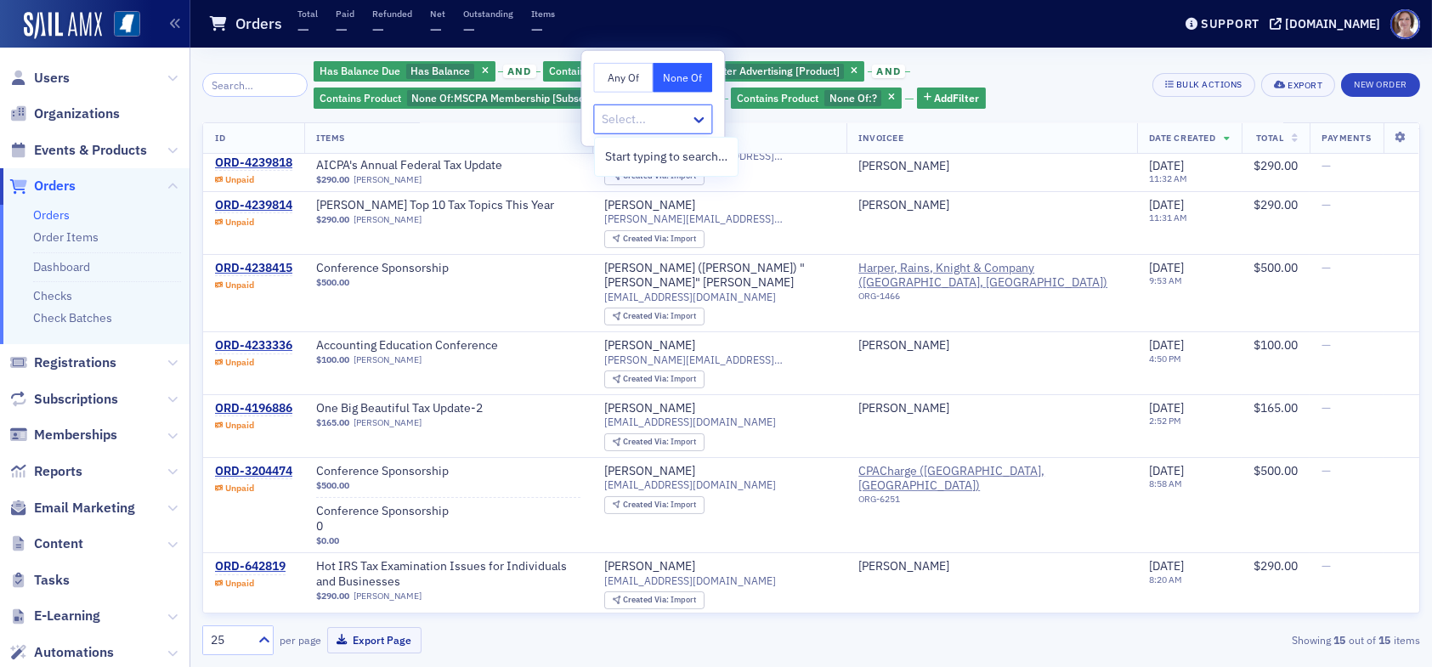
click at [661, 120] on div at bounding box center [644, 119] width 88 height 21
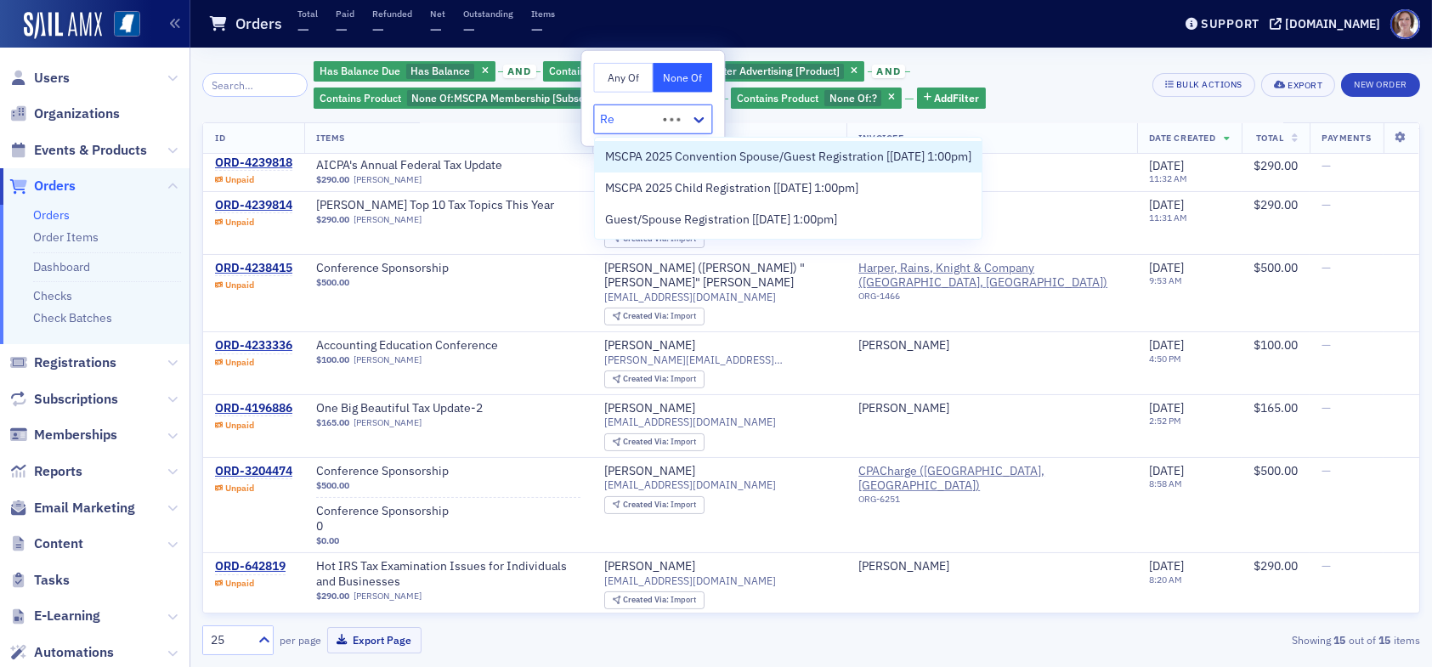
type input "R"
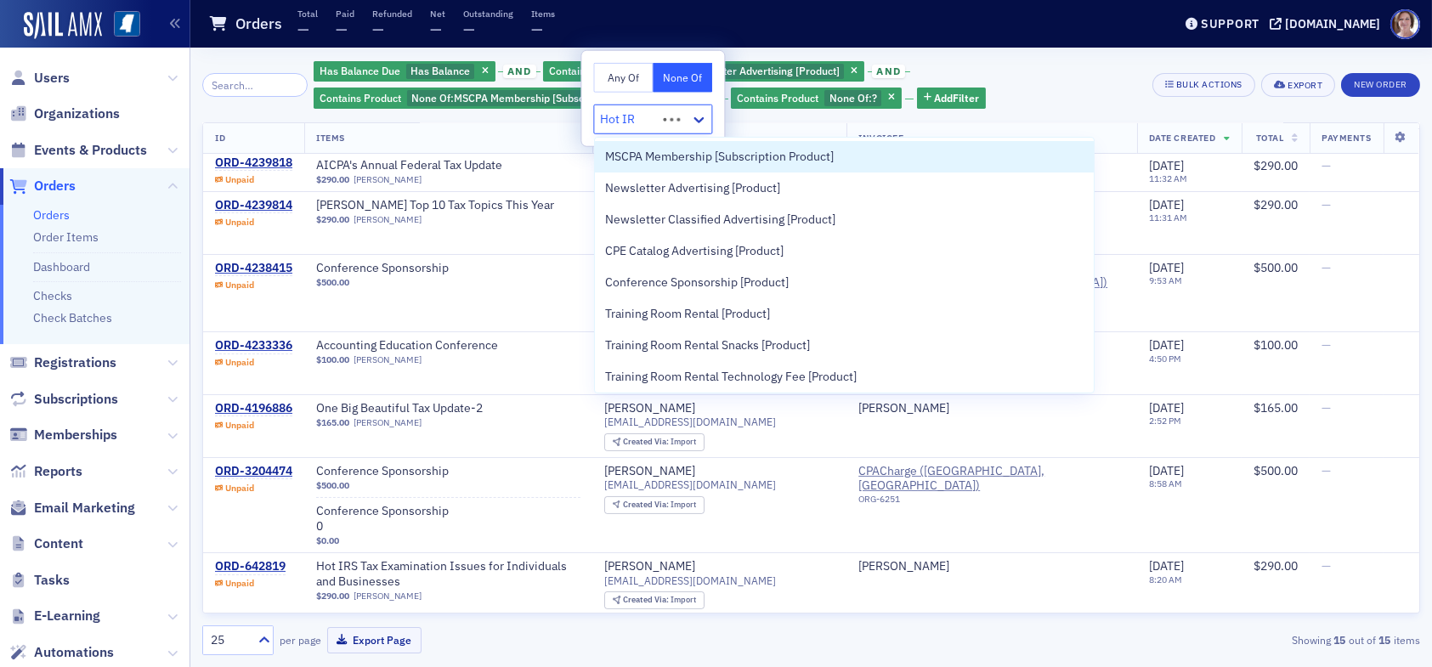
type input "Hot IRS"
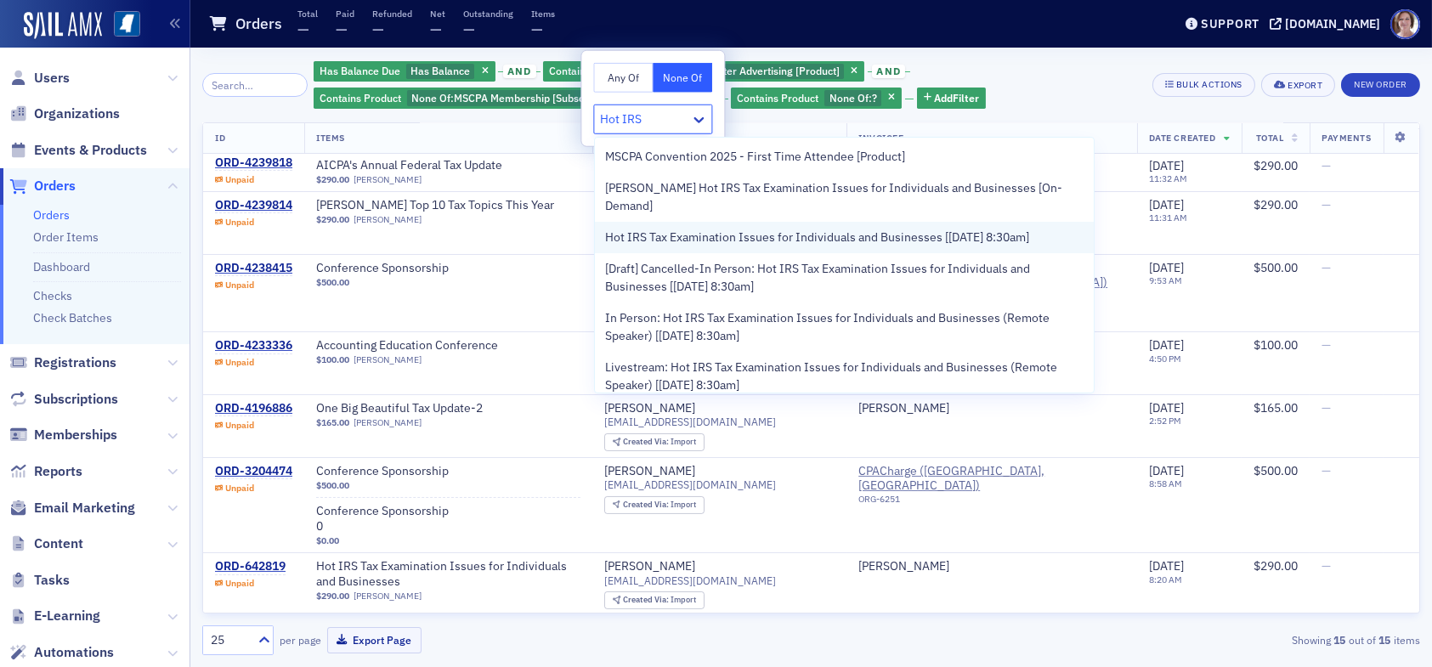
click at [764, 229] on span "Hot IRS Tax Examination Issues for Individuals and Businesses [5/28/2025 8:30am]" at bounding box center [817, 238] width 424 height 18
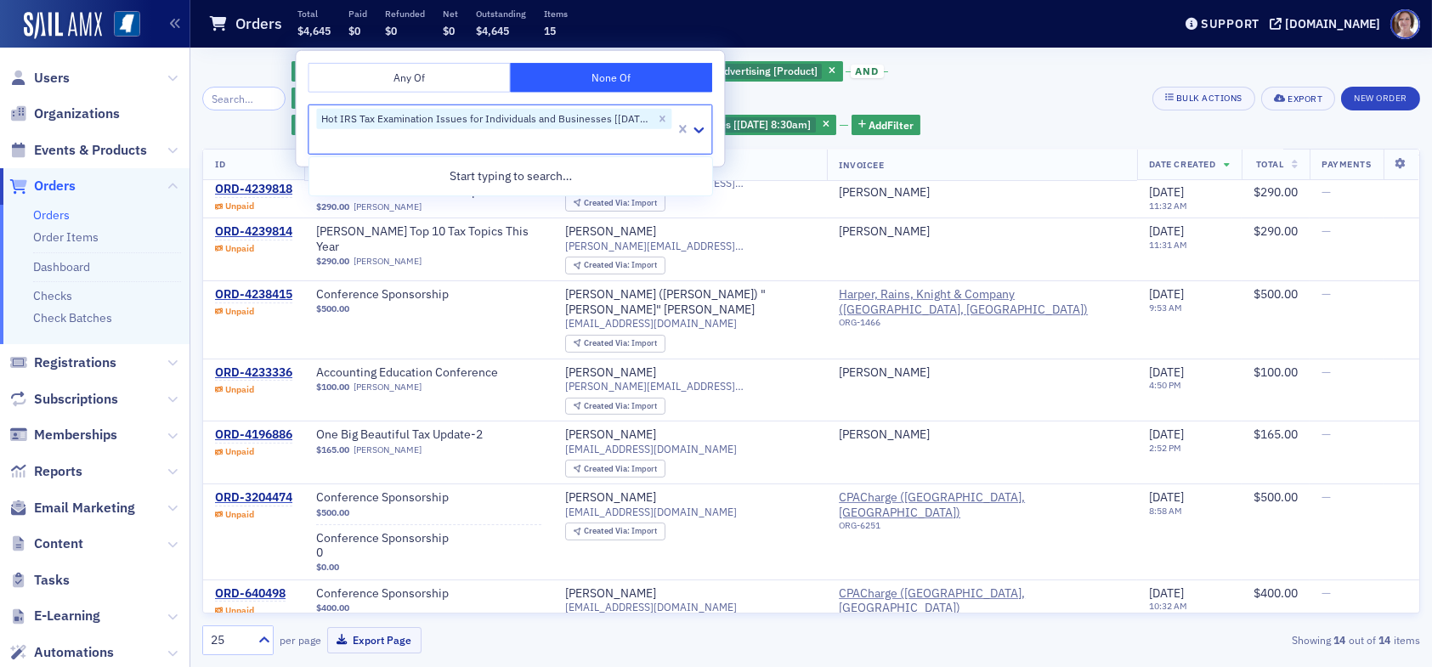
scroll to position [473, 0]
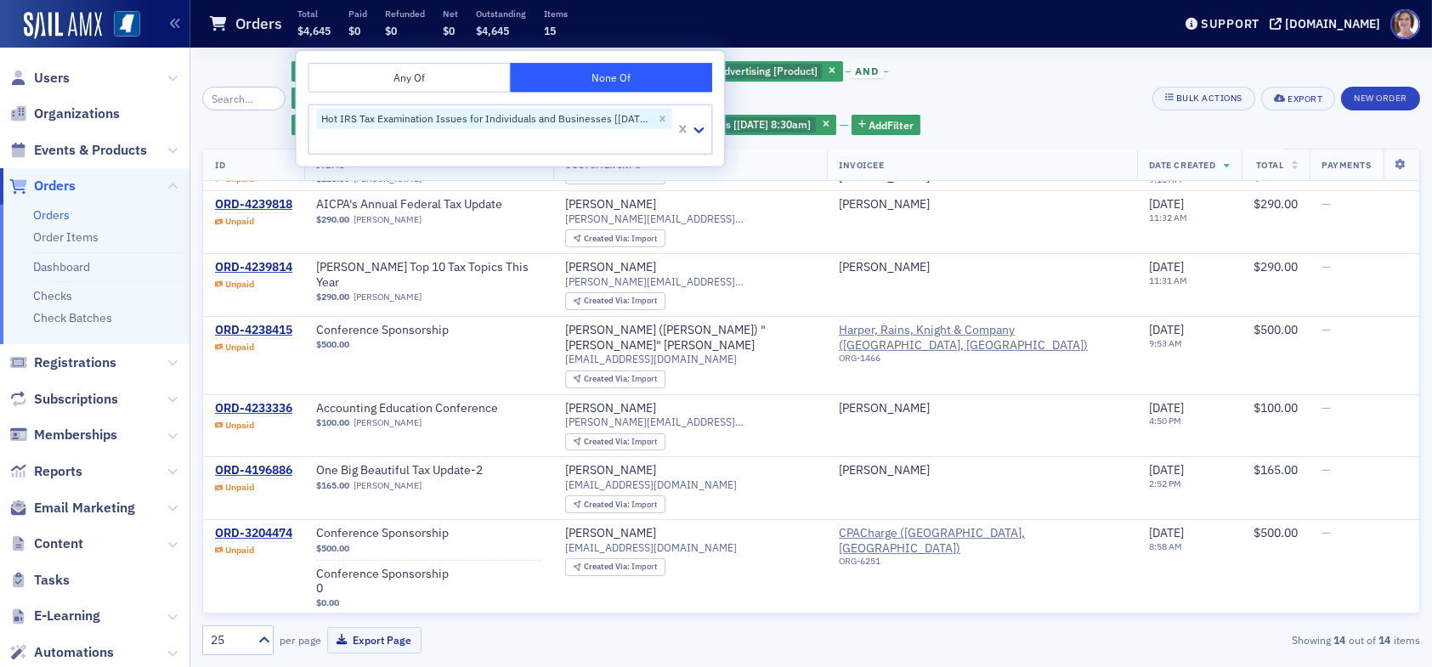
click at [996, 88] on div "Has Balance Due Has Balance and Contains Product None Of : Newsletter Advertisi…" at bounding box center [716, 98] width 848 height 77
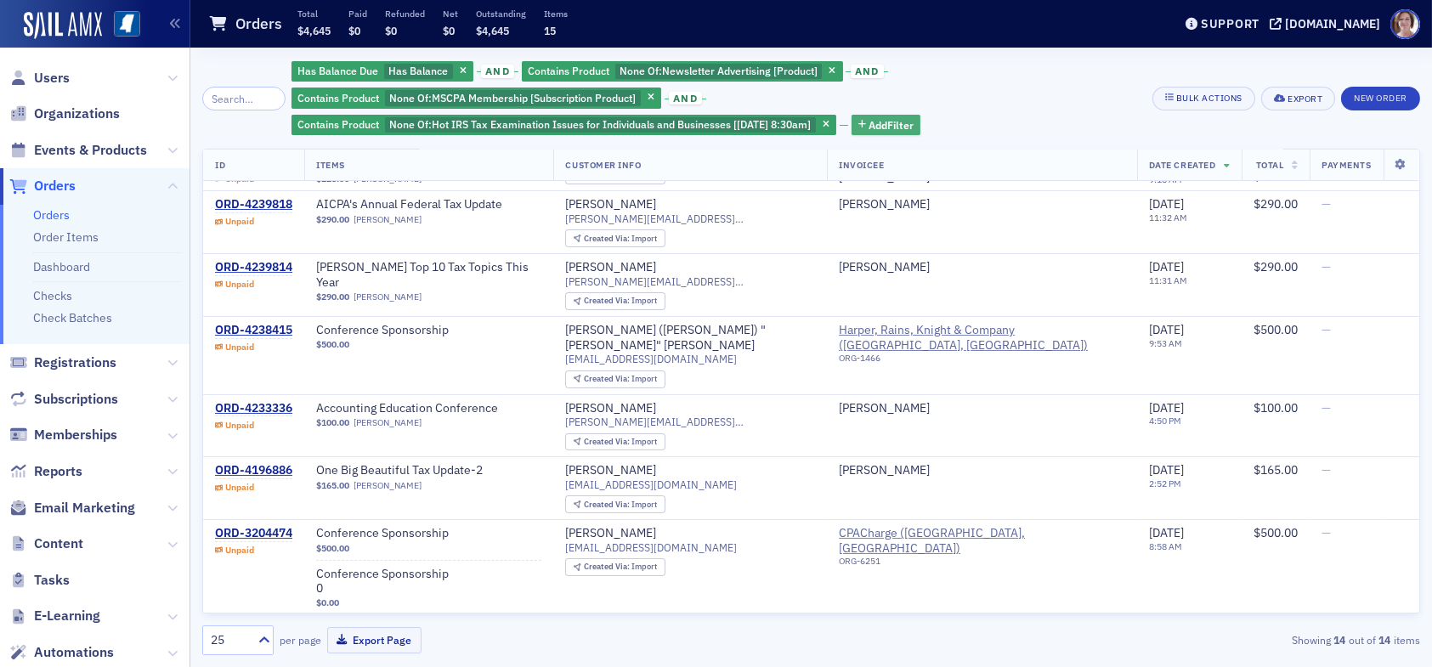
click at [892, 122] on span "Add Filter" at bounding box center [891, 124] width 45 height 15
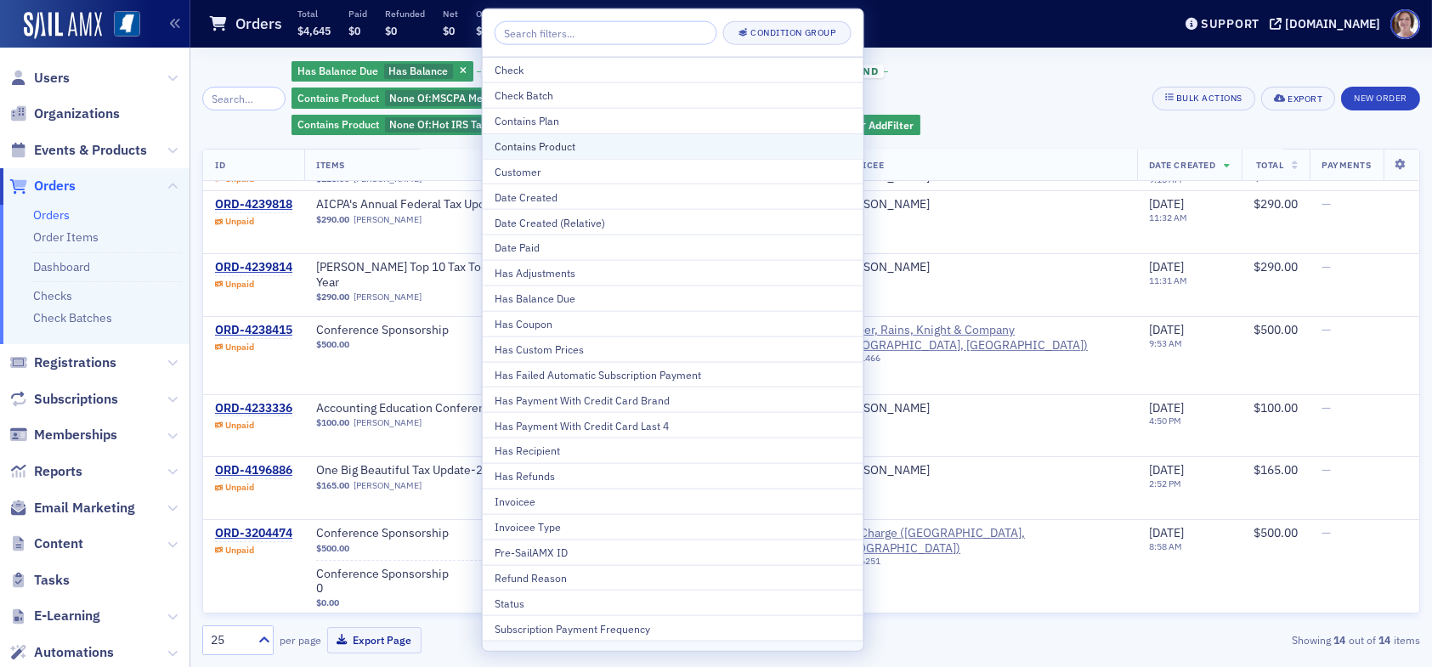
click at [572, 142] on div "Contains Product" at bounding box center [673, 146] width 357 height 15
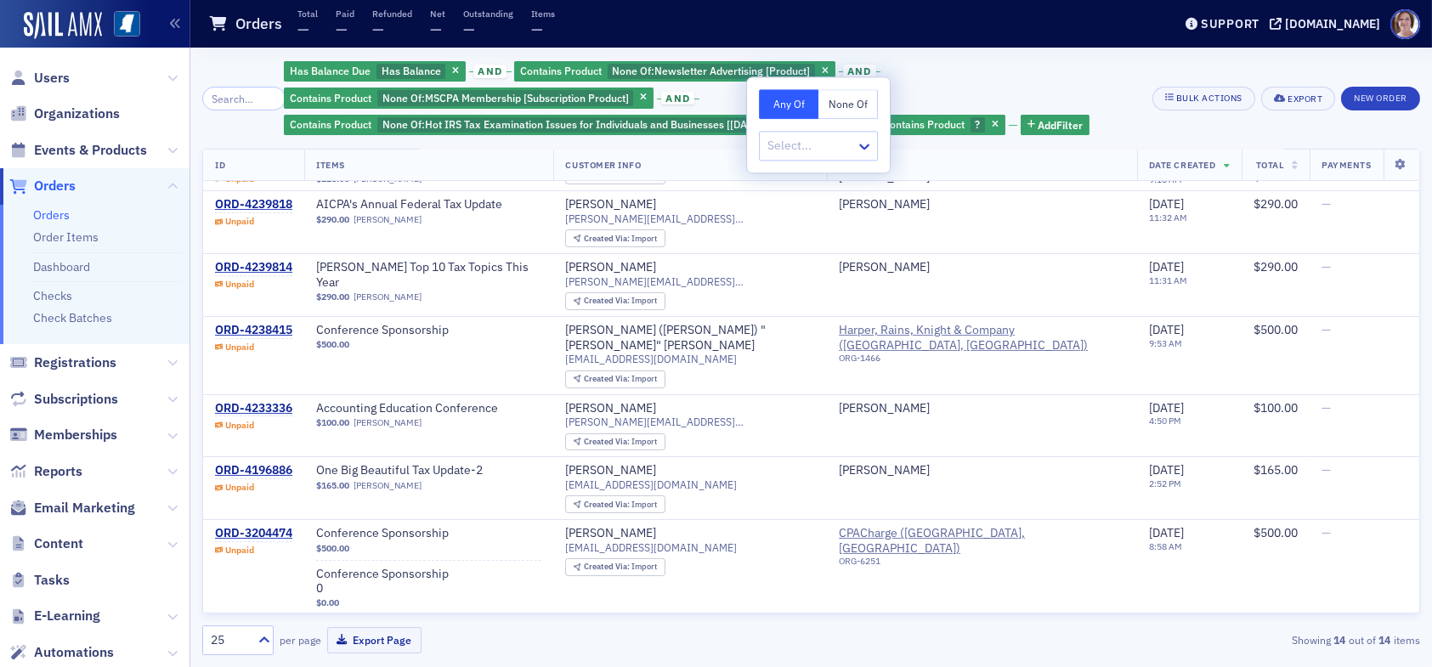
click at [845, 99] on button "None Of" at bounding box center [849, 104] width 60 height 30
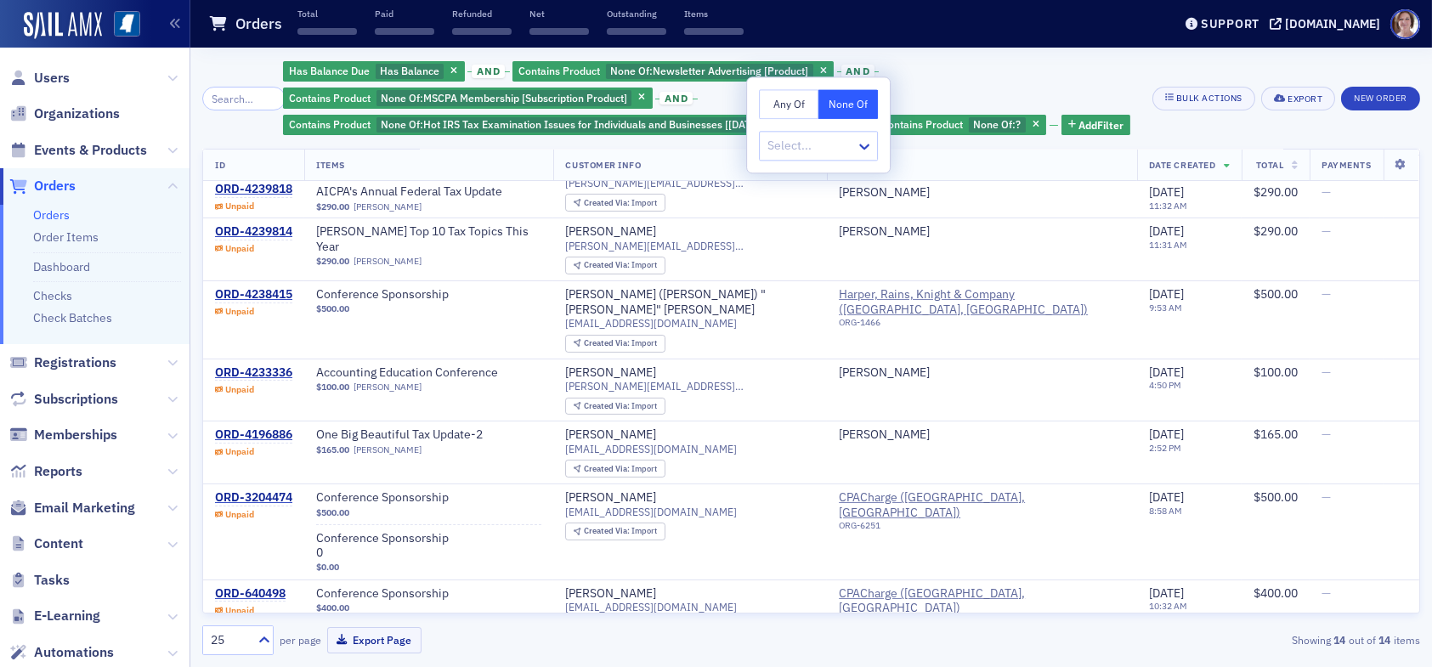
scroll to position [497, 0]
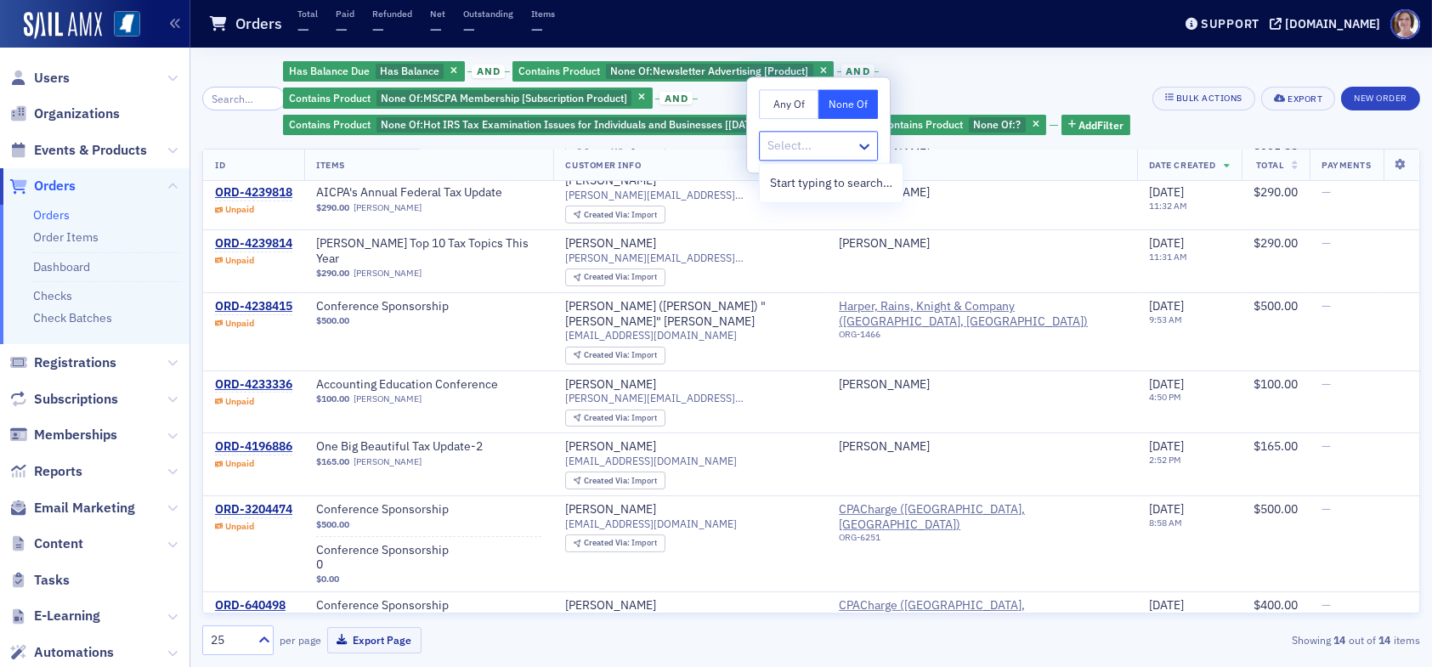
click at [818, 150] on div at bounding box center [810, 145] width 88 height 21
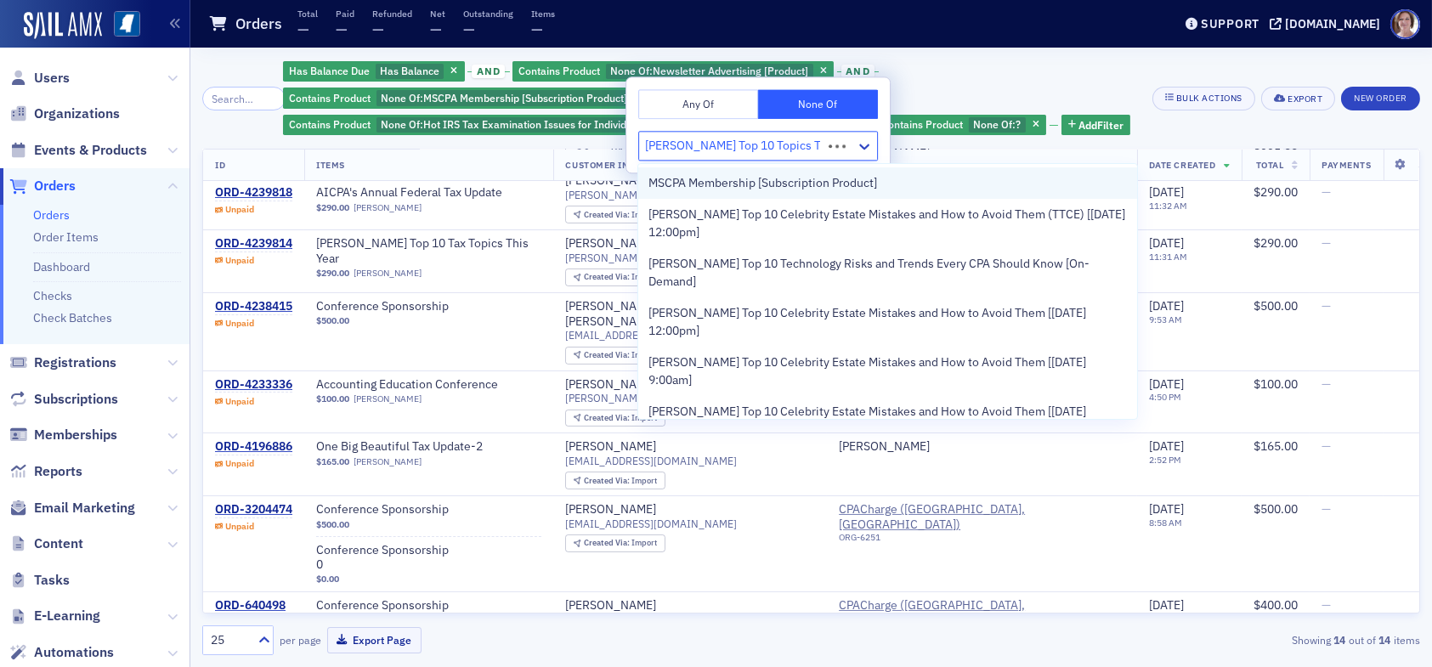
type input "Surgent's Top 10 Topics This Year"
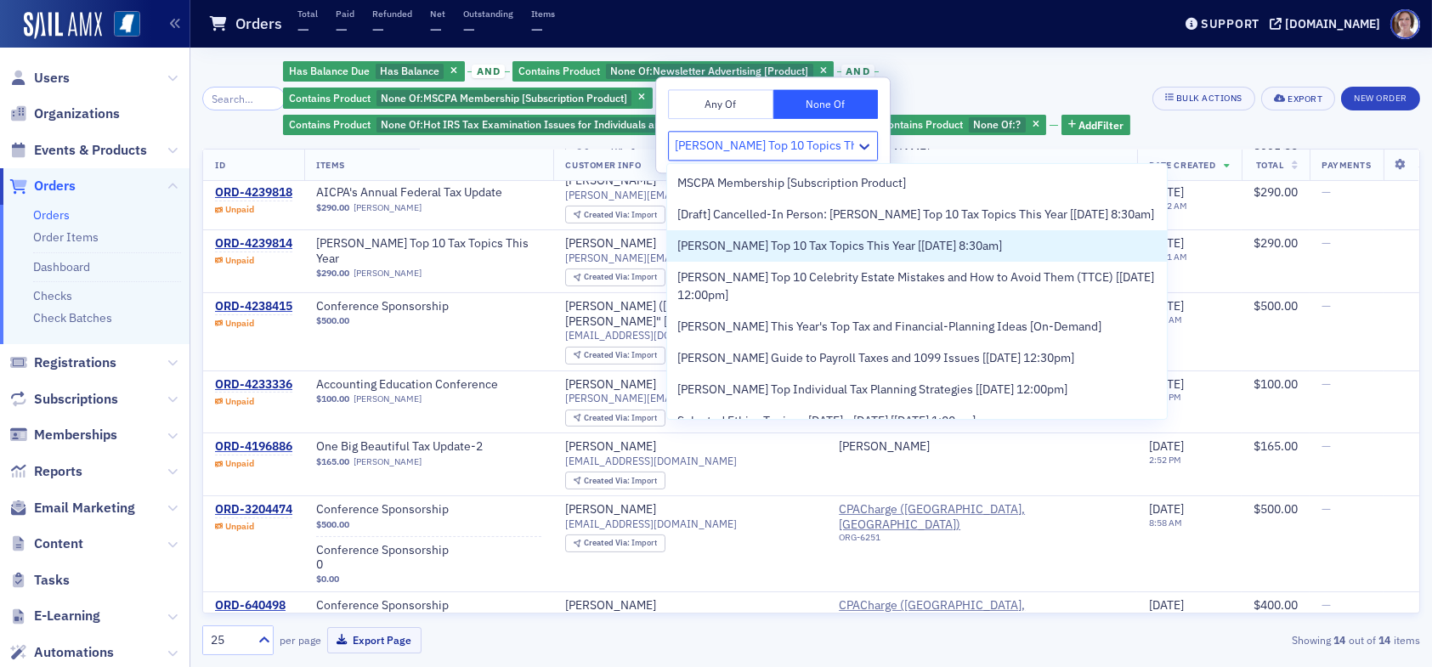
click at [784, 255] on span "Surgent's Top 10 Tax Topics This Year [11/11/2025 8:30am]" at bounding box center [839, 246] width 325 height 18
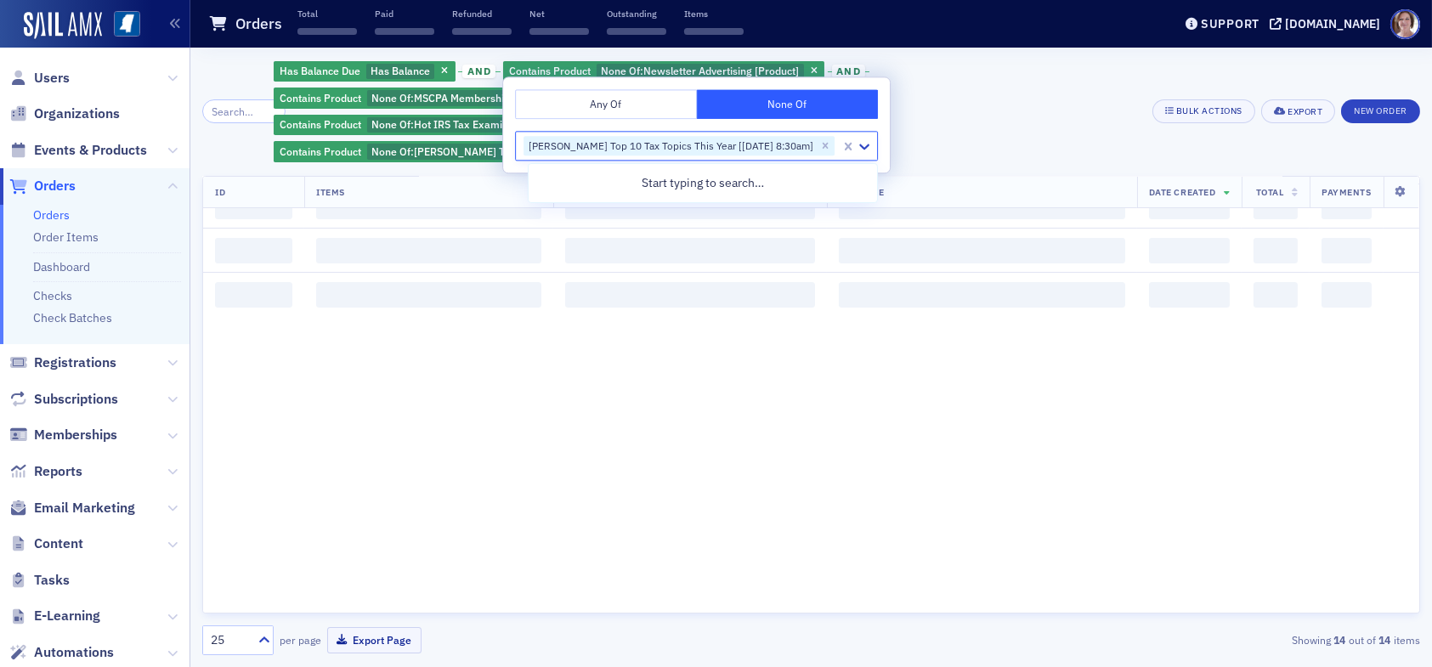
scroll to position [437, 0]
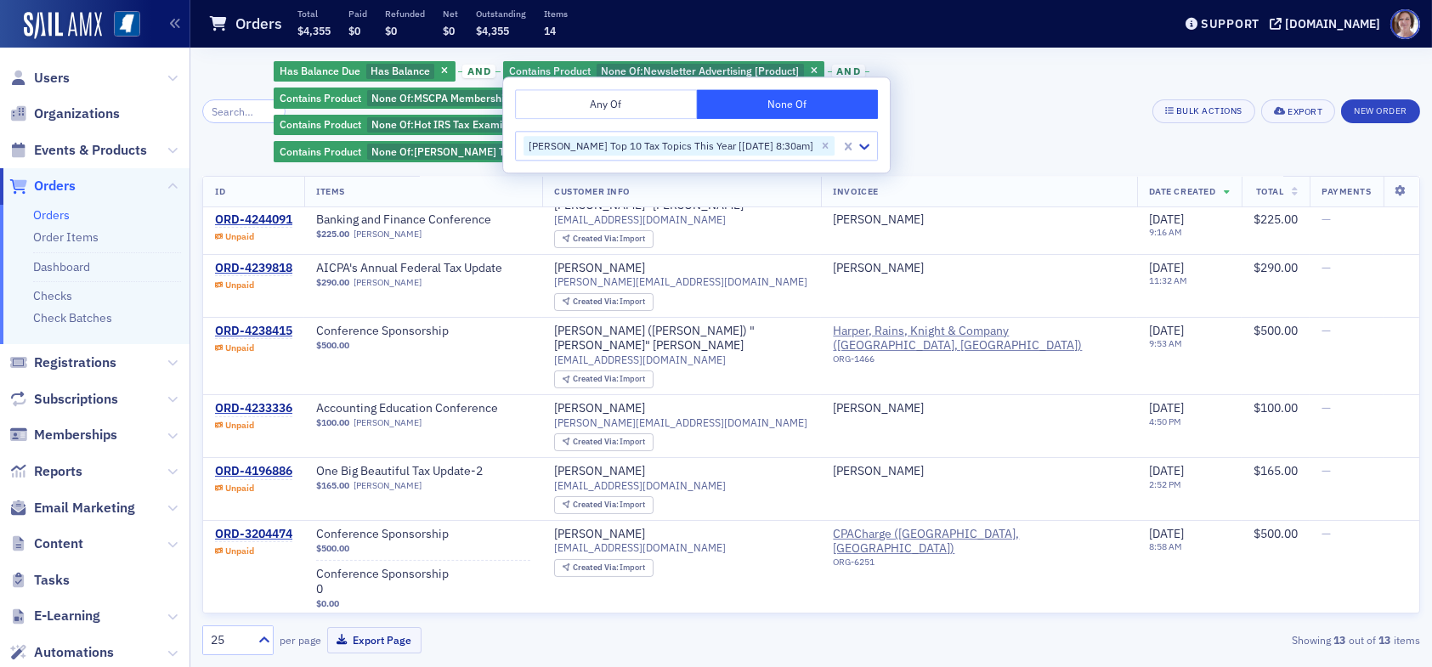
click at [982, 97] on div "Has Balance Due Has Balance and Contains Product None Of : Newsletter Advertisi…" at bounding box center [707, 112] width 867 height 105
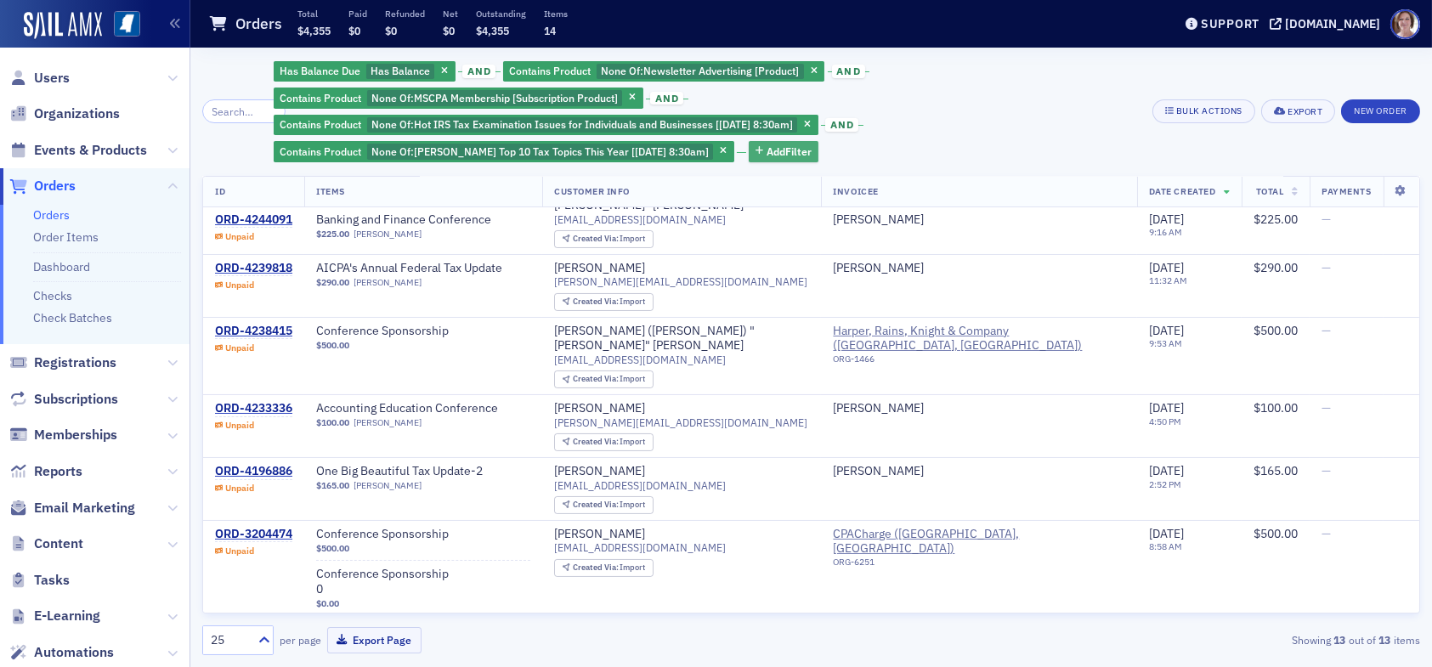
click at [783, 151] on span "Add Filter" at bounding box center [789, 151] width 45 height 15
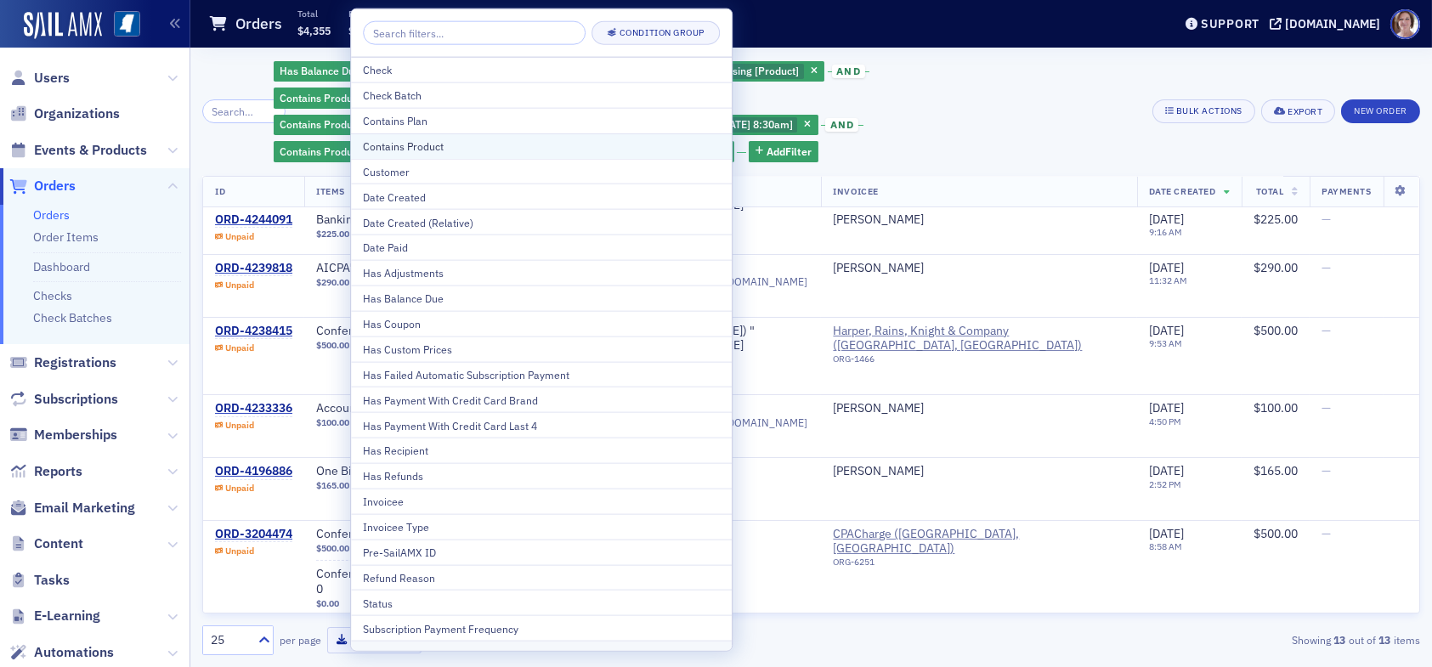
click at [449, 142] on div "Contains Product" at bounding box center [541, 146] width 357 height 15
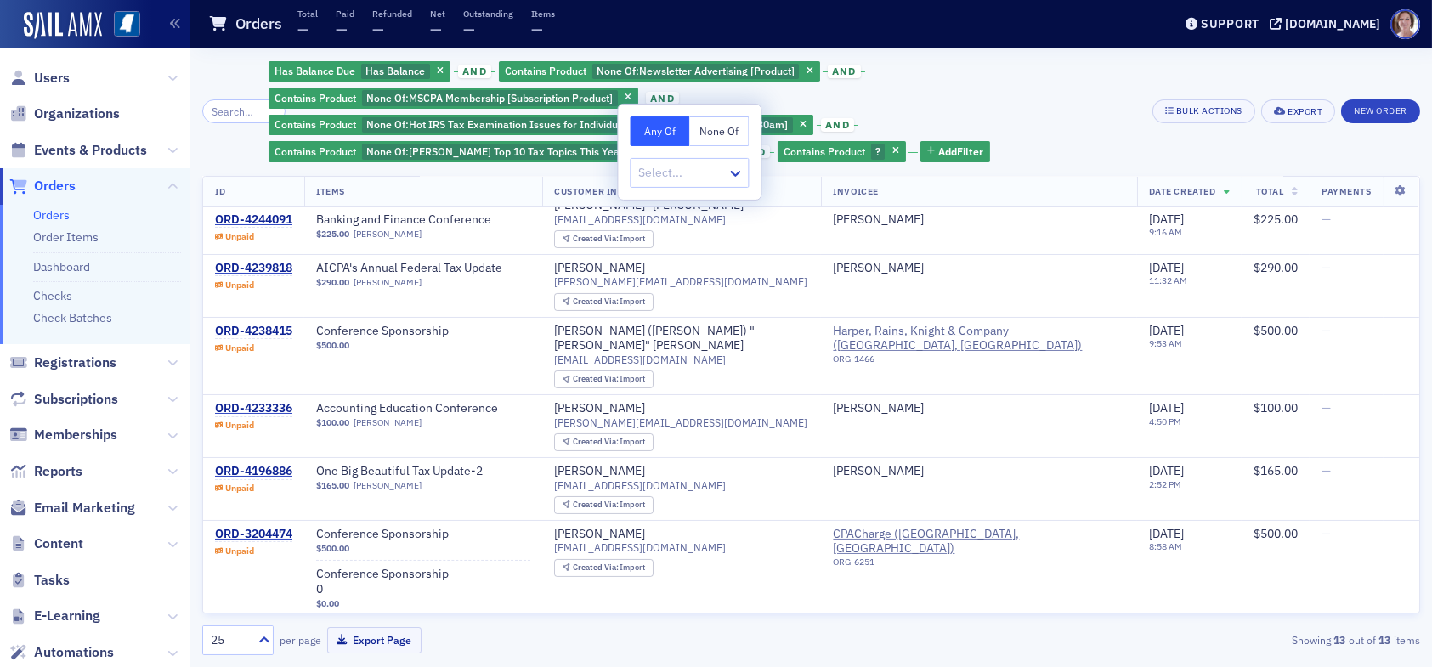
click at [719, 130] on button "None Of" at bounding box center [719, 131] width 60 height 30
click at [692, 170] on div at bounding box center [681, 172] width 88 height 21
click at [660, 133] on button "Any Of" at bounding box center [660, 131] width 60 height 30
click at [680, 176] on div at bounding box center [681, 172] width 88 height 21
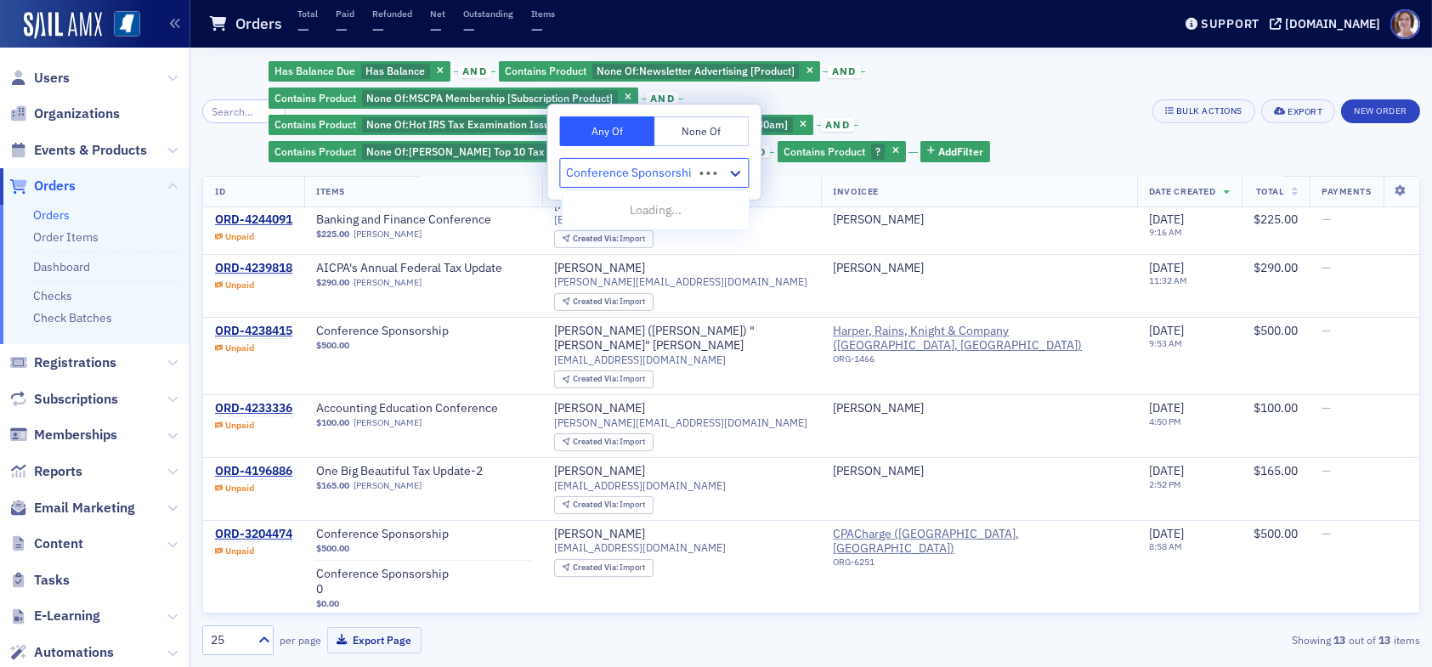
type input "Conference Sponsorship"
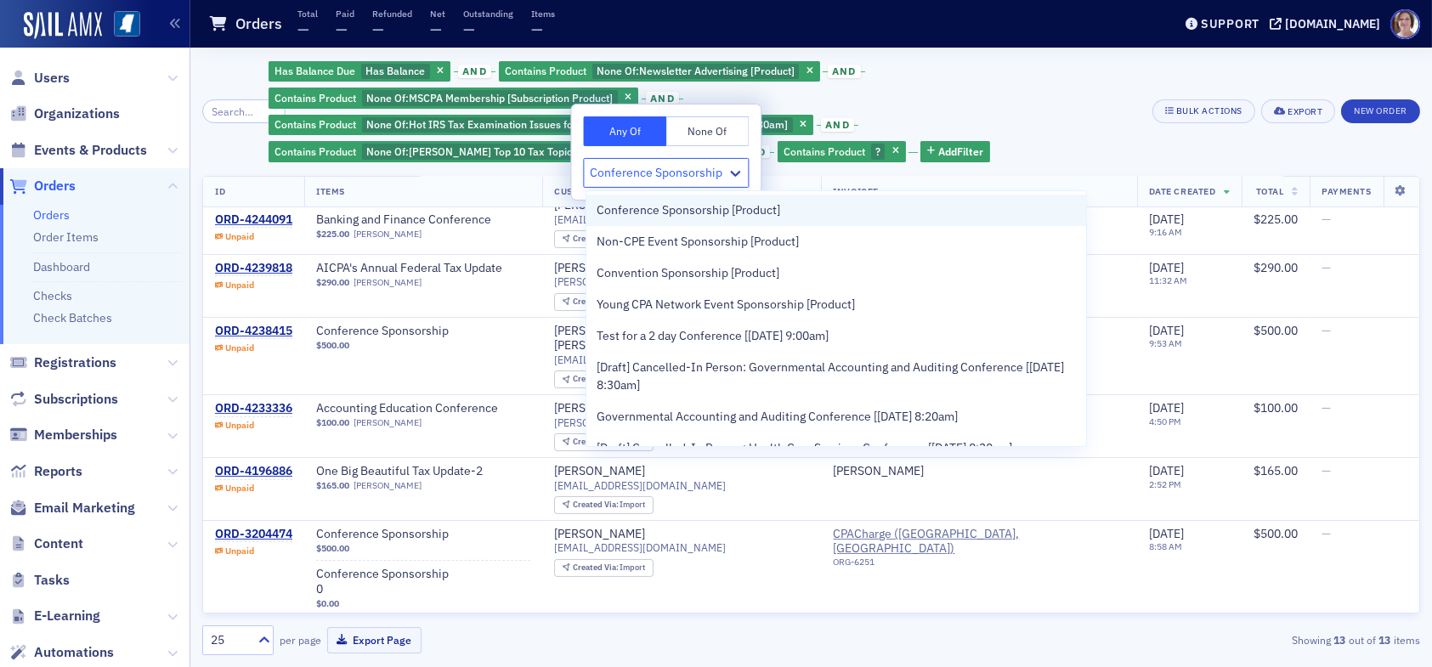
click at [740, 203] on span "Conference Sponsorship [Product]" at bounding box center [689, 210] width 184 height 18
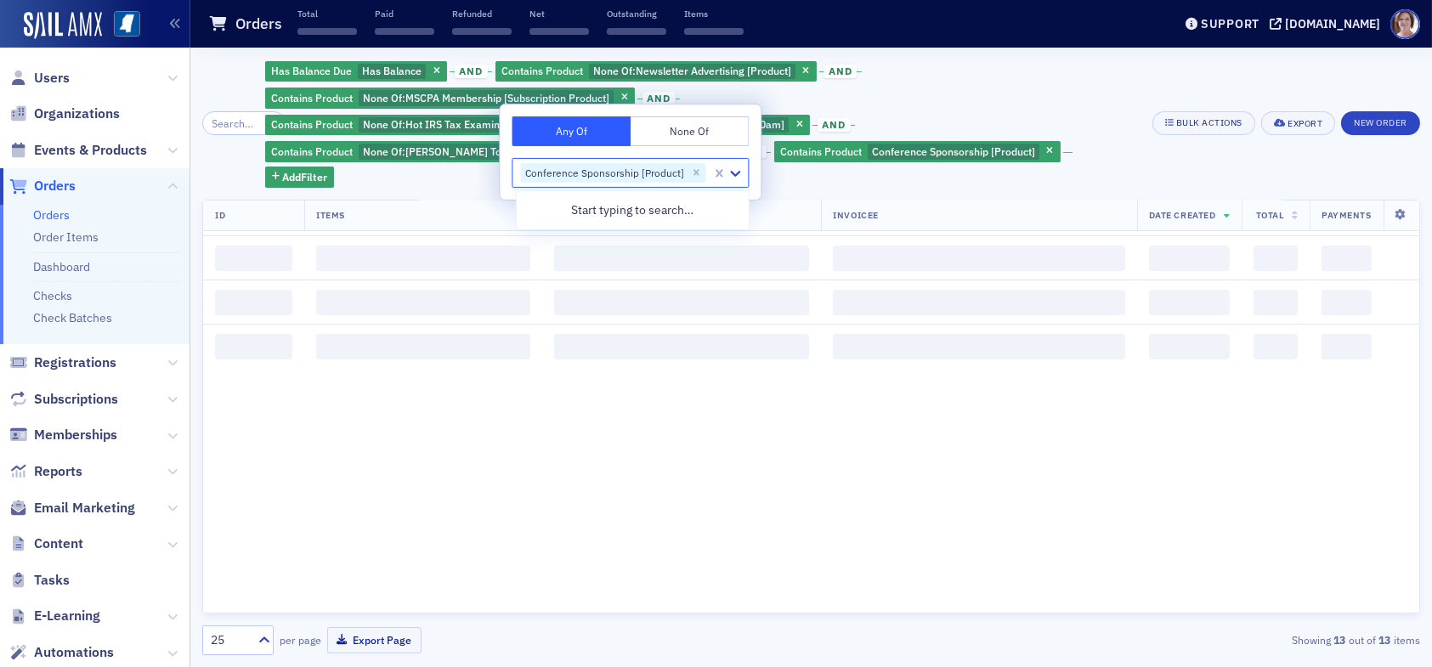
scroll to position [509, 0]
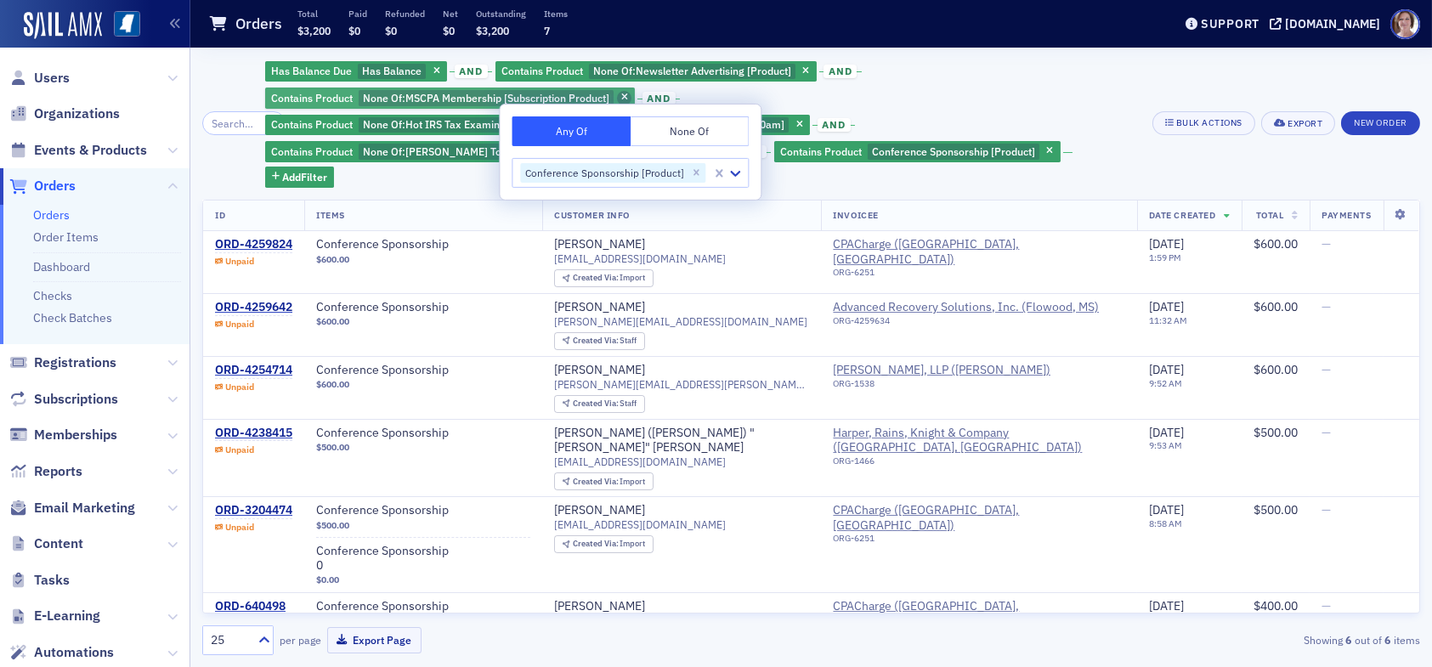
click at [621, 95] on icon "button" at bounding box center [624, 98] width 7 height 9
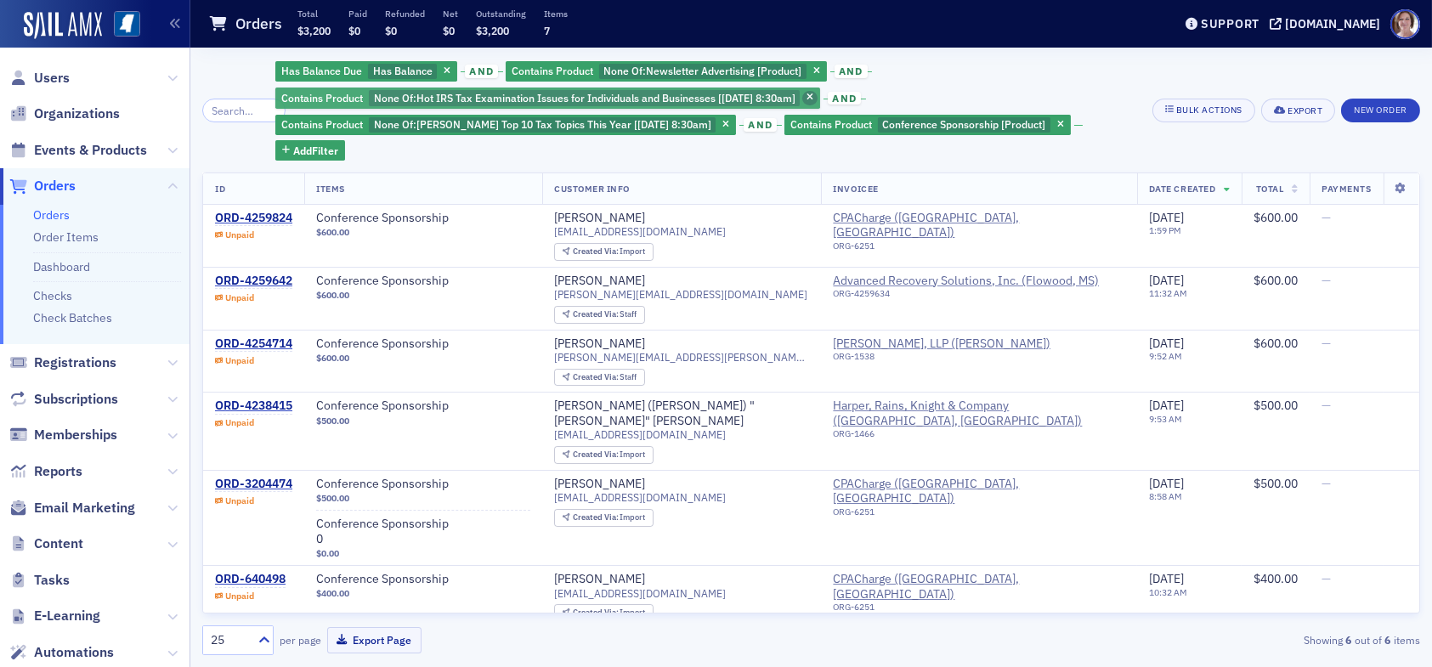
click at [814, 94] on icon "button" at bounding box center [810, 98] width 7 height 9
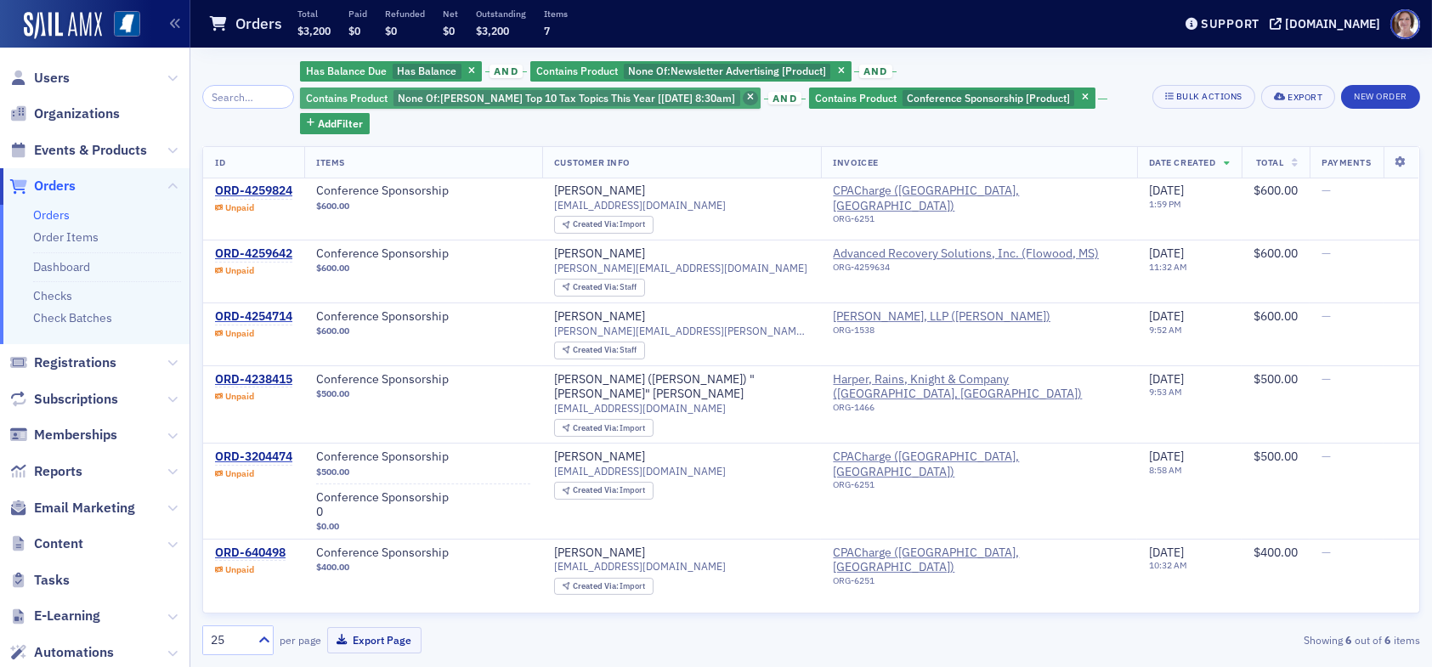
click at [747, 97] on icon "button" at bounding box center [750, 98] width 7 height 9
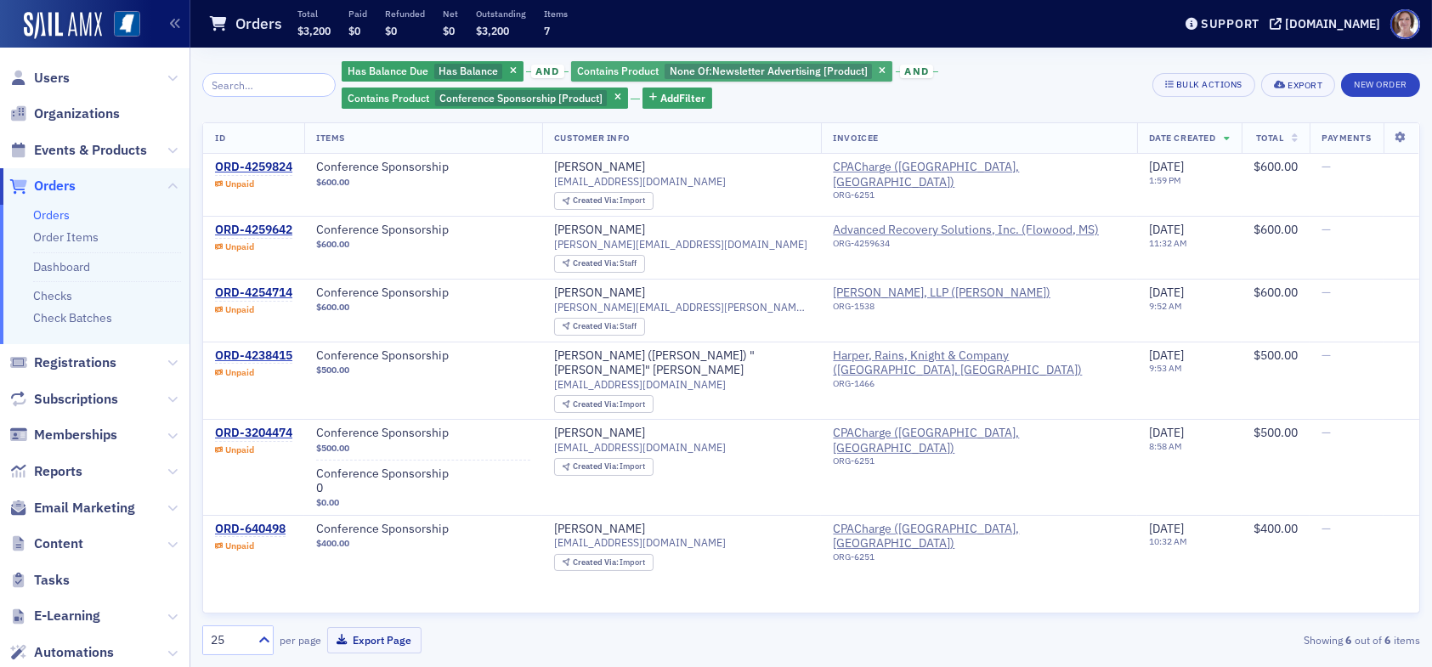
click at [774, 66] on span "Newsletter Advertising [Product]" at bounding box center [790, 71] width 156 height 14
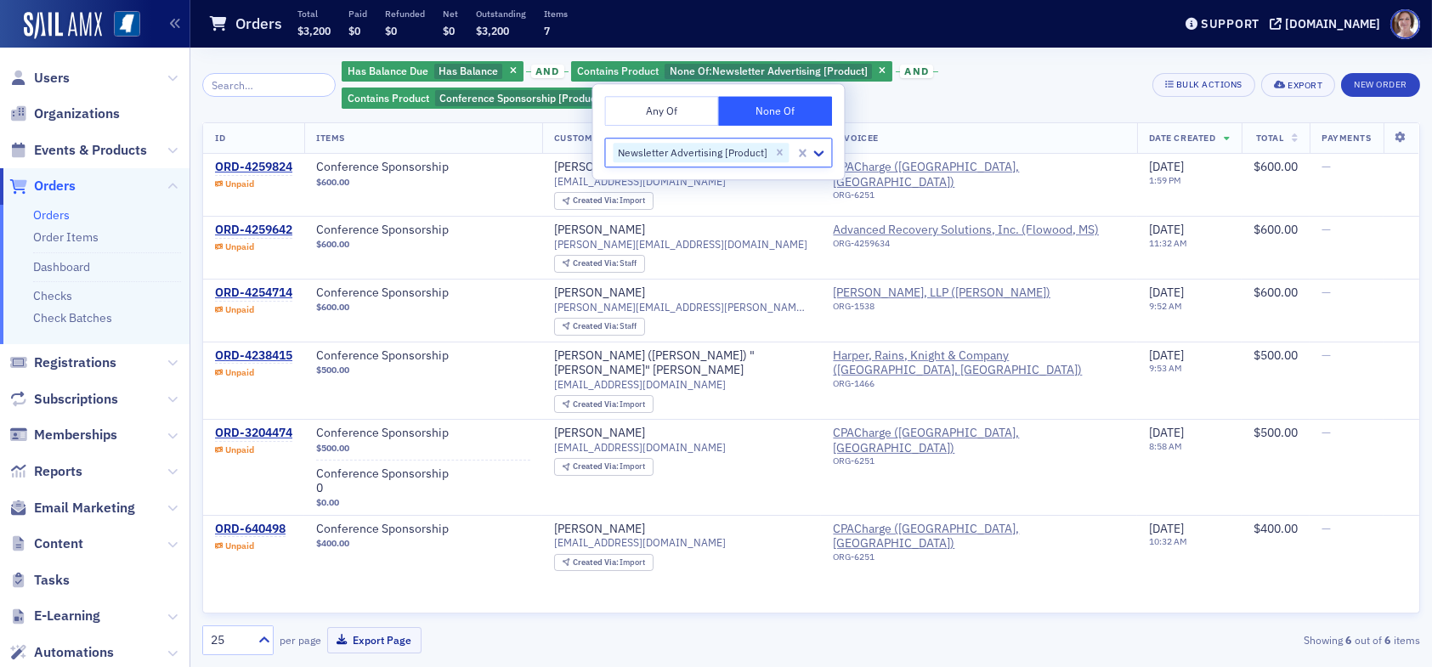
click at [673, 105] on button "Any Of" at bounding box center [661, 111] width 114 height 30
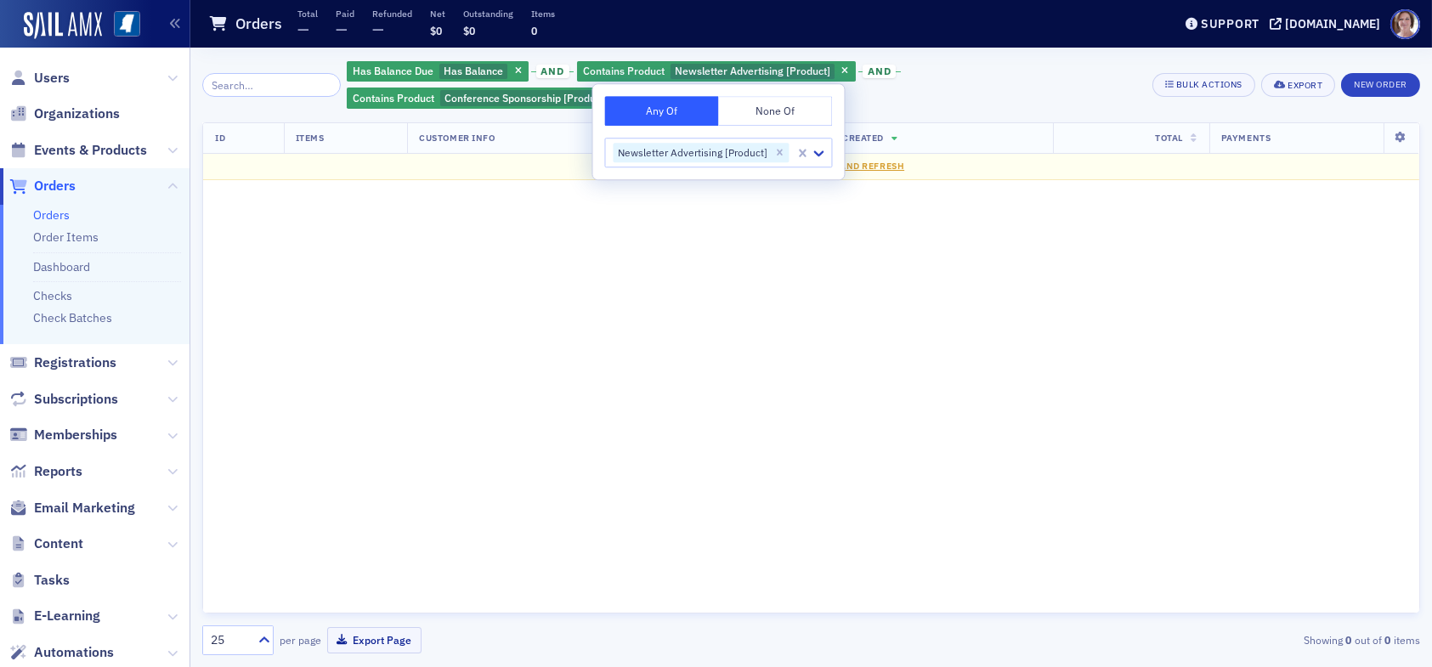
click at [913, 105] on div "Has Balance Due Has Balance and Contains Product Newsletter Advertising [Produc…" at bounding box center [744, 85] width 794 height 51
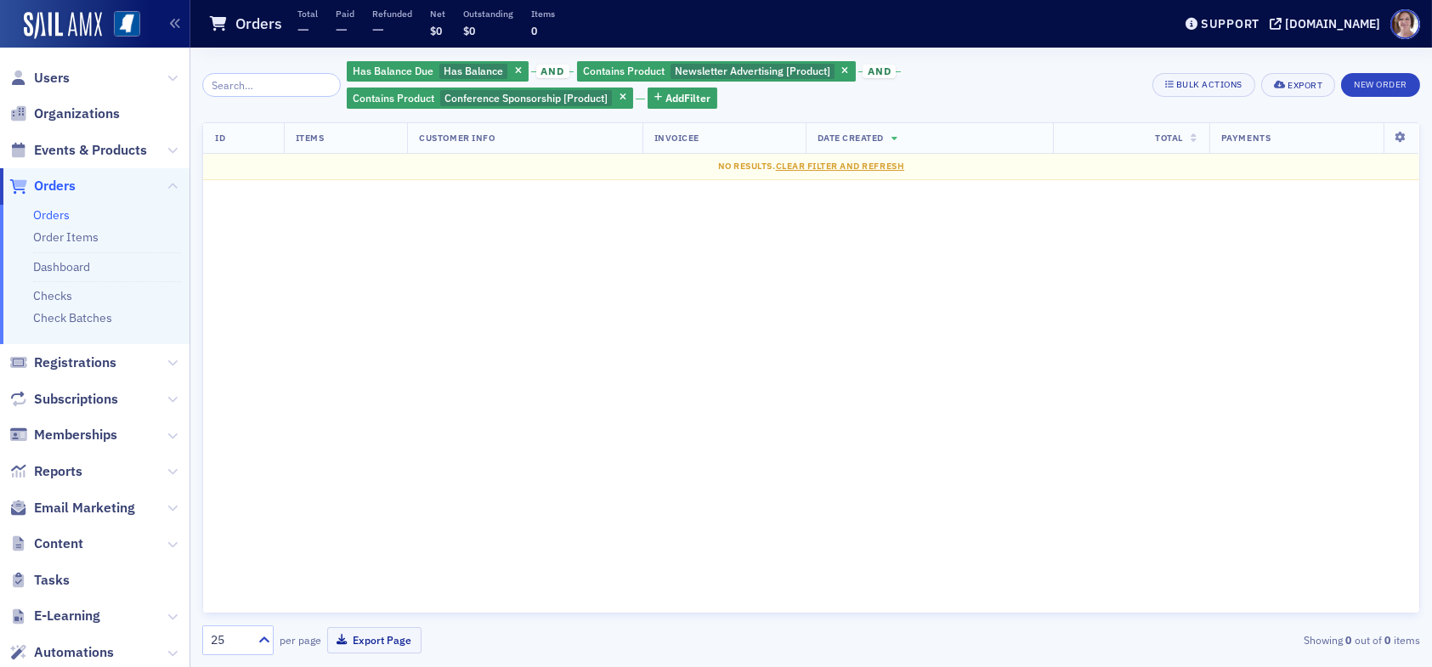
click at [869, 68] on span "and" at bounding box center [879, 72] width 33 height 14
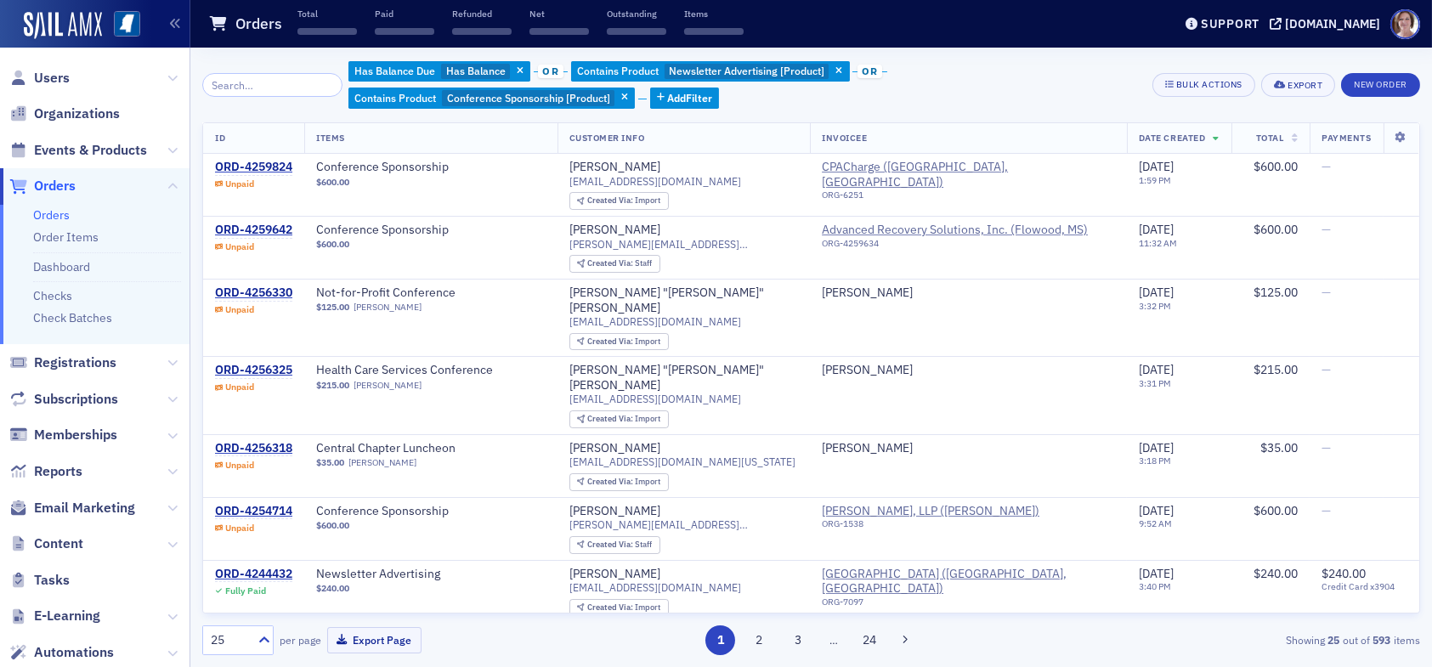
click at [927, 83] on div "Has Balance Due Has Balance or Contains Product Newsletter Advertising [Product…" at bounding box center [744, 85] width 791 height 51
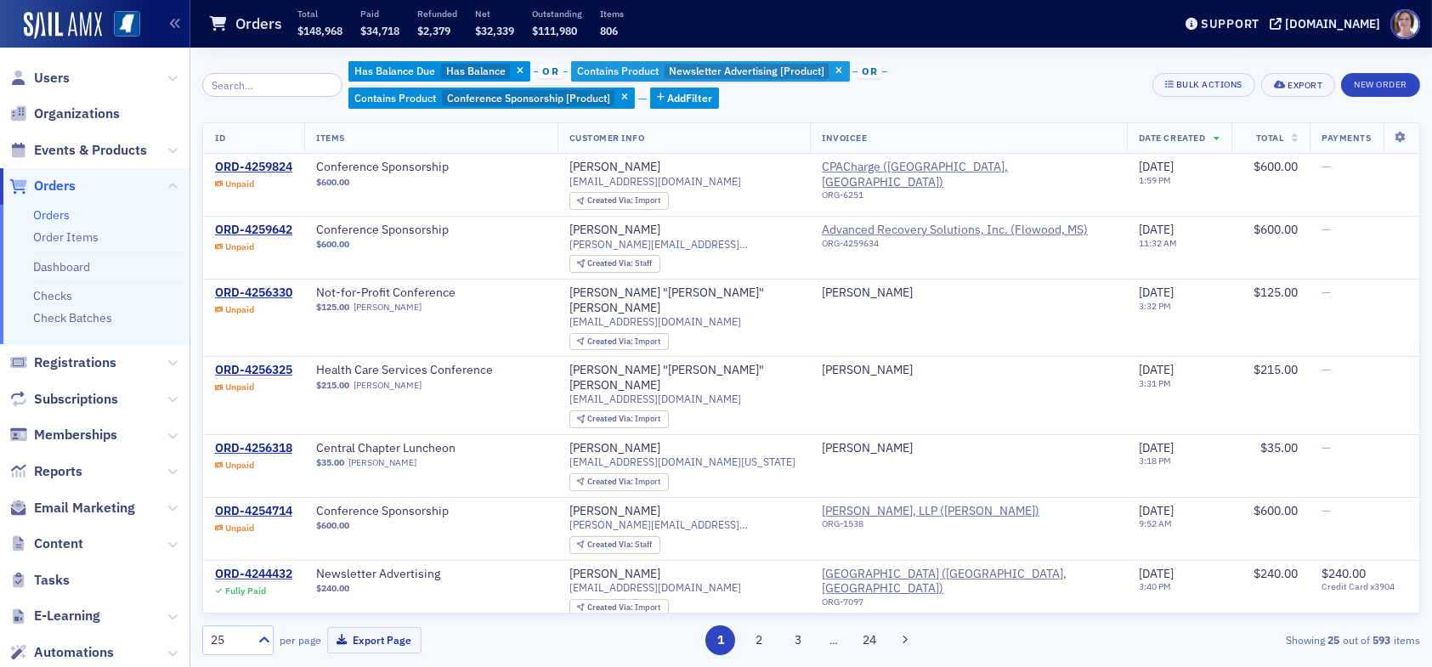
click at [784, 67] on span "Newsletter Advertising [Product]" at bounding box center [747, 71] width 156 height 14
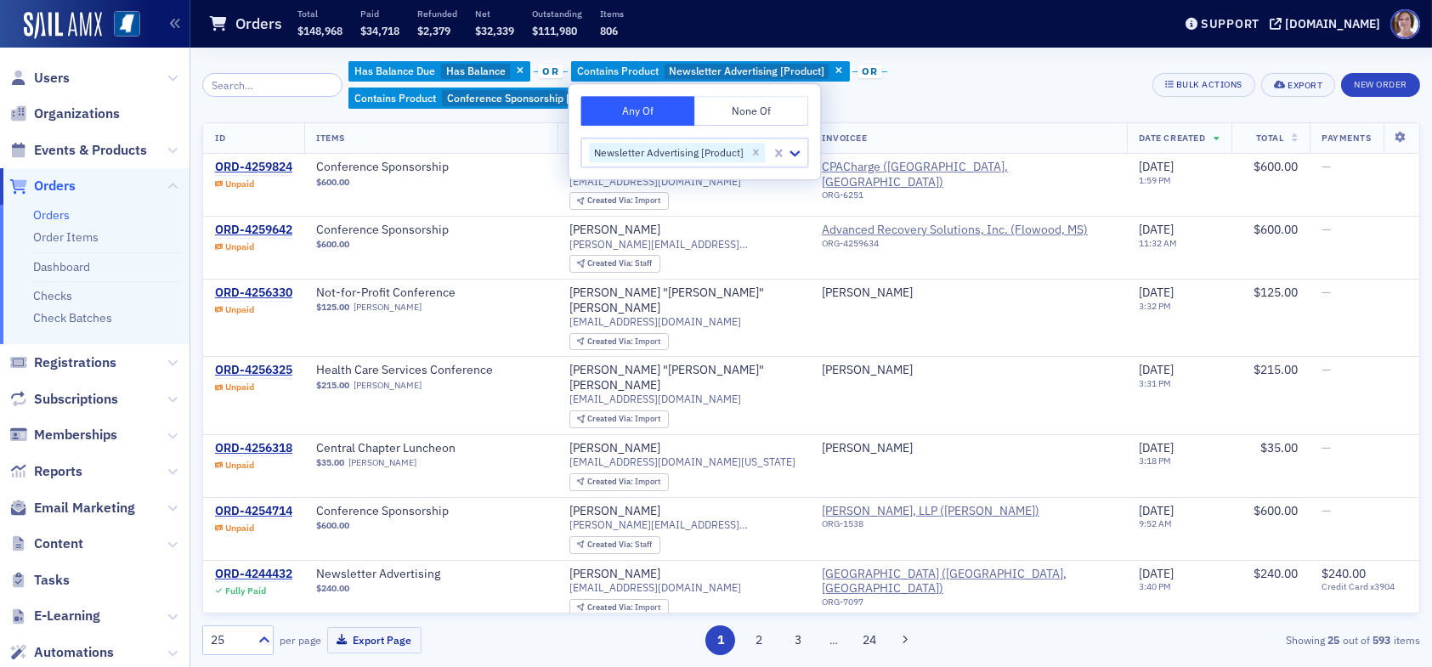
click at [930, 95] on div "Has Balance Due Has Balance or Contains Product Newsletter Advertising [Product…" at bounding box center [744, 85] width 791 height 51
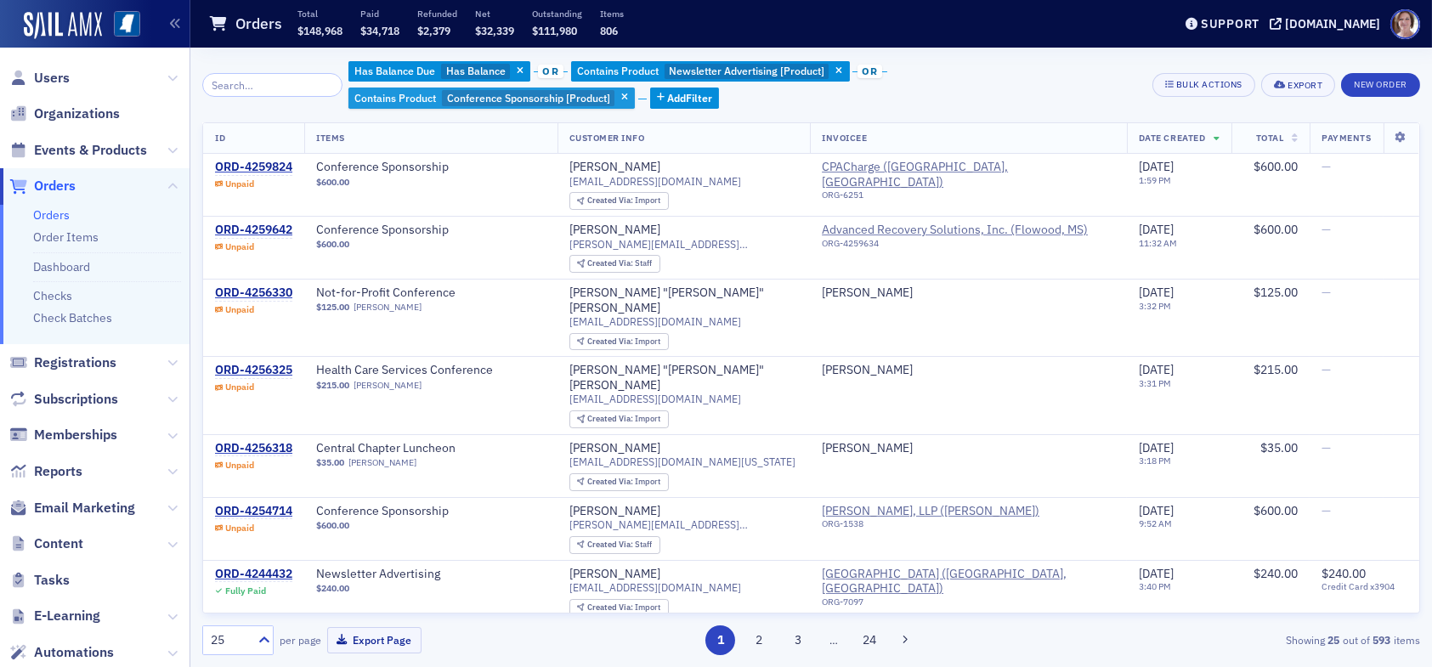
click at [568, 98] on span "Conference Sponsorship [Product]" at bounding box center [528, 98] width 163 height 14
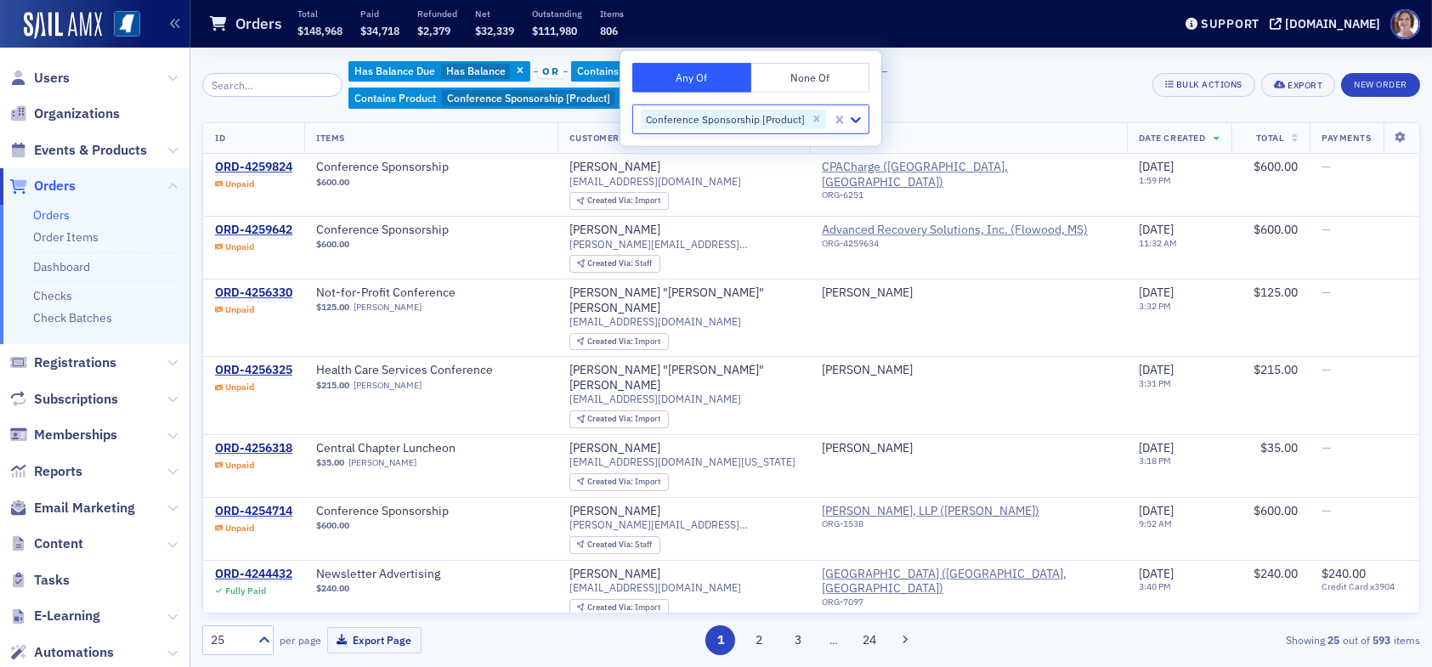
click at [781, 77] on button "None Of" at bounding box center [810, 78] width 119 height 30
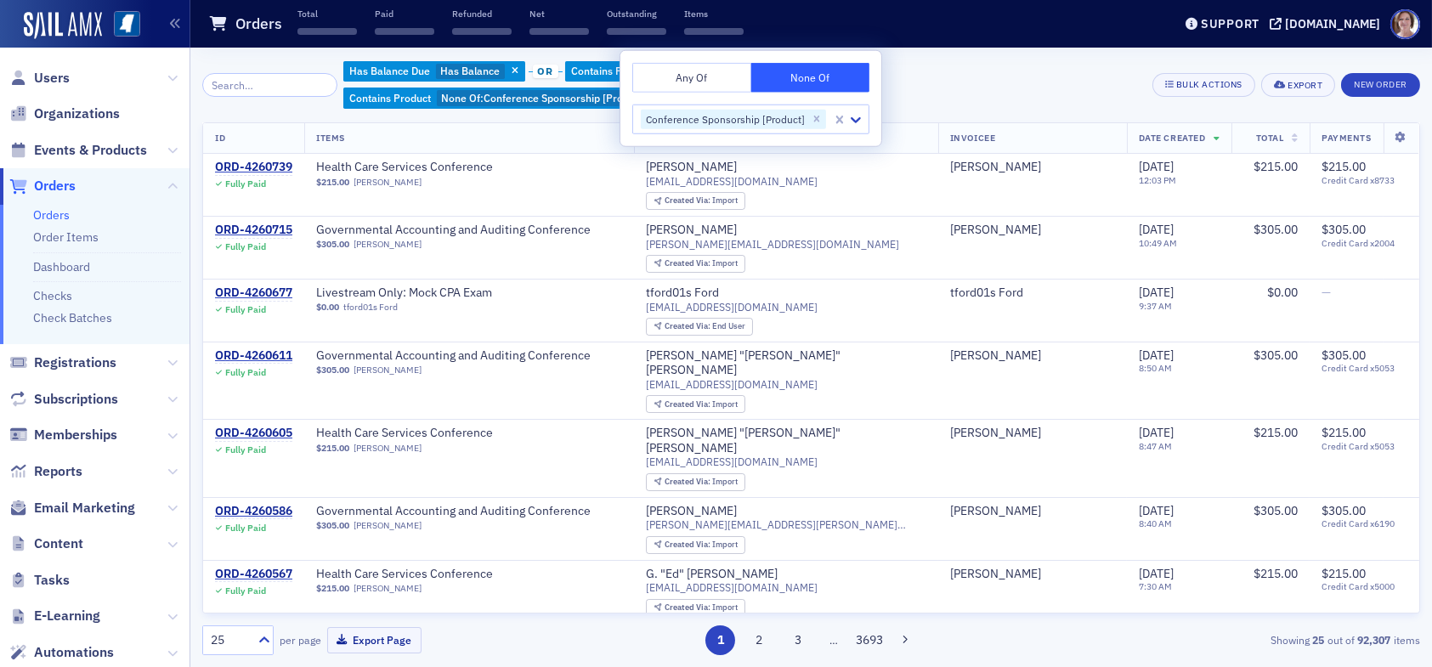
click at [953, 85] on div "Has Balance Due Has Balance or Contains Product Newsletter Advertising [Product…" at bounding box center [741, 85] width 797 height 51
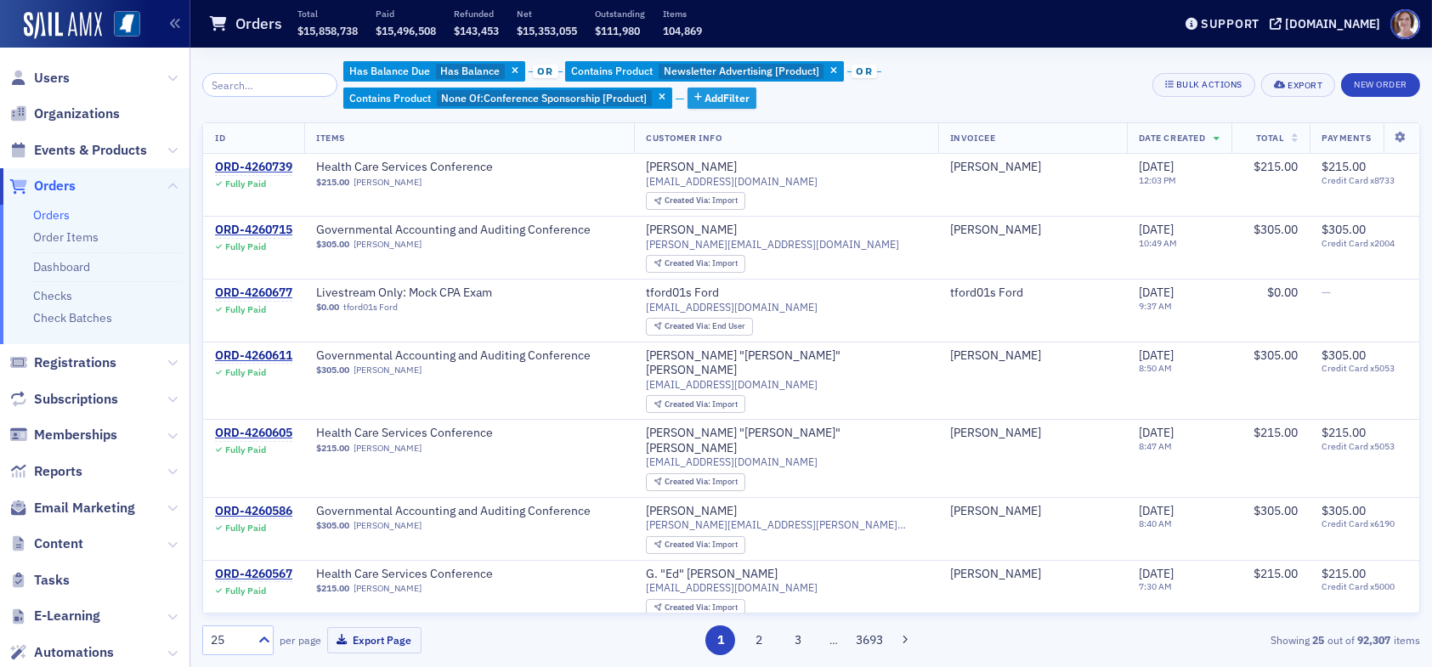
click at [722, 97] on span "Add Filter" at bounding box center [727, 97] width 45 height 15
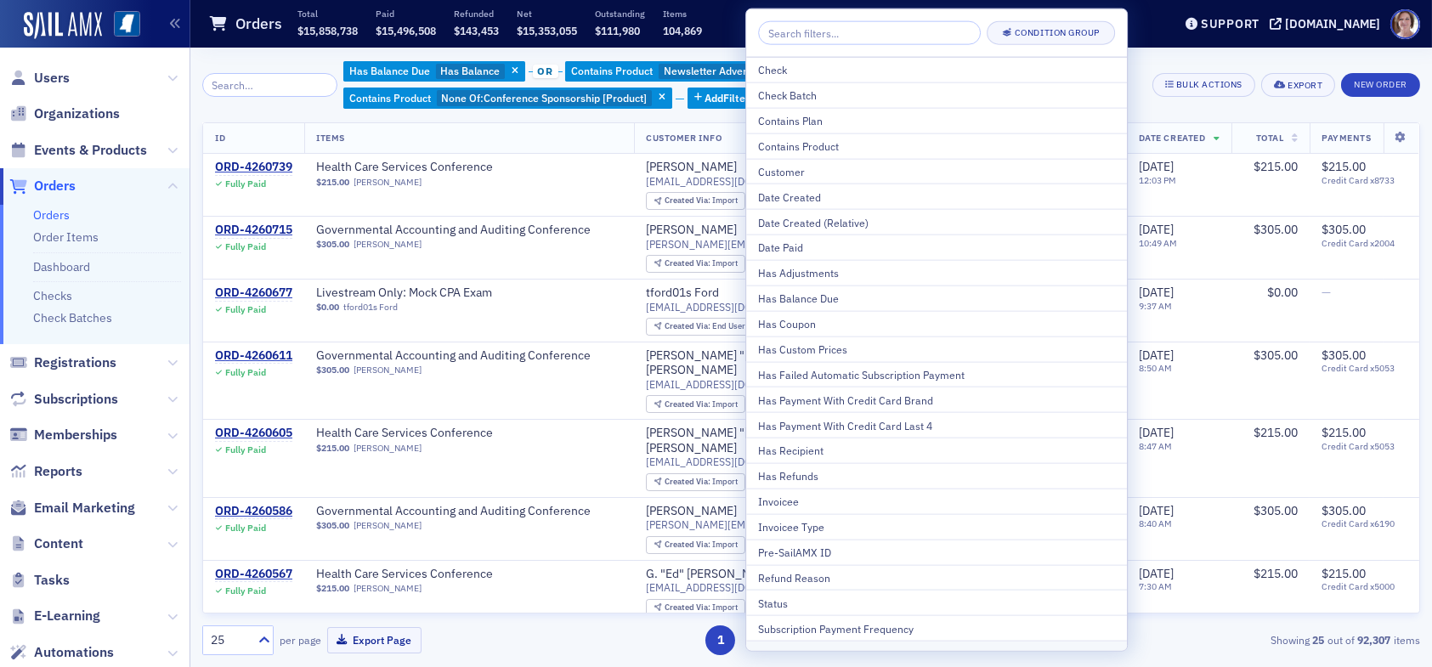
click at [1139, 42] on div "Orders Total $15,858,738 Paid $15,496,508 Refunded $143,453 Net $15,353,055 Out…" at bounding box center [677, 24] width 938 height 45
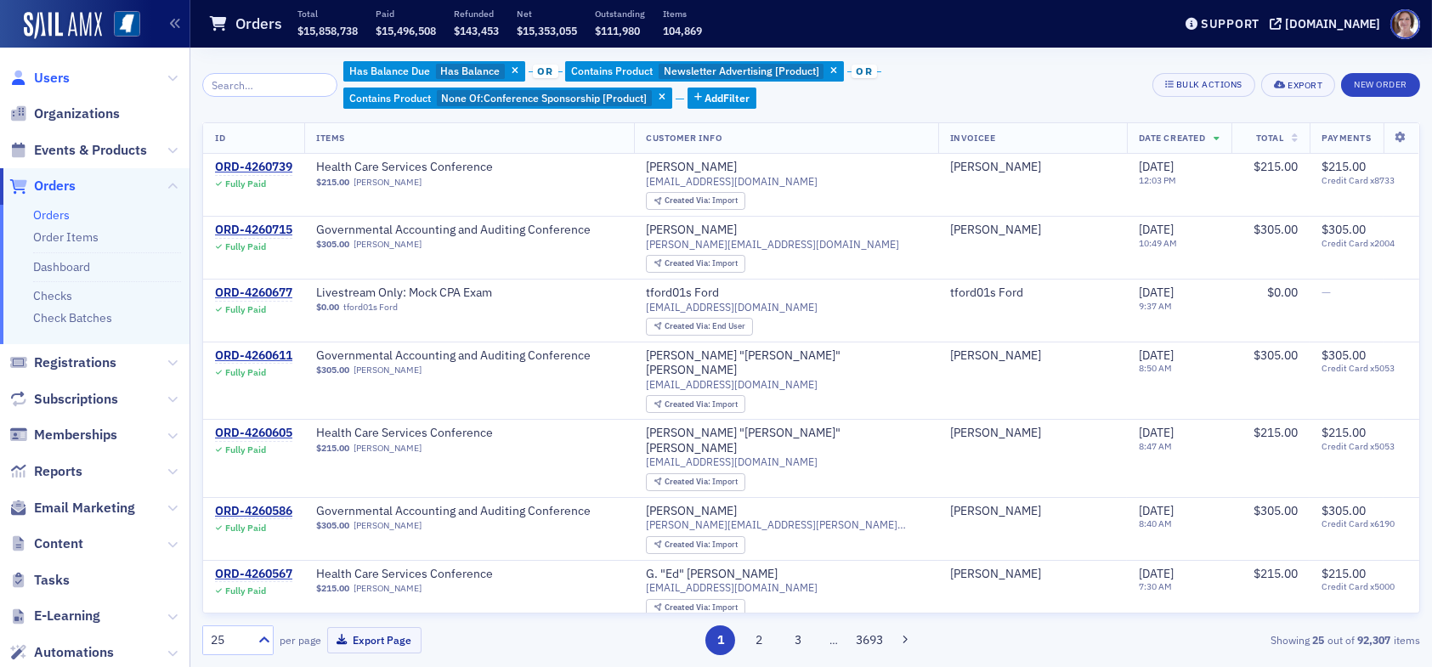
click at [49, 75] on span "Users" at bounding box center [52, 78] width 36 height 19
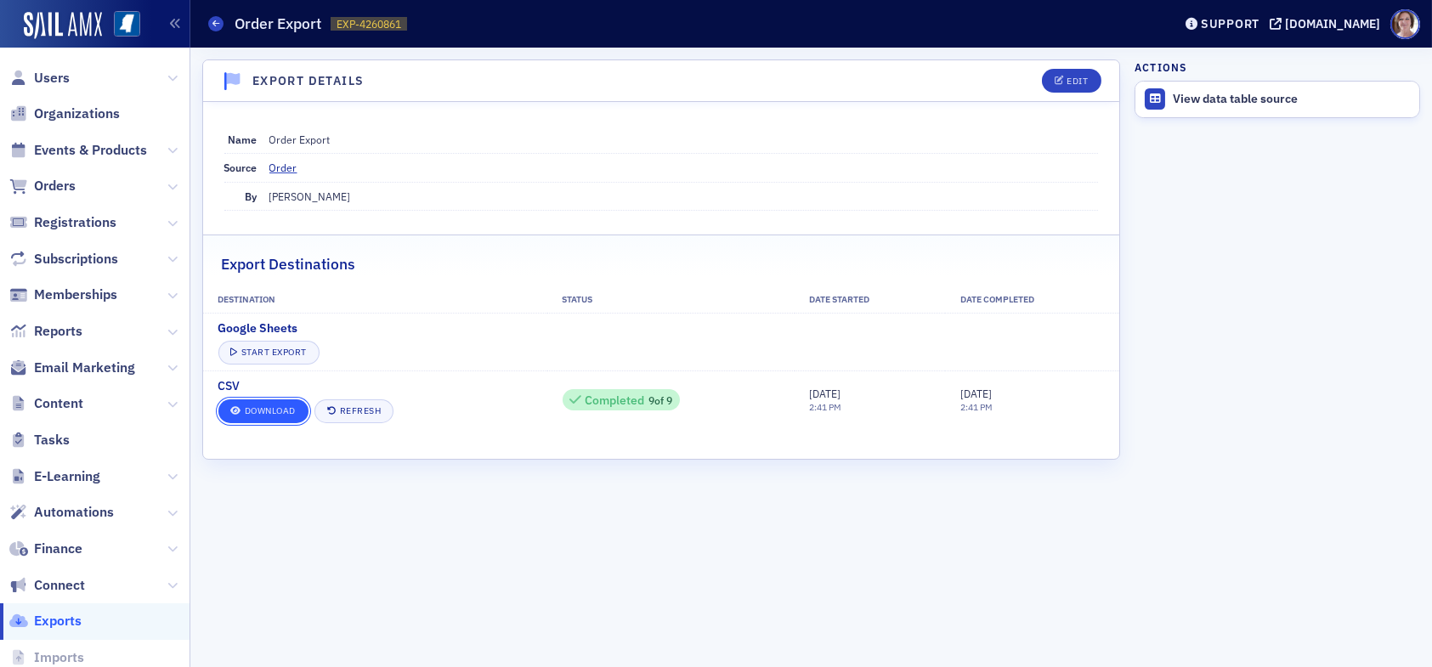
click at [249, 407] on link "Download" at bounding box center [263, 412] width 90 height 24
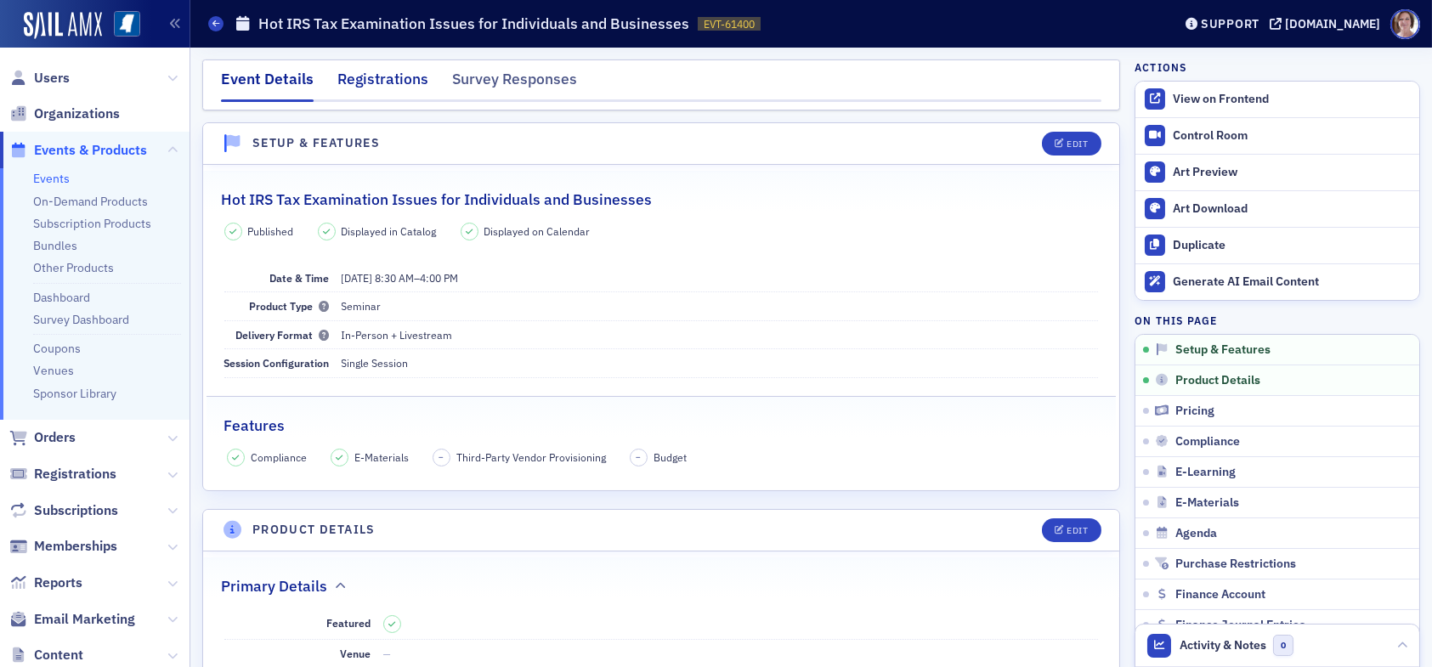
click at [397, 81] on div "Registrations" at bounding box center [382, 83] width 91 height 31
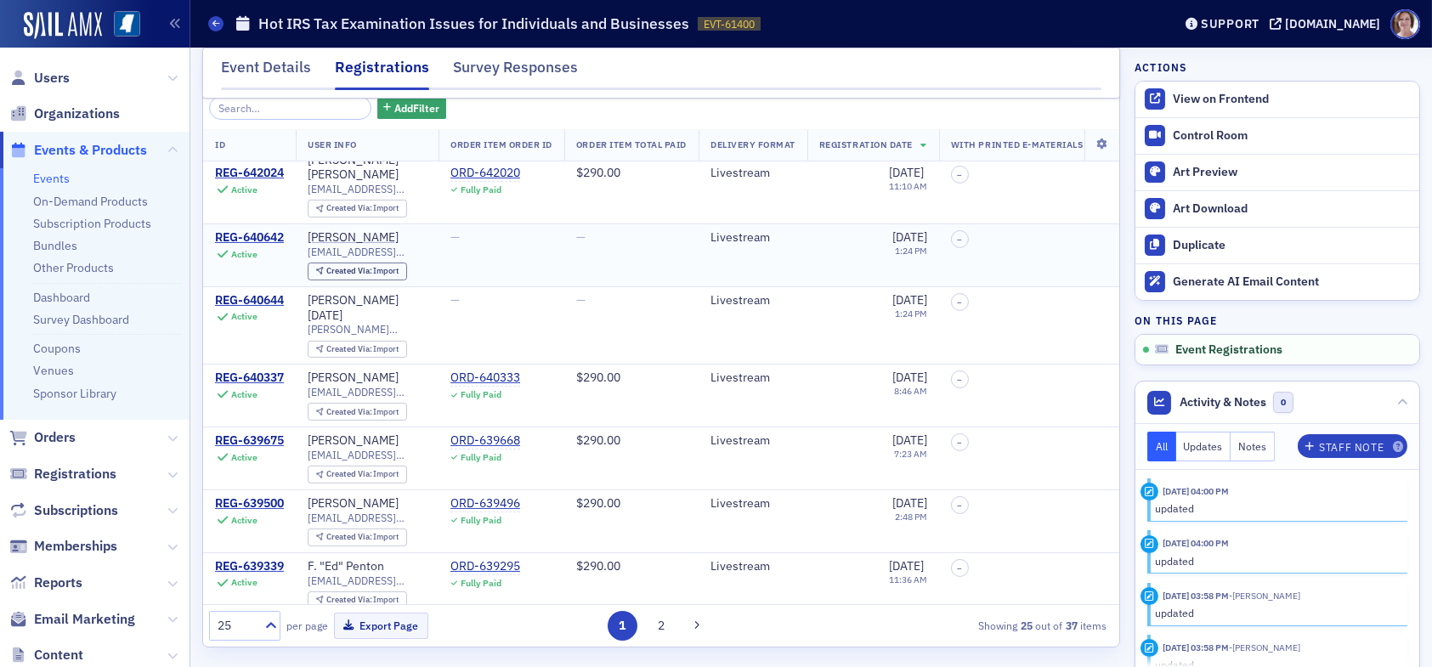
scroll to position [707, 0]
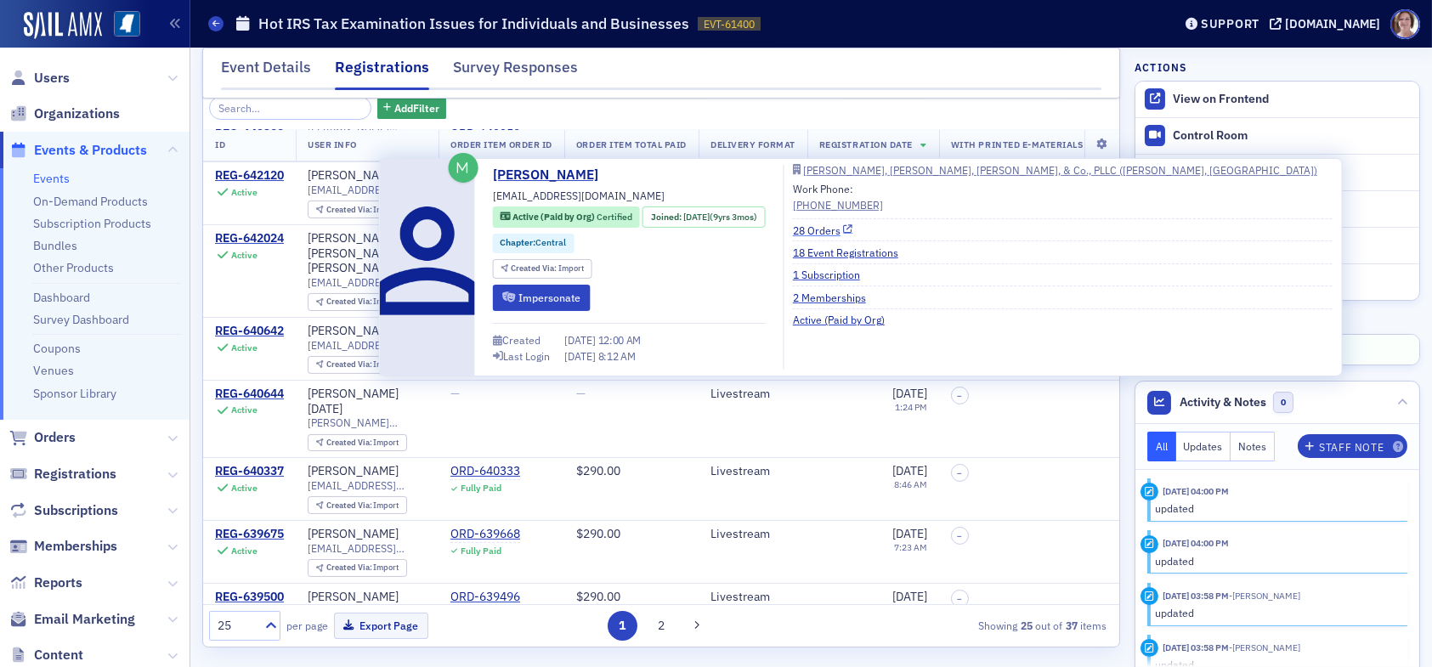
click at [822, 229] on link "28 Orders" at bounding box center [823, 229] width 60 height 15
click at [834, 234] on link "28 Orders" at bounding box center [823, 229] width 60 height 15
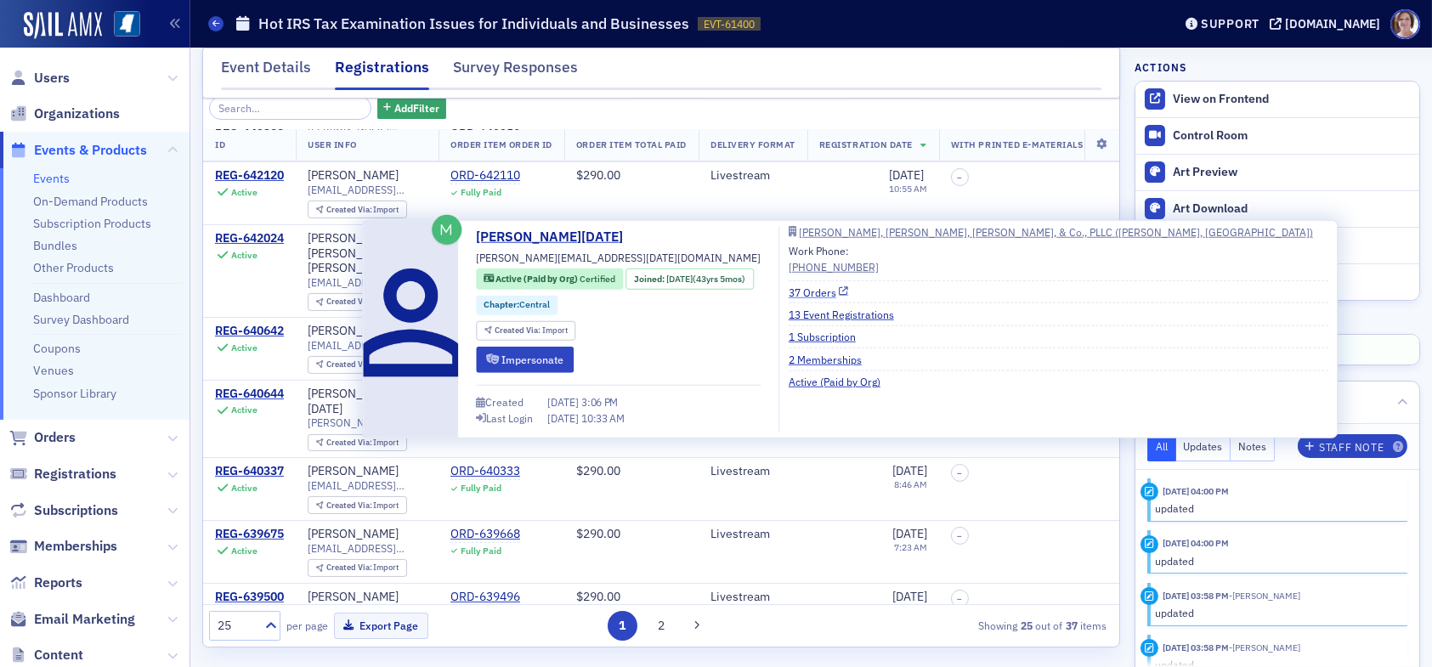
click at [836, 292] on link "37 Orders" at bounding box center [819, 291] width 60 height 15
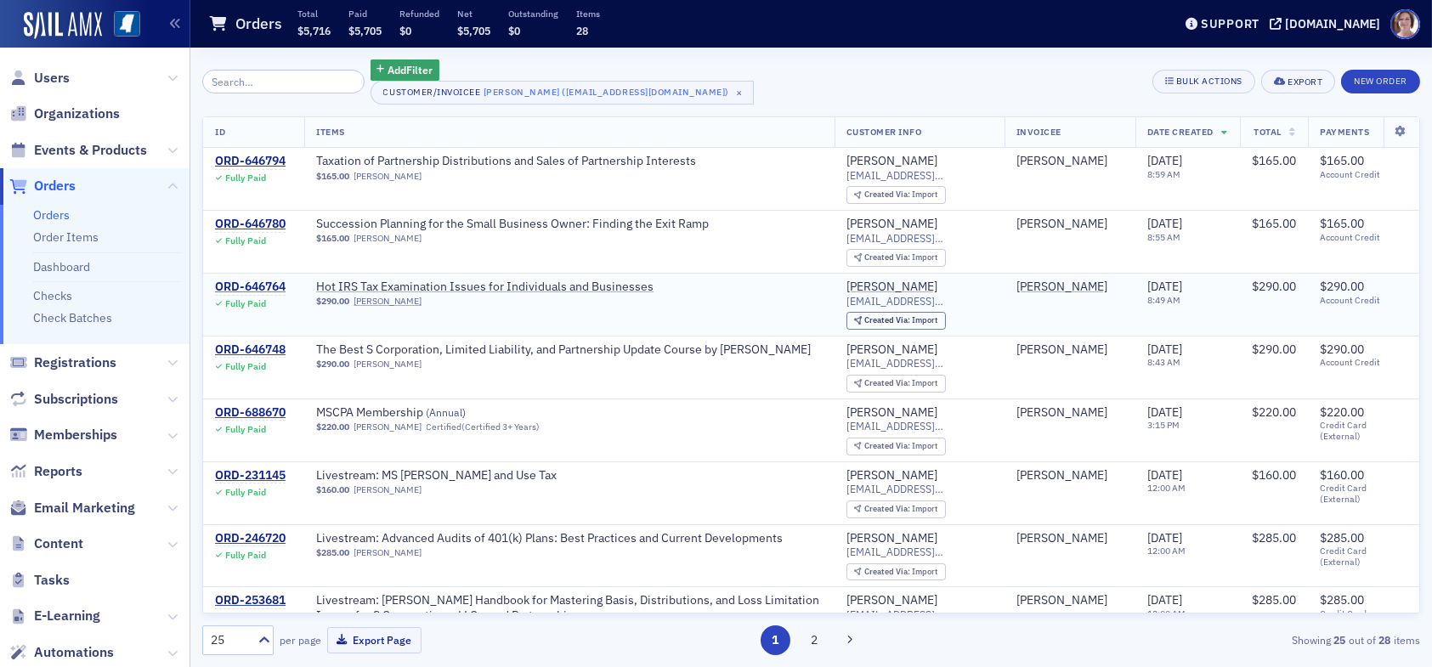
click at [232, 280] on div "ORD-646764" at bounding box center [250, 287] width 71 height 15
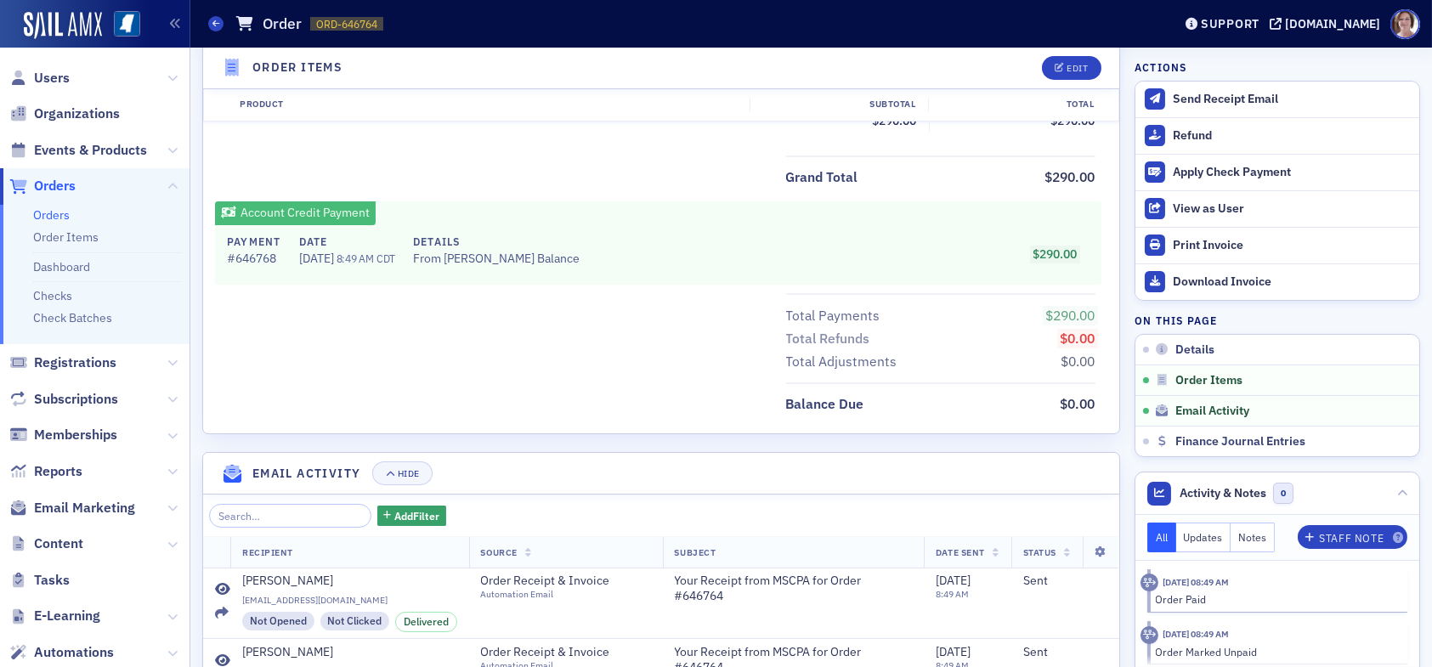
scroll to position [924, 0]
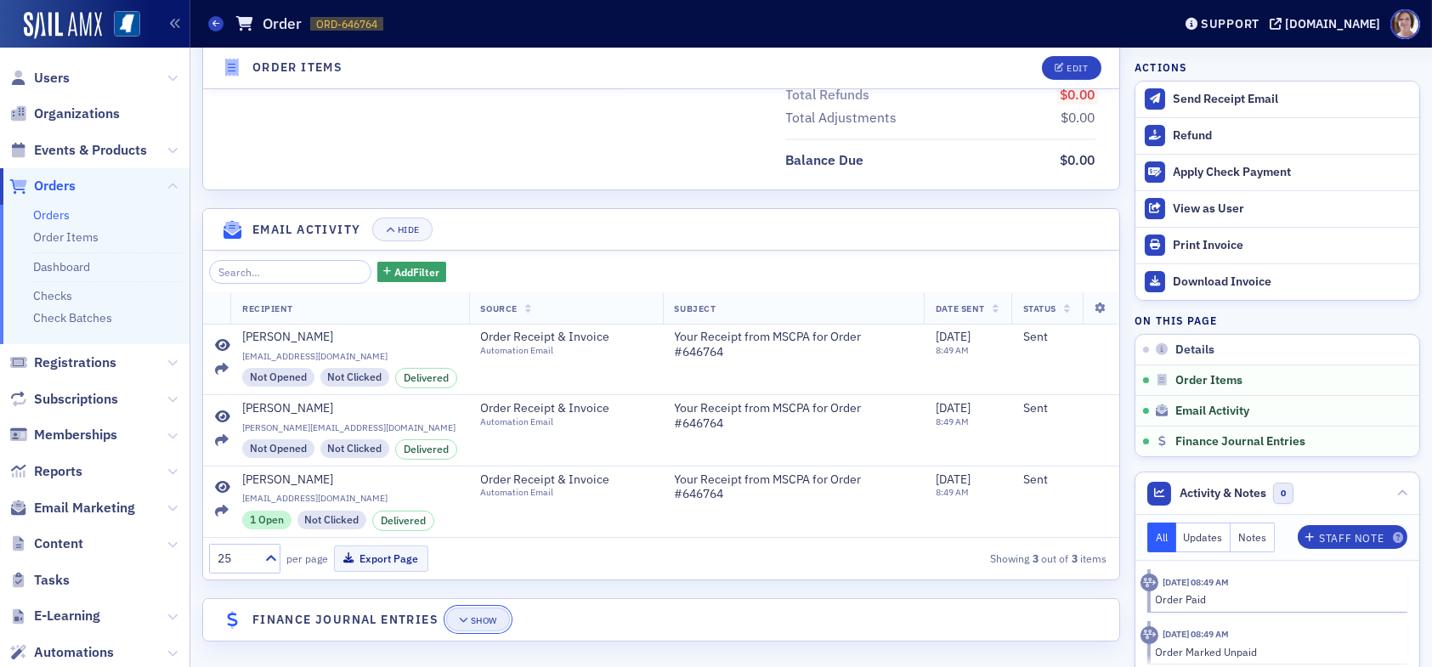
click at [482, 616] on div "Show" at bounding box center [484, 620] width 26 height 9
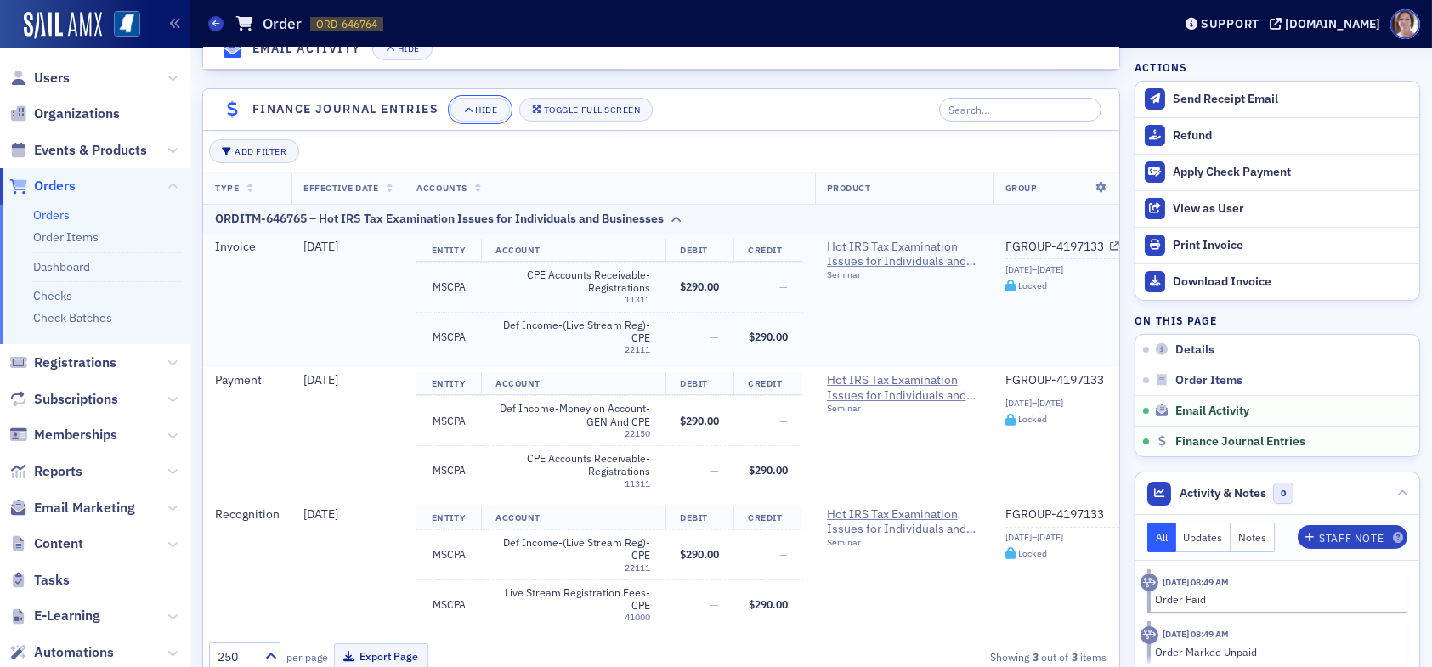
scroll to position [1482, 0]
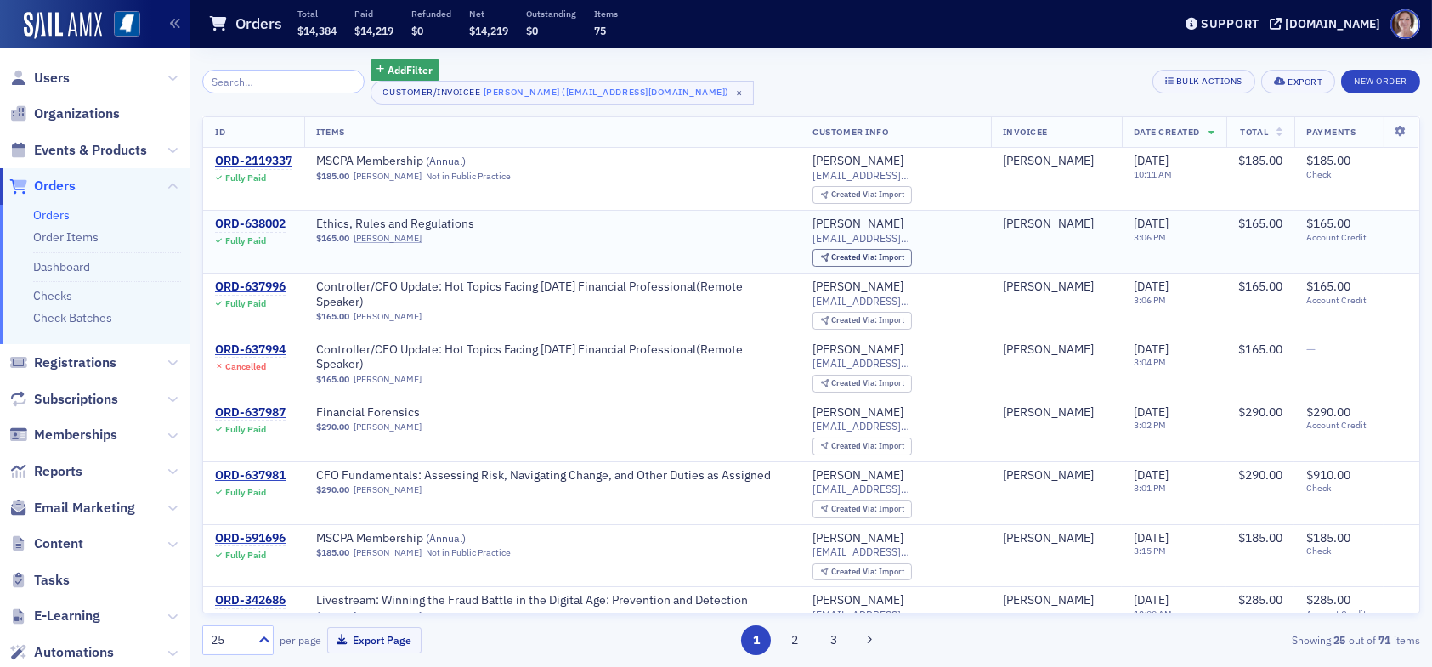
click at [269, 224] on div "ORD-638002" at bounding box center [250, 224] width 71 height 15
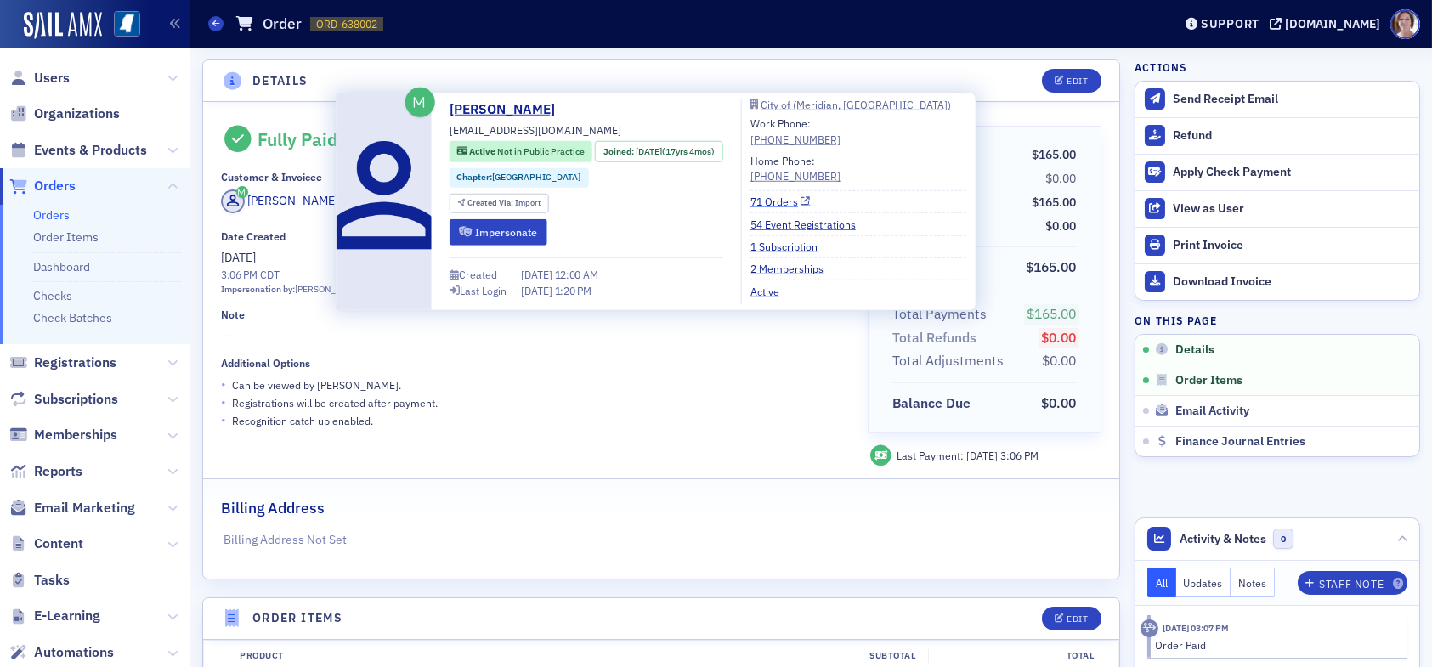
click at [797, 203] on link "71 Orders" at bounding box center [781, 201] width 60 height 15
click at [798, 202] on link "71 Orders" at bounding box center [781, 201] width 60 height 15
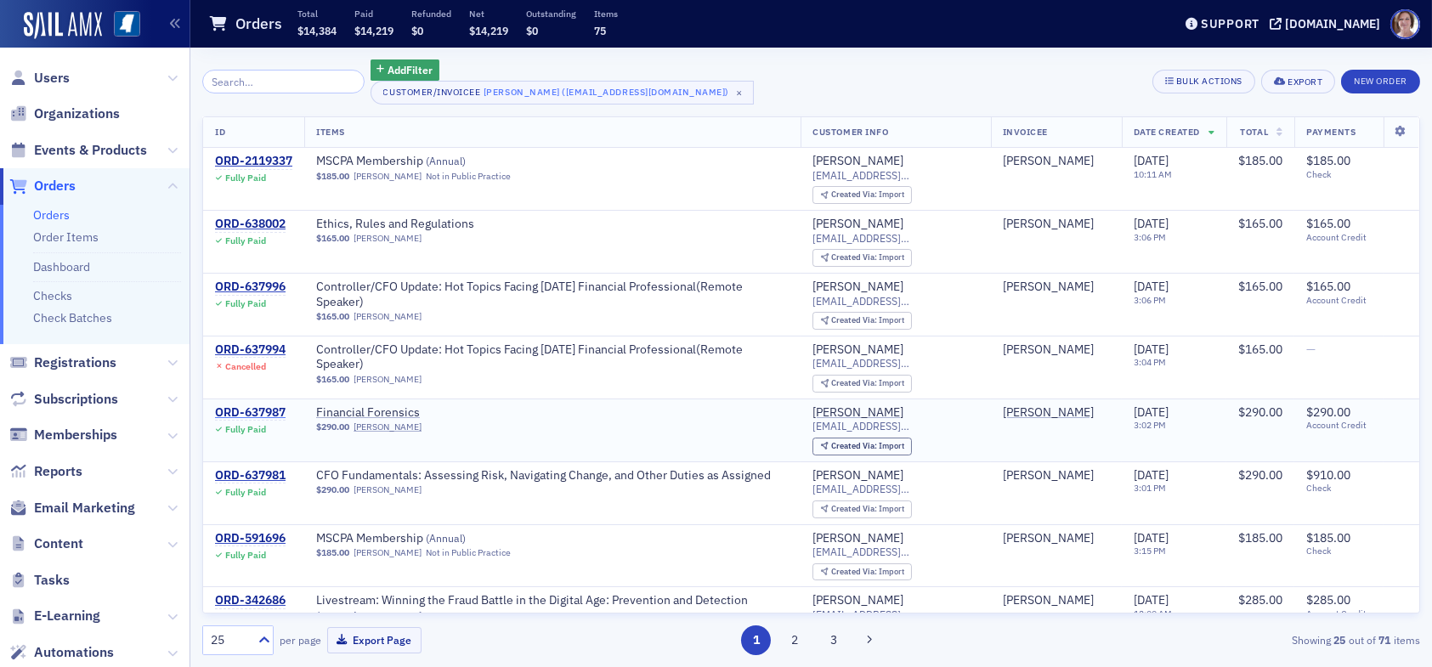
click at [260, 405] on div "ORD-637987" at bounding box center [250, 412] width 71 height 15
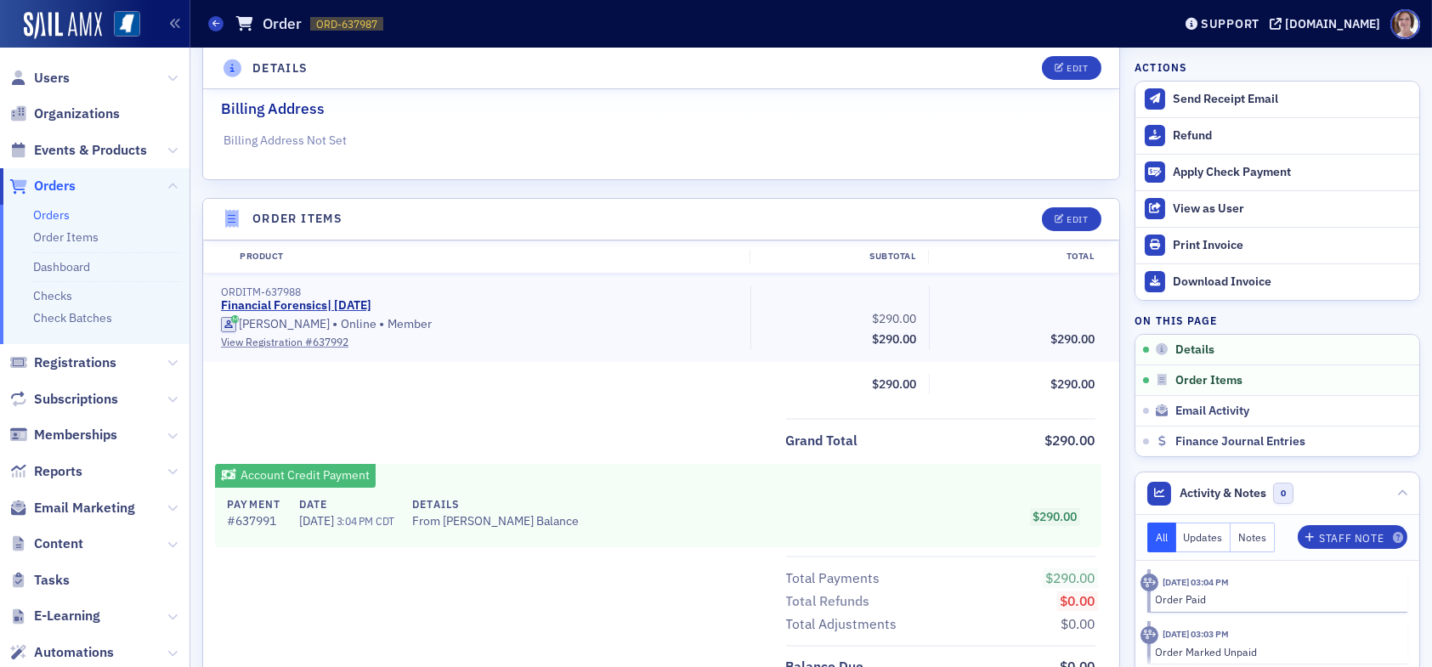
scroll to position [425, 0]
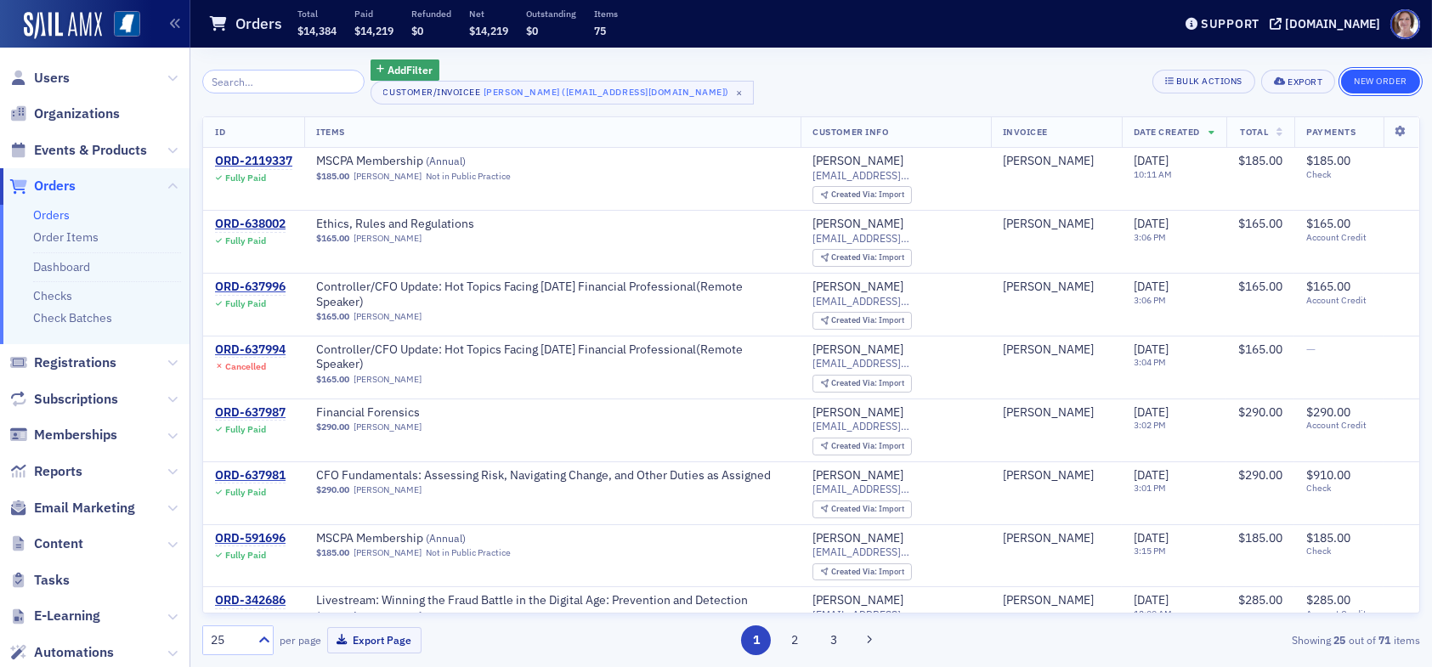
click at [1387, 79] on button "New Order" at bounding box center [1380, 82] width 79 height 24
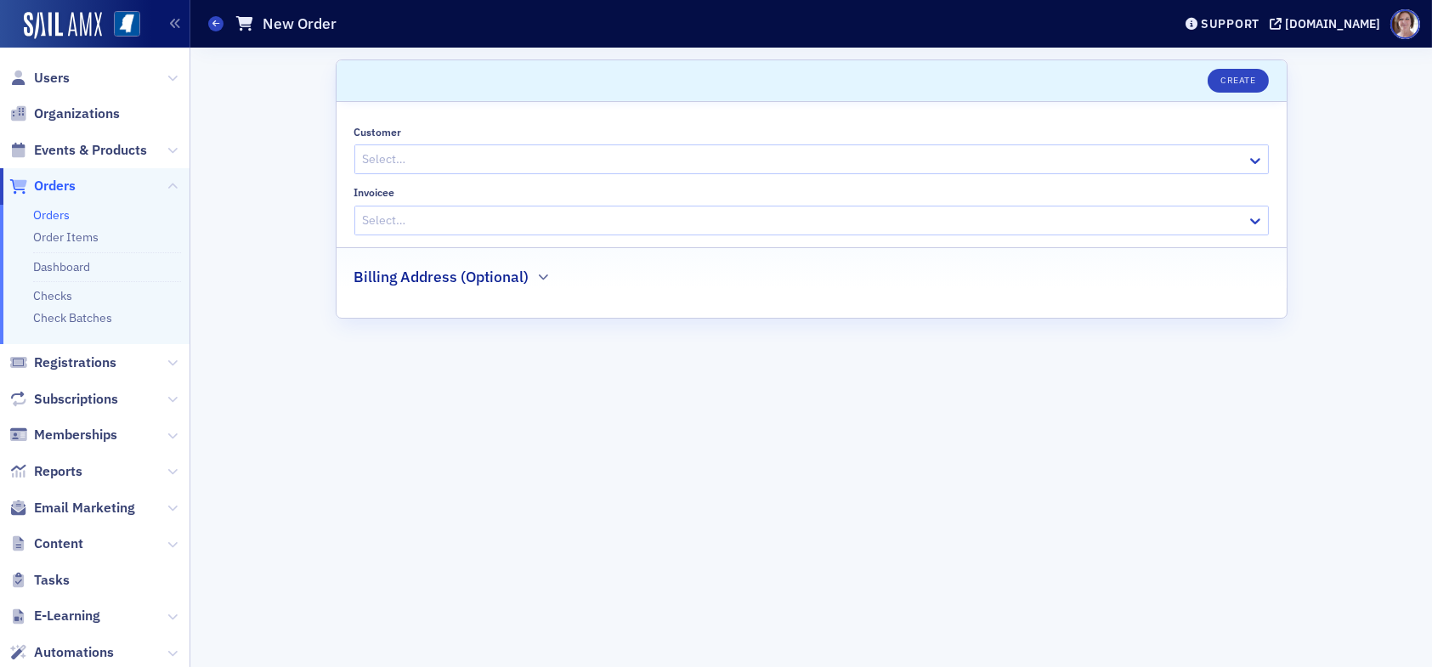
click at [849, 160] on div at bounding box center [803, 159] width 884 height 21
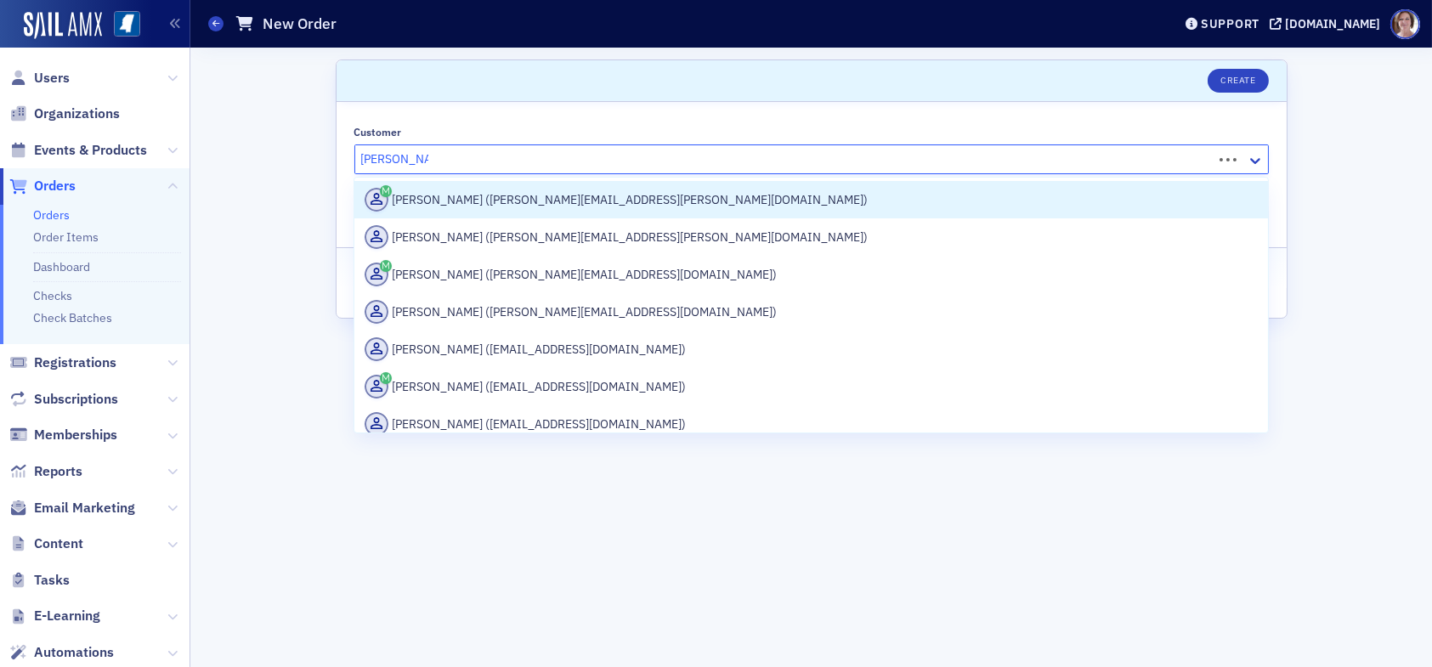
type input "[PERSON_NAME]"
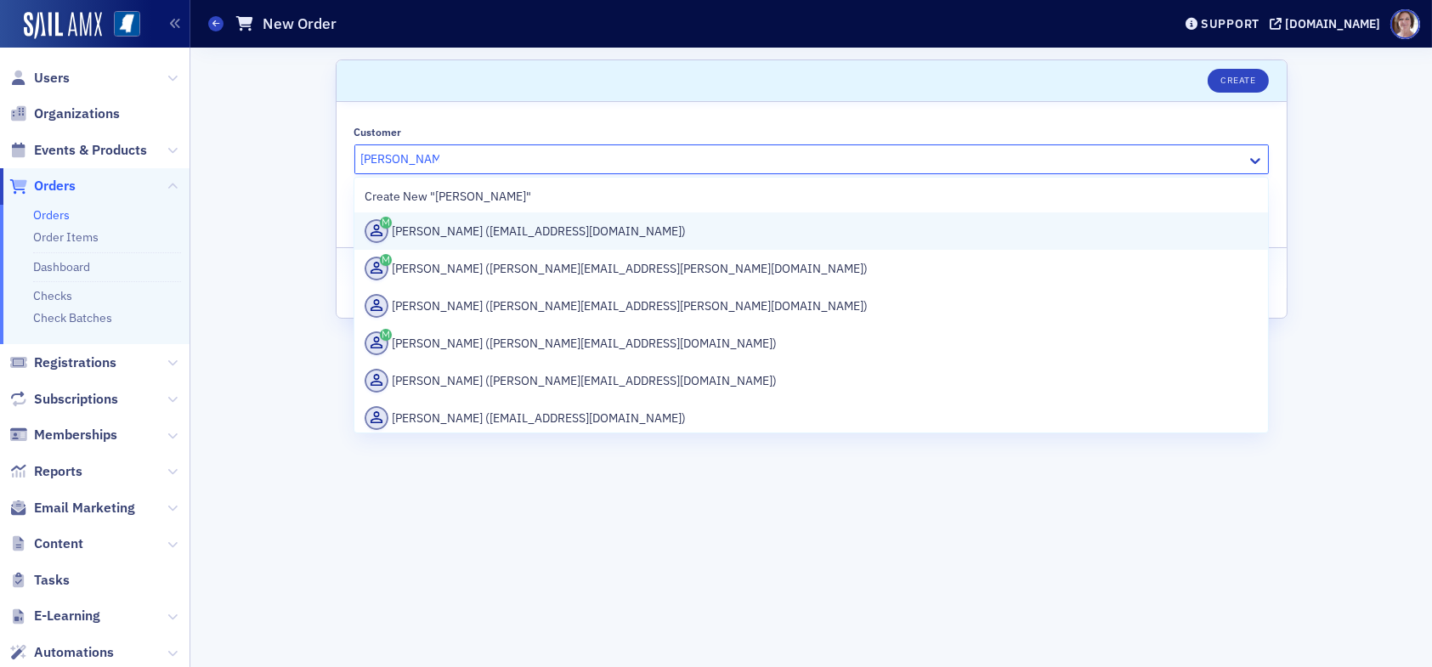
click at [667, 238] on div "[PERSON_NAME] ([EMAIL_ADDRESS][DOMAIN_NAME])" at bounding box center [811, 231] width 893 height 24
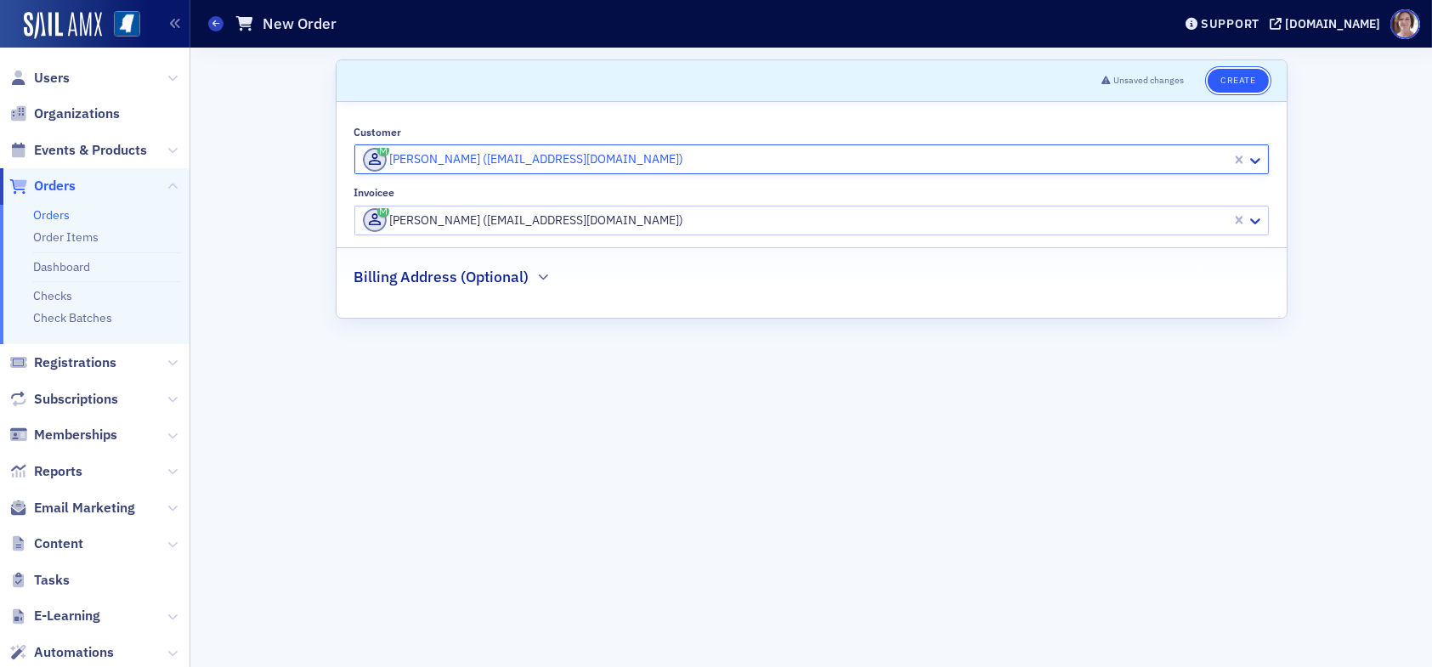
click at [1233, 83] on button "Create" at bounding box center [1238, 81] width 60 height 24
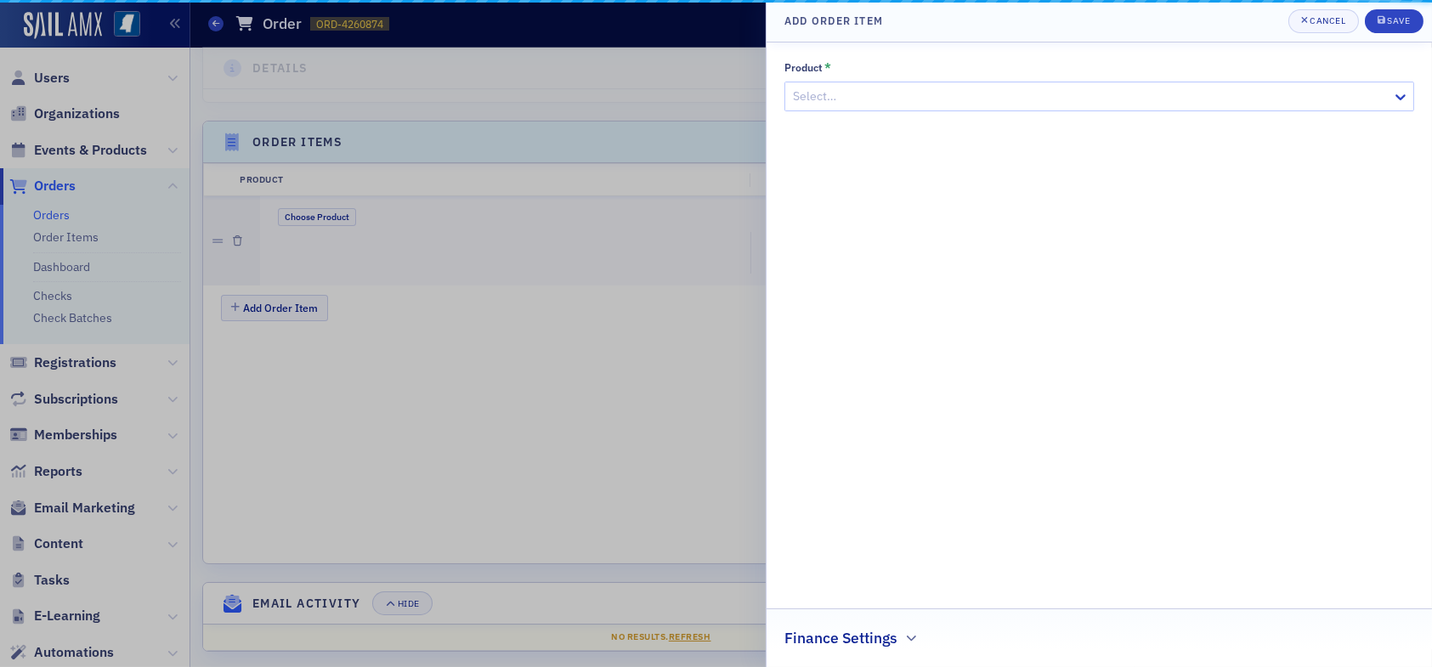
scroll to position [467, 0]
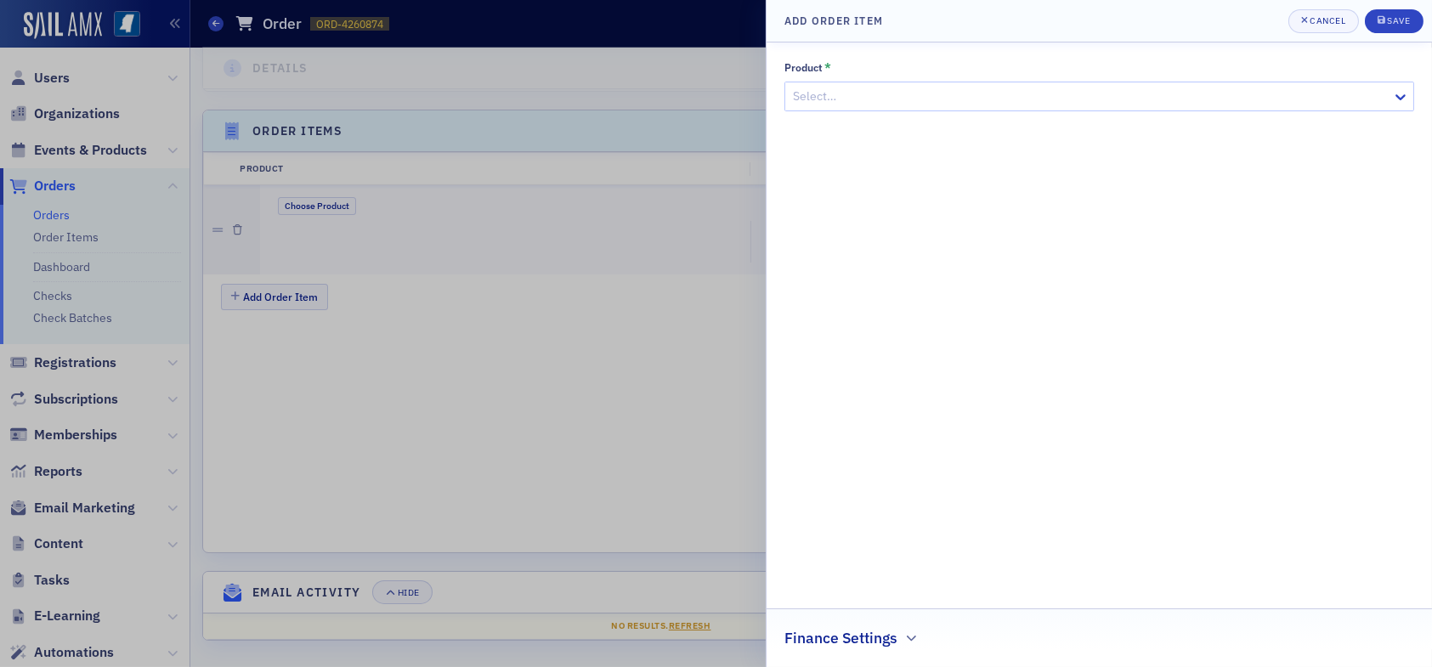
click at [870, 92] on div at bounding box center [1090, 96] width 599 height 21
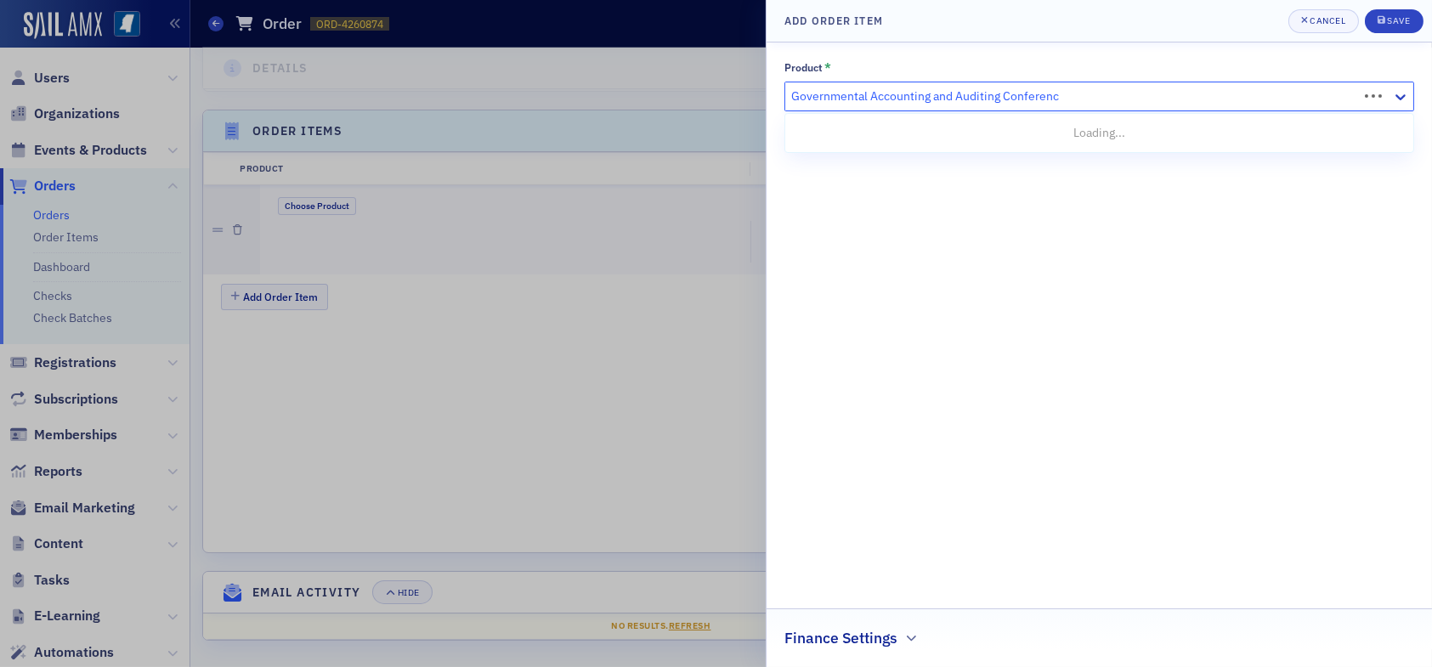
type input "Governmental Accounting and Auditing Conference"
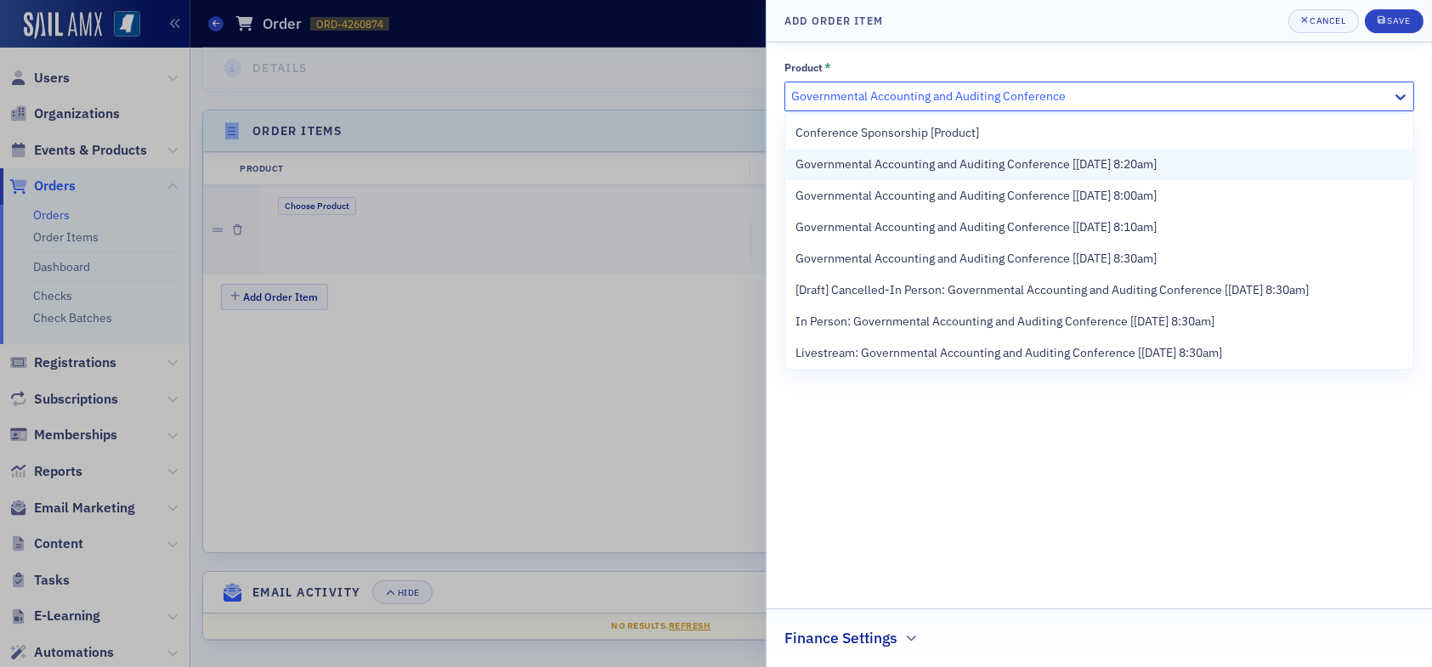
click at [1111, 165] on span "Governmental Accounting and Auditing Conference [[DATE] 8:20am]" at bounding box center [976, 165] width 361 height 18
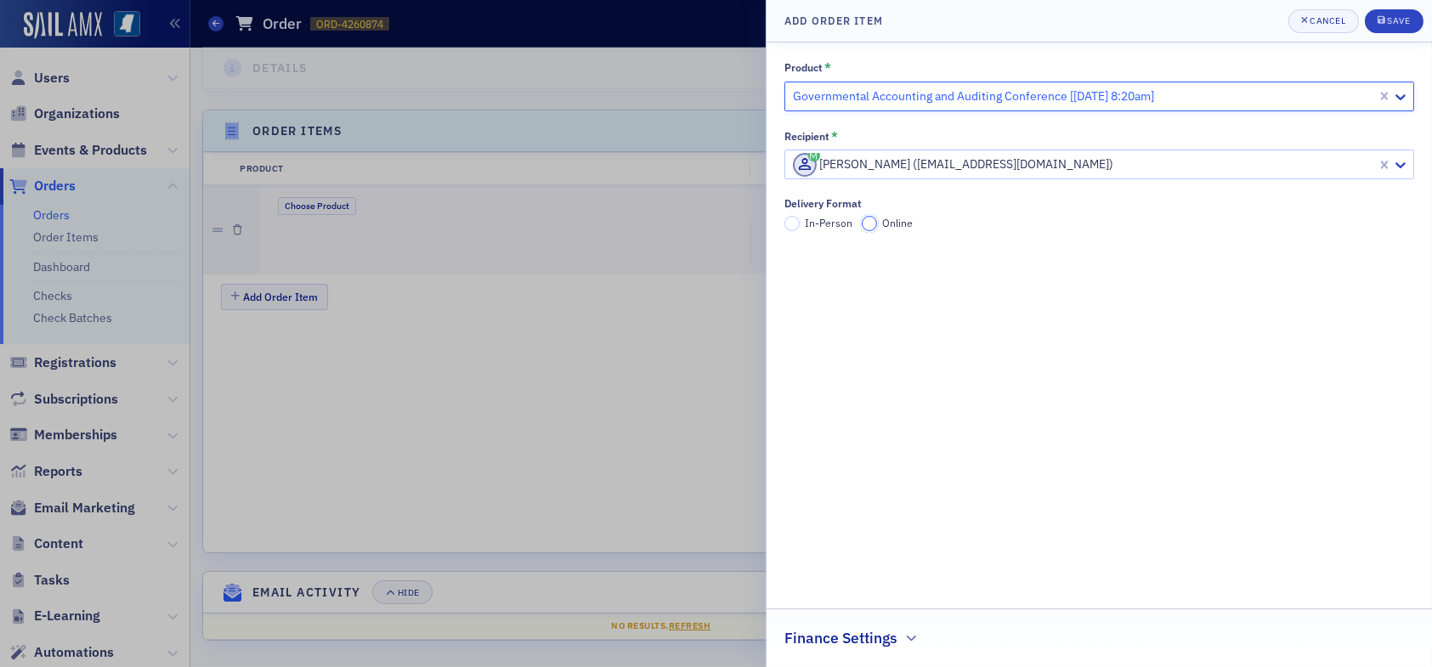
click at [870, 225] on input "Online" at bounding box center [869, 223] width 15 height 15
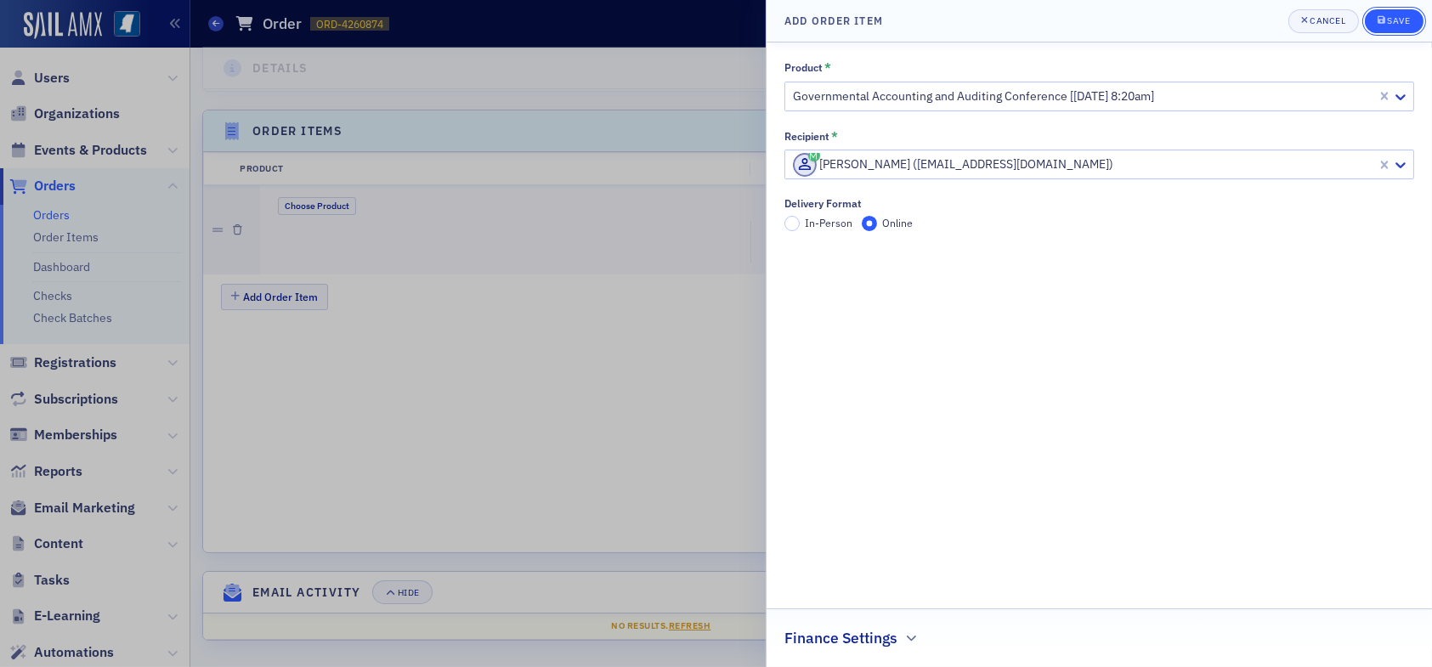
click at [1395, 18] on div "Save" at bounding box center [1398, 20] width 23 height 9
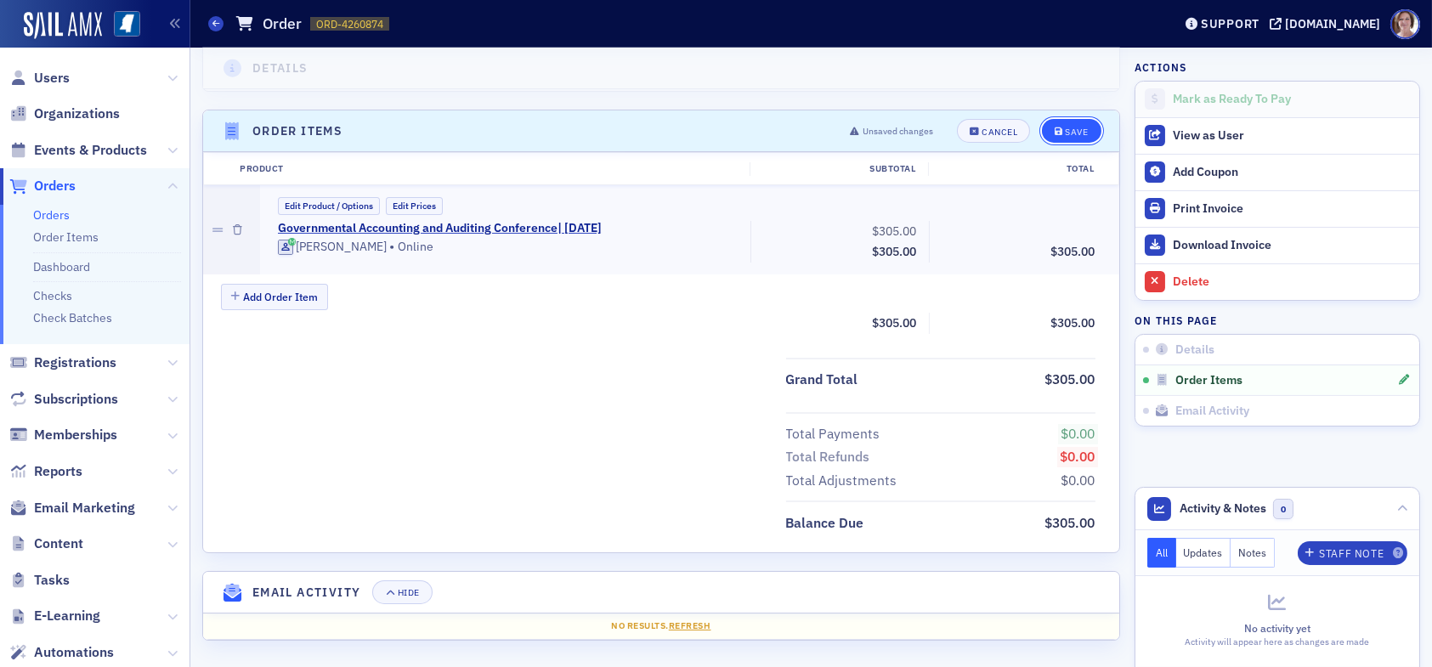
click at [1069, 128] on div "Save" at bounding box center [1076, 132] width 23 height 9
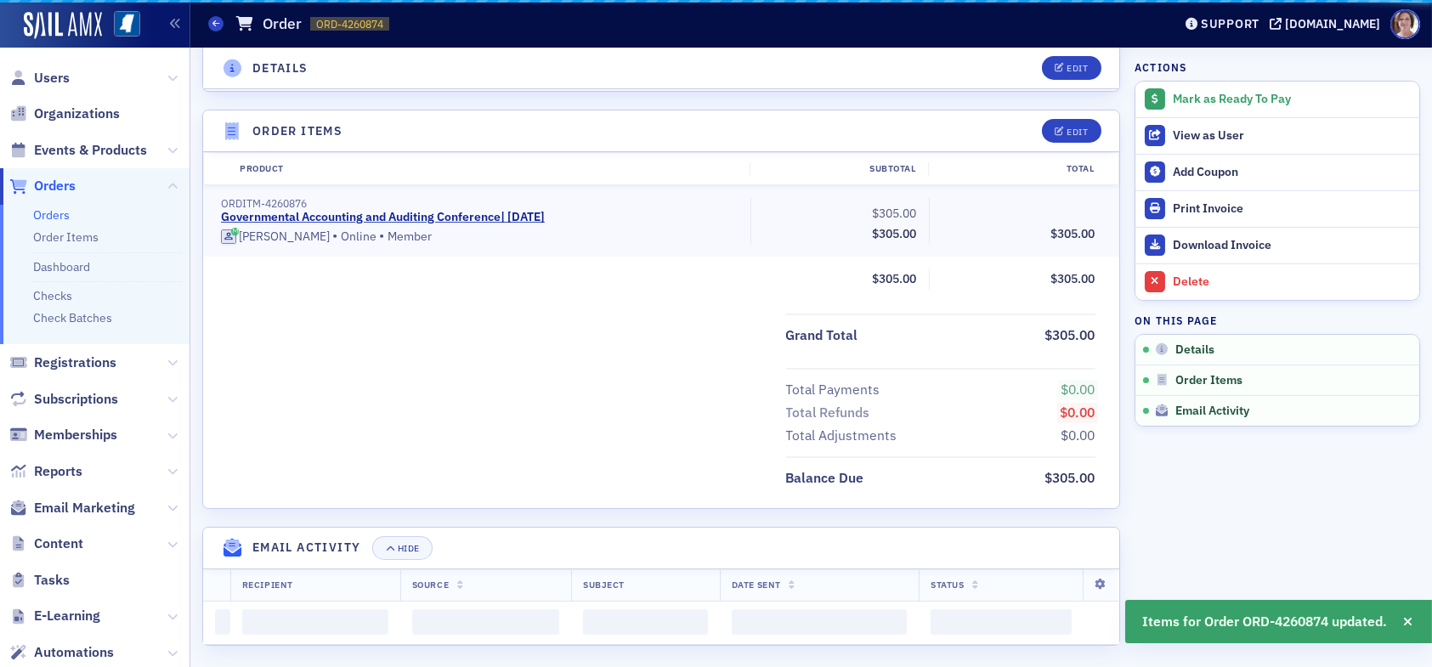
scroll to position [422, 0]
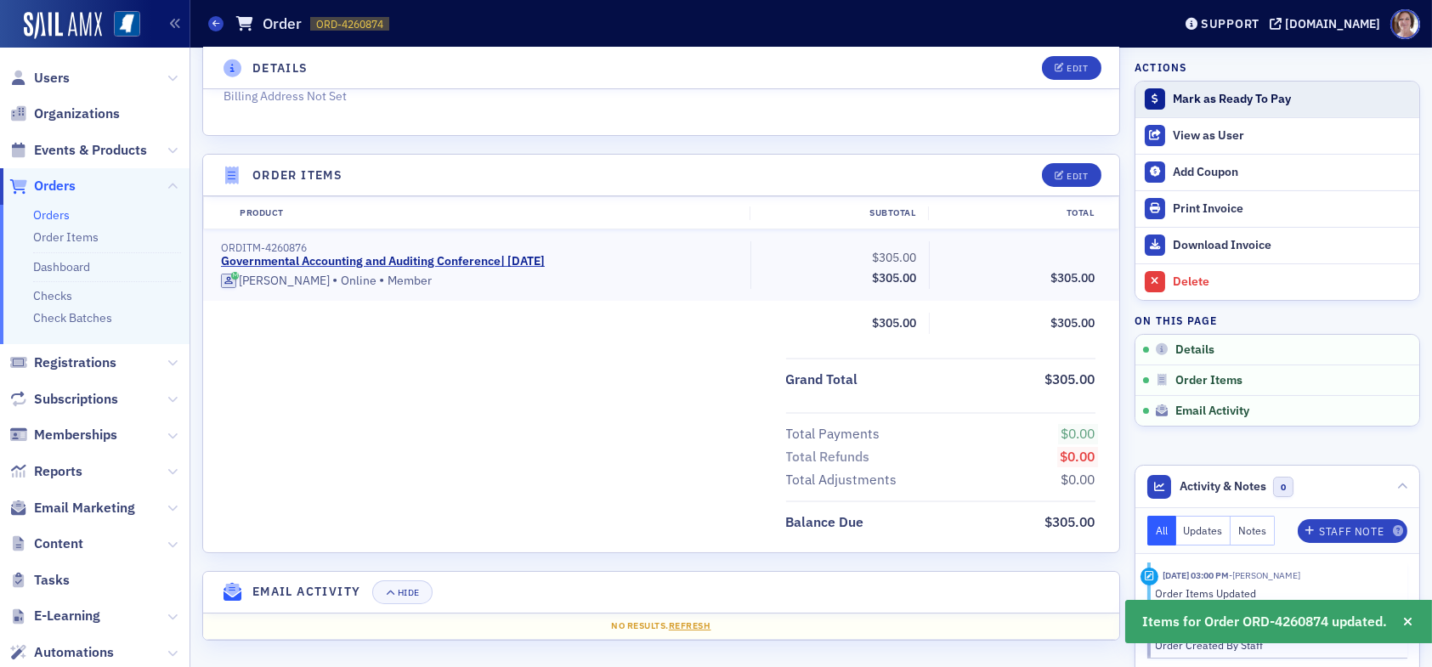
click at [1193, 96] on div "Mark as Ready To Pay" at bounding box center [1292, 99] width 238 height 15
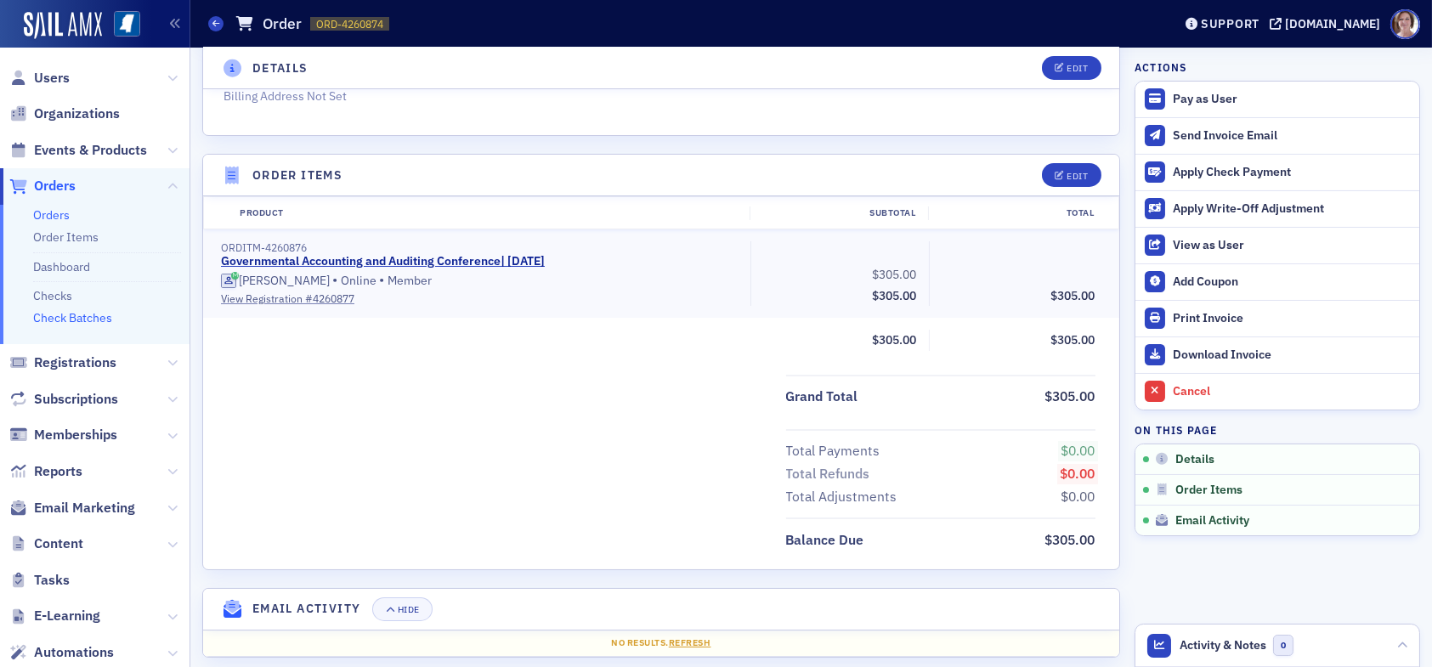
click at [69, 319] on link "Check Batches" at bounding box center [72, 317] width 79 height 15
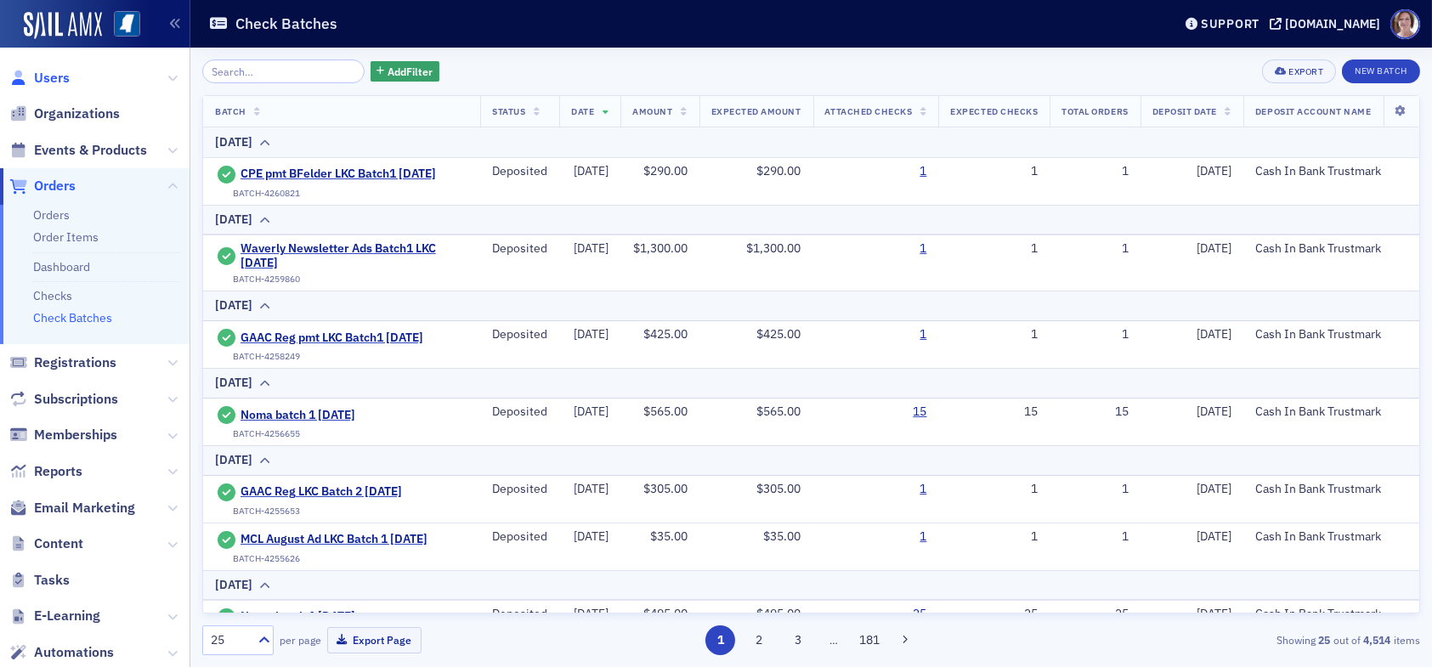
click at [55, 79] on span "Users" at bounding box center [52, 78] width 36 height 19
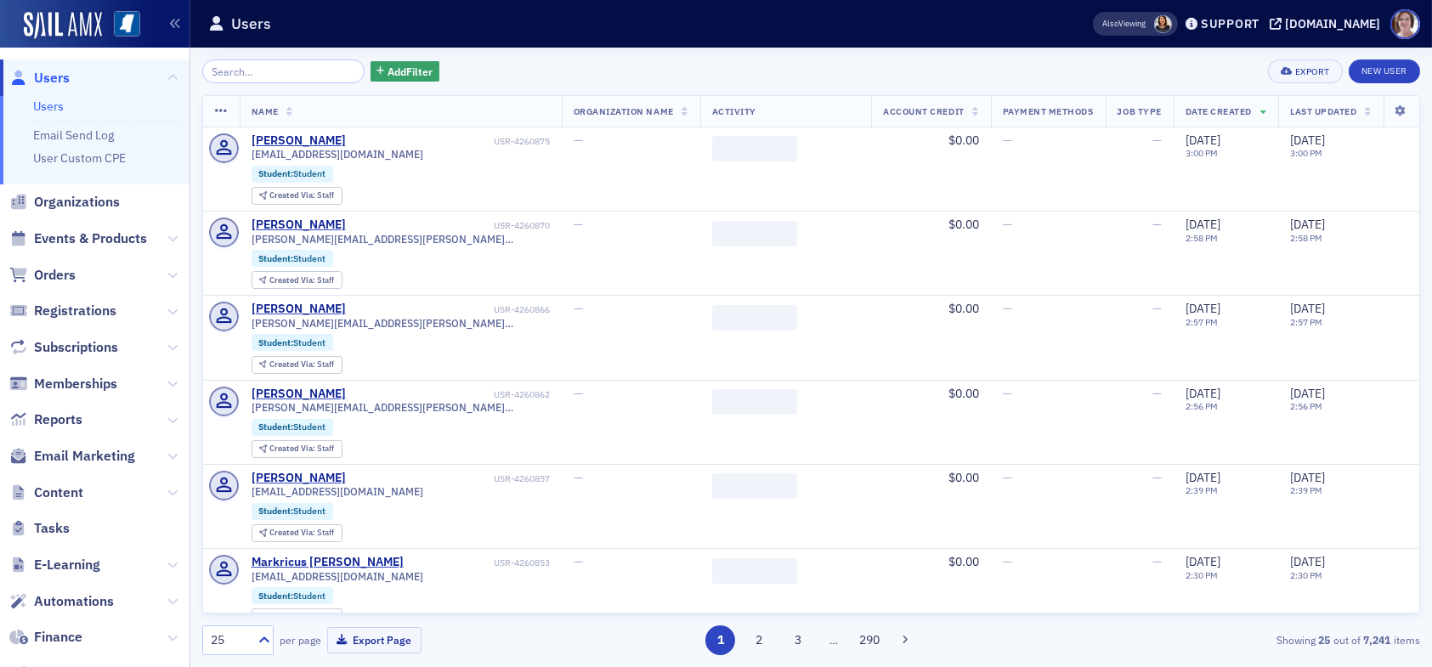
click at [261, 74] on input "search" at bounding box center [283, 72] width 162 height 24
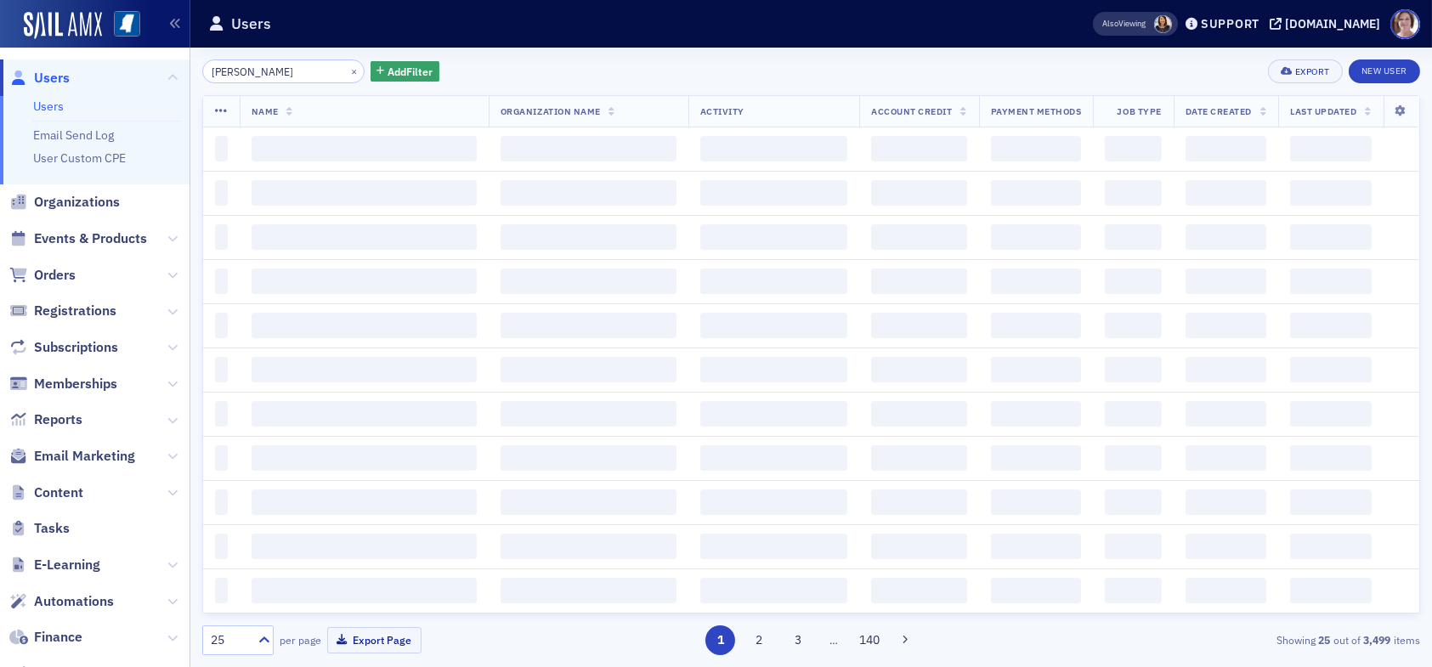
type input "[PERSON_NAME]"
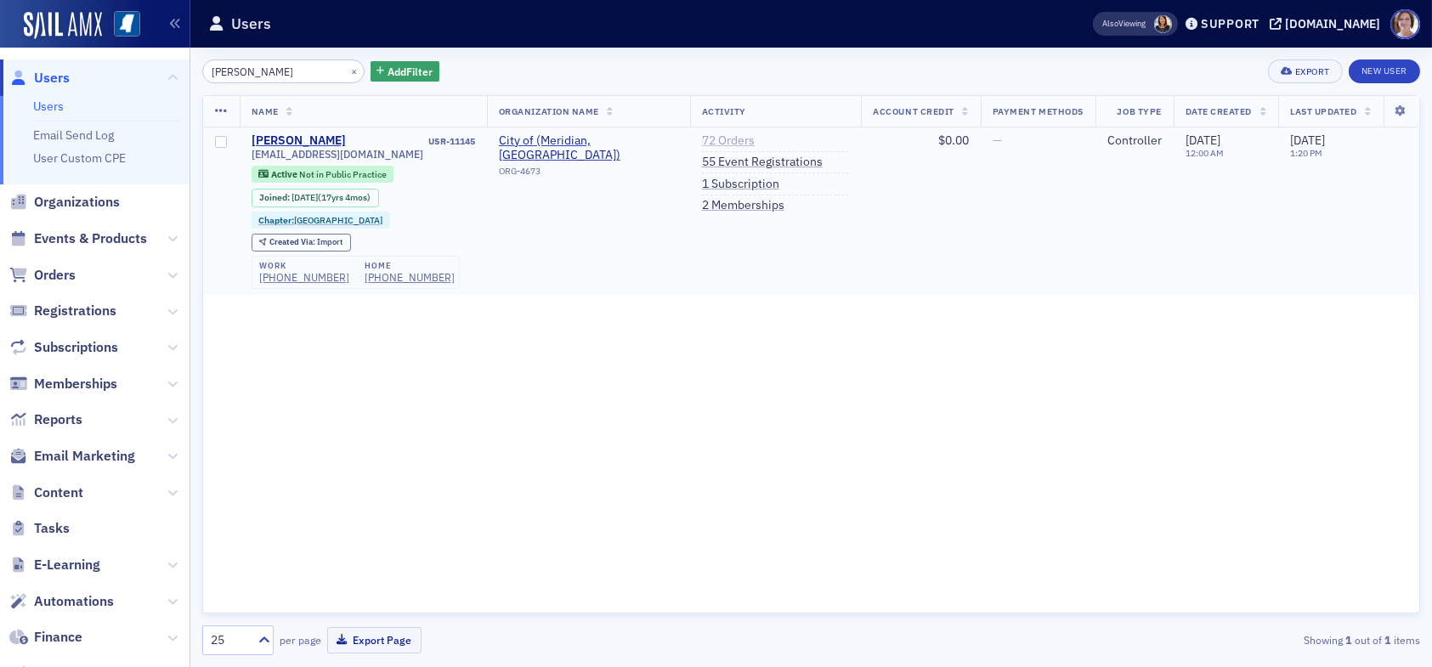
click at [728, 144] on link "72 Orders" at bounding box center [728, 140] width 53 height 15
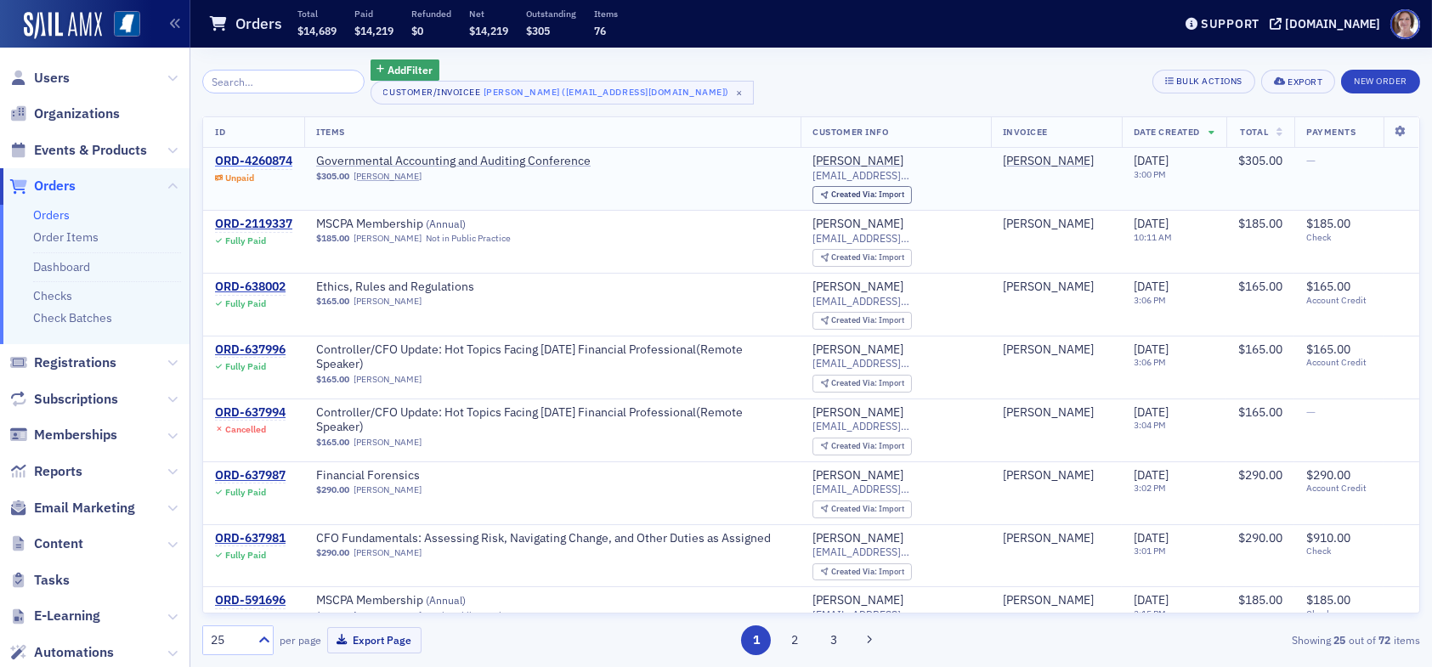
click at [261, 162] on div "ORD-4260874" at bounding box center [253, 161] width 77 height 15
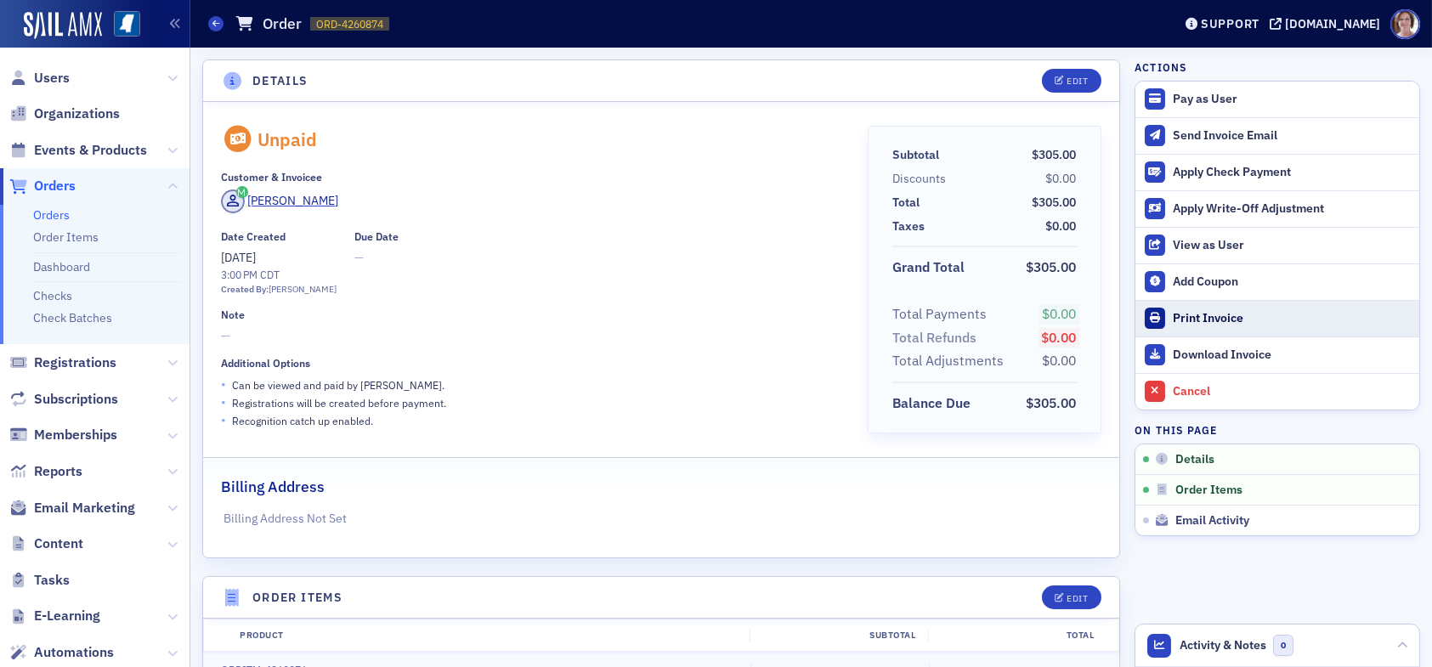
click at [1230, 314] on div "Print Invoice" at bounding box center [1292, 318] width 238 height 15
